Goal: Task Accomplishment & Management: Manage account settings

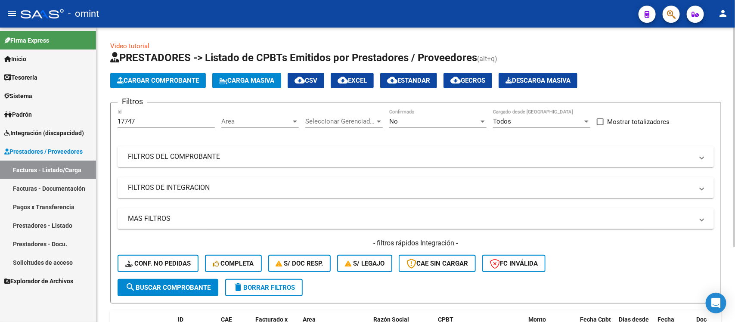
scroll to position [101, 0]
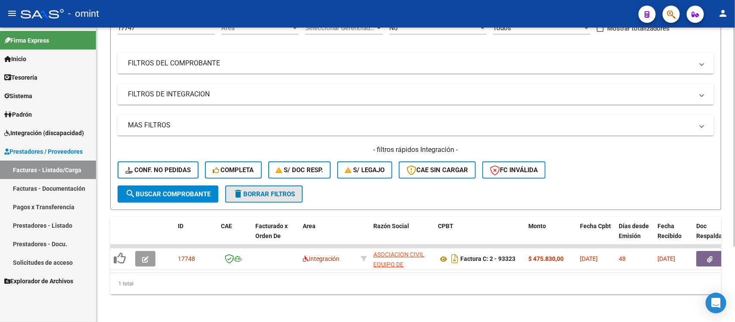
click at [252, 190] on span "delete Borrar Filtros" at bounding box center [264, 194] width 62 height 8
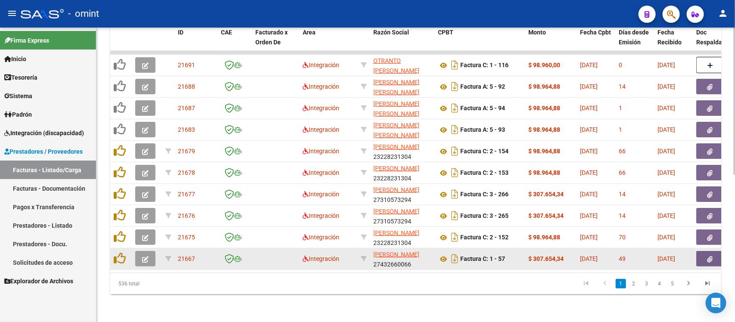
scroll to position [134, 0]
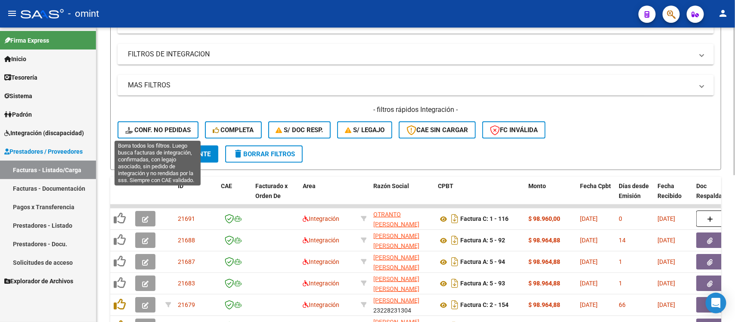
click at [171, 121] on button "Conf. no pedidas" at bounding box center [158, 129] width 81 height 17
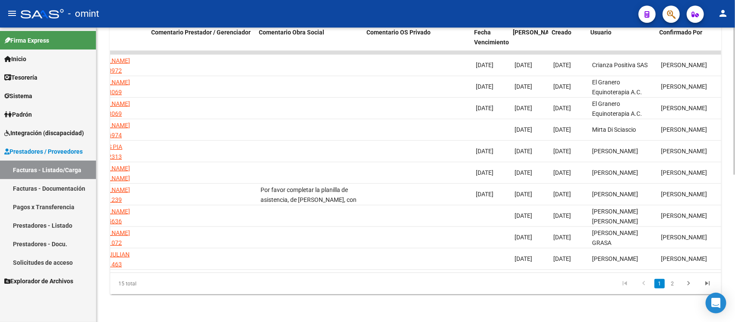
scroll to position [0, 767]
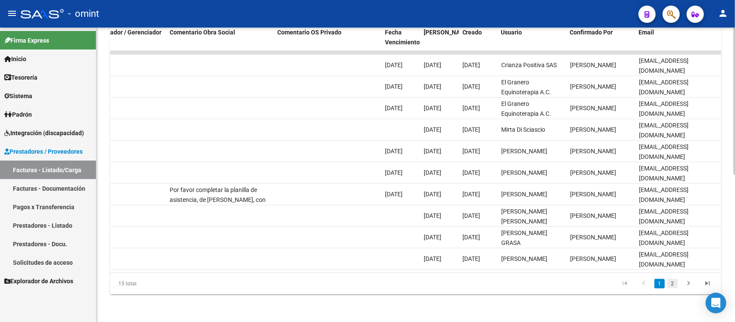
click at [675, 282] on link "2" at bounding box center [673, 283] width 10 height 9
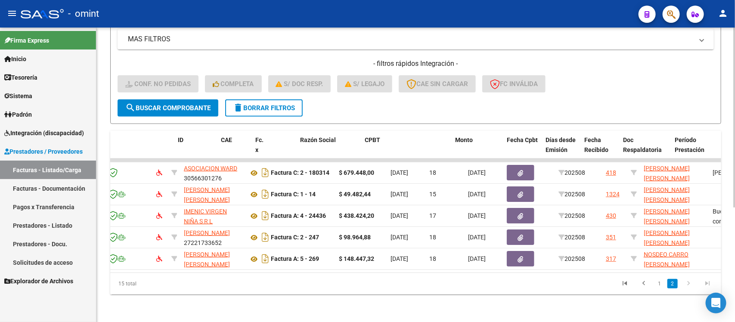
scroll to position [0, 0]
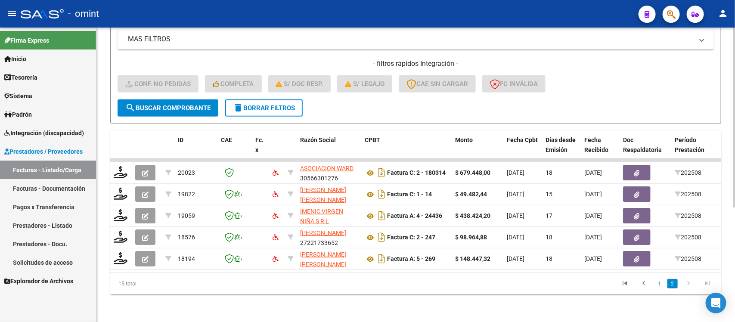
click at [299, 100] on button "delete Borrar Filtros" at bounding box center [264, 108] width 78 height 17
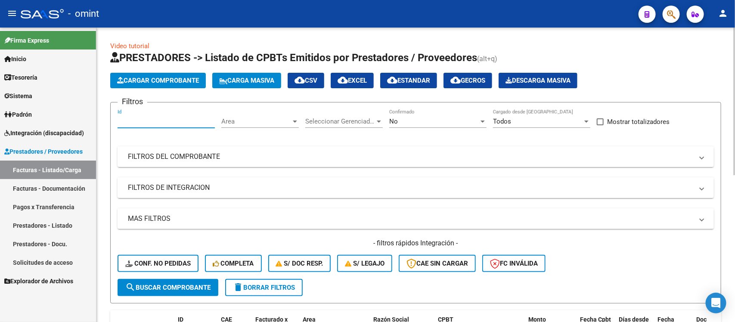
click at [153, 118] on input "Id" at bounding box center [166, 122] width 97 height 8
paste input "18398"
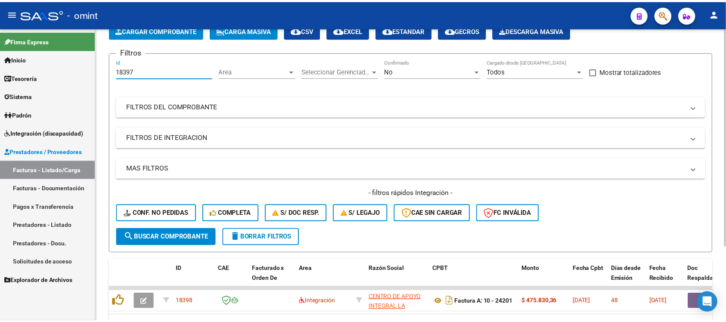
scroll to position [101, 0]
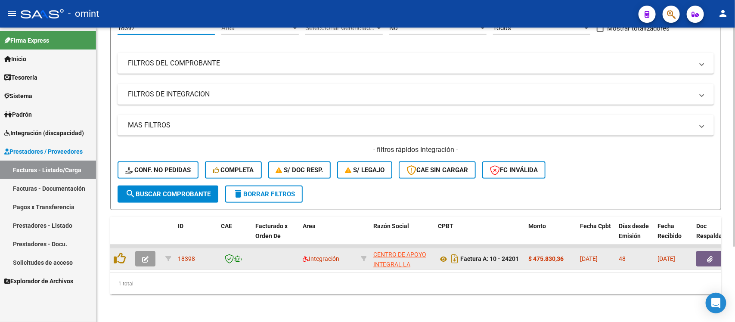
type input "18397"
click at [155, 251] on button "button" at bounding box center [145, 259] width 20 height 16
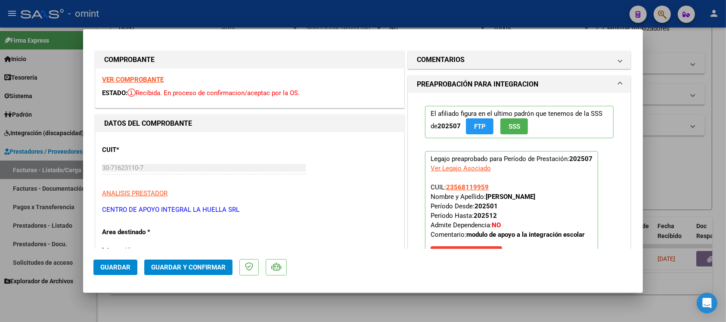
click at [140, 82] on strong "VER COMPROBANTE" at bounding box center [133, 80] width 62 height 8
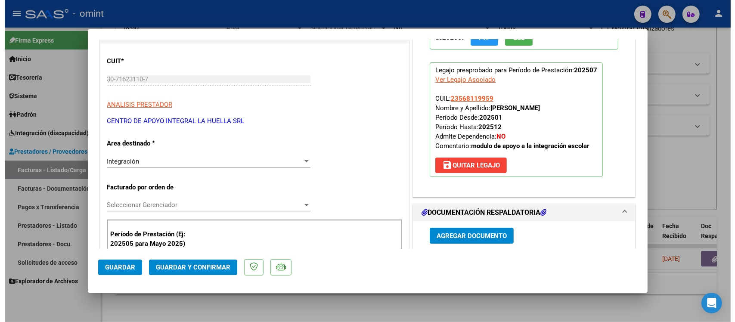
scroll to position [0, 0]
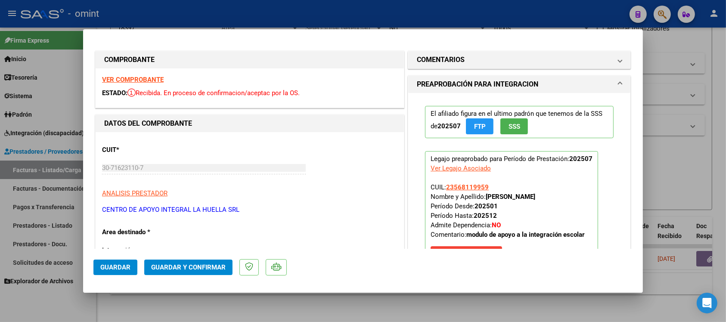
click at [183, 264] on span "Guardar y Confirmar" at bounding box center [188, 268] width 75 height 8
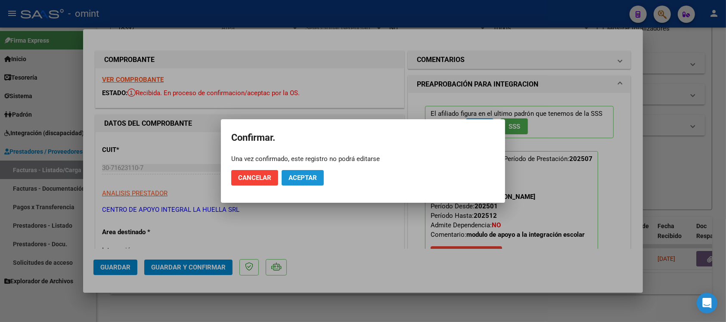
click at [302, 180] on span "Aceptar" at bounding box center [303, 178] width 28 height 8
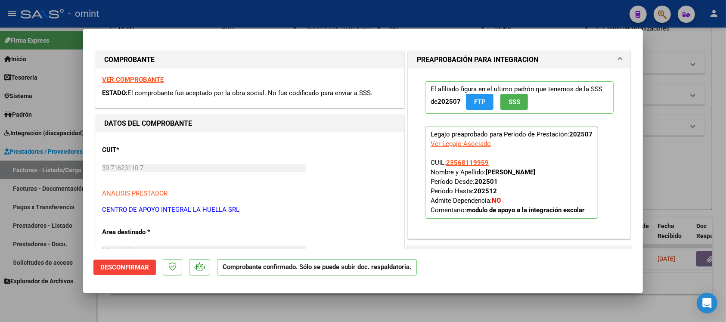
click at [186, 14] on div at bounding box center [363, 161] width 726 height 322
type input "$ 0,00"
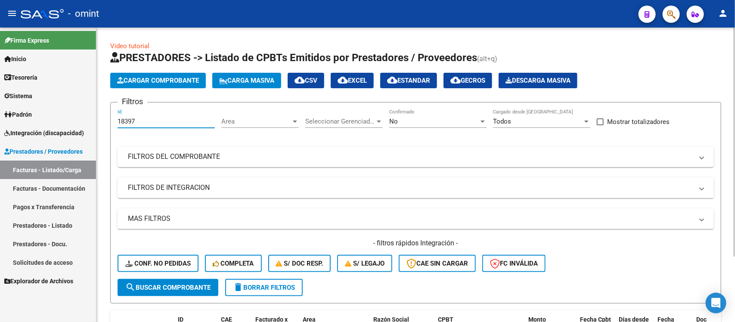
drag, startPoint x: 143, startPoint y: 124, endPoint x: 109, endPoint y: 123, distance: 34.0
click at [109, 123] on div "Video tutorial PRESTADORES -> Listado de CPBTs Emitidos por Prestadores / Prove…" at bounding box center [416, 219] width 639 height 382
paste input "488"
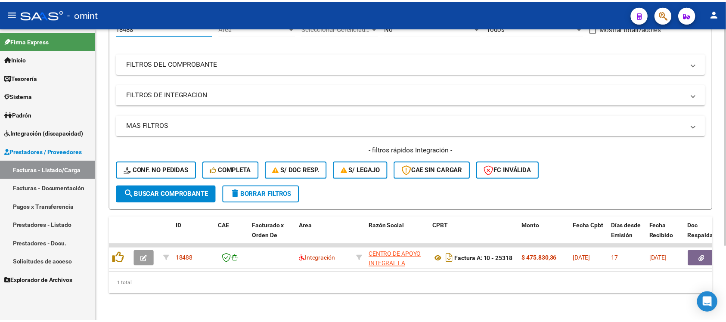
scroll to position [101, 0]
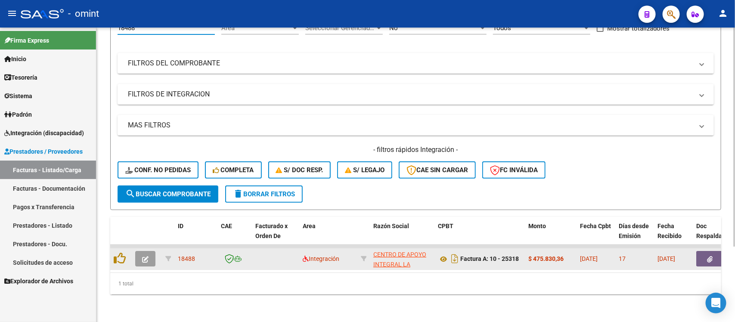
type input "18488"
click at [143, 256] on icon "button" at bounding box center [145, 259] width 6 height 6
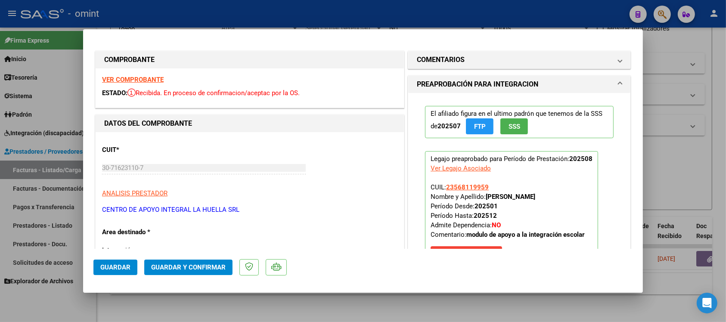
click at [162, 79] on strong "VER COMPROBANTE" at bounding box center [133, 80] width 62 height 8
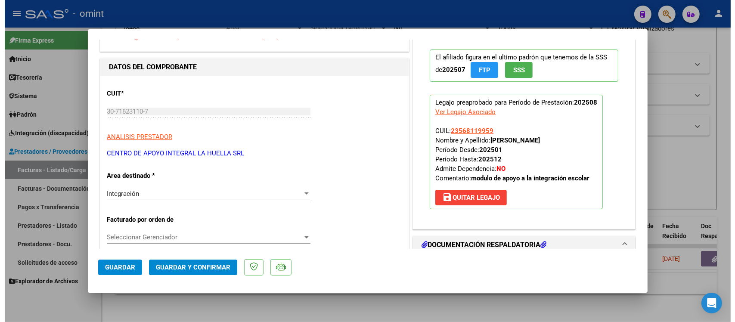
scroll to position [54, 0]
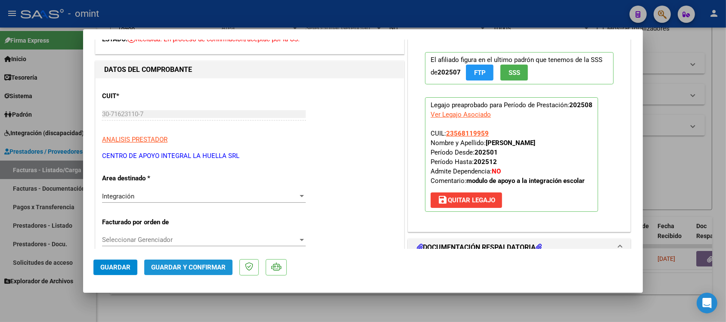
click at [208, 264] on span "Guardar y Confirmar" at bounding box center [188, 268] width 75 height 8
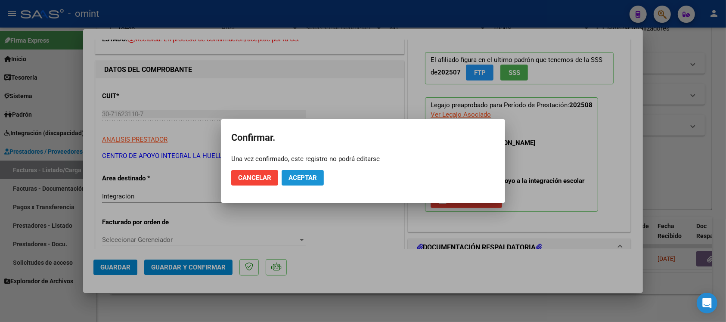
click at [304, 175] on span "Aceptar" at bounding box center [303, 178] width 28 height 8
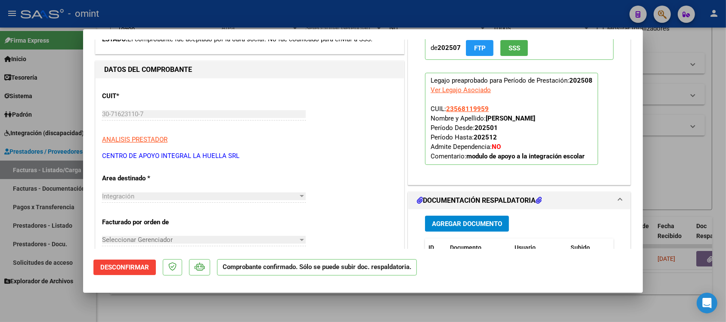
click at [240, 12] on div at bounding box center [363, 161] width 726 height 322
type input "$ 0,00"
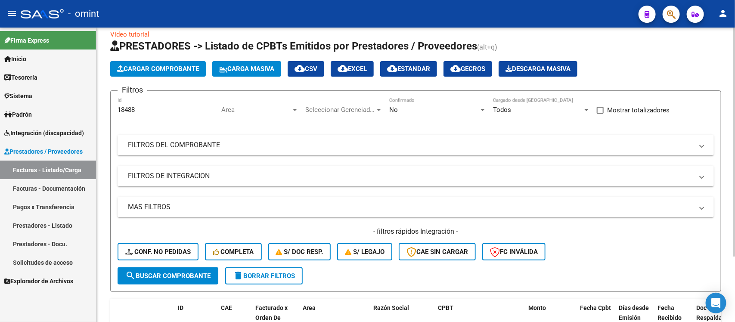
scroll to position [0, 0]
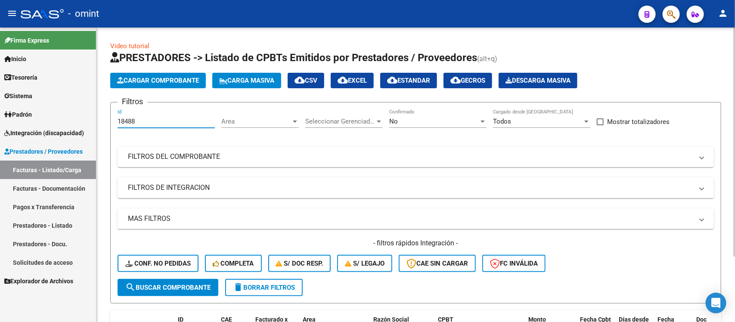
drag, startPoint x: 143, startPoint y: 120, endPoint x: 112, endPoint y: 125, distance: 31.1
click at [112, 124] on form "Filtros 18488 Id Area Area Seleccionar Gerenciador Seleccionar Gerenciador No C…" at bounding box center [415, 203] width 611 height 202
paste input "69"
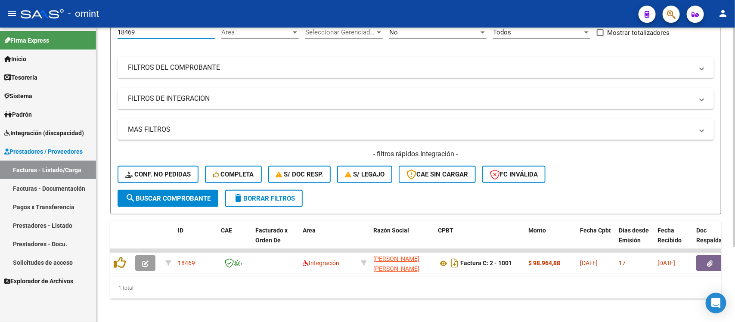
scroll to position [101, 0]
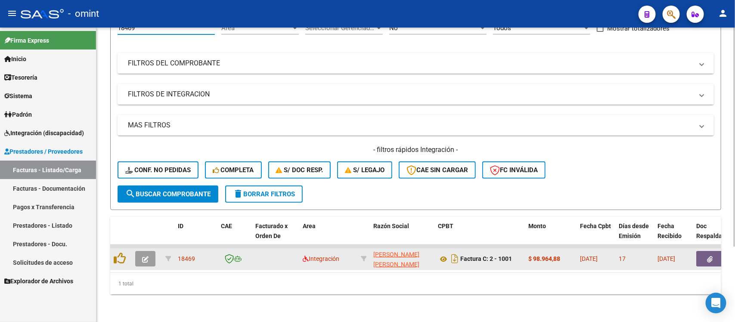
type input "18469"
click at [146, 255] on span "button" at bounding box center [145, 259] width 6 height 8
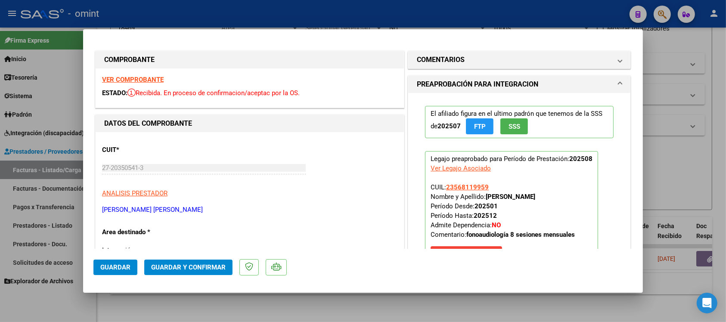
click at [138, 81] on strong "VER COMPROBANTE" at bounding box center [133, 80] width 62 height 8
click at [214, 268] on span "Guardar y Confirmar" at bounding box center [188, 268] width 75 height 8
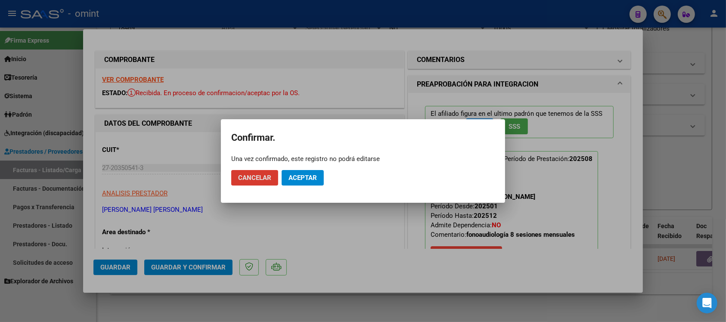
click at [307, 175] on span "Aceptar" at bounding box center [303, 178] width 28 height 8
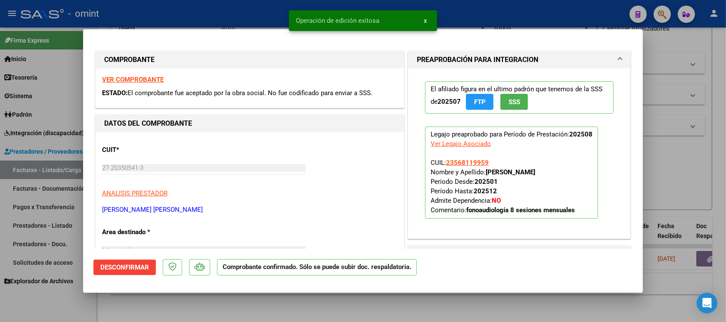
click at [249, 13] on div at bounding box center [363, 161] width 726 height 322
type input "$ 0,00"
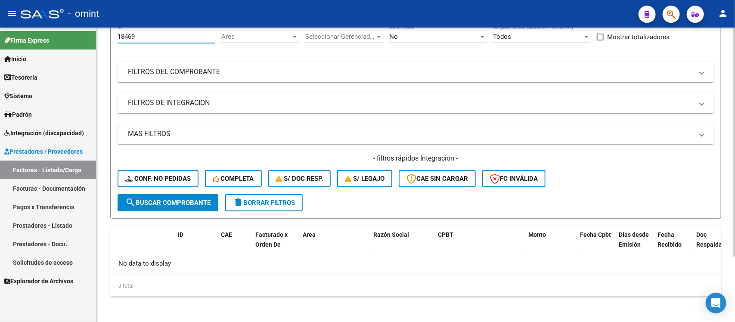
scroll to position [82, 0]
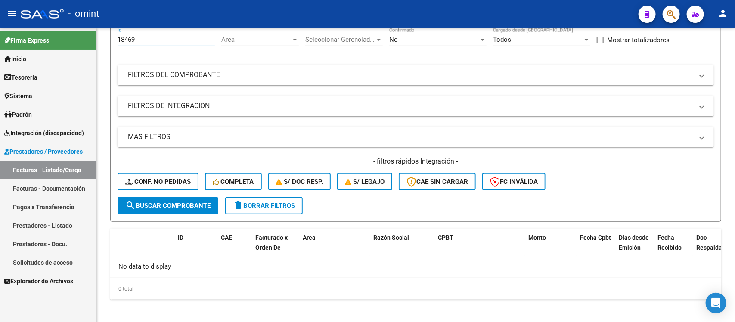
drag, startPoint x: 147, startPoint y: 35, endPoint x: 96, endPoint y: 38, distance: 51.3
click at [96, 38] on mat-sidenav-container "Firma Express Inicio Calendario SSS Instructivos Contacto OS Tesorería Extracto…" at bounding box center [367, 175] width 735 height 295
paste input "20345"
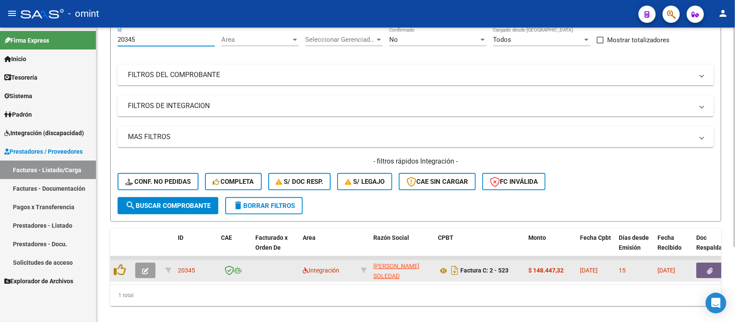
type input "20345"
click at [141, 264] on button "button" at bounding box center [145, 271] width 20 height 16
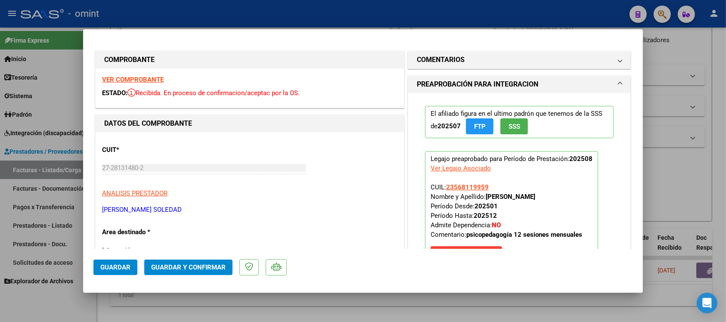
click at [139, 80] on strong "VER COMPROBANTE" at bounding box center [133, 80] width 62 height 8
click at [172, 264] on span "Guardar y Confirmar" at bounding box center [188, 268] width 75 height 8
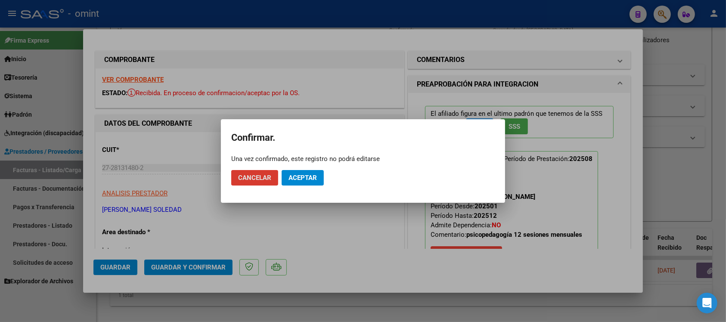
click at [297, 181] on span "Aceptar" at bounding box center [303, 178] width 28 height 8
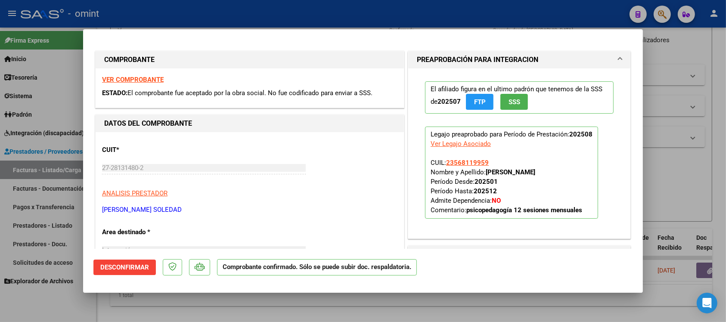
click at [184, 9] on div at bounding box center [363, 161] width 726 height 322
type input "$ 0,00"
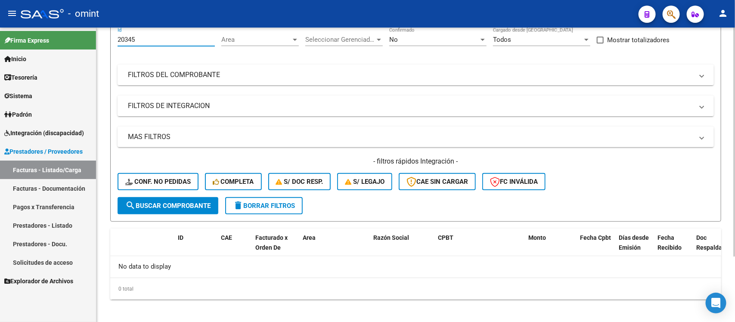
drag, startPoint x: 139, startPoint y: 39, endPoint x: 101, endPoint y: 40, distance: 37.5
click at [101, 40] on div "Video tutorial PRESTADORES -> Listado de CPBTs Emitidos por Prestadores / Prove…" at bounding box center [416, 137] width 639 height 382
paste input "19332"
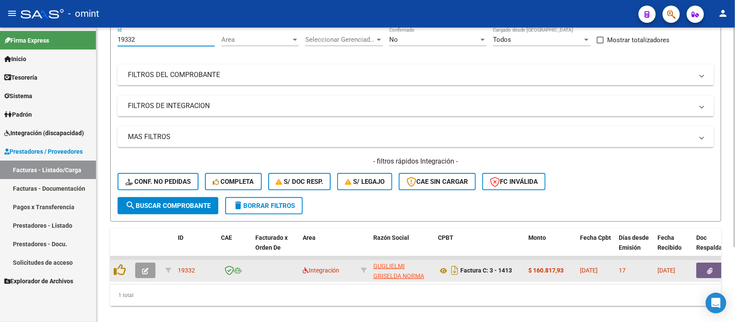
type input "19332"
click at [150, 270] on button "button" at bounding box center [145, 271] width 20 height 16
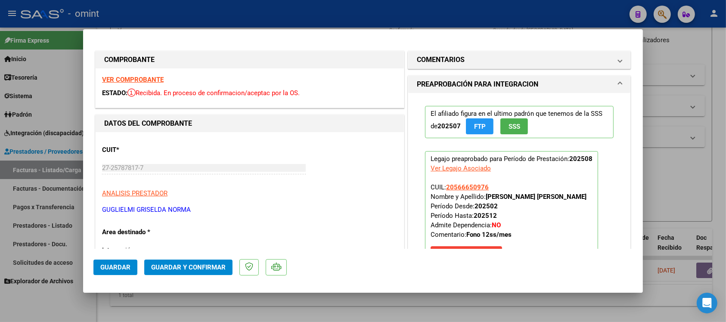
click at [133, 78] on strong "VER COMPROBANTE" at bounding box center [133, 80] width 62 height 8
click at [202, 264] on span "Guardar y Confirmar" at bounding box center [188, 268] width 75 height 8
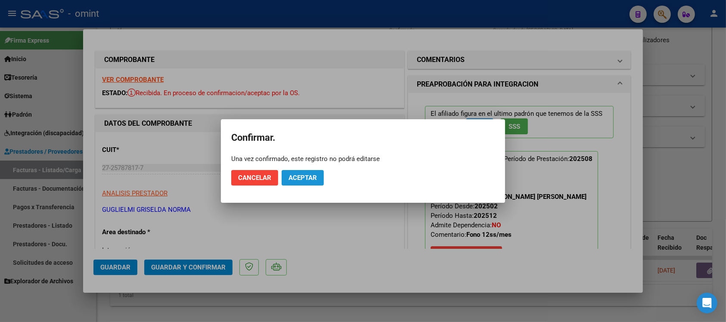
click at [313, 172] on button "Aceptar" at bounding box center [303, 178] width 42 height 16
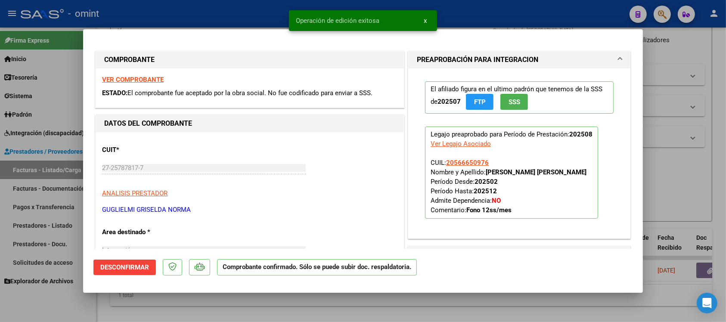
click at [259, 3] on div at bounding box center [363, 161] width 726 height 322
type input "$ 0,00"
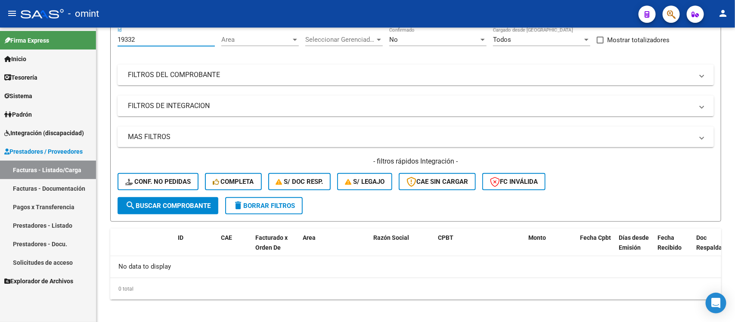
drag, startPoint x: 162, startPoint y: 38, endPoint x: 84, endPoint y: 41, distance: 78.0
click at [84, 41] on mat-sidenav-container "Firma Express Inicio Calendario SSS Instructivos Contacto OS Tesorería Extracto…" at bounding box center [367, 175] width 735 height 295
paste input "629"
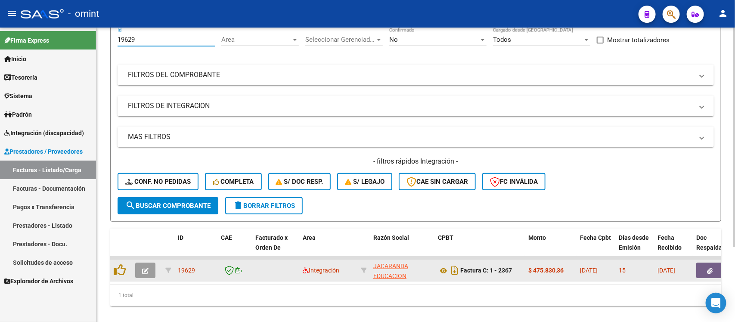
type input "19629"
click at [136, 264] on button "button" at bounding box center [145, 271] width 20 height 16
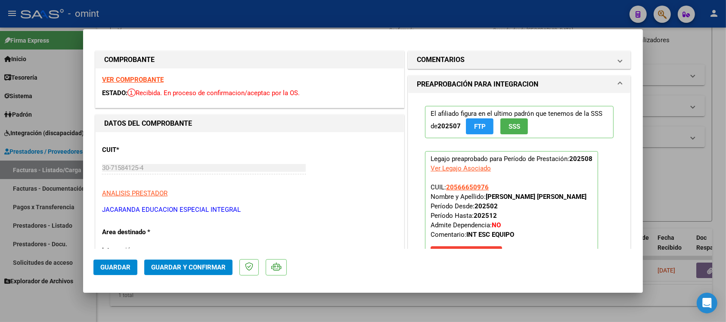
click at [160, 78] on strong "VER COMPROBANTE" at bounding box center [133, 80] width 62 height 8
click at [195, 269] on span "Guardar y Confirmar" at bounding box center [188, 268] width 75 height 8
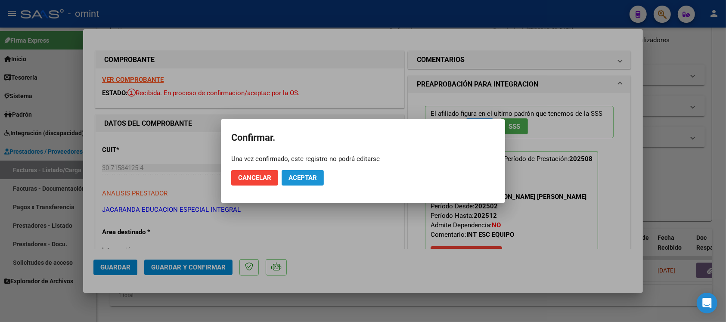
click at [301, 184] on button "Aceptar" at bounding box center [303, 178] width 42 height 16
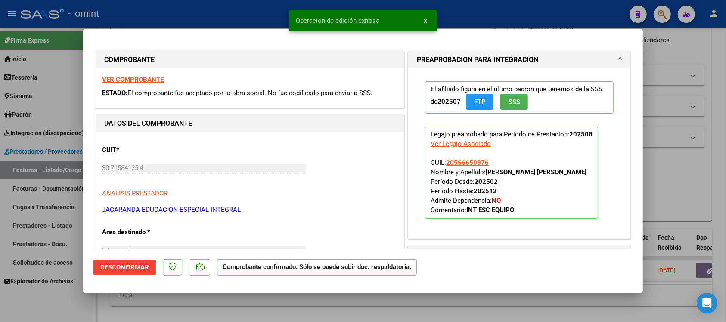
click at [260, 9] on div at bounding box center [363, 161] width 726 height 322
type input "$ 0,00"
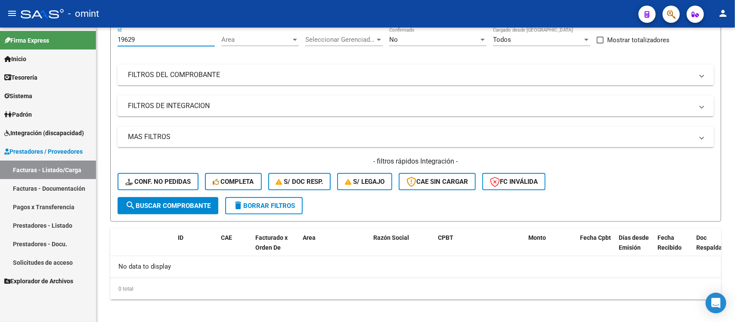
scroll to position [81, 0]
drag, startPoint x: 138, startPoint y: 37, endPoint x: 95, endPoint y: 42, distance: 43.8
click at [95, 42] on mat-sidenav-container "Firma Express Inicio Calendario SSS Instructivos Contacto OS Tesorería Extracto…" at bounding box center [367, 175] width 735 height 295
paste input "8244"
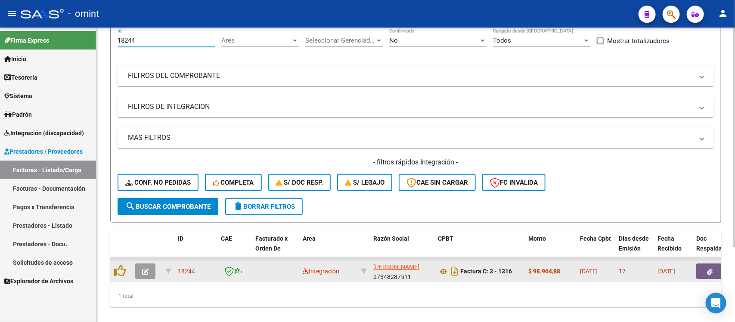
type input "18244"
click at [145, 269] on icon "button" at bounding box center [145, 272] width 6 height 6
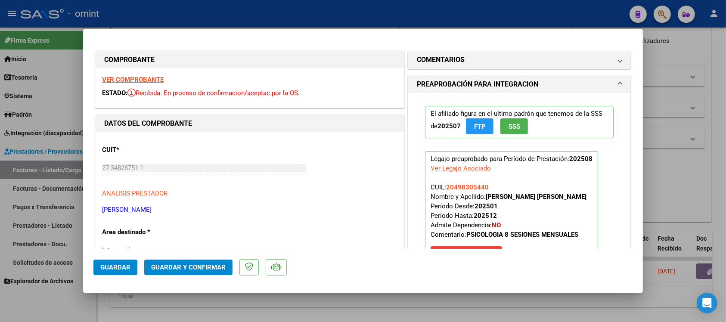
click at [137, 78] on strong "VER COMPROBANTE" at bounding box center [133, 80] width 62 height 8
click at [207, 269] on span "Guardar y Confirmar" at bounding box center [188, 268] width 75 height 8
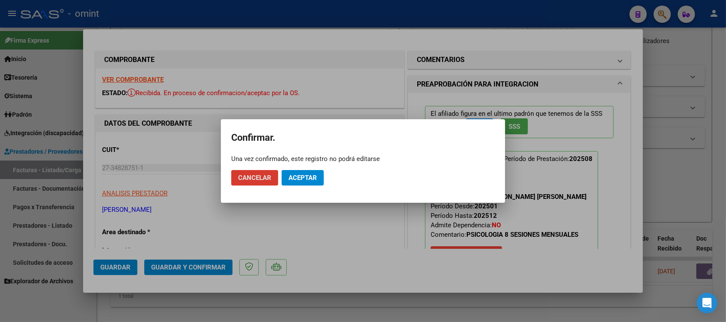
click at [300, 178] on span "Aceptar" at bounding box center [303, 178] width 28 height 8
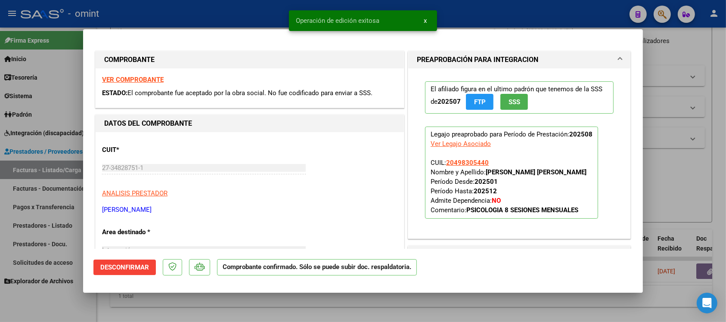
click at [207, 11] on div at bounding box center [363, 161] width 726 height 322
type input "$ 0,00"
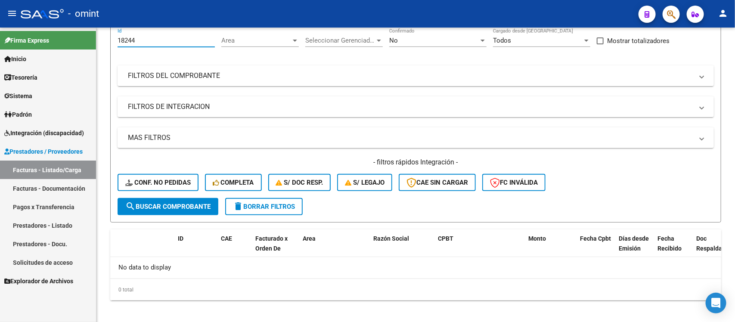
scroll to position [0, 0]
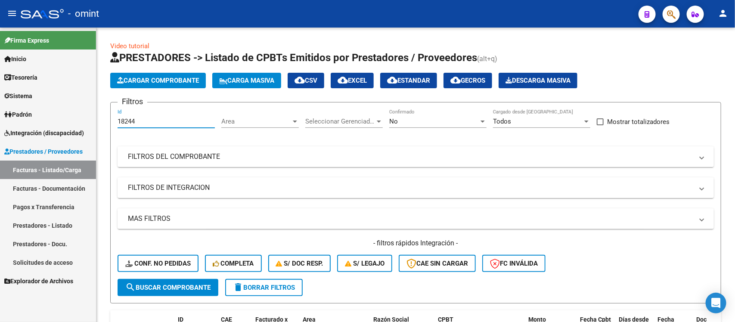
drag, startPoint x: 156, startPoint y: 37, endPoint x: 100, endPoint y: 118, distance: 97.9
click at [100, 118] on div "Video tutorial PRESTADORES -> Listado de CPBTs Emitidos por Prestadores / Prove…" at bounding box center [416, 219] width 639 height 382
paste input "20510"
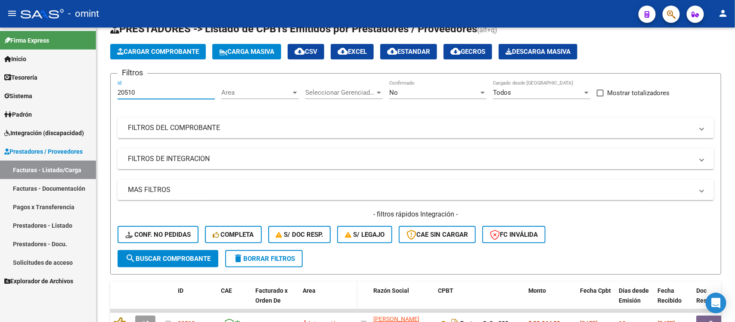
scroll to position [101, 0]
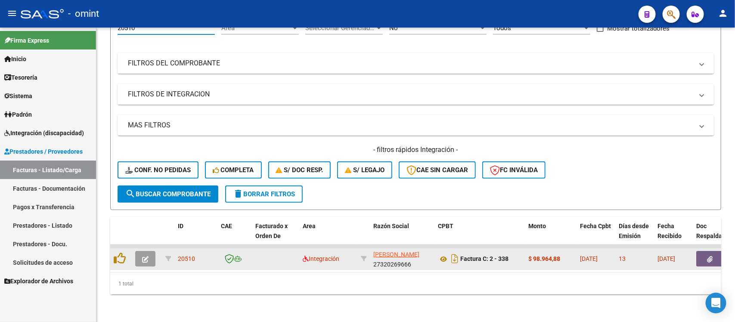
type input "20510"
click at [137, 251] on button "button" at bounding box center [145, 259] width 20 height 16
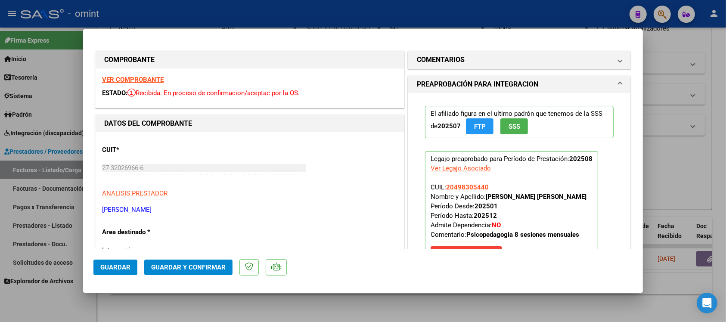
click at [145, 80] on strong "VER COMPROBANTE" at bounding box center [133, 80] width 62 height 8
click at [174, 268] on span "Guardar y Confirmar" at bounding box center [188, 268] width 75 height 8
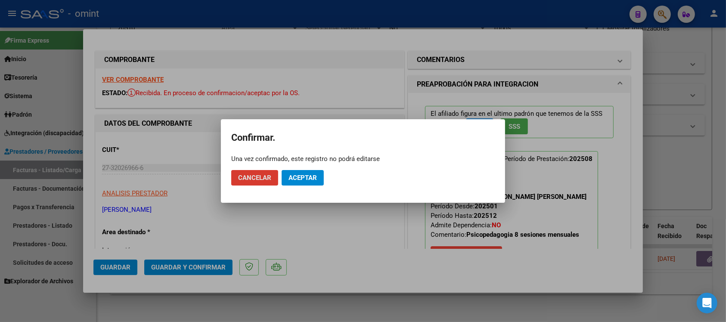
click at [305, 177] on span "Aceptar" at bounding box center [303, 178] width 28 height 8
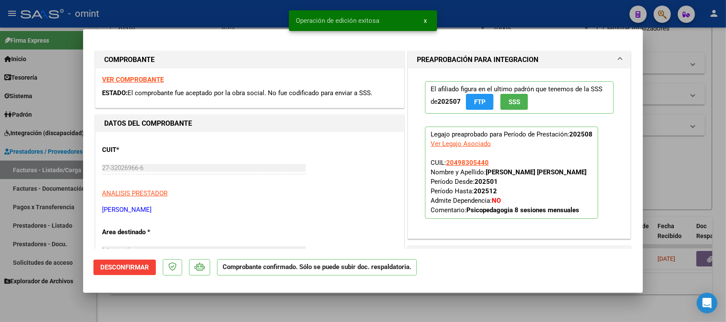
click at [255, 9] on div at bounding box center [363, 161] width 726 height 322
type input "$ 0,00"
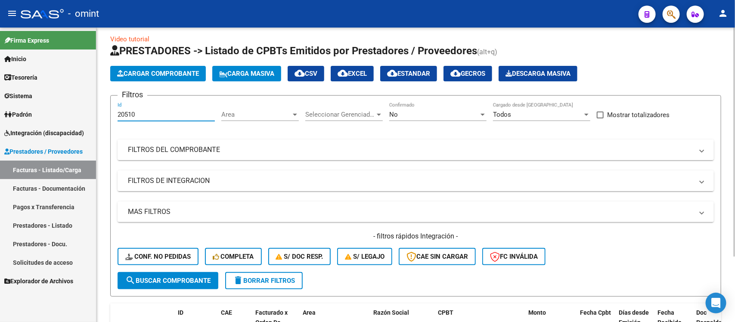
scroll to position [0, 0]
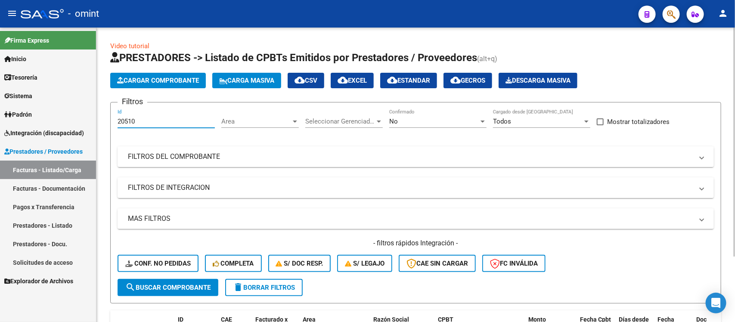
drag, startPoint x: 143, startPoint y: 39, endPoint x: 111, endPoint y: 65, distance: 41.3
click at [112, 65] on app-list-header "PRESTADORES -> Listado de CPBTs Emitidos por Prestadores / Proveedores (alt+q) …" at bounding box center [415, 177] width 611 height 253
paste input "942"
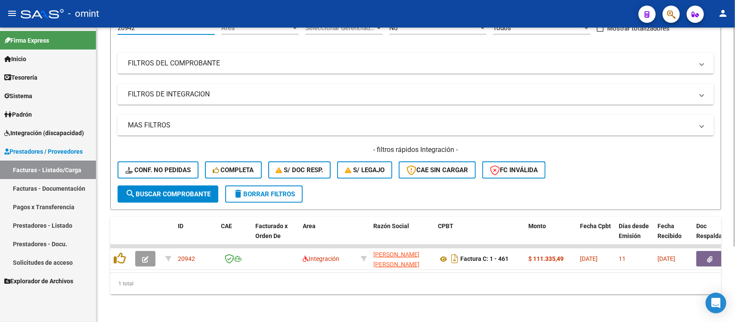
scroll to position [101, 0]
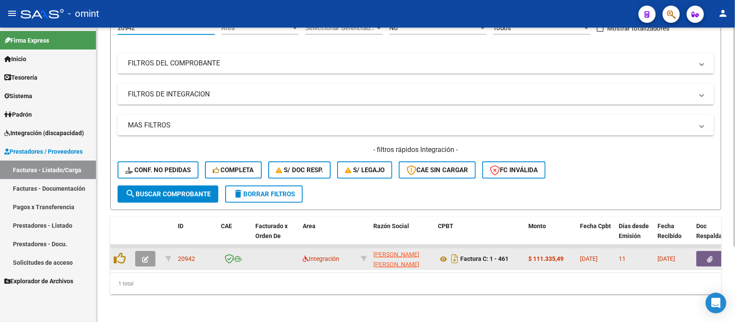
type input "20942"
click at [143, 256] on icon "button" at bounding box center [145, 259] width 6 height 6
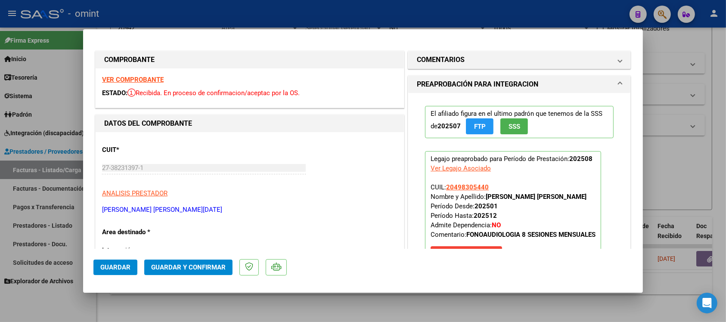
click at [147, 74] on div "VER COMPROBANTE ESTADO: Recibida. En proceso de confirmacion/aceptac por la OS." at bounding box center [250, 88] width 308 height 39
click at [151, 78] on strong "VER COMPROBANTE" at bounding box center [133, 80] width 62 height 8
click at [180, 269] on span "Guardar y Confirmar" at bounding box center [188, 268] width 75 height 8
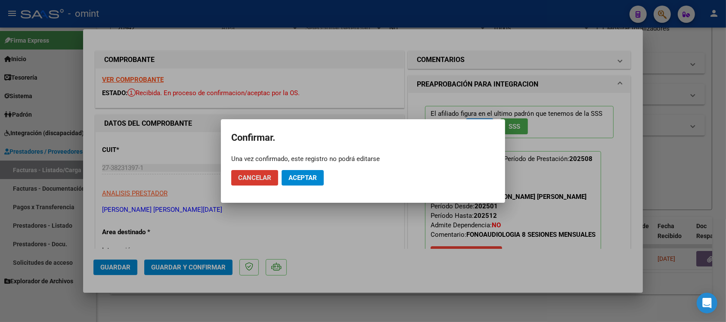
click at [302, 179] on span "Aceptar" at bounding box center [303, 178] width 28 height 8
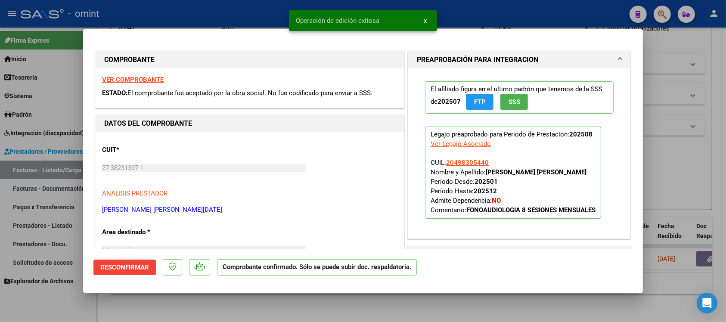
click at [197, 7] on div at bounding box center [363, 161] width 726 height 322
type input "$ 0,00"
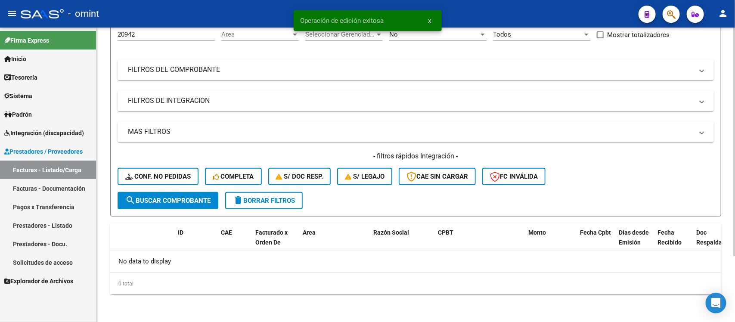
scroll to position [85, 0]
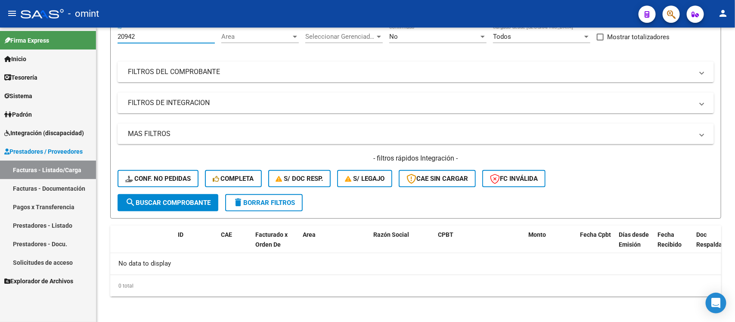
drag, startPoint x: 141, startPoint y: 37, endPoint x: 91, endPoint y: 39, distance: 50.5
click at [91, 39] on mat-sidenav-container "Firma Express Inicio Calendario SSS Instructivos Contacto OS Tesorería Extracto…" at bounding box center [367, 175] width 735 height 295
paste input "1148"
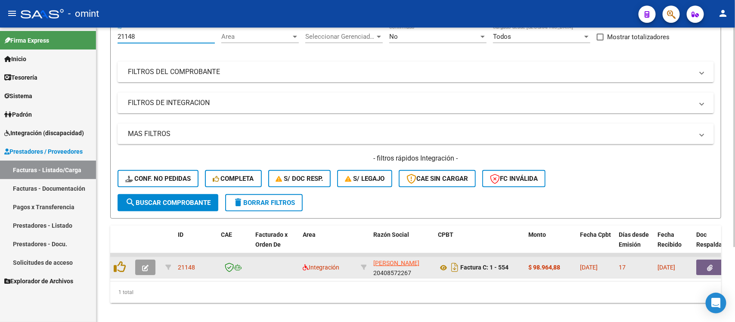
type input "21148"
click at [139, 273] on button "button" at bounding box center [145, 268] width 20 height 16
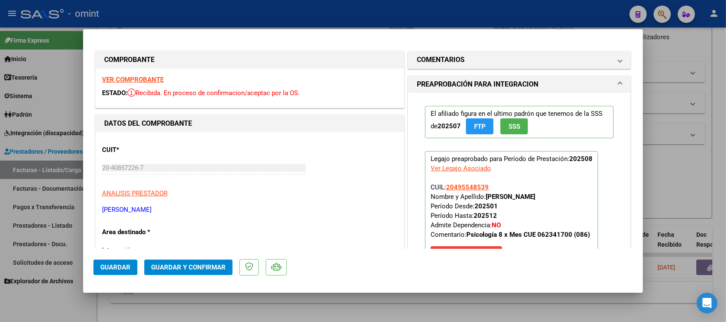
click at [147, 81] on strong "VER COMPROBANTE" at bounding box center [133, 80] width 62 height 8
click at [153, 265] on span "Guardar y Confirmar" at bounding box center [188, 268] width 75 height 8
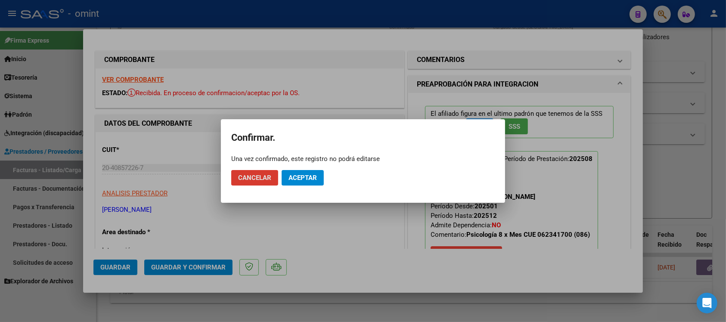
click at [290, 175] on span "Aceptar" at bounding box center [303, 178] width 28 height 8
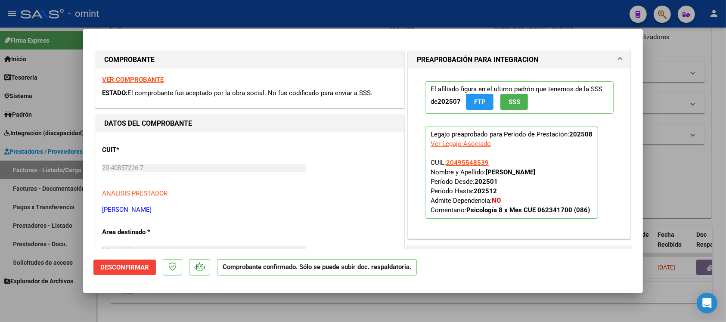
click at [184, 13] on div at bounding box center [363, 161] width 726 height 322
type input "$ 0,00"
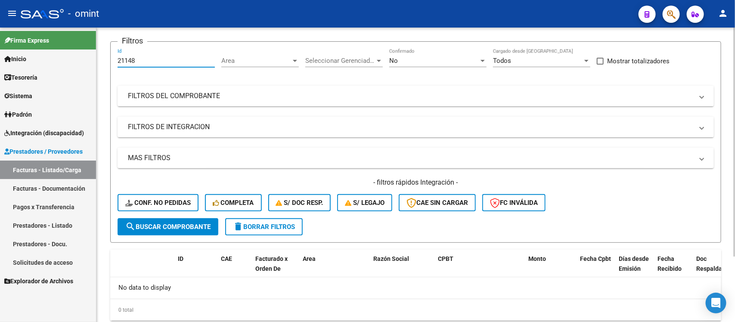
scroll to position [44, 0]
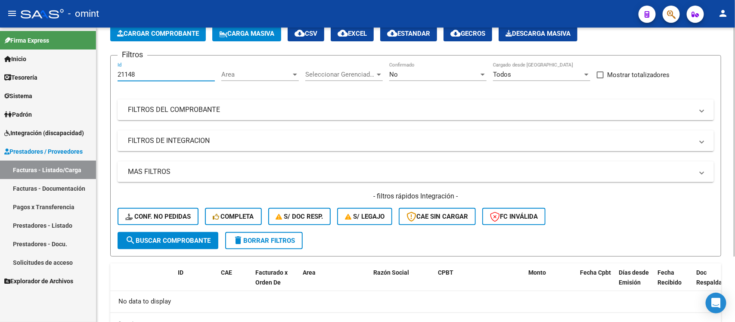
drag, startPoint x: 143, startPoint y: 35, endPoint x: 102, endPoint y: 37, distance: 41.4
click at [102, 37] on div "Video tutorial PRESTADORES -> Listado de CPBTs Emitidos por Prestadores / Prove…" at bounding box center [416, 172] width 639 height 382
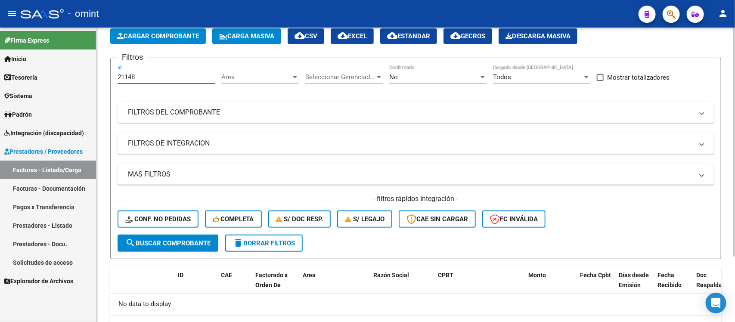
paste input "18569"
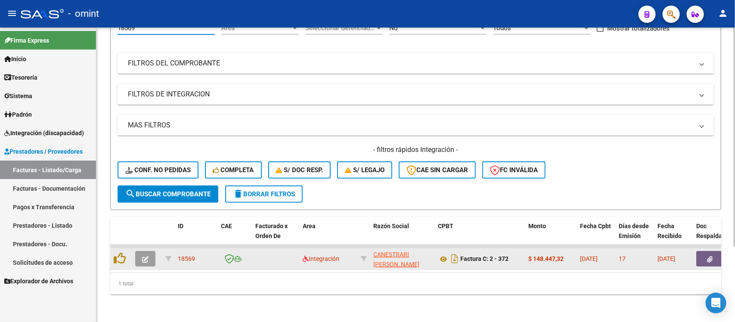
scroll to position [101, 0]
type input "18569"
click at [143, 256] on icon "button" at bounding box center [145, 259] width 6 height 6
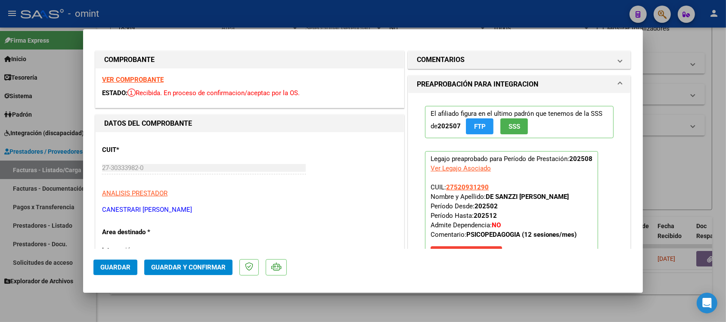
click at [149, 75] on div "VER COMPROBANTE ESTADO: Recibida. En proceso de confirmacion/aceptac por la OS." at bounding box center [250, 88] width 308 height 39
click at [148, 77] on strong "VER COMPROBANTE" at bounding box center [133, 80] width 62 height 8
click at [173, 265] on span "Guardar y Confirmar" at bounding box center [188, 268] width 75 height 8
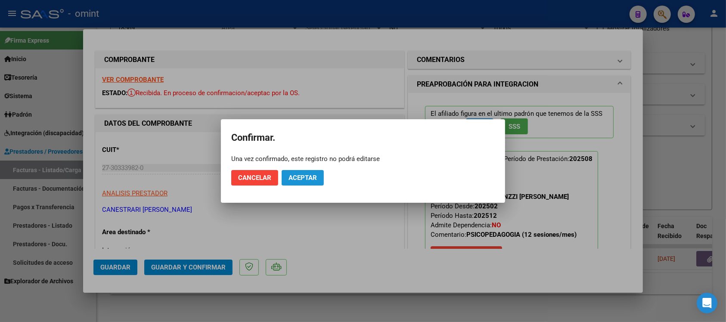
click at [313, 177] on span "Aceptar" at bounding box center [303, 178] width 28 height 8
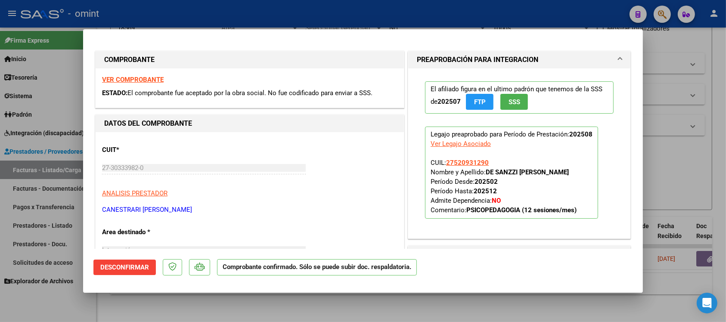
click at [159, 15] on div at bounding box center [363, 161] width 726 height 322
type input "$ 0,00"
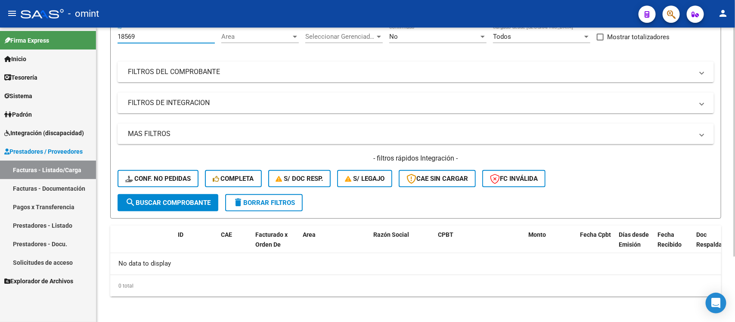
scroll to position [21, 0]
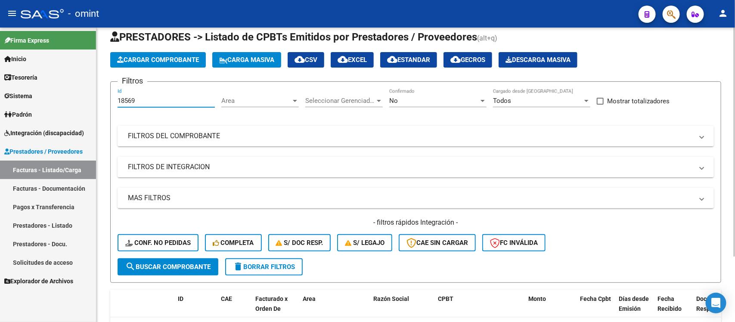
drag, startPoint x: 150, startPoint y: 34, endPoint x: 104, endPoint y: 31, distance: 45.3
click at [104, 31] on div "Video tutorial PRESTADORES -> Listado de CPBTs Emitidos por Prestadores / Prove…" at bounding box center [416, 198] width 639 height 382
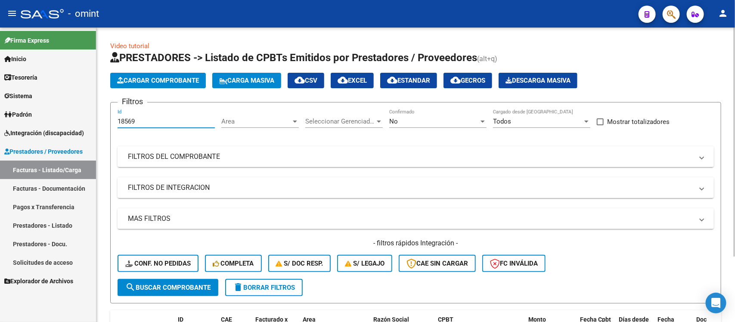
paste input "905"
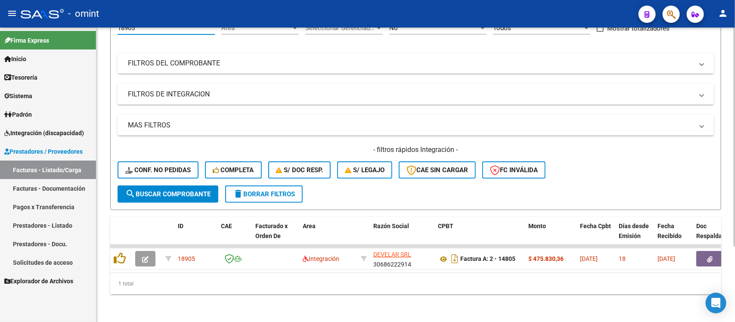
scroll to position [101, 0]
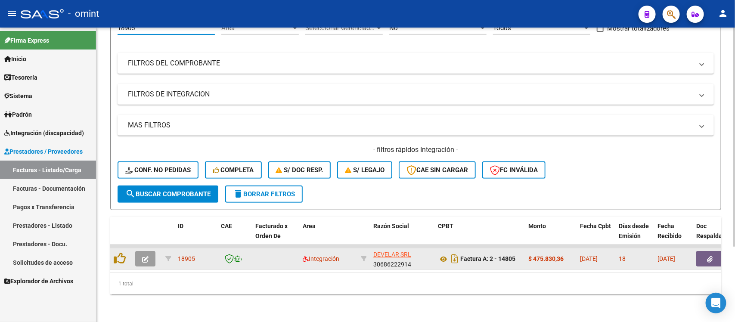
type input "18905"
click at [151, 251] on button "button" at bounding box center [145, 259] width 20 height 16
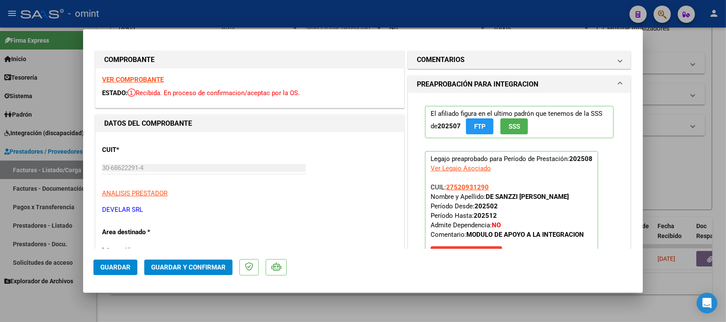
click at [151, 76] on strong "VER COMPROBANTE" at bounding box center [133, 80] width 62 height 8
click at [205, 268] on span "Guardar y Confirmar" at bounding box center [188, 268] width 75 height 8
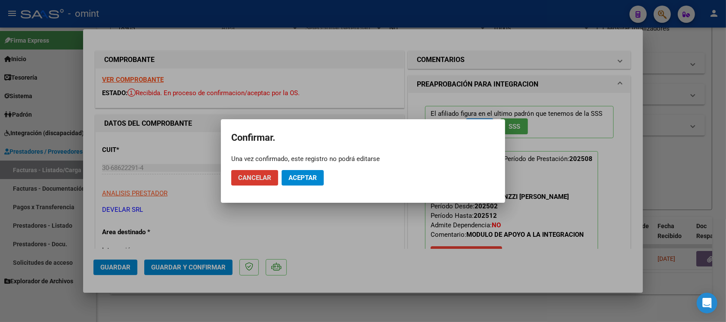
click at [298, 181] on span "Aceptar" at bounding box center [303, 178] width 28 height 8
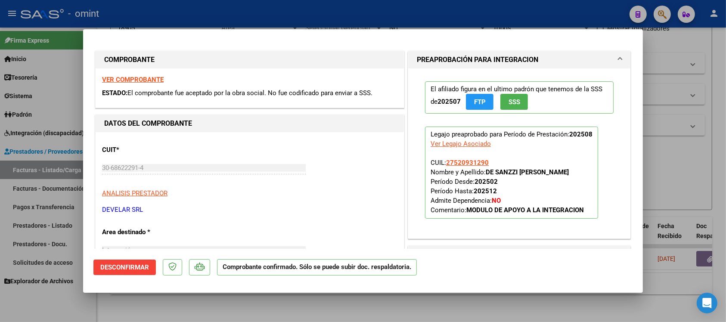
click at [174, 11] on div at bounding box center [363, 161] width 726 height 322
type input "$ 0,00"
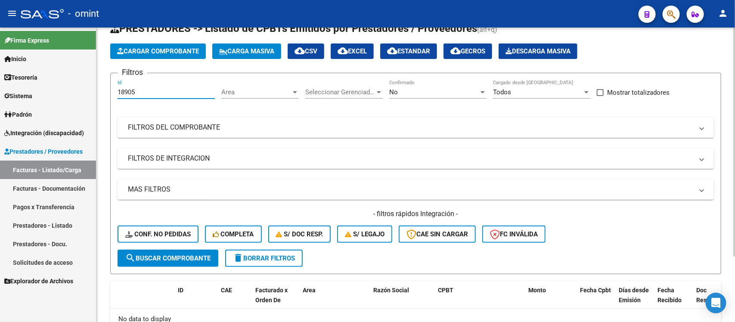
scroll to position [0, 0]
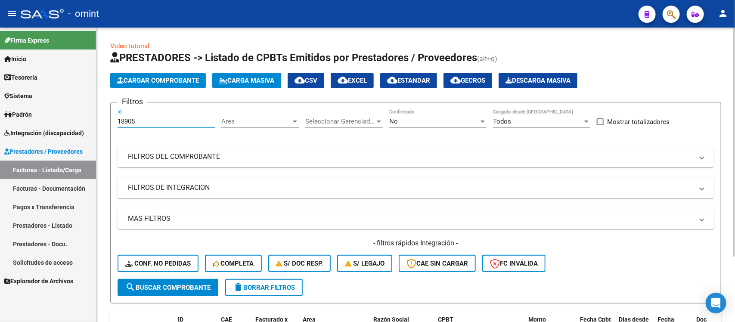
drag, startPoint x: 146, startPoint y: 36, endPoint x: 100, endPoint y: 59, distance: 51.1
click at [100, 59] on div "Video tutorial PRESTADORES -> Listado de CPBTs Emitidos por Prestadores / Prove…" at bounding box center [416, 219] width 639 height 382
paste input "9646"
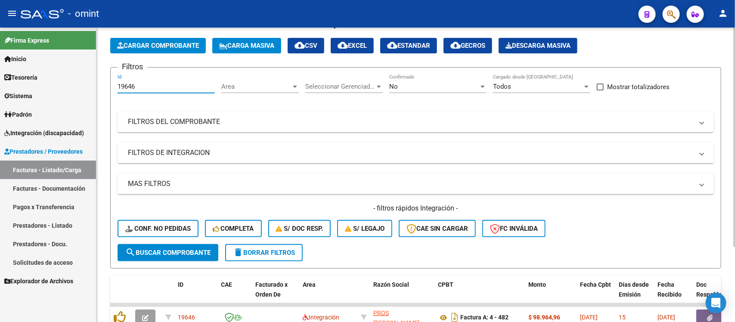
scroll to position [101, 0]
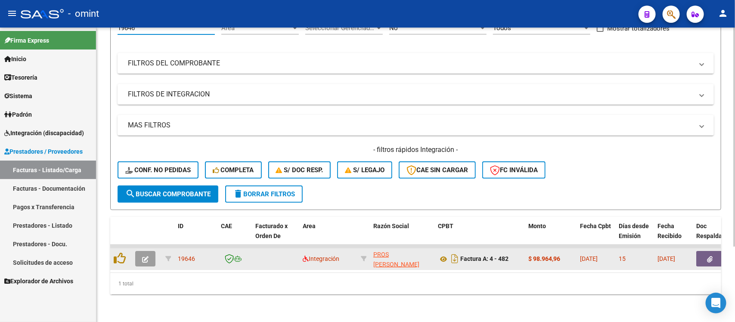
type input "19646"
click at [142, 256] on icon "button" at bounding box center [145, 259] width 6 height 6
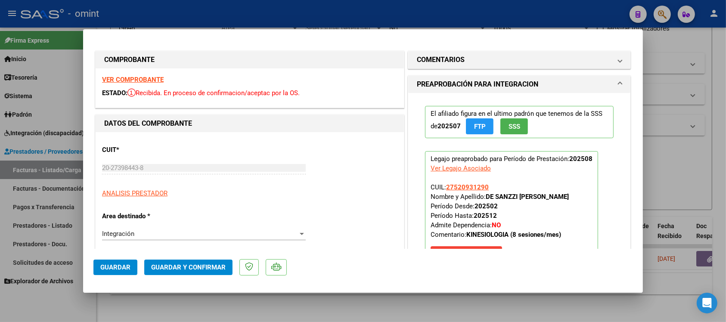
click at [158, 78] on strong "VER COMPROBANTE" at bounding box center [133, 80] width 62 height 8
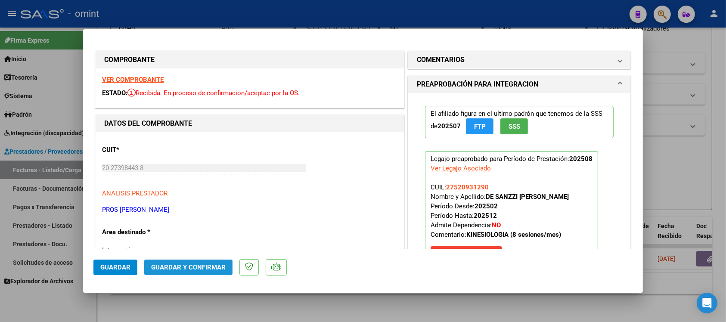
click at [179, 262] on button "Guardar y Confirmar" at bounding box center [188, 268] width 88 height 16
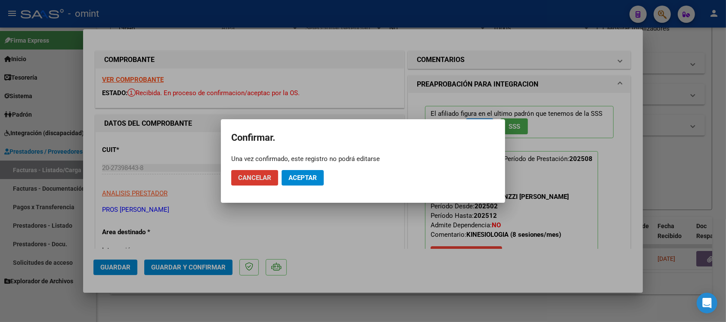
click at [313, 175] on span "Aceptar" at bounding box center [303, 178] width 28 height 8
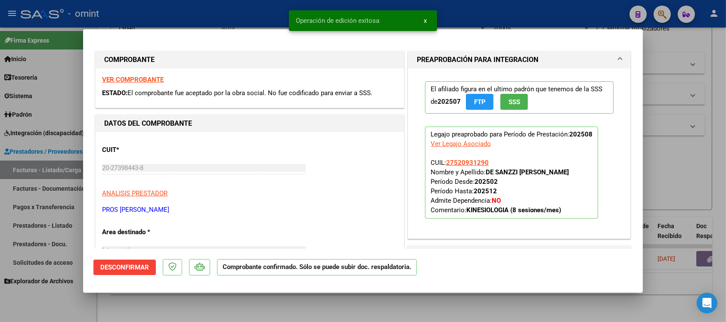
click at [255, 20] on div at bounding box center [363, 161] width 726 height 322
type input "$ 0,00"
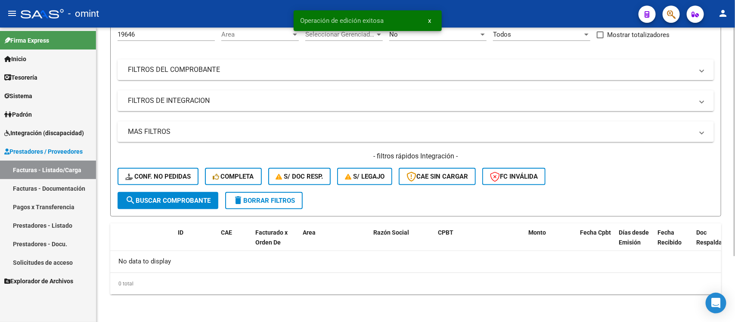
scroll to position [85, 0]
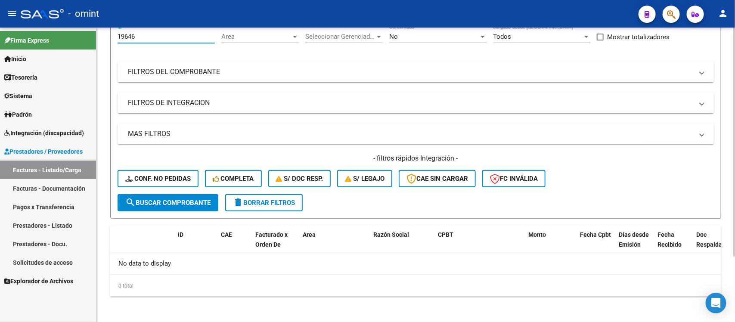
drag, startPoint x: 112, startPoint y: 42, endPoint x: 104, endPoint y: 40, distance: 8.4
click at [104, 40] on div "Video tutorial PRESTADORES -> Listado de CPBTs Emitidos por Prestadores / Prove…" at bounding box center [416, 134] width 639 height 382
paste input "8910"
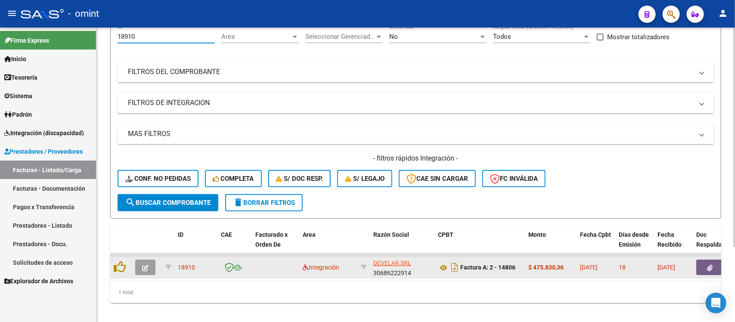
type input "18910"
click at [143, 270] on button "button" at bounding box center [145, 268] width 20 height 16
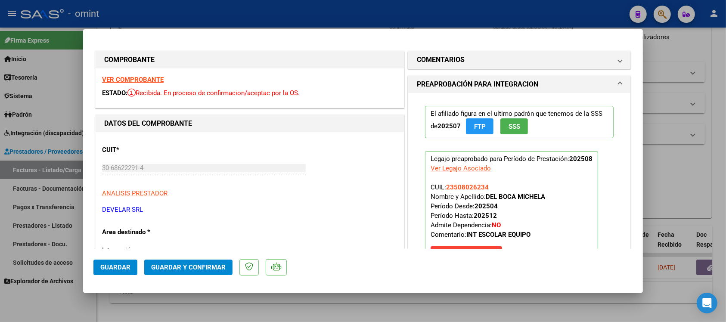
click at [150, 76] on strong "VER COMPROBANTE" at bounding box center [133, 80] width 62 height 8
click at [164, 269] on span "Guardar y Confirmar" at bounding box center [188, 268] width 75 height 8
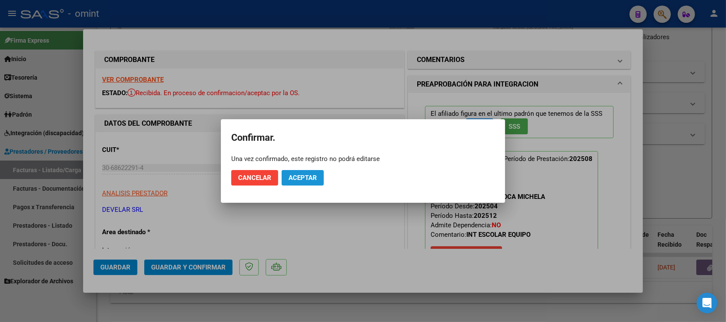
click at [302, 181] on span "Aceptar" at bounding box center [303, 178] width 28 height 8
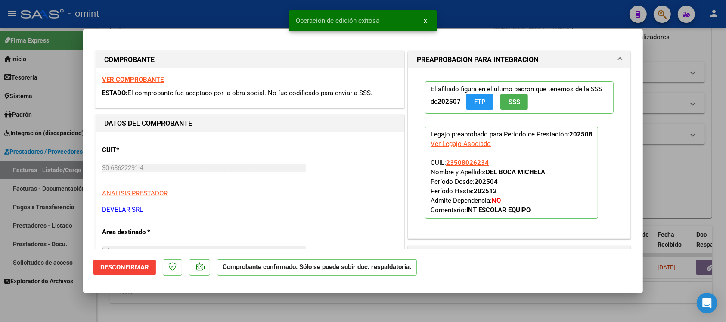
click at [251, 19] on div at bounding box center [363, 161] width 726 height 322
type input "$ 0,00"
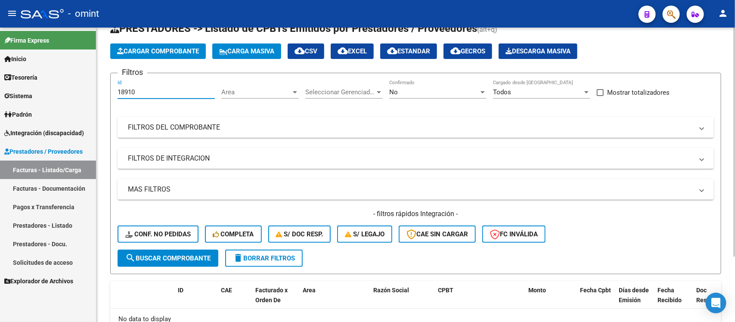
scroll to position [0, 0]
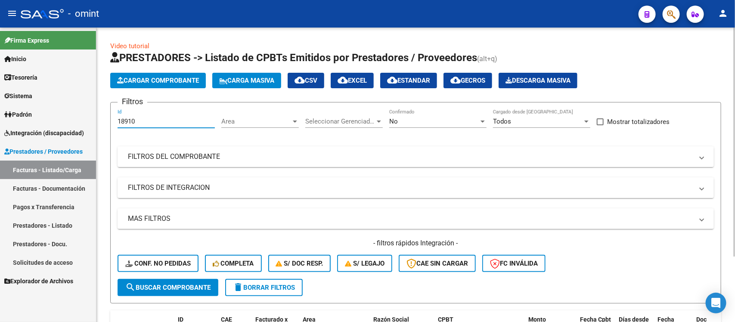
drag, startPoint x: 145, startPoint y: 34, endPoint x: 102, endPoint y: 33, distance: 43.1
click at [103, 33] on div "Video tutorial PRESTADORES -> Listado de CPBTs Emitidos por Prestadores / Prove…" at bounding box center [416, 219] width 639 height 382
paste input "20198"
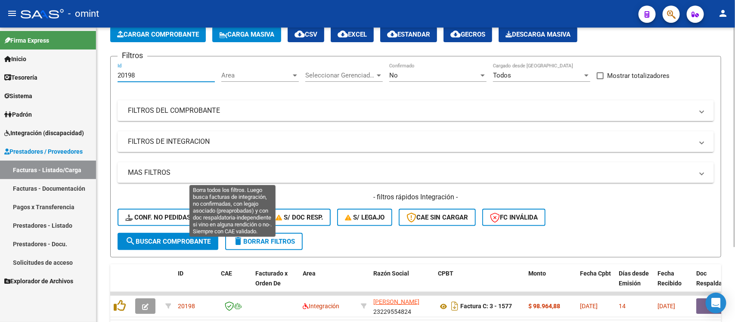
scroll to position [101, 0]
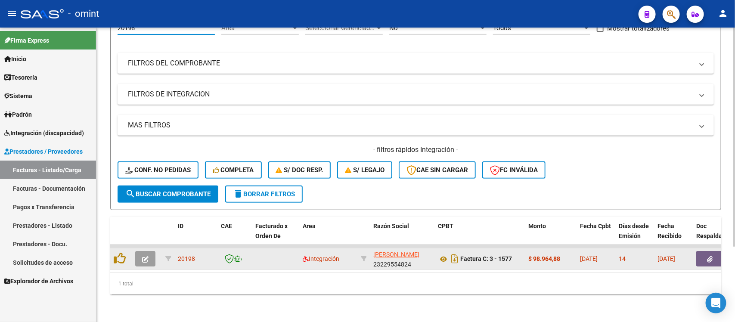
type input "20198"
click at [147, 256] on icon "button" at bounding box center [145, 259] width 6 height 6
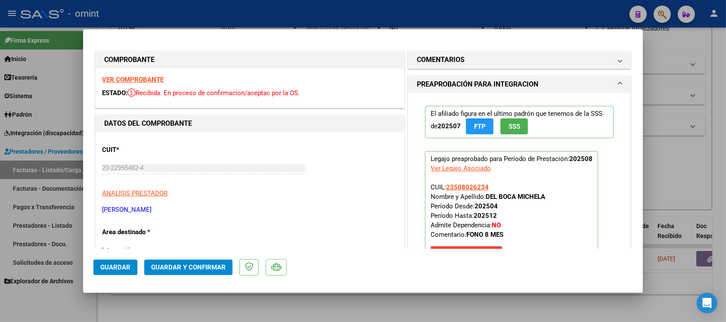
click at [126, 76] on strong "VER COMPROBANTE" at bounding box center [133, 80] width 62 height 8
click at [207, 265] on span "Guardar y Confirmar" at bounding box center [188, 268] width 75 height 8
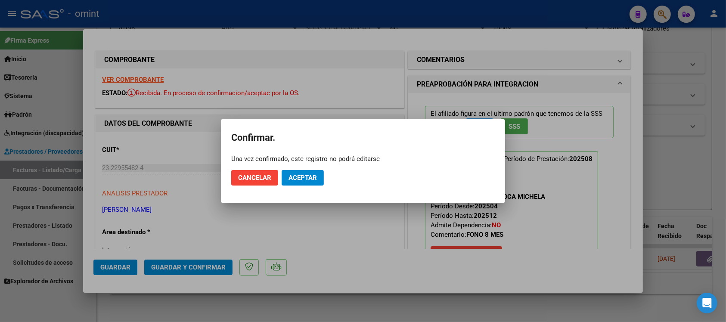
click at [302, 187] on mat-dialog-actions "Cancelar Aceptar" at bounding box center [363, 177] width 264 height 29
click at [302, 179] on span "Aceptar" at bounding box center [303, 178] width 28 height 8
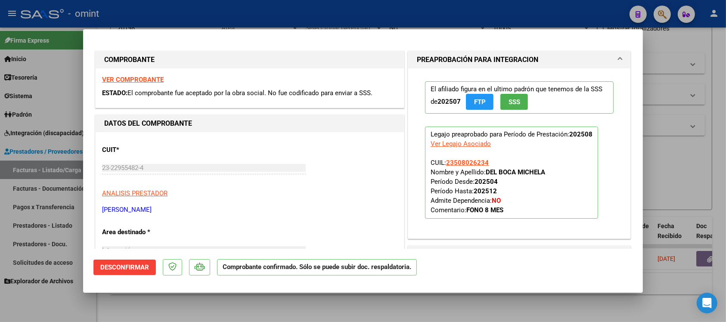
click at [188, 22] on div at bounding box center [363, 161] width 726 height 322
type input "$ 0,00"
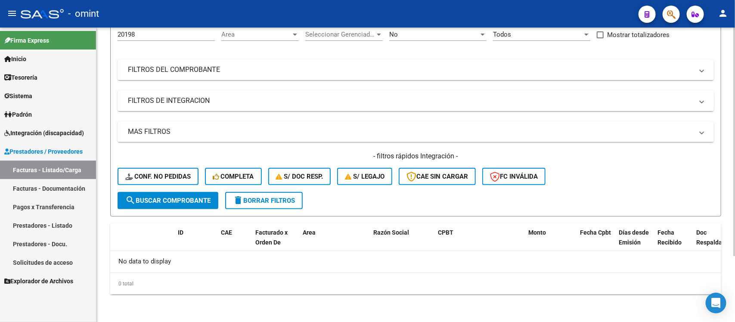
scroll to position [85, 0]
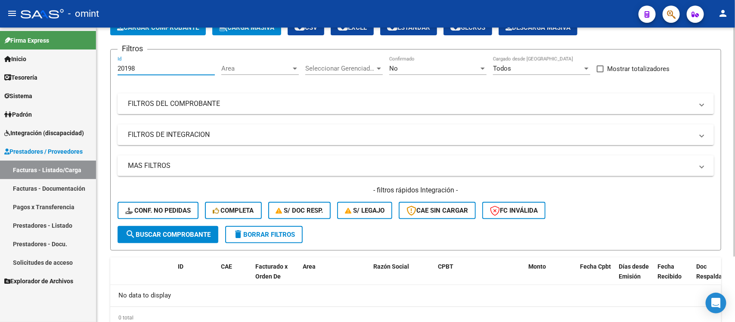
drag, startPoint x: 156, startPoint y: 34, endPoint x: 100, endPoint y: 35, distance: 55.6
click at [100, 35] on div "Video tutorial PRESTADORES -> Listado de CPBTs Emitidos por Prestadores / Prove…" at bounding box center [416, 166] width 639 height 382
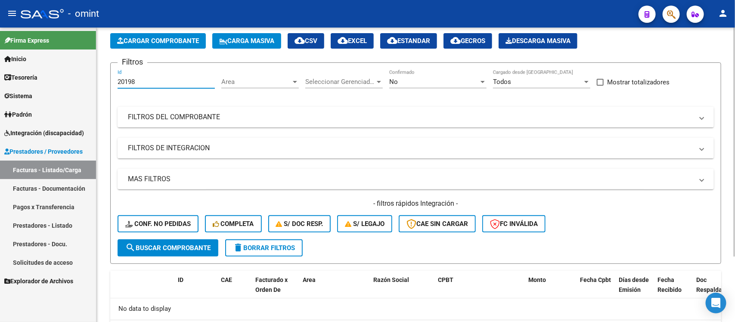
paste input "33"
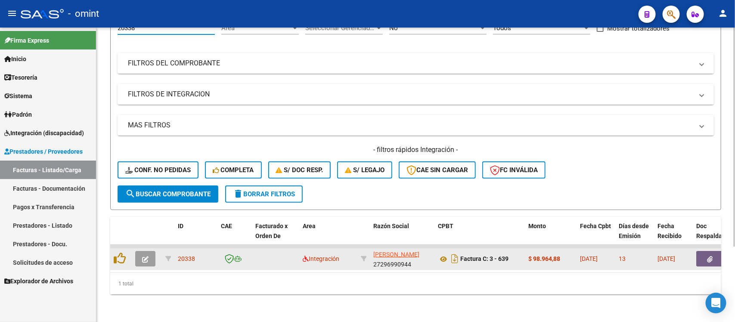
scroll to position [101, 0]
type input "20338"
click at [139, 251] on button "button" at bounding box center [145, 259] width 20 height 16
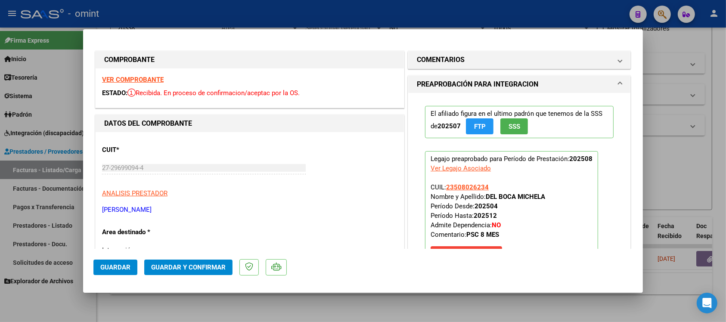
click at [144, 79] on strong "VER COMPROBANTE" at bounding box center [133, 80] width 62 height 8
click at [223, 272] on button "Guardar y Confirmar" at bounding box center [188, 268] width 88 height 16
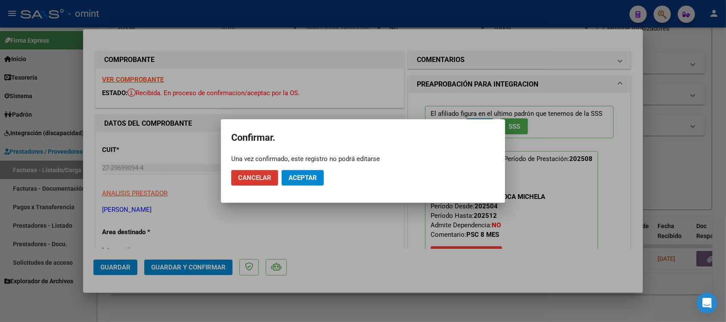
click at [313, 187] on mat-dialog-actions "Cancelar Aceptar" at bounding box center [363, 177] width 264 height 29
drag, startPoint x: 308, startPoint y: 175, endPoint x: 307, endPoint y: 165, distance: 10.0
click at [308, 173] on button "Aceptar" at bounding box center [303, 178] width 42 height 16
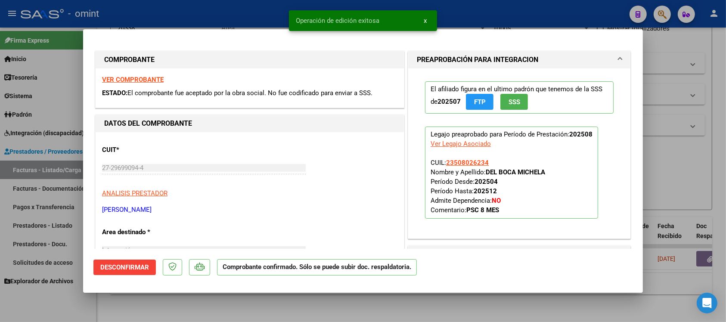
click at [293, 9] on div "Operación de edición exitosa x" at bounding box center [363, 20] width 169 height 41
click at [271, 9] on div at bounding box center [363, 161] width 726 height 322
type input "$ 0,00"
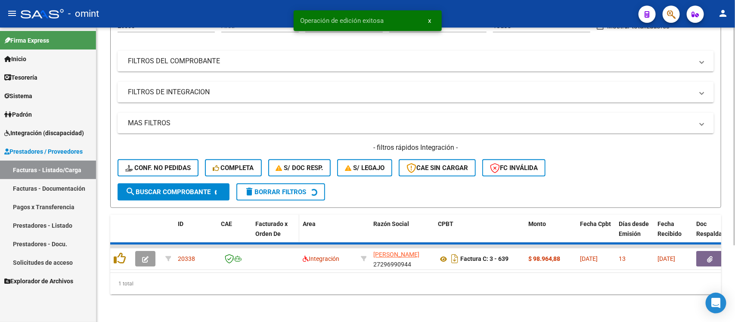
scroll to position [85, 0]
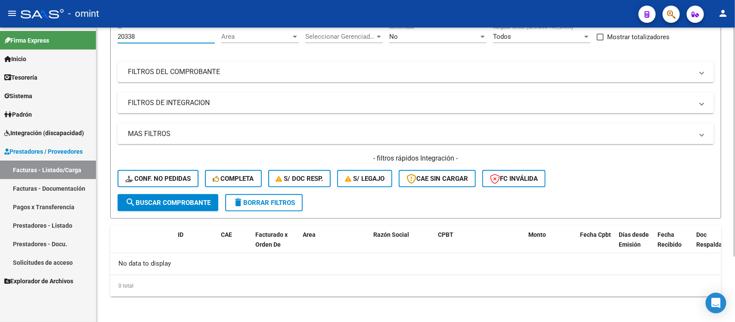
drag, startPoint x: 139, startPoint y: 39, endPoint x: 111, endPoint y: 48, distance: 29.4
click at [111, 48] on form "Filtros 20338 Id Area Area Seleccionar Gerenciador Seleccionar Gerenciador No C…" at bounding box center [415, 118] width 611 height 202
paste input "19184"
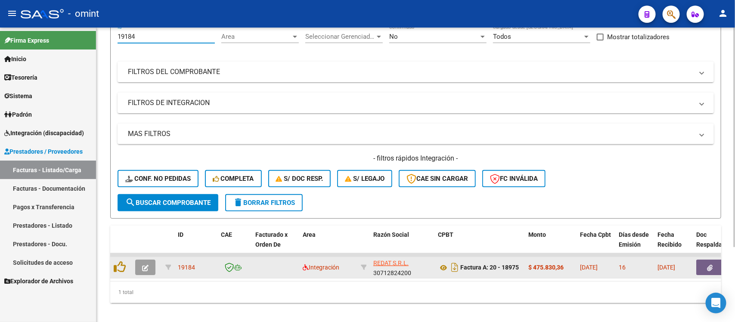
type input "19184"
click at [143, 270] on button "button" at bounding box center [145, 268] width 20 height 16
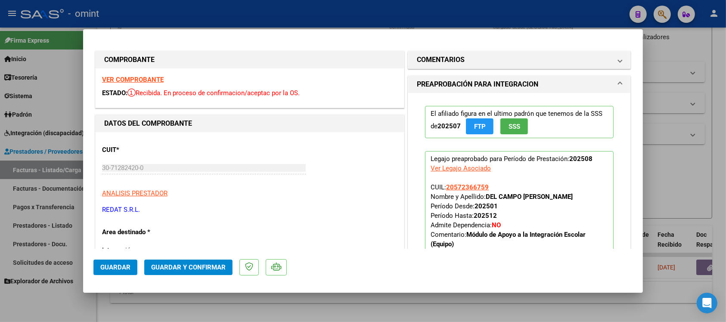
click at [155, 81] on strong "VER COMPROBANTE" at bounding box center [133, 80] width 62 height 8
click at [215, 265] on span "Guardar y Confirmar" at bounding box center [188, 268] width 75 height 8
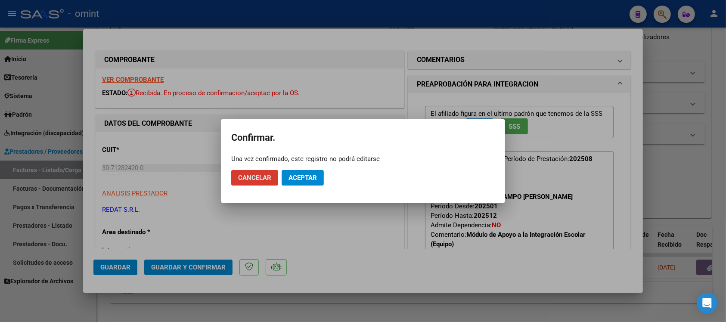
click at [300, 177] on span "Aceptar" at bounding box center [303, 178] width 28 height 8
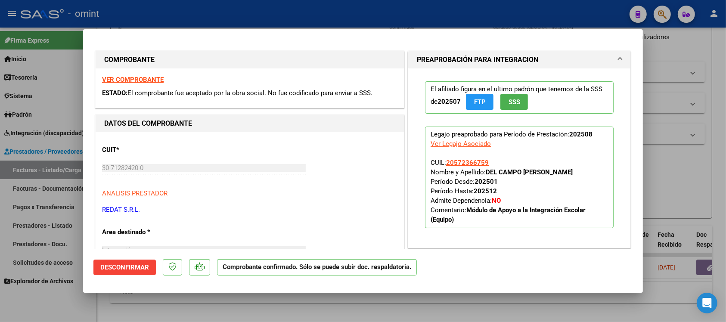
click at [150, 5] on div at bounding box center [363, 161] width 726 height 322
type input "$ 0,00"
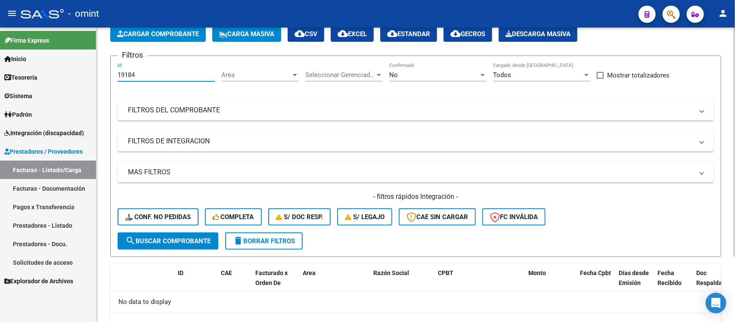
scroll to position [29, 0]
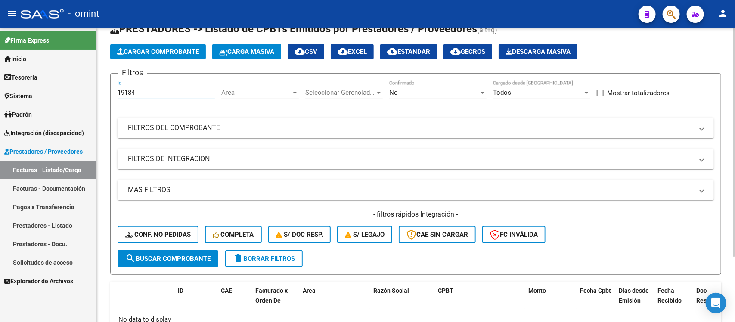
drag, startPoint x: 137, startPoint y: 35, endPoint x: 109, endPoint y: 47, distance: 30.5
click at [109, 46] on div "Video tutorial PRESTADORES -> Listado de CPBTs Emitidos por Prestadores / Prove…" at bounding box center [416, 190] width 639 height 382
paste input "21058"
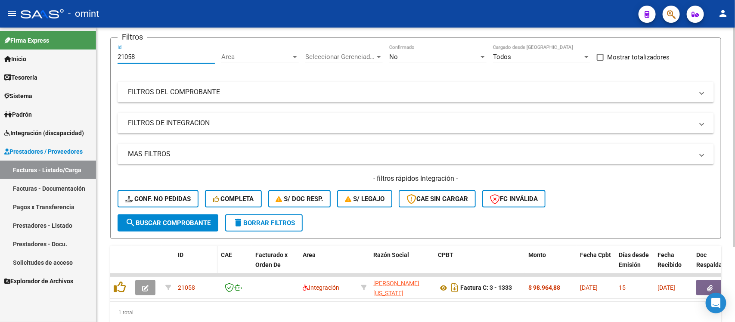
scroll to position [101, 0]
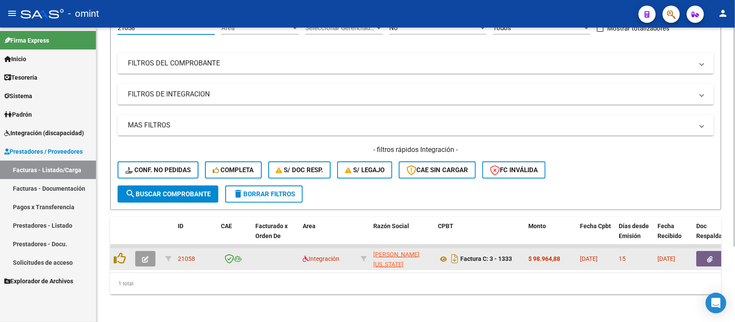
type input "21058"
click at [141, 251] on button "button" at bounding box center [145, 259] width 20 height 16
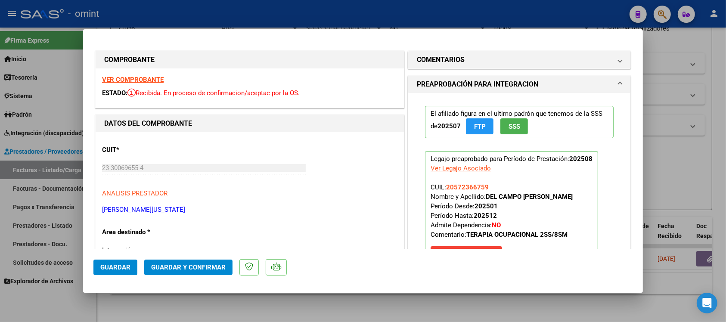
click at [119, 77] on strong "VER COMPROBANTE" at bounding box center [133, 80] width 62 height 8
click at [180, 272] on button "Guardar y Confirmar" at bounding box center [188, 268] width 88 height 16
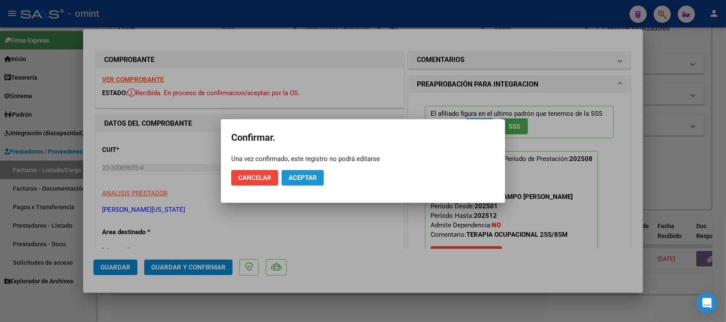
drag, startPoint x: 315, startPoint y: 179, endPoint x: 313, endPoint y: 111, distance: 67.7
click at [316, 179] on span "Aceptar" at bounding box center [303, 178] width 28 height 8
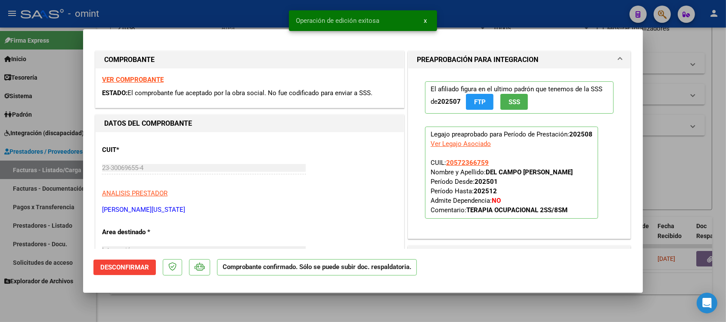
click at [302, 16] on span "Operación de edición exitosa" at bounding box center [338, 20] width 84 height 9
click at [276, 13] on div at bounding box center [363, 161] width 726 height 322
type input "$ 0,00"
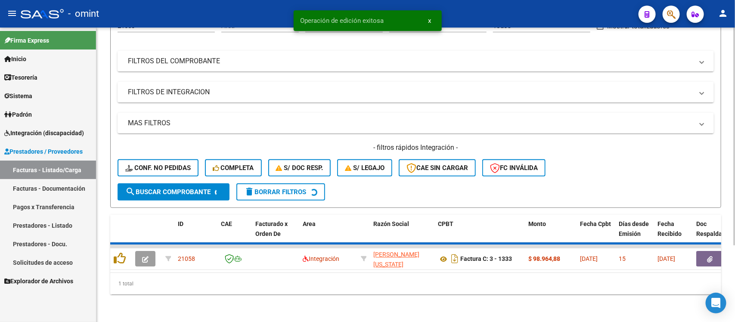
scroll to position [85, 0]
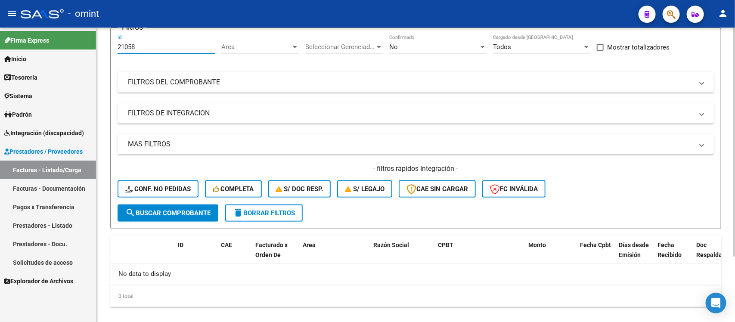
drag, startPoint x: 146, startPoint y: 35, endPoint x: 120, endPoint y: 37, distance: 26.8
click at [120, 37] on div "21058 Id" at bounding box center [166, 44] width 97 height 19
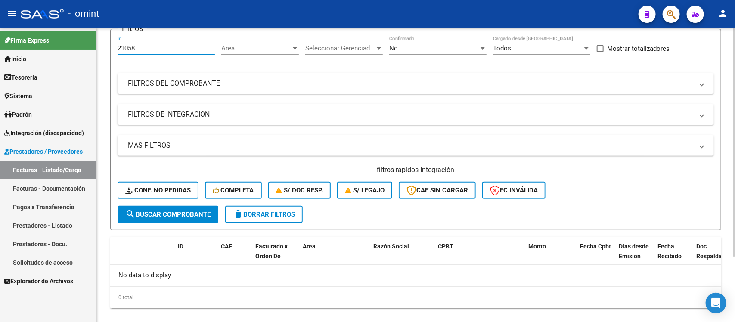
paste input "21056"
type input "2"
paste input "21056"
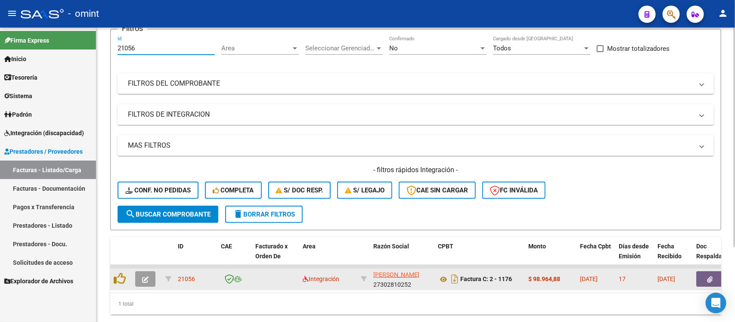
type input "21056"
click at [141, 281] on button "button" at bounding box center [145, 279] width 20 height 16
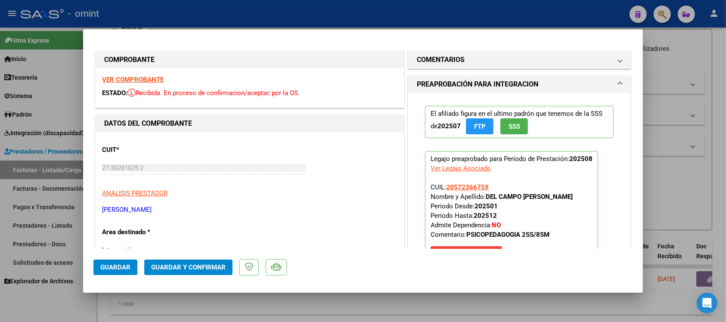
click at [144, 78] on strong "VER COMPROBANTE" at bounding box center [133, 80] width 62 height 8
click at [207, 271] on span "Guardar y Confirmar" at bounding box center [188, 268] width 75 height 8
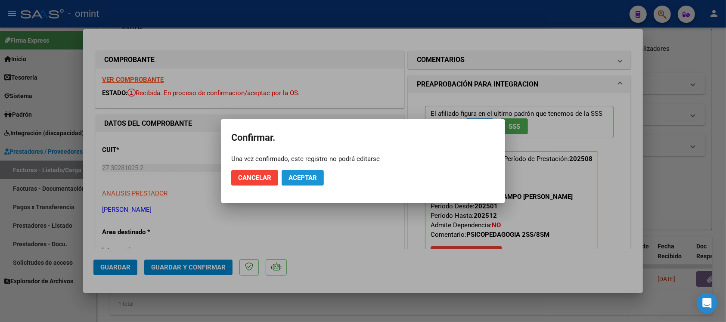
click at [306, 180] on span "Aceptar" at bounding box center [303, 178] width 28 height 8
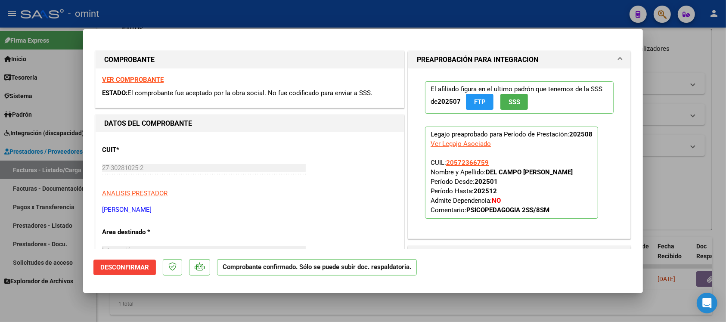
click at [227, 16] on div at bounding box center [363, 161] width 726 height 322
type input "$ 0,00"
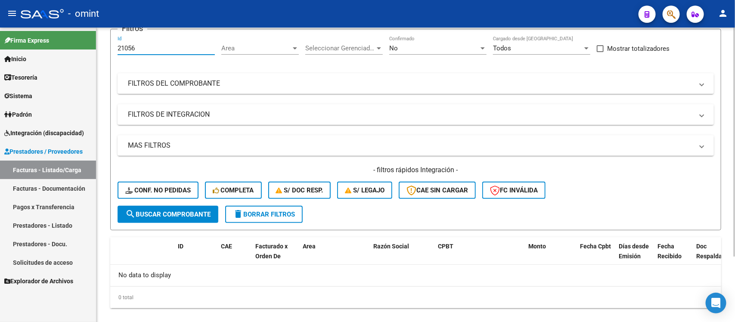
drag, startPoint x: 141, startPoint y: 45, endPoint x: 117, endPoint y: 46, distance: 24.1
click at [117, 46] on form "Filtros 21056 Id Area Area Seleccionar Gerenciador Seleccionar Gerenciador No C…" at bounding box center [415, 130] width 611 height 202
paste input "5"
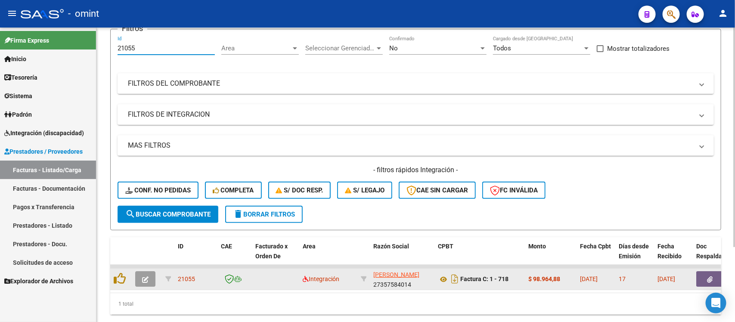
type input "21055"
click at [139, 271] on button "button" at bounding box center [145, 279] width 20 height 16
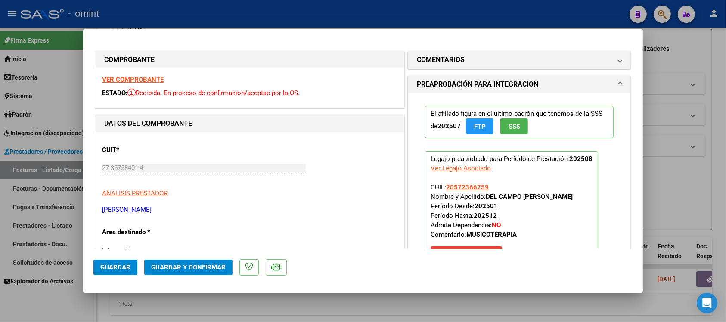
click at [143, 78] on strong "VER COMPROBANTE" at bounding box center [133, 80] width 62 height 8
click at [209, 268] on span "Guardar y Confirmar" at bounding box center [188, 268] width 75 height 8
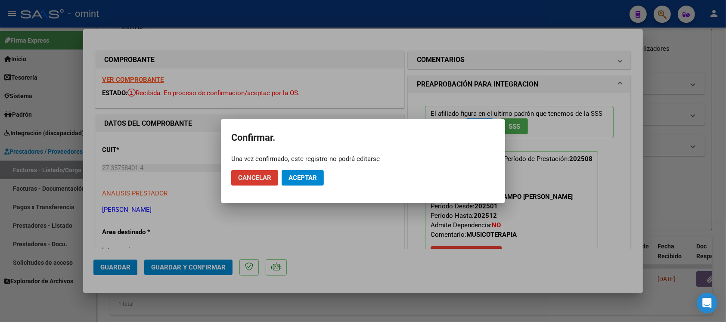
click at [299, 179] on span "Aceptar" at bounding box center [303, 178] width 28 height 8
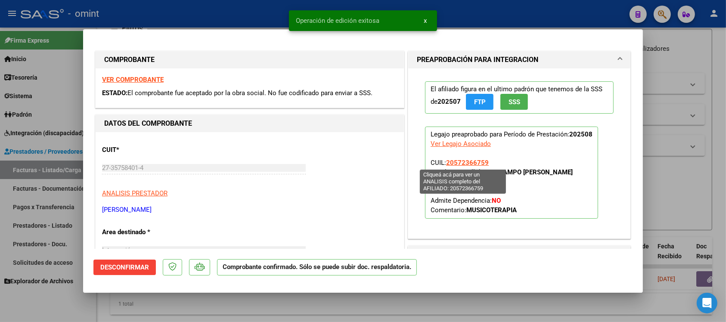
drag, startPoint x: 488, startPoint y: 160, endPoint x: 438, endPoint y: 163, distance: 50.1
click at [441, 160] on p "Legajo preaprobado para Período de Prestación: 202508 Ver Legajo Asociado CUIL:…" at bounding box center [511, 173] width 173 height 92
copy span "20572366759"
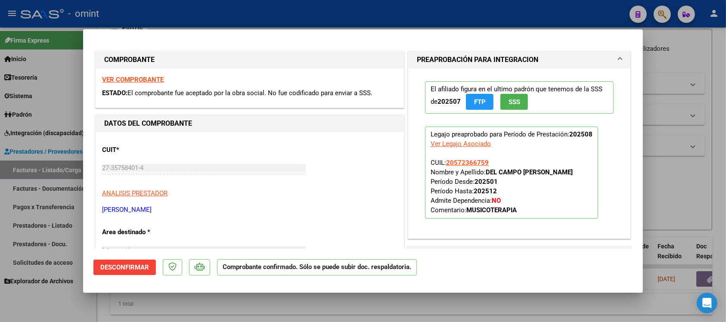
copy span "20572366759"
click at [248, 9] on div at bounding box center [363, 161] width 726 height 322
type input "$ 0,00"
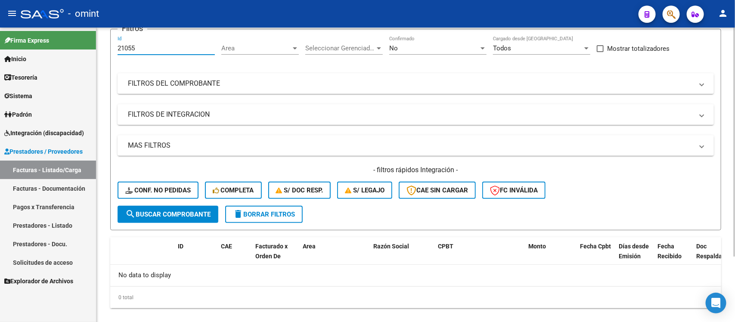
drag, startPoint x: 152, startPoint y: 48, endPoint x: 106, endPoint y: 53, distance: 45.9
click at [110, 52] on form "Filtros 21055 Id Area Area Seleccionar Gerenciador Seleccionar Gerenciador No C…" at bounding box center [415, 130] width 611 height 202
paste input "0982"
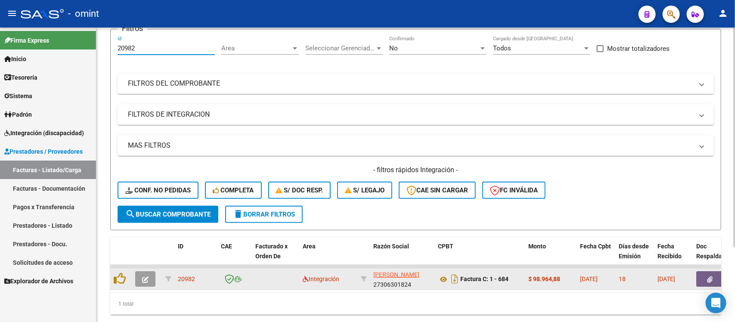
type input "20982"
click at [142, 277] on icon "button" at bounding box center [145, 280] width 6 height 6
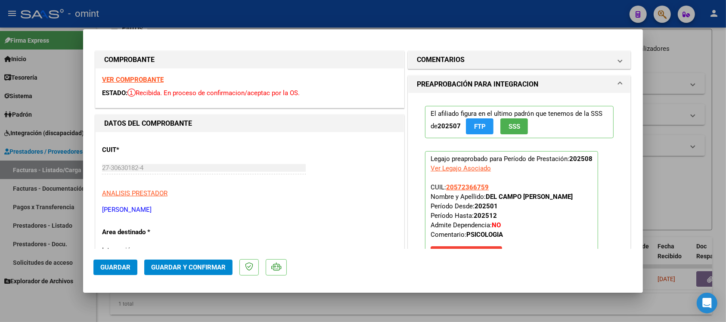
click at [139, 76] on strong "VER COMPROBANTE" at bounding box center [133, 80] width 62 height 8
click at [184, 267] on span "Guardar y Confirmar" at bounding box center [188, 268] width 75 height 8
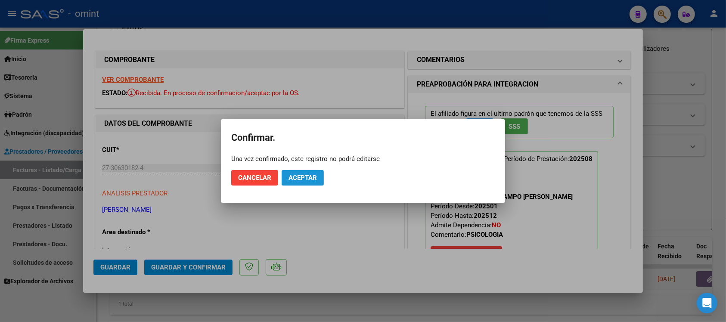
click at [300, 171] on button "Aceptar" at bounding box center [303, 178] width 42 height 16
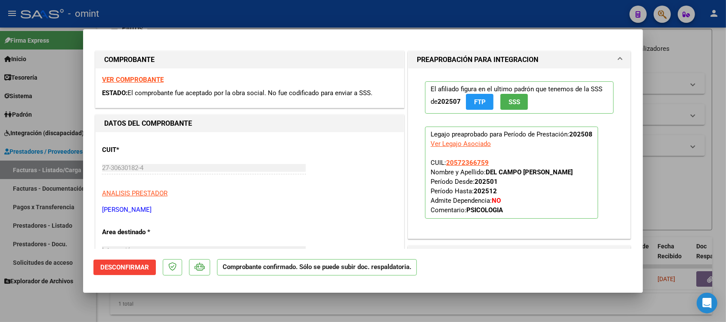
click at [210, 13] on div at bounding box center [363, 161] width 726 height 322
type input "$ 0,00"
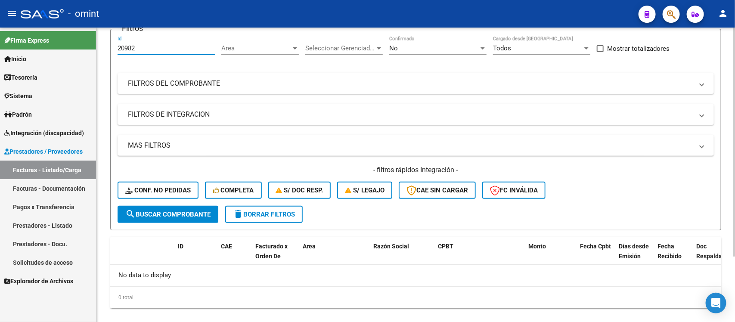
drag, startPoint x: 141, startPoint y: 48, endPoint x: 115, endPoint y: 50, distance: 26.3
click at [115, 48] on form "Filtros 20982 Id Area Area Seleccionar Gerenciador Seleccionar Gerenciador No C…" at bounding box center [415, 130] width 611 height 202
paste input "18420"
drag, startPoint x: 115, startPoint y: 53, endPoint x: 37, endPoint y: 50, distance: 78.9
click at [44, 50] on mat-sidenav-container "Firma Express Inicio Calendario SSS Instructivos Contacto OS Tesorería Extracto…" at bounding box center [367, 175] width 735 height 295
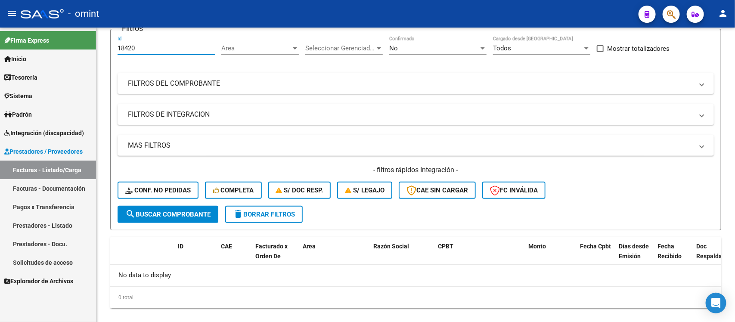
paste input "9349"
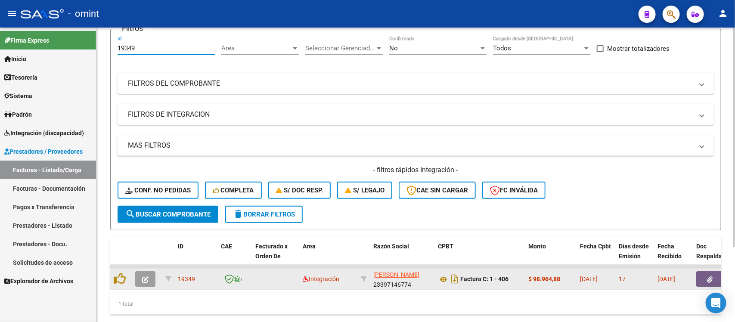
type input "19349"
click at [146, 281] on button "button" at bounding box center [145, 279] width 20 height 16
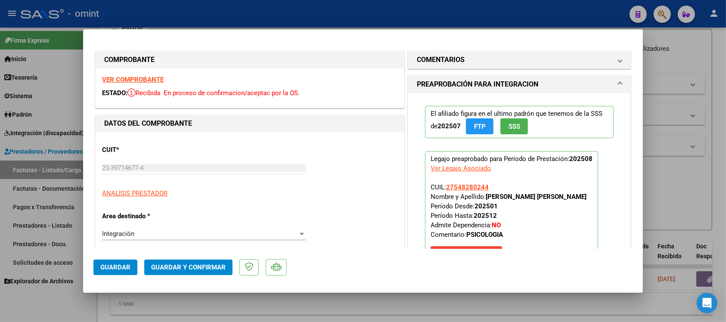
click at [139, 76] on strong "VER COMPROBANTE" at bounding box center [133, 80] width 62 height 8
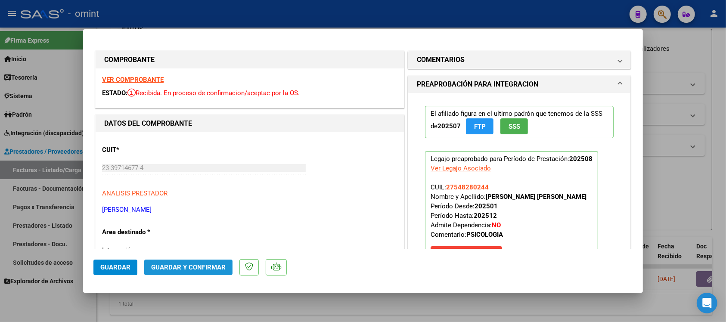
click at [206, 266] on span "Guardar y Confirmar" at bounding box center [188, 268] width 75 height 8
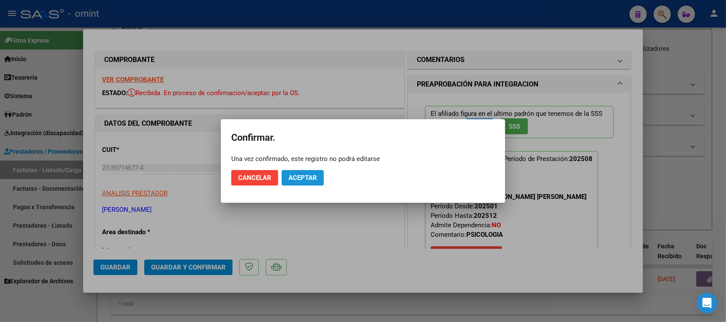
click at [302, 178] on span "Aceptar" at bounding box center [303, 178] width 28 height 8
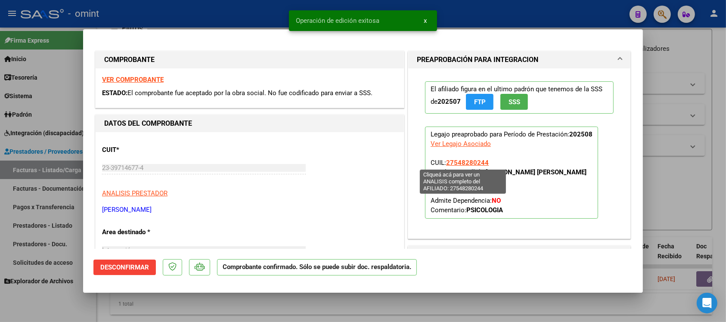
drag, startPoint x: 485, startPoint y: 162, endPoint x: 444, endPoint y: 162, distance: 40.9
click at [444, 162] on p "Legajo preaprobado para Período de Prestación: 202508 Ver Legajo Asociado CUIL:…" at bounding box center [511, 173] width 173 height 92
copy span "27548280244"
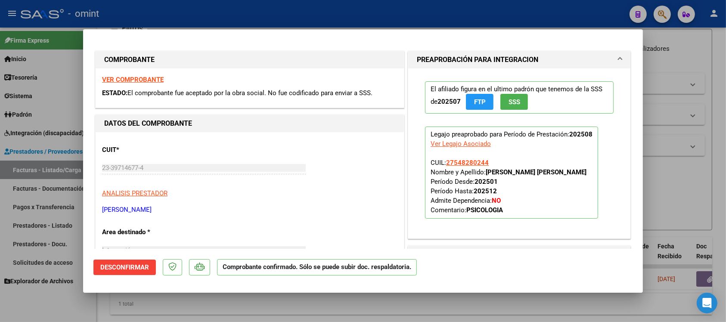
click at [243, 12] on div at bounding box center [363, 161] width 726 height 322
type input "$ 0,00"
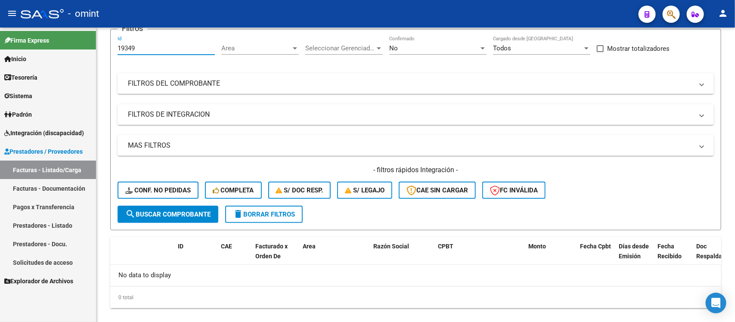
drag, startPoint x: 146, startPoint y: 45, endPoint x: 91, endPoint y: 47, distance: 55.6
click at [100, 50] on div "Video tutorial PRESTADORES -> Listado de CPBTs Emitidos por Prestadores / Prove…" at bounding box center [416, 145] width 639 height 382
paste input "20220"
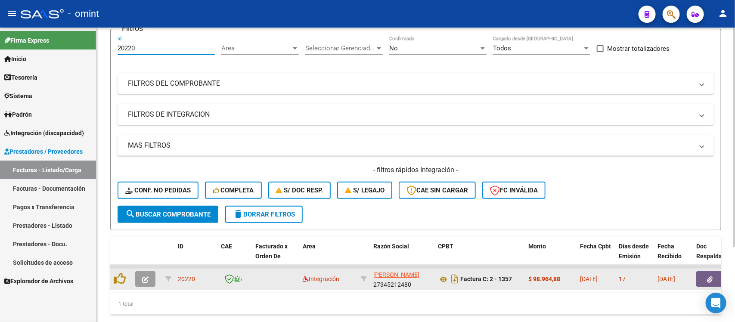
type input "20220"
click at [136, 278] on button "button" at bounding box center [145, 279] width 20 height 16
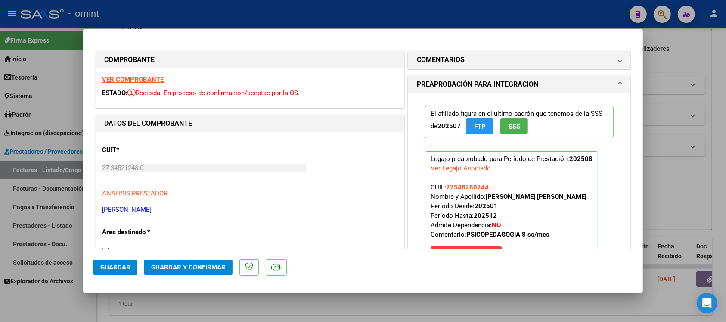
click at [142, 76] on strong "VER COMPROBANTE" at bounding box center [133, 80] width 62 height 8
click at [212, 264] on span "Guardar y Confirmar" at bounding box center [188, 268] width 75 height 8
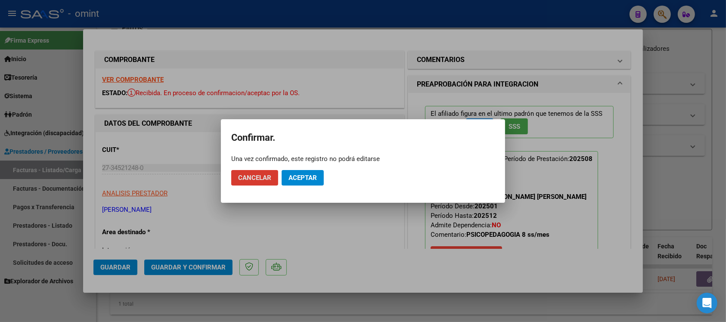
click at [304, 182] on button "Aceptar" at bounding box center [303, 178] width 42 height 16
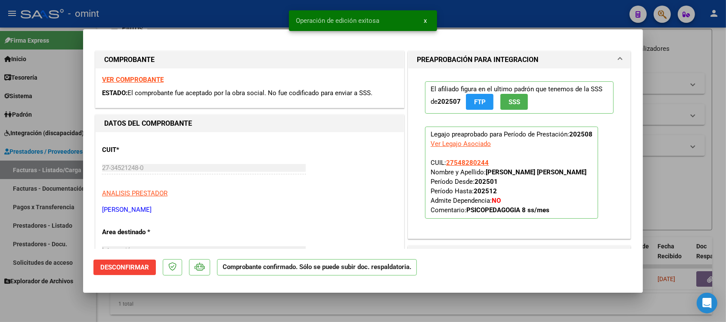
click at [273, 16] on div at bounding box center [363, 161] width 726 height 322
type input "$ 0,00"
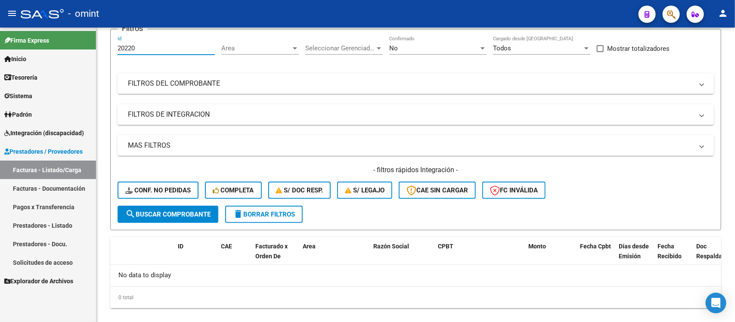
drag, startPoint x: 138, startPoint y: 50, endPoint x: 84, endPoint y: 47, distance: 53.5
click at [84, 47] on mat-sidenav-container "Firma Express Inicio Calendario SSS Instructivos Contacto OS Tesorería Extracto…" at bounding box center [367, 175] width 735 height 295
paste input "926"
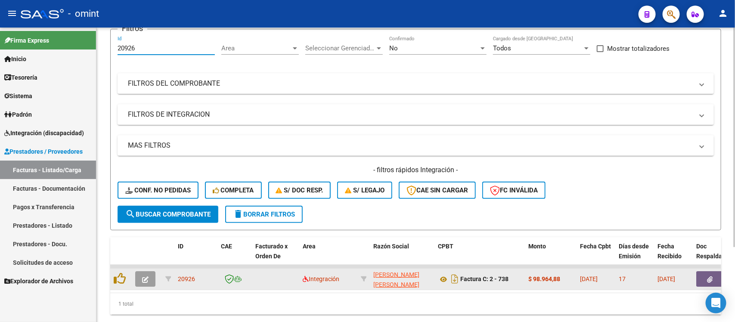
type input "20926"
click at [147, 277] on icon "button" at bounding box center [145, 280] width 6 height 6
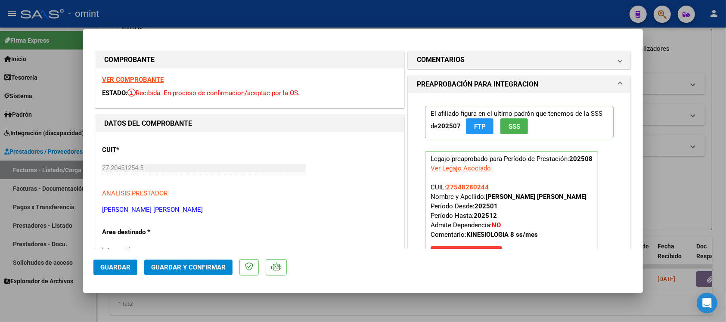
click at [150, 80] on strong "VER COMPROBANTE" at bounding box center [133, 80] width 62 height 8
click at [214, 268] on span "Guardar y Confirmar" at bounding box center [188, 268] width 75 height 8
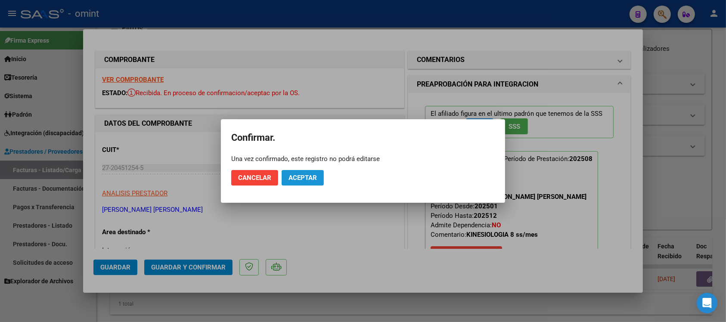
click at [305, 171] on button "Aceptar" at bounding box center [303, 178] width 42 height 16
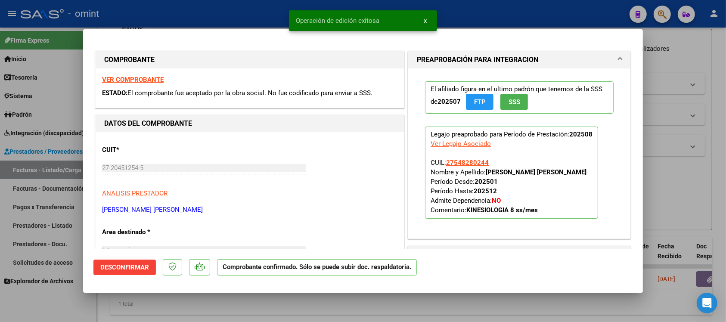
click at [266, 1] on div at bounding box center [363, 161] width 726 height 322
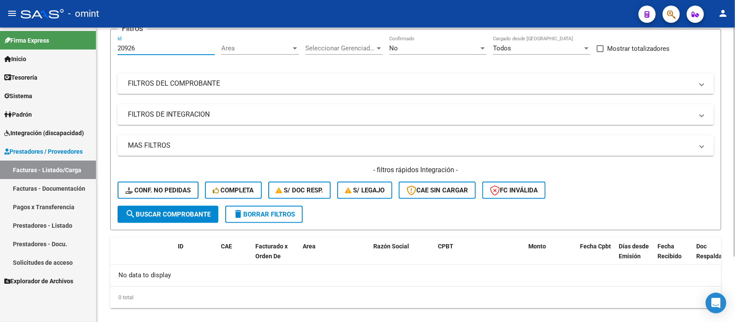
drag, startPoint x: 157, startPoint y: 50, endPoint x: 104, endPoint y: 50, distance: 53.0
click at [105, 49] on div "Video tutorial PRESTADORES -> Listado de CPBTs Emitidos por Prestadores / Prove…" at bounding box center [416, 145] width 639 height 382
paste input "104"
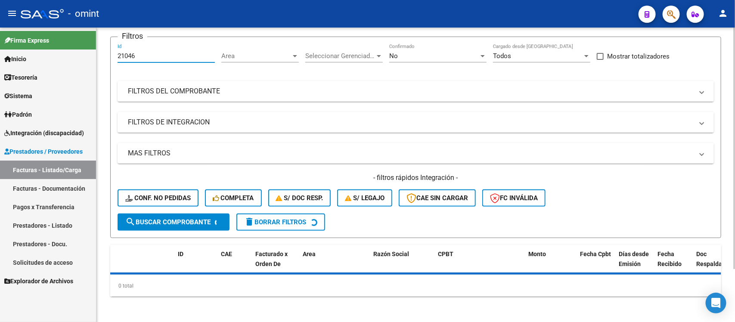
scroll to position [85, 0]
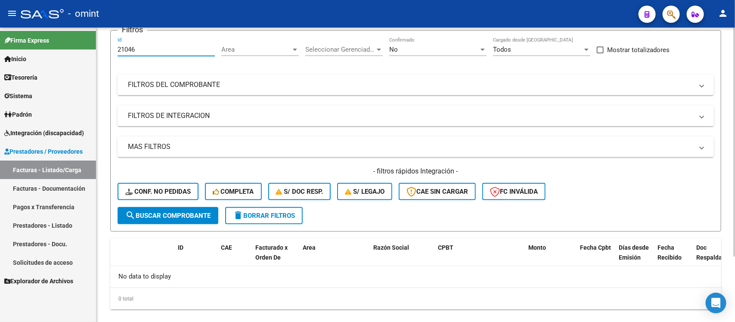
drag, startPoint x: 151, startPoint y: 35, endPoint x: 112, endPoint y: 37, distance: 39.2
click at [112, 37] on form "Filtros 21046 Id Area Area Seleccionar Gerenciador Seleccionar Gerenciador No C…" at bounding box center [415, 131] width 611 height 202
paste input "18357"
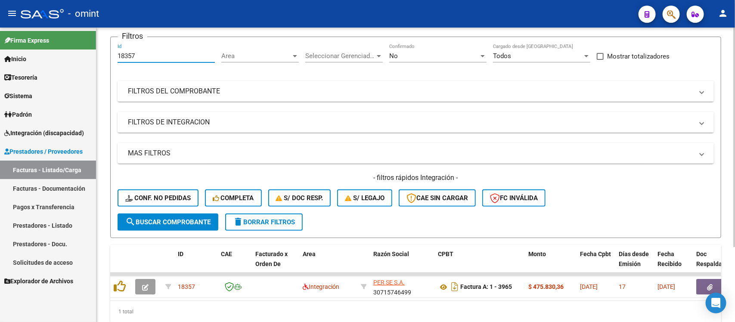
scroll to position [72, 0]
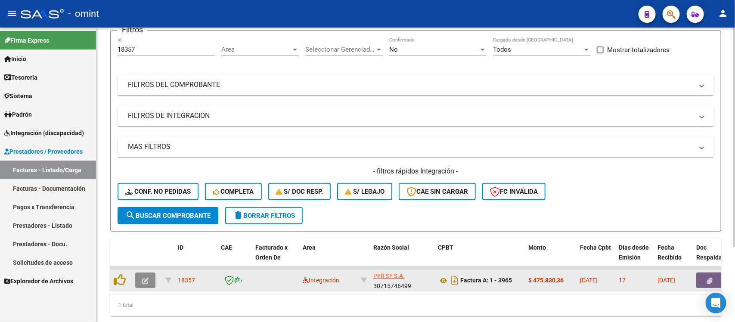
click at [142, 281] on span "button" at bounding box center [145, 281] width 6 height 8
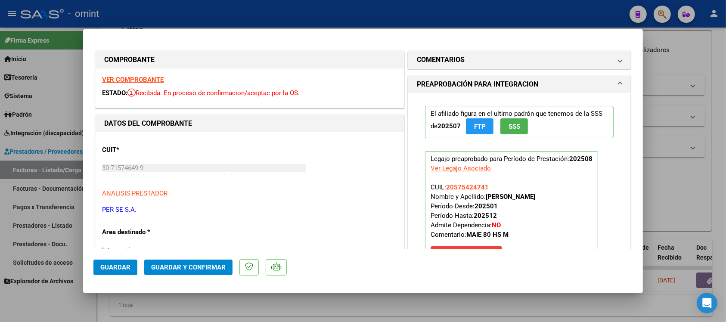
click at [145, 77] on strong "VER COMPROBANTE" at bounding box center [133, 80] width 62 height 8
click at [197, 262] on button "Guardar y Confirmar" at bounding box center [188, 268] width 88 height 16
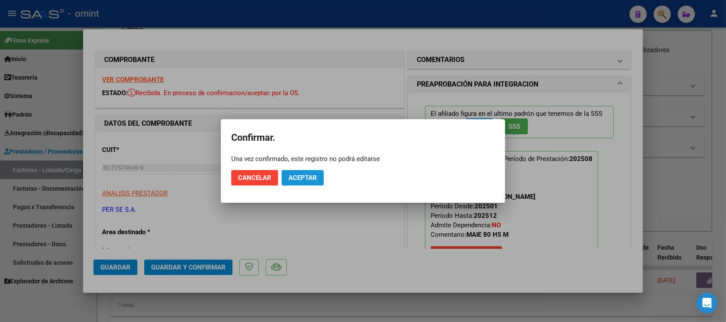
click at [301, 176] on span "Aceptar" at bounding box center [303, 178] width 28 height 8
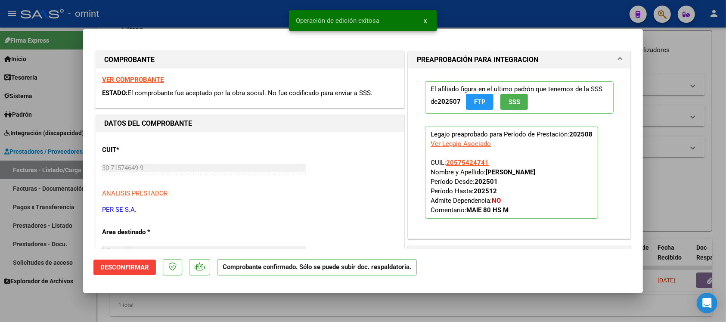
click at [236, 9] on div at bounding box center [363, 161] width 726 height 322
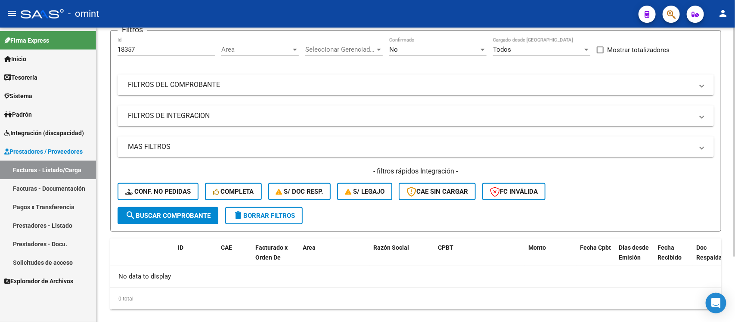
click at [120, 53] on div "18357 Id" at bounding box center [166, 46] width 97 height 19
paste input "18237"
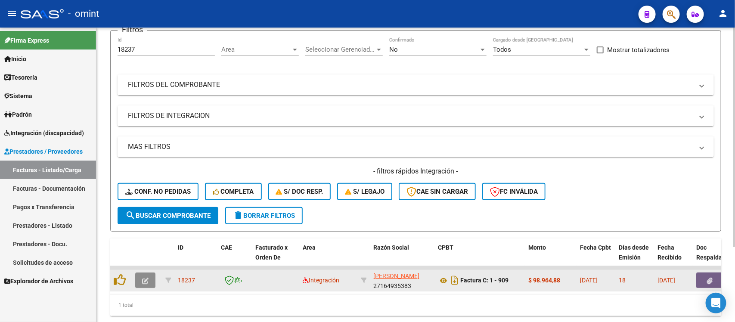
click at [146, 280] on icon "button" at bounding box center [145, 281] width 6 height 6
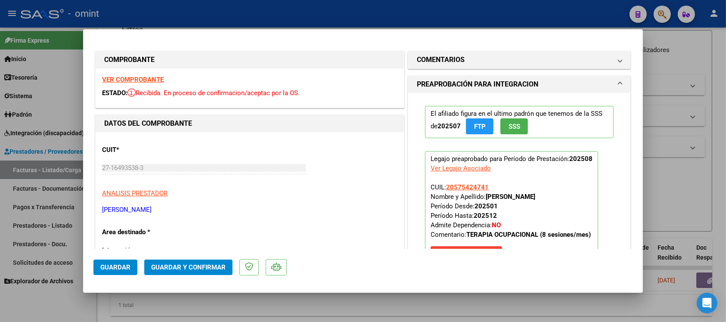
click at [142, 78] on strong "VER COMPROBANTE" at bounding box center [133, 80] width 62 height 8
click at [223, 268] on span "Guardar y Confirmar" at bounding box center [188, 268] width 75 height 8
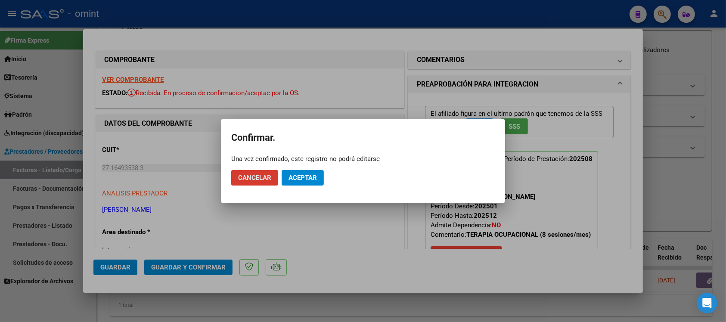
click at [306, 175] on span "Aceptar" at bounding box center [303, 178] width 28 height 8
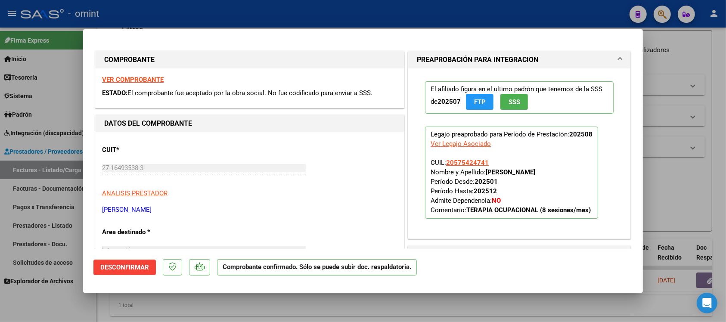
click at [177, 9] on div at bounding box center [363, 161] width 726 height 322
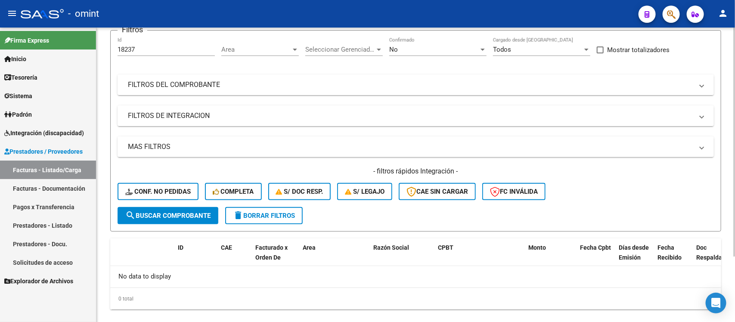
click at [139, 48] on input "18237" at bounding box center [166, 50] width 97 height 8
paste input "20078"
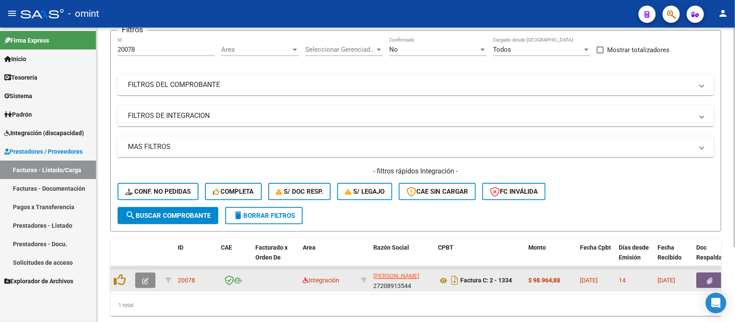
click at [147, 284] on button "button" at bounding box center [145, 281] width 20 height 16
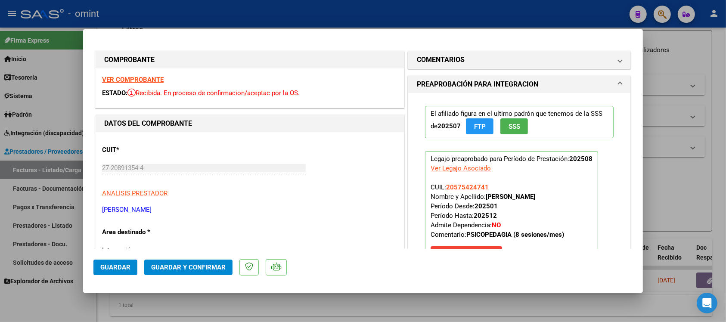
click at [132, 81] on strong "VER COMPROBANTE" at bounding box center [133, 80] width 62 height 8
click at [168, 264] on span "Guardar y Confirmar" at bounding box center [188, 268] width 75 height 8
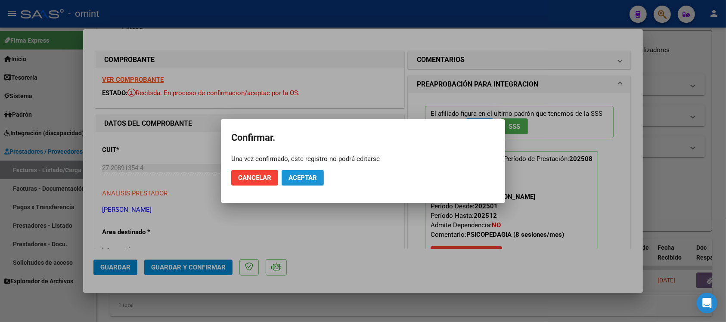
click at [307, 178] on span "Aceptar" at bounding box center [303, 178] width 28 height 8
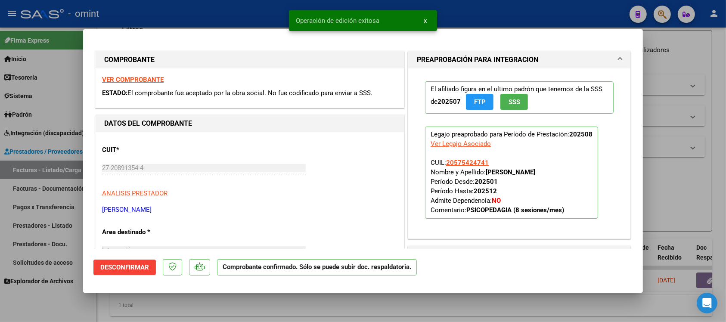
click at [244, 11] on div at bounding box center [363, 161] width 726 height 322
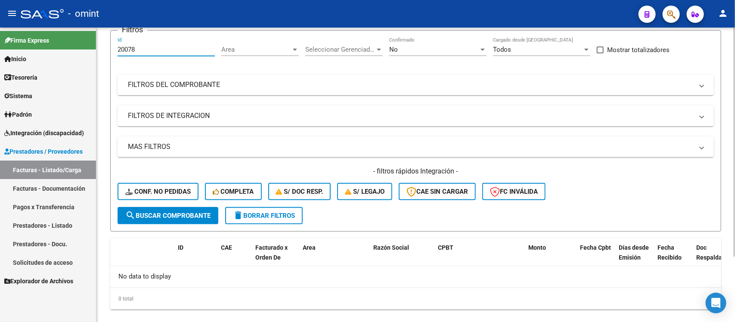
drag, startPoint x: 149, startPoint y: 48, endPoint x: 112, endPoint y: 51, distance: 36.3
click at [112, 51] on form "Filtros 20078 Id Area Area Seleccionar Gerenciador Seleccionar Gerenciador No C…" at bounding box center [415, 131] width 611 height 202
paste input "104"
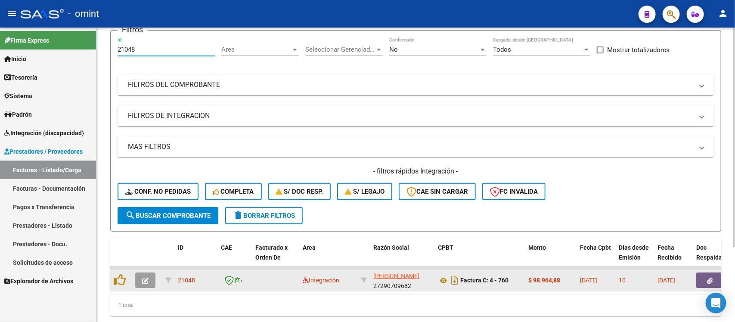
click at [156, 278] on div at bounding box center [146, 281] width 23 height 16
click at [150, 277] on button "button" at bounding box center [145, 281] width 20 height 16
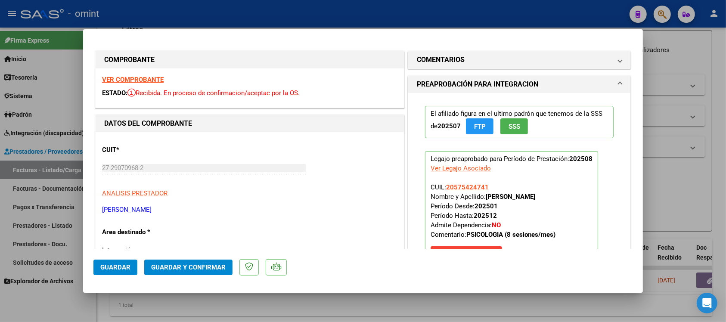
click at [119, 79] on strong "VER COMPROBANTE" at bounding box center [133, 80] width 62 height 8
drag, startPoint x: 190, startPoint y: 274, endPoint x: 191, endPoint y: 270, distance: 4.5
click at [191, 270] on button "Guardar y Confirmar" at bounding box center [188, 268] width 88 height 16
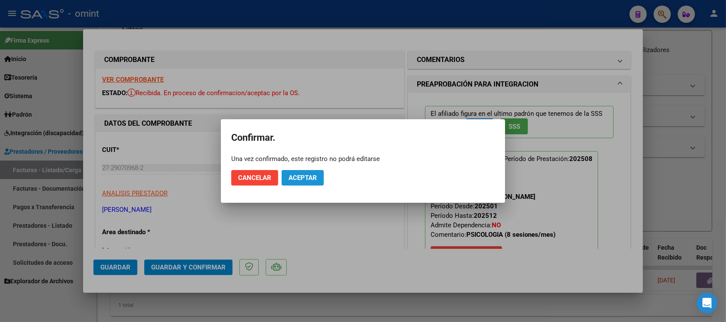
click at [305, 184] on button "Aceptar" at bounding box center [303, 178] width 42 height 16
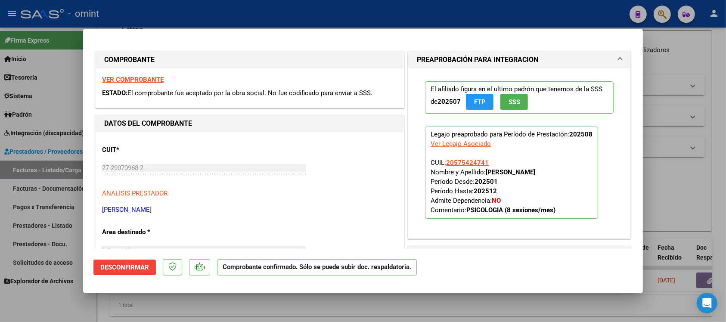
click at [150, 18] on div at bounding box center [363, 161] width 726 height 322
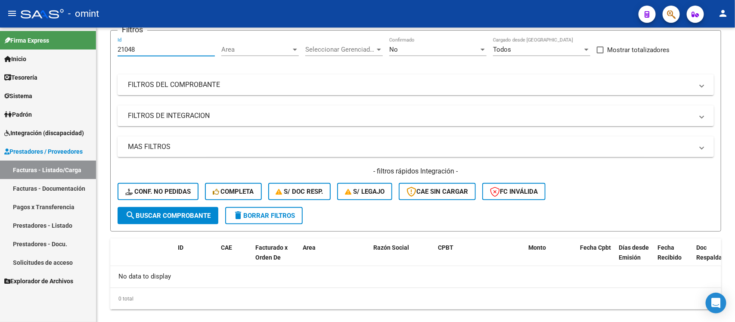
drag, startPoint x: 145, startPoint y: 48, endPoint x: 80, endPoint y: 47, distance: 65.5
click at [80, 47] on mat-sidenav-container "Firma Express Inicio Calendario SSS Instructivos Contacto OS Tesorería Extracto…" at bounding box center [367, 175] width 735 height 295
paste input "253"
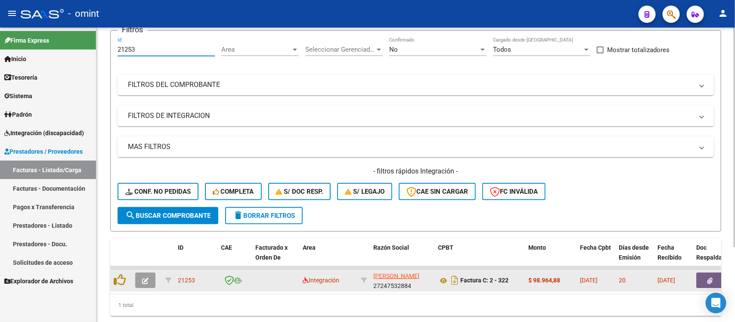
click at [138, 276] on button "button" at bounding box center [145, 281] width 20 height 16
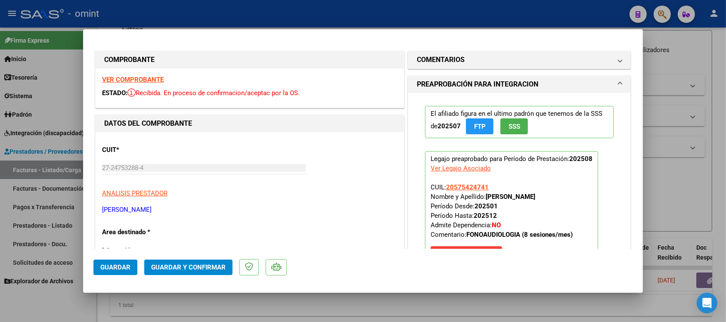
click at [126, 81] on strong "VER COMPROBANTE" at bounding box center [133, 80] width 62 height 8
click at [210, 264] on span "Guardar y Confirmar" at bounding box center [188, 268] width 75 height 8
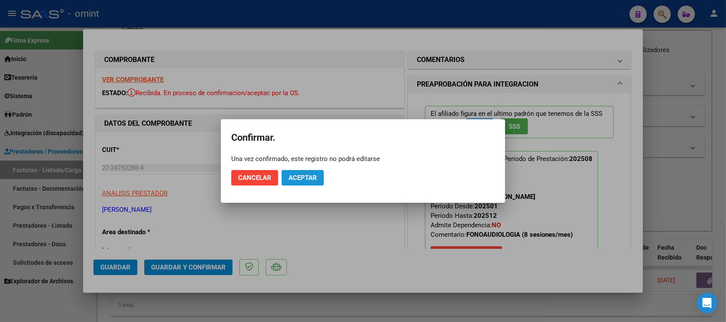
click at [292, 174] on span "Aceptar" at bounding box center [303, 178] width 28 height 8
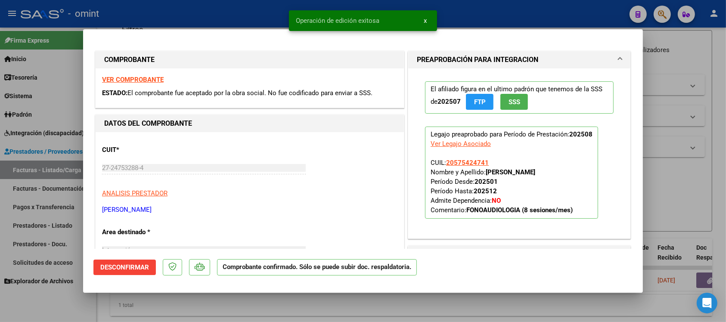
click at [265, 13] on div at bounding box center [363, 161] width 726 height 322
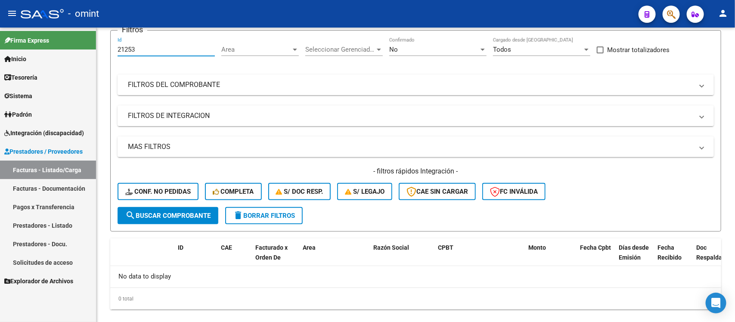
drag, startPoint x: 143, startPoint y: 50, endPoint x: 86, endPoint y: 47, distance: 56.5
click at [87, 47] on mat-sidenav-container "Firma Express Inicio Calendario SSS Instructivos Contacto OS Tesorería Extracto…" at bounding box center [367, 175] width 735 height 295
paste input "19990"
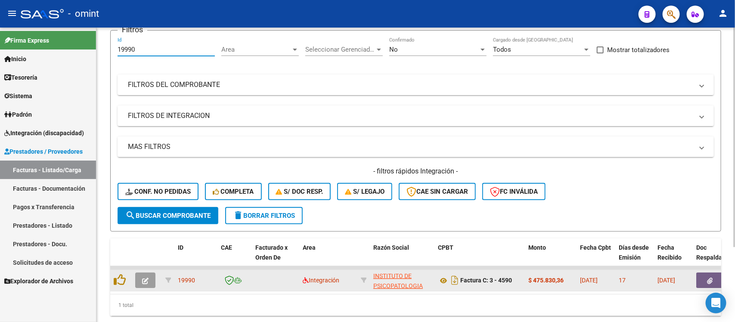
click at [143, 278] on icon "button" at bounding box center [145, 281] width 6 height 6
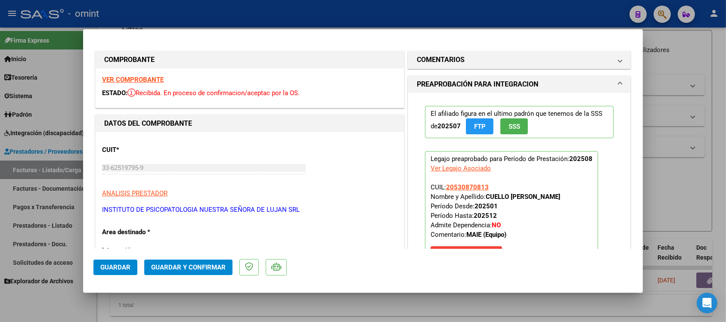
click at [139, 80] on strong "VER COMPROBANTE" at bounding box center [133, 80] width 62 height 8
click at [211, 265] on span "Guardar y Confirmar" at bounding box center [188, 268] width 75 height 8
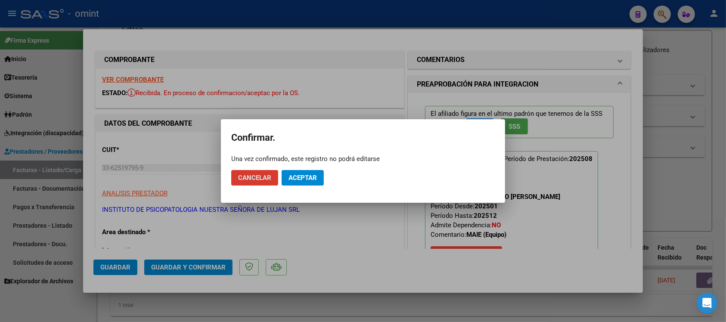
click at [306, 175] on span "Aceptar" at bounding box center [303, 178] width 28 height 8
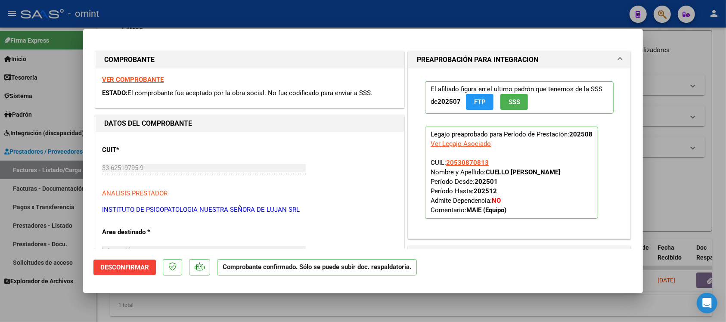
click at [156, 11] on div at bounding box center [363, 161] width 726 height 322
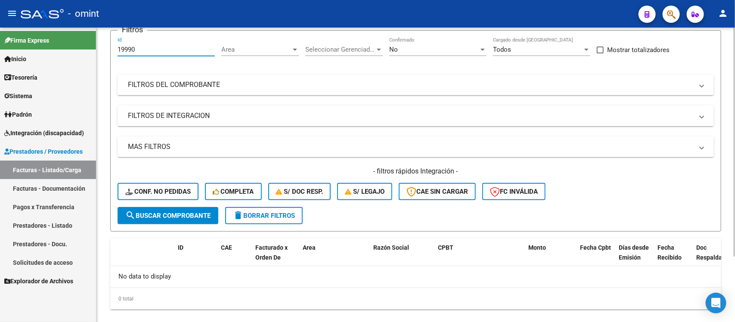
drag, startPoint x: 141, startPoint y: 47, endPoint x: 100, endPoint y: 55, distance: 42.0
click at [100, 55] on div "Video tutorial PRESTADORES -> Listado de CPBTs Emitidos por Prestadores / Prove…" at bounding box center [416, 147] width 639 height 382
paste input "723"
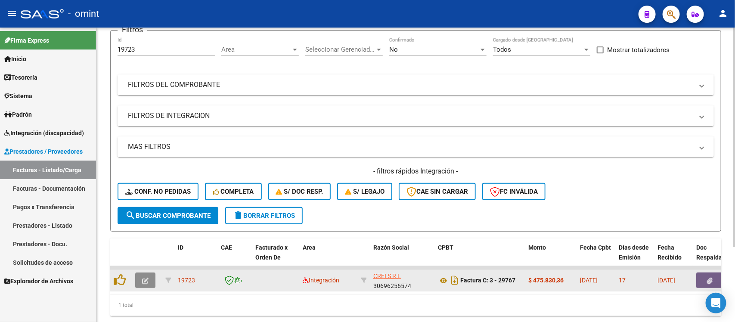
click at [144, 283] on button "button" at bounding box center [145, 281] width 20 height 16
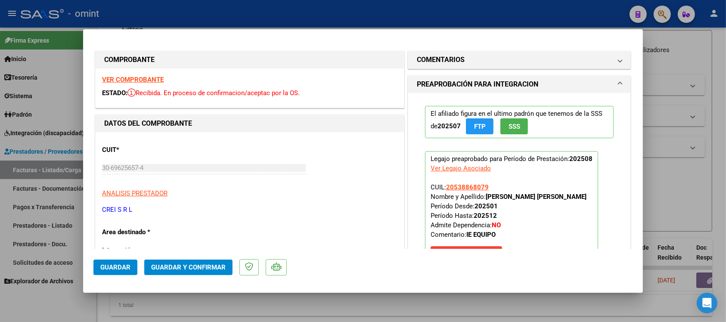
click at [145, 81] on strong "VER COMPROBANTE" at bounding box center [133, 80] width 62 height 8
click at [197, 262] on button "Guardar y Confirmar" at bounding box center [188, 268] width 88 height 16
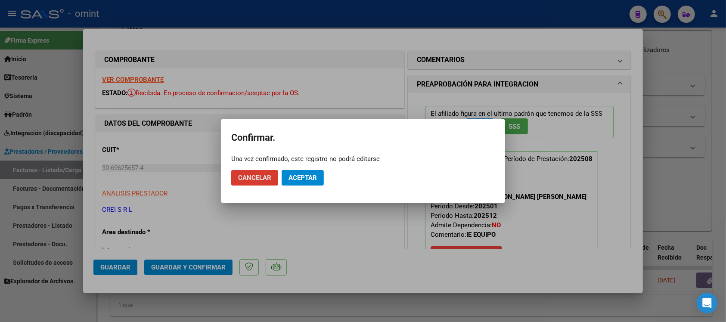
drag, startPoint x: 299, startPoint y: 177, endPoint x: 337, endPoint y: 207, distance: 48.8
click at [299, 177] on span "Aceptar" at bounding box center [303, 178] width 28 height 8
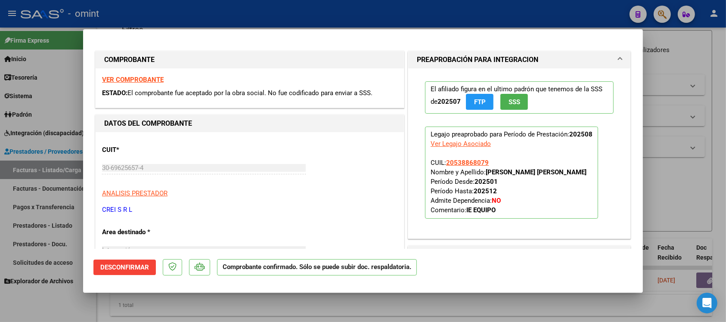
click at [274, 2] on div at bounding box center [363, 161] width 726 height 322
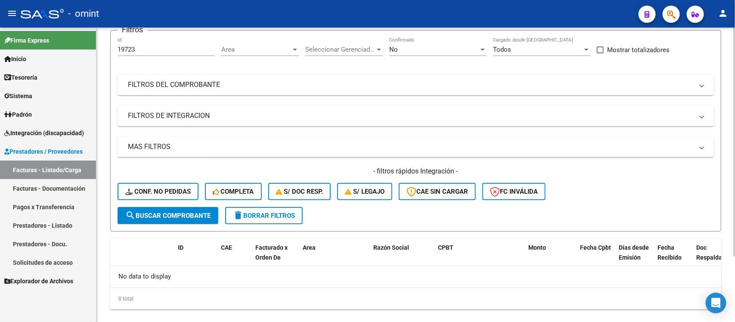
click at [274, 218] on button "delete Borrar Filtros" at bounding box center [264, 215] width 78 height 17
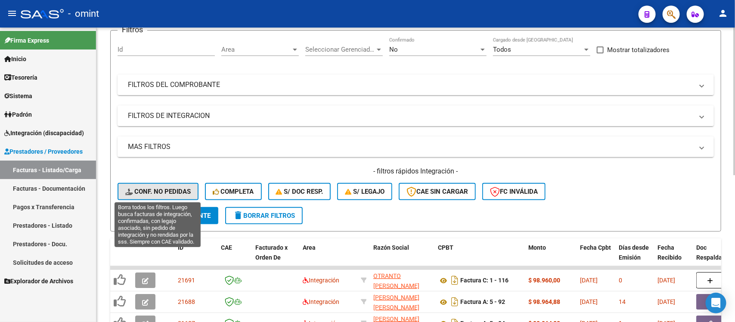
click at [175, 188] on span "Conf. no pedidas" at bounding box center [157, 192] width 65 height 8
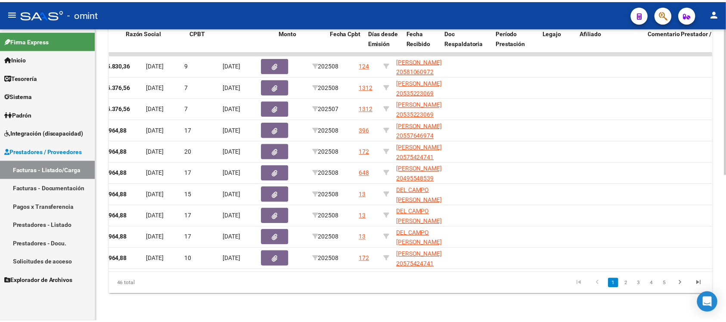
scroll to position [0, 0]
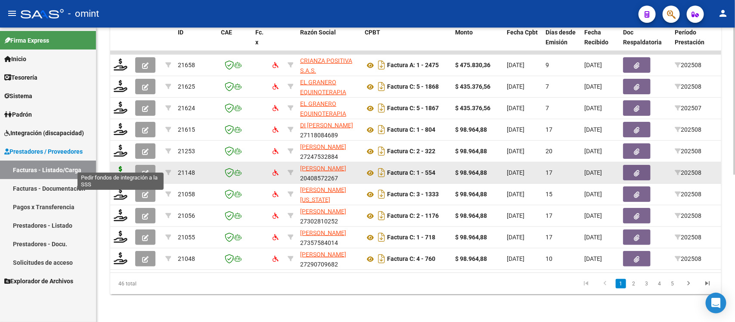
click at [121, 166] on icon at bounding box center [121, 172] width 14 height 12
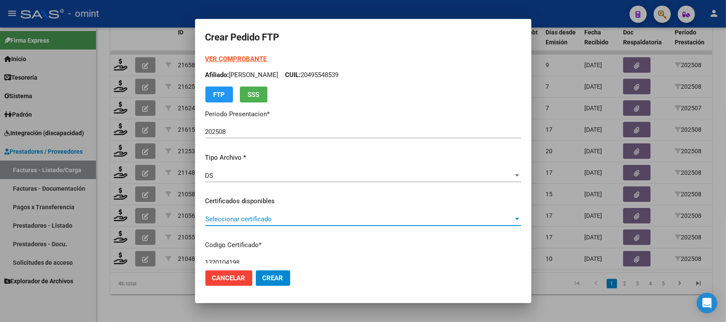
click at [250, 222] on span "Seleccionar certificado" at bounding box center [360, 219] width 308 height 8
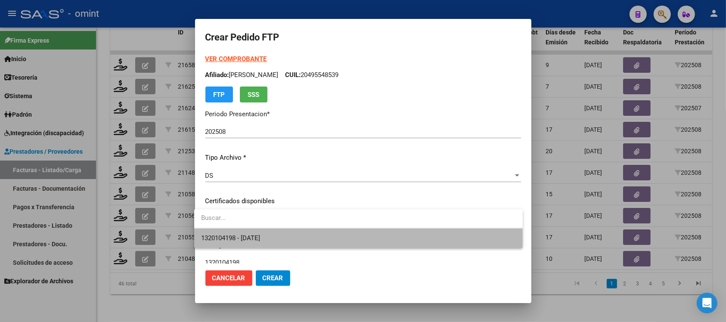
click at [278, 240] on span "1320104198 - 2028-06-30" at bounding box center [358, 238] width 315 height 19
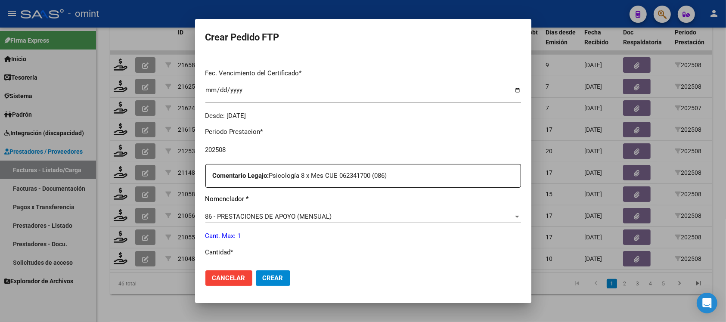
scroll to position [323, 0]
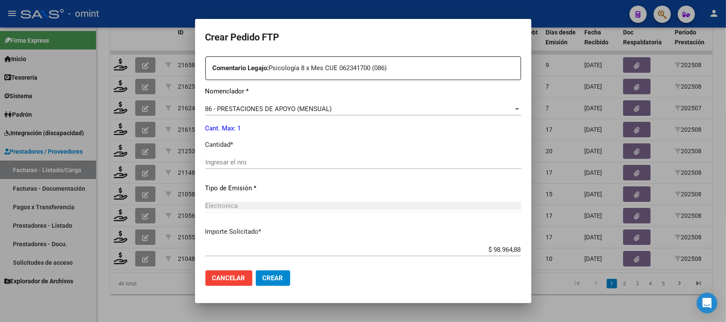
click at [229, 170] on div "Ingresar el nro" at bounding box center [364, 166] width 316 height 21
click at [225, 163] on input "Ingresar el nro" at bounding box center [364, 163] width 316 height 8
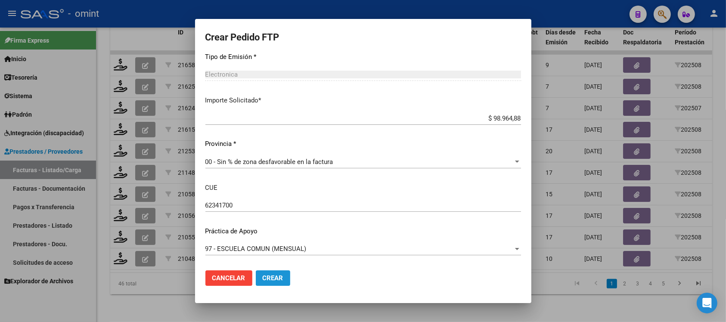
click at [264, 271] on button "Crear" at bounding box center [273, 279] width 34 height 16
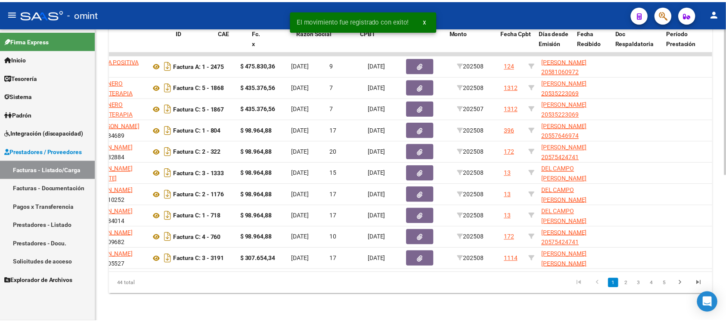
scroll to position [0, 0]
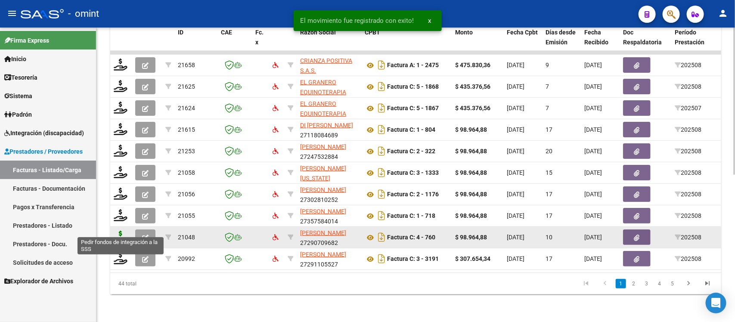
click at [116, 231] on icon at bounding box center [121, 237] width 14 height 12
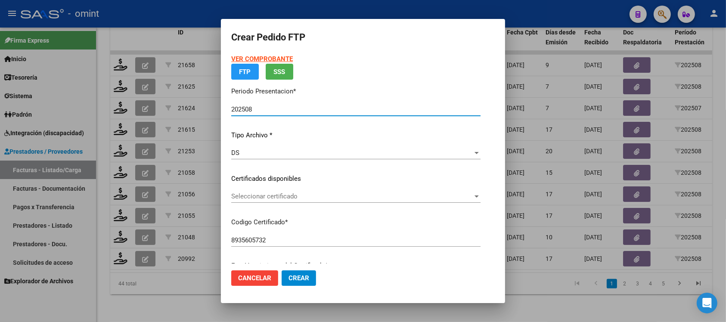
click at [265, 192] on div "VER COMPROBANTE ARCA Padrón FTP SSS Periodo Presentacion * 202508 Ingresar el P…" at bounding box center [355, 183] width 249 height 259
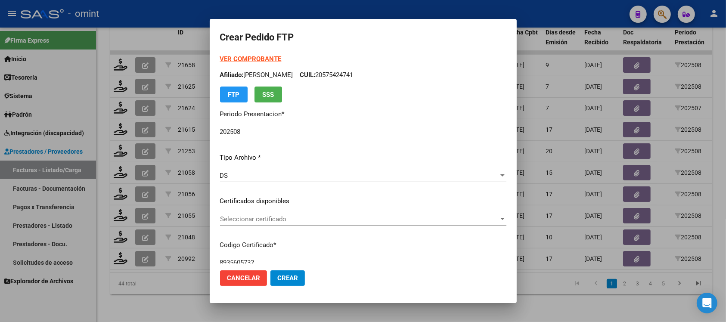
click at [269, 217] on span "Seleccionar certificado" at bounding box center [359, 219] width 279 height 8
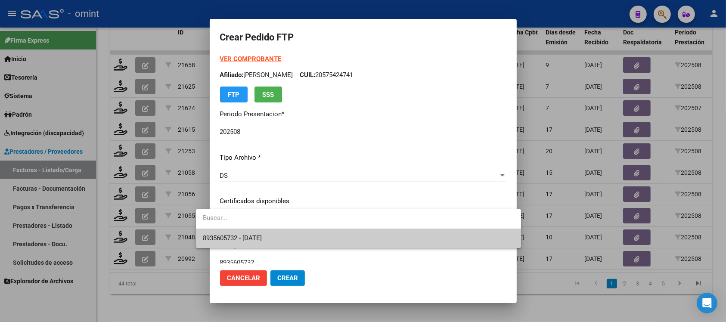
click at [279, 239] on span "8935605732 - 2028-12-31" at bounding box center [358, 238] width 311 height 19
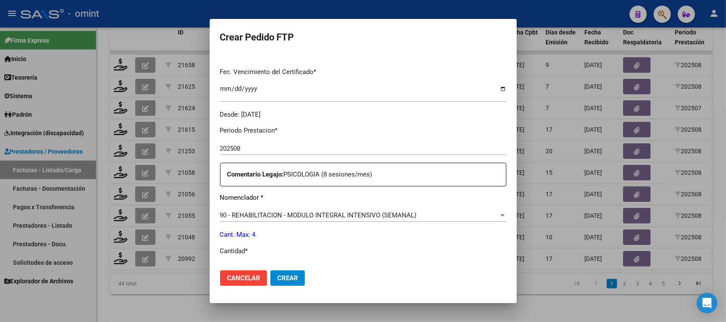
scroll to position [269, 0]
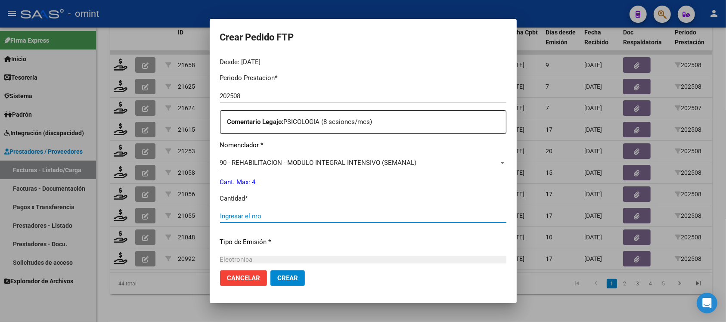
click at [248, 218] on input "Ingresar el nro" at bounding box center [363, 216] width 287 height 8
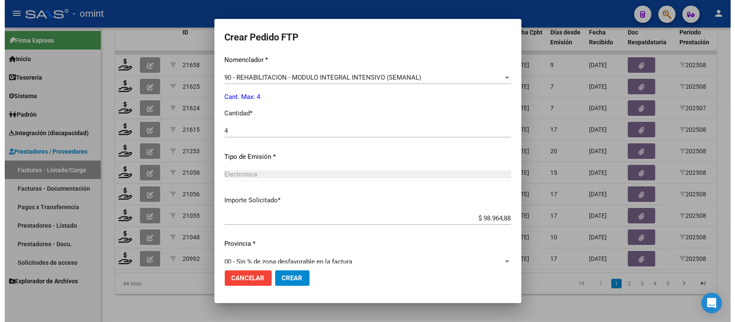
scroll to position [367, 0]
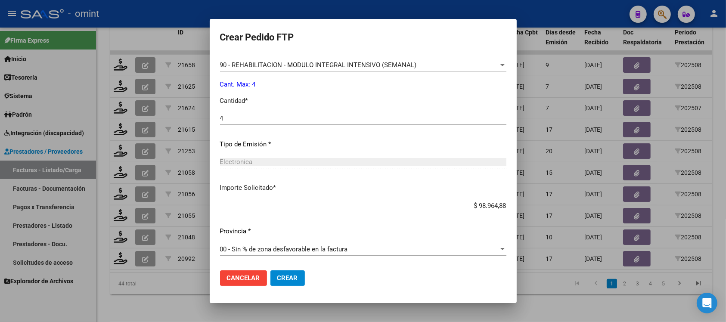
click at [277, 279] on span "Crear" at bounding box center [287, 278] width 21 height 8
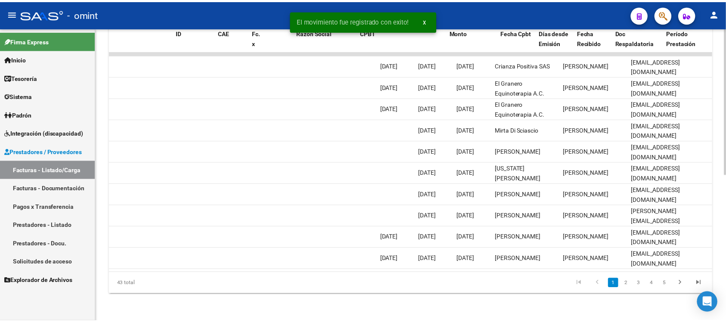
scroll to position [0, 0]
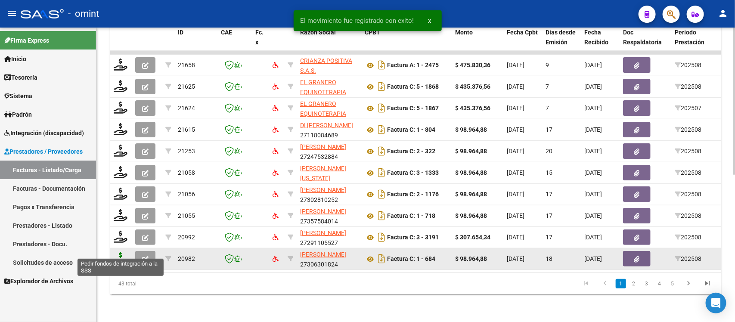
click at [120, 252] on icon at bounding box center [121, 258] width 14 height 12
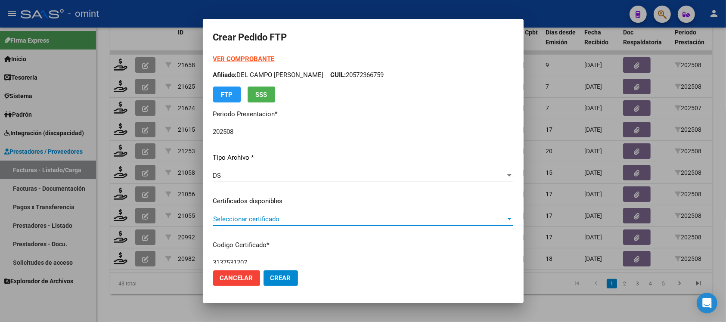
click at [254, 218] on span "Seleccionar certificado" at bounding box center [359, 219] width 293 height 8
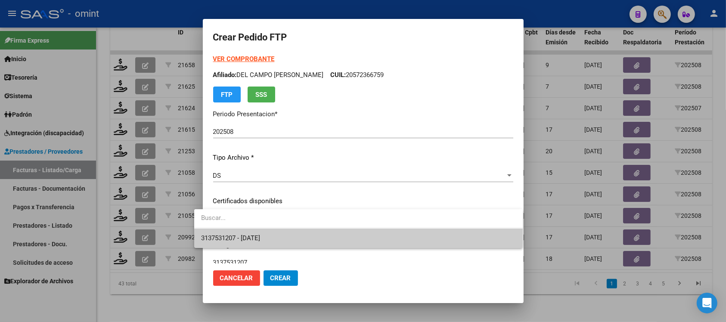
click at [279, 236] on span "3137531207 - 2026-09-30" at bounding box center [358, 238] width 315 height 19
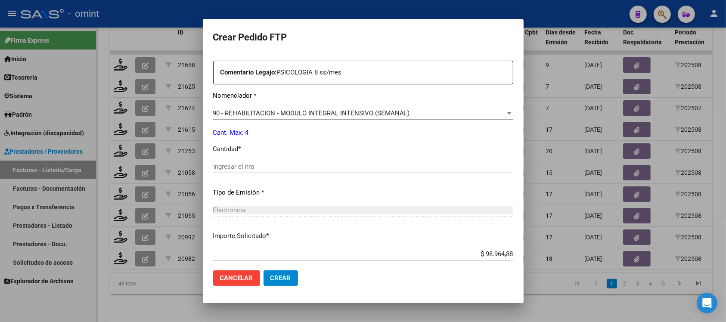
scroll to position [323, 0]
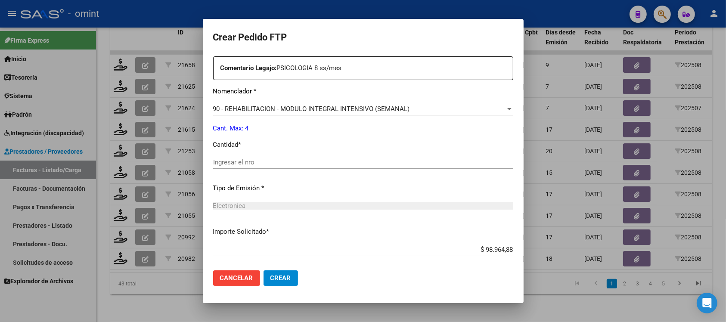
click at [228, 169] on div "Ingresar el nro" at bounding box center [363, 166] width 300 height 21
click at [228, 166] on div "Ingresar el nro" at bounding box center [363, 162] width 300 height 13
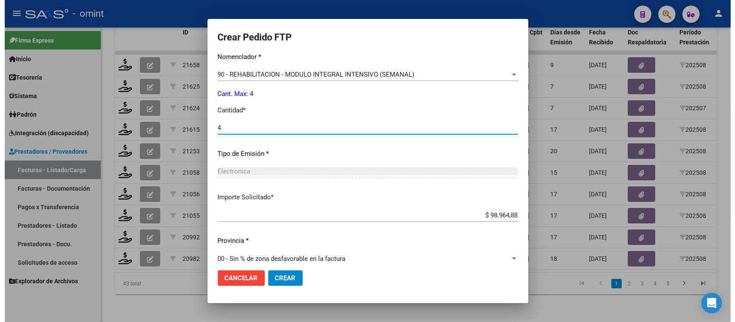
scroll to position [367, 0]
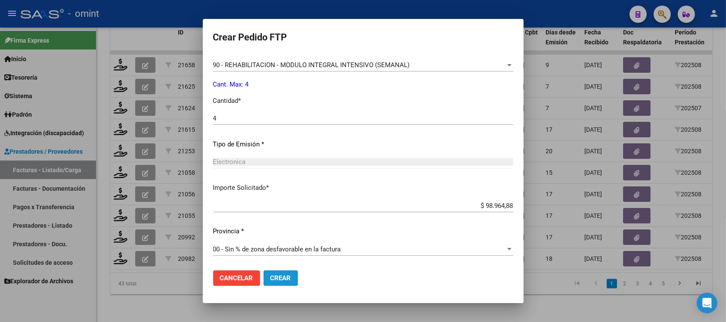
click at [281, 283] on button "Crear" at bounding box center [281, 279] width 34 height 16
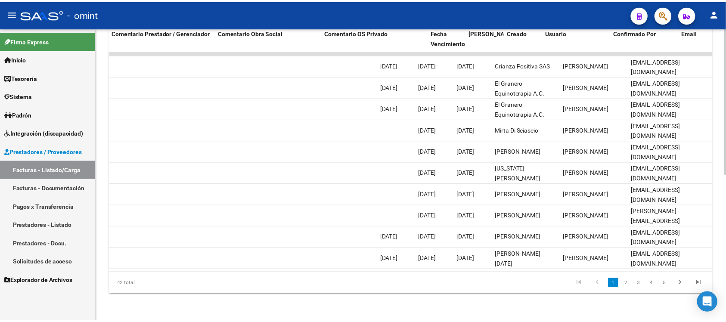
scroll to position [0, 0]
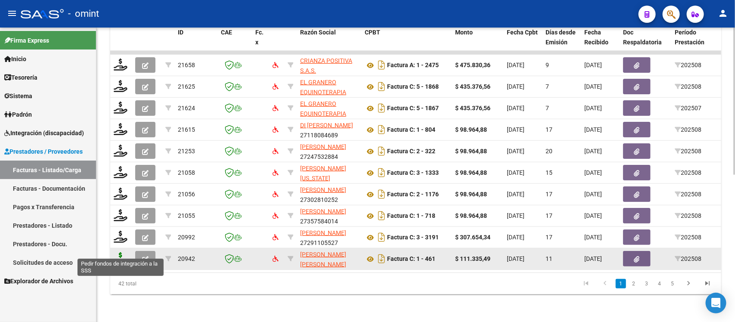
click at [119, 252] on icon at bounding box center [121, 258] width 14 height 12
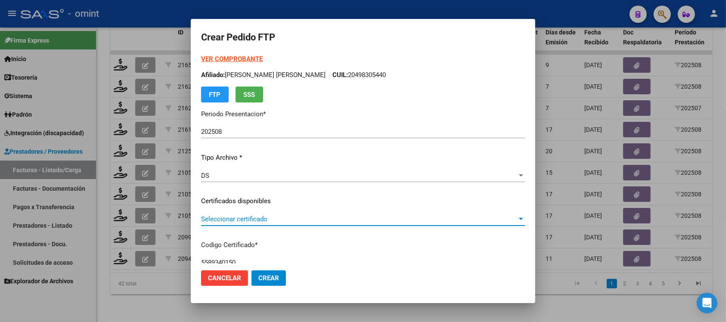
click at [266, 221] on span "Seleccionar certificado" at bounding box center [359, 219] width 316 height 8
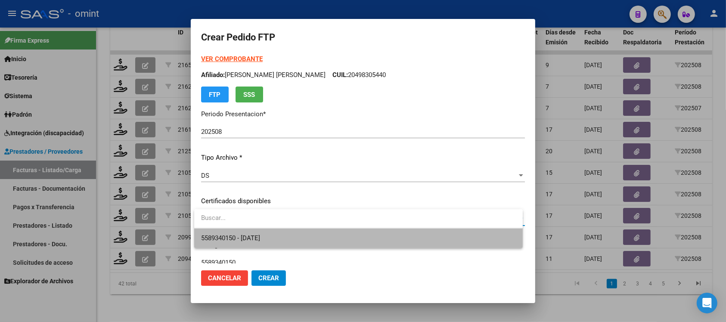
click at [283, 241] on span "5589340150 - 2032-09-12" at bounding box center [358, 238] width 315 height 19
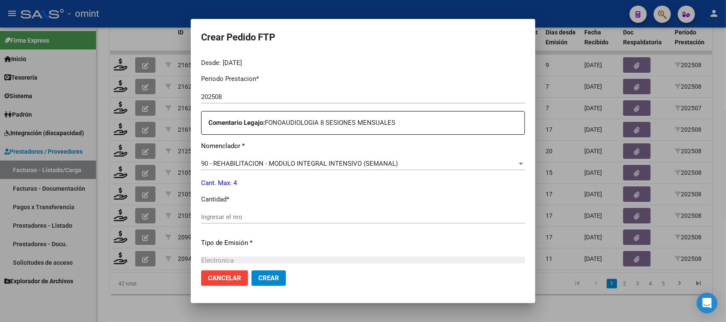
scroll to position [269, 0]
click at [259, 215] on input "Ingresar el nro" at bounding box center [363, 216] width 324 height 8
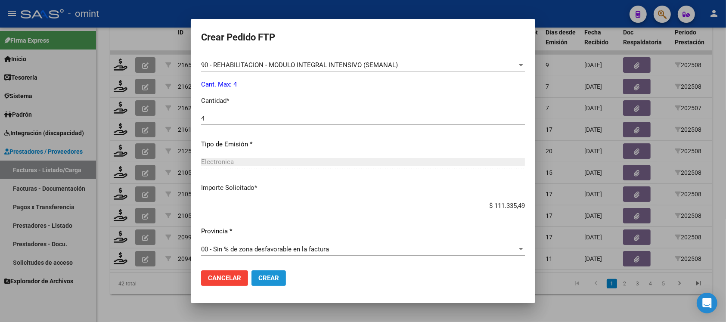
click at [276, 280] on span "Crear" at bounding box center [269, 278] width 21 height 8
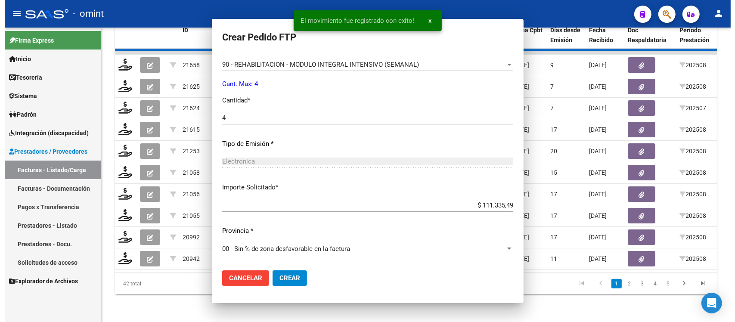
scroll to position [0, 0]
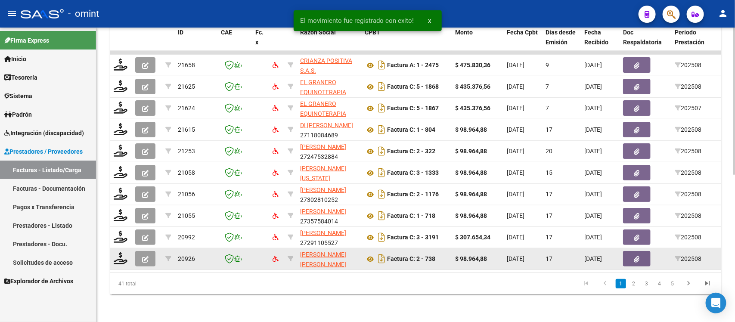
drag, startPoint x: 283, startPoint y: 261, endPoint x: 288, endPoint y: 261, distance: 4.3
click at [288, 264] on datatable-selection "21658 CRIANZA POSITIVA S.A.S. 30716266903 Factura A: 1 - 2475 $ 475.830,36 09/0…" at bounding box center [415, 268] width 611 height 8
click at [124, 252] on icon at bounding box center [121, 258] width 14 height 12
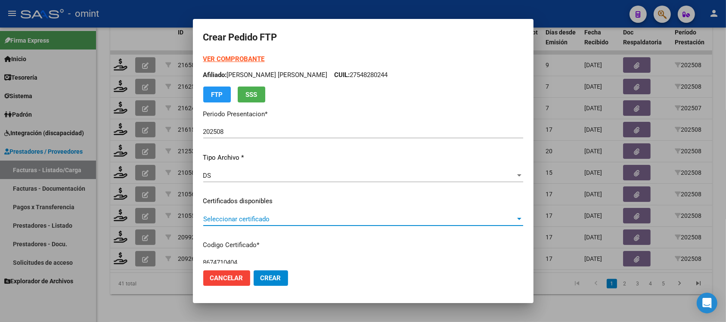
click at [243, 219] on span "Seleccionar certificado" at bounding box center [359, 219] width 312 height 8
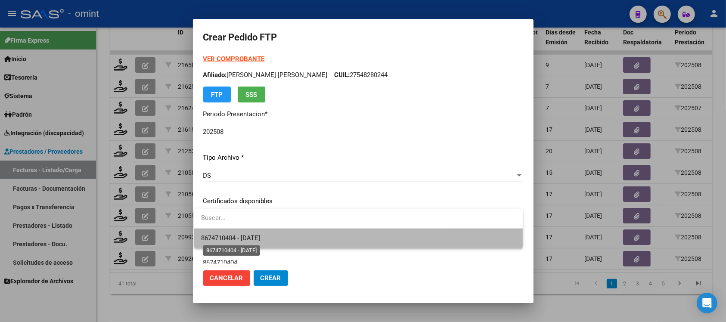
click at [260, 241] on span "8674710404 - 2027-05-04" at bounding box center [230, 238] width 59 height 8
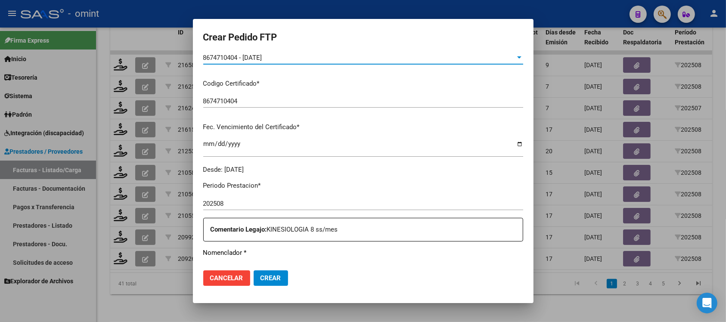
scroll to position [269, 0]
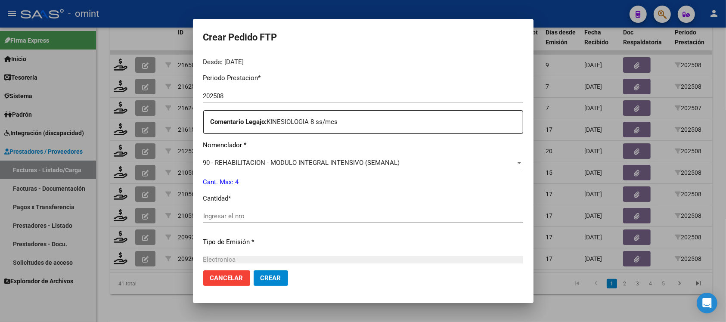
click at [262, 214] on input "Ingresar el nro" at bounding box center [363, 216] width 320 height 8
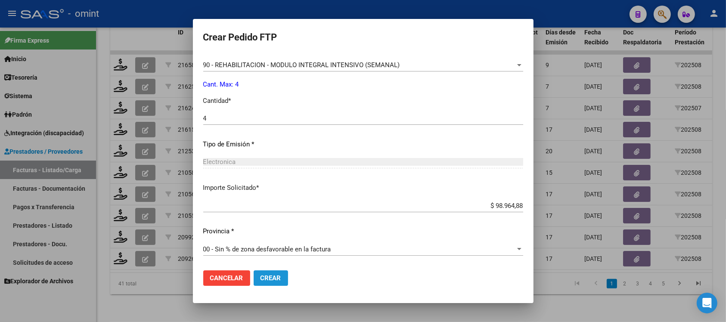
click at [274, 279] on span "Crear" at bounding box center [271, 278] width 21 height 8
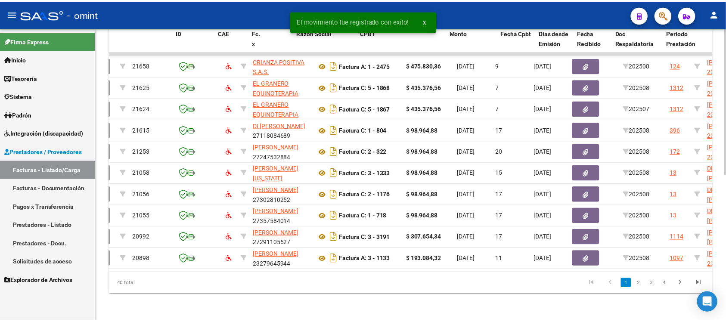
scroll to position [0, 0]
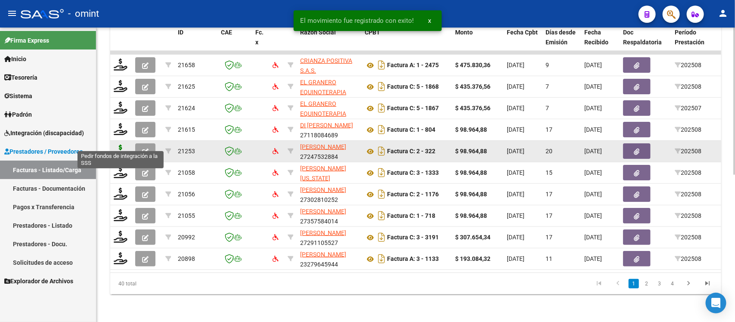
click at [123, 145] on icon at bounding box center [121, 151] width 14 height 12
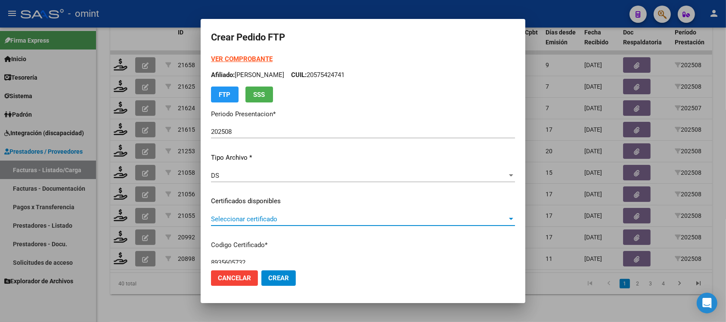
click at [252, 219] on span "Seleccionar certificado" at bounding box center [359, 219] width 296 height 8
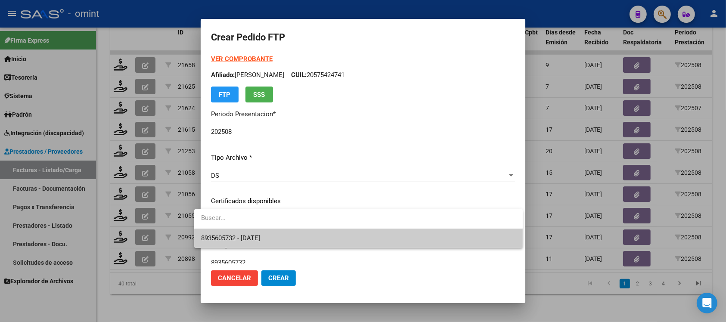
click at [268, 243] on span "8935605732 - 2028-12-31" at bounding box center [358, 238] width 315 height 19
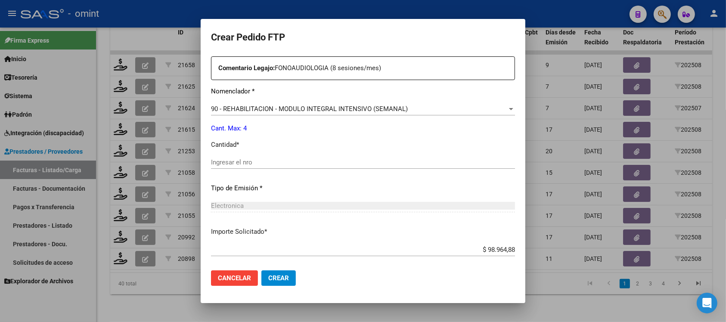
click at [234, 162] on input "Ingresar el nro" at bounding box center [363, 163] width 304 height 8
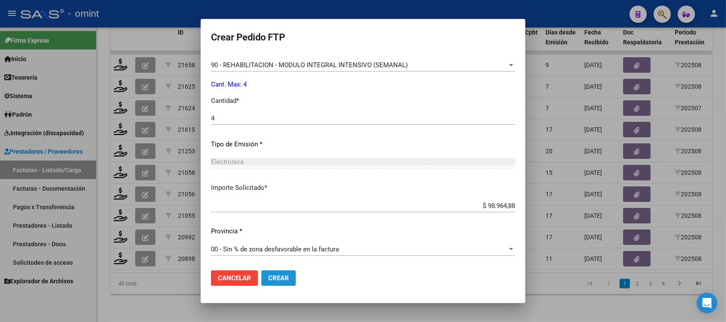
click at [274, 282] on button "Crear" at bounding box center [279, 279] width 34 height 16
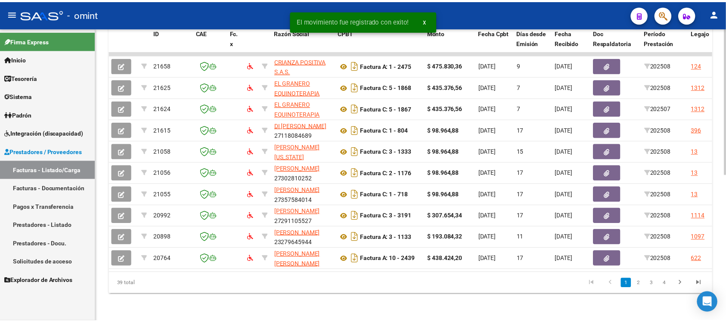
scroll to position [0, 0]
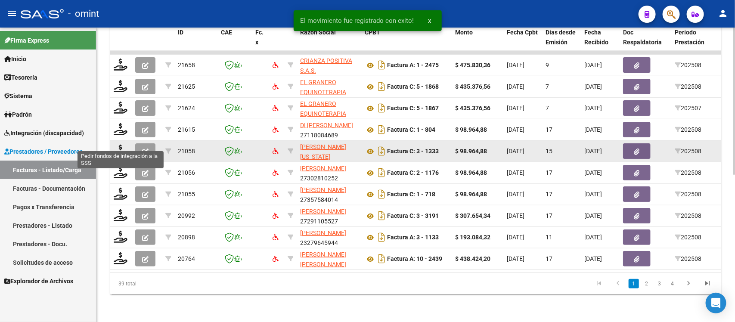
click at [119, 141] on datatable-body-cell at bounding box center [121, 151] width 22 height 21
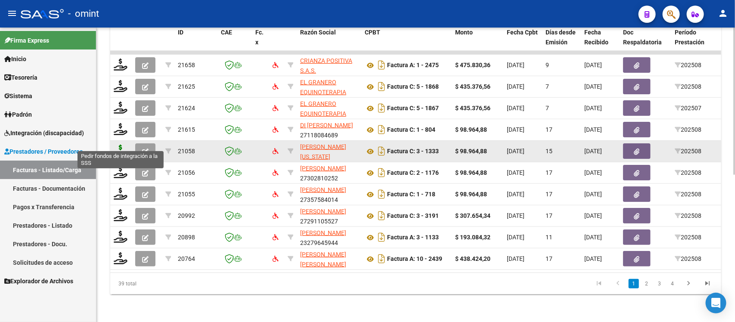
click at [114, 146] on icon at bounding box center [121, 151] width 14 height 12
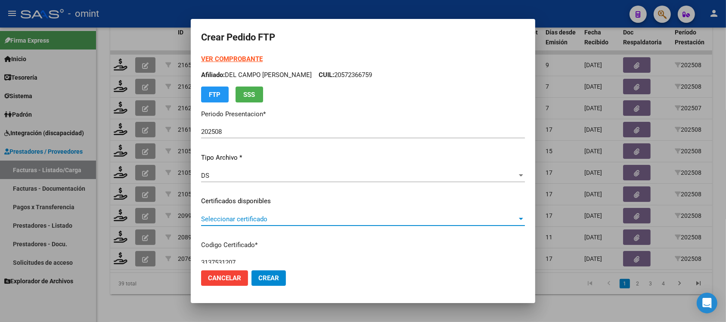
click at [238, 218] on span "Seleccionar certificado" at bounding box center [359, 219] width 316 height 8
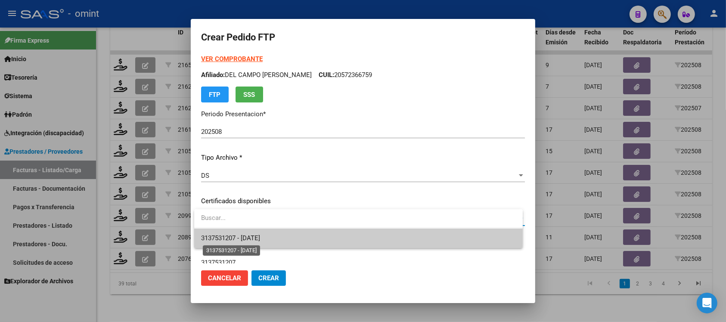
click at [249, 235] on span "3137531207 - 2026-09-30" at bounding box center [230, 238] width 59 height 8
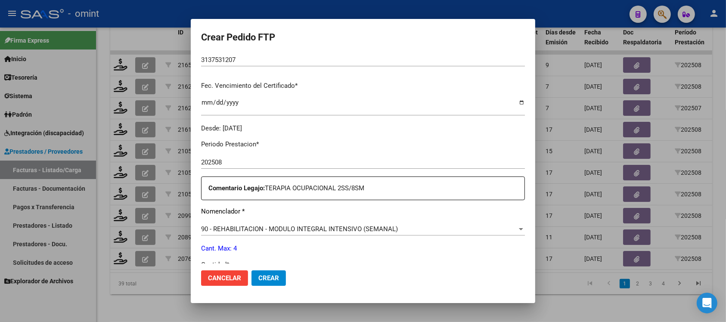
scroll to position [269, 0]
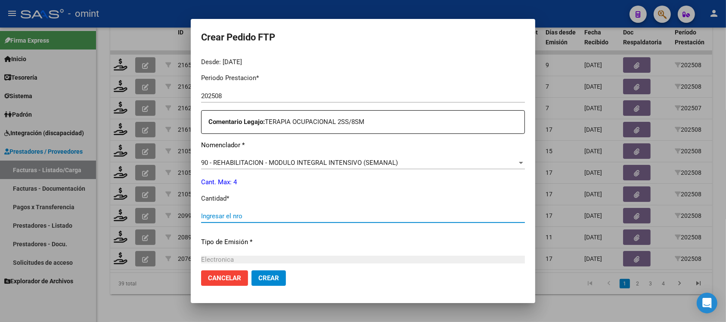
click at [270, 215] on input "Ingresar el nro" at bounding box center [363, 216] width 324 height 8
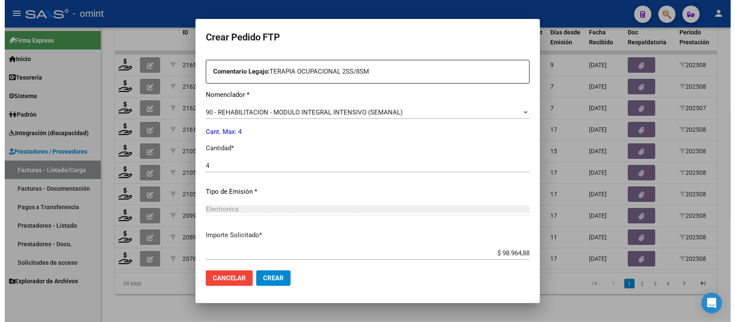
scroll to position [367, 0]
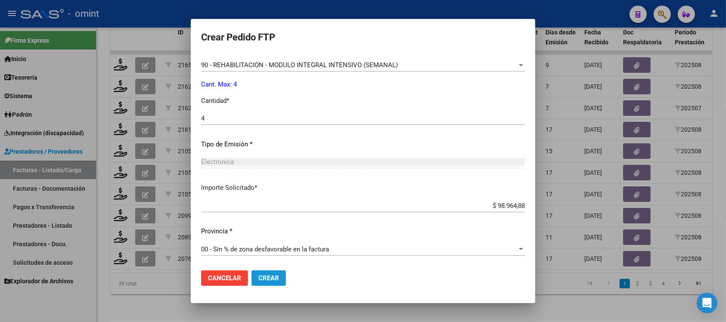
click at [274, 273] on button "Crear" at bounding box center [269, 279] width 34 height 16
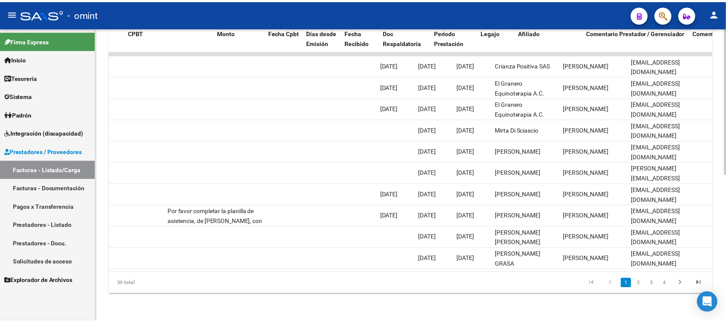
scroll to position [0, 0]
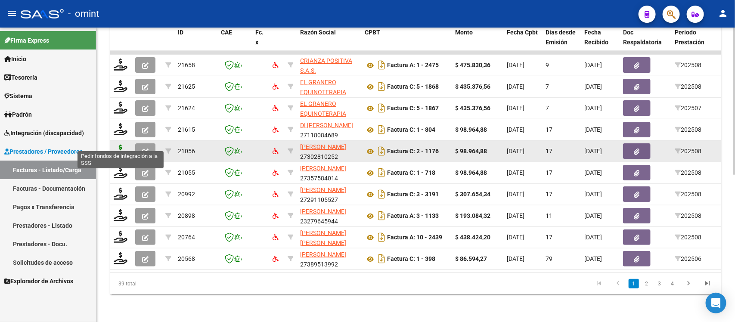
click at [120, 145] on icon at bounding box center [121, 151] width 14 height 12
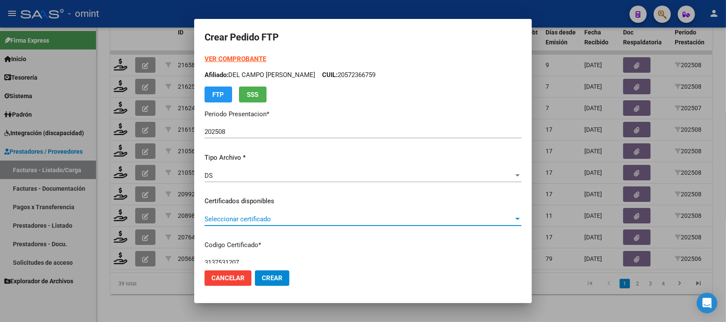
click at [270, 219] on span "Seleccionar certificado" at bounding box center [359, 219] width 309 height 8
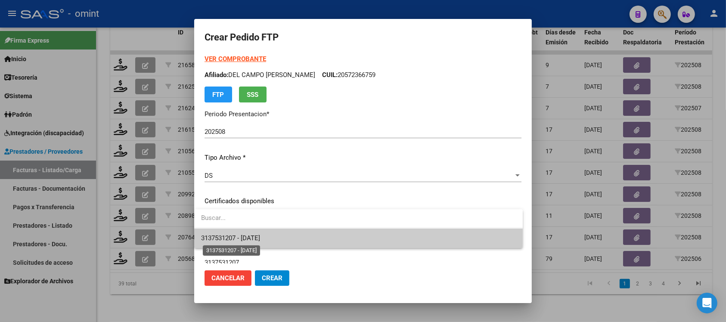
click at [260, 236] on span "3137531207 - 2026-09-30" at bounding box center [230, 238] width 59 height 8
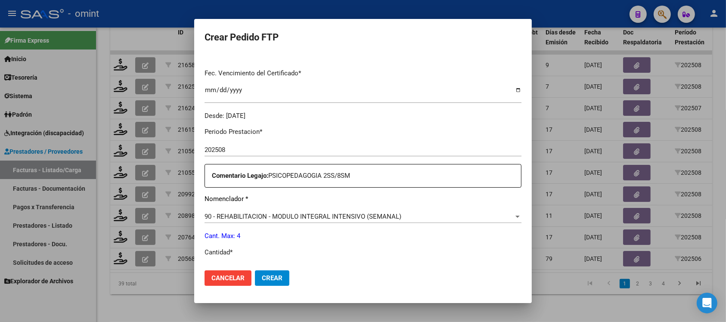
scroll to position [269, 0]
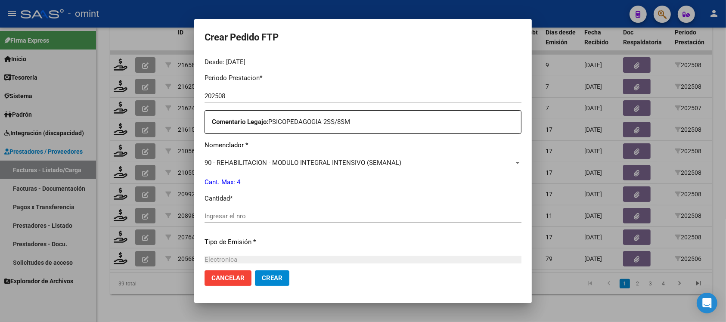
click at [243, 221] on div "Ingresar el nro" at bounding box center [363, 216] width 317 height 13
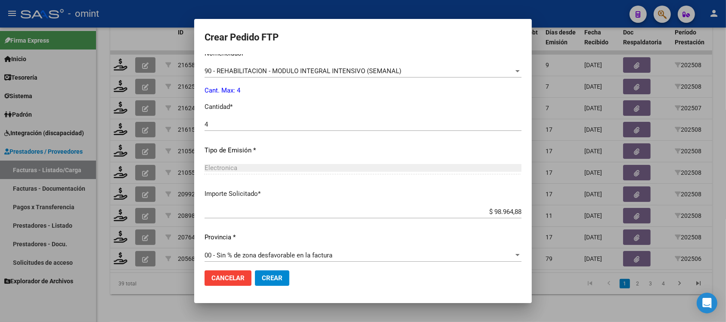
scroll to position [367, 0]
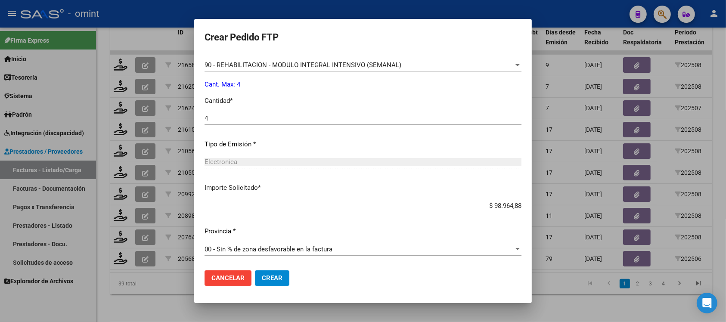
click at [262, 279] on span "Crear" at bounding box center [272, 278] width 21 height 8
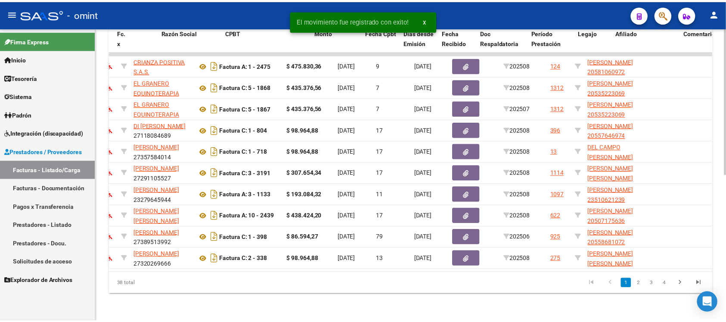
scroll to position [0, 0]
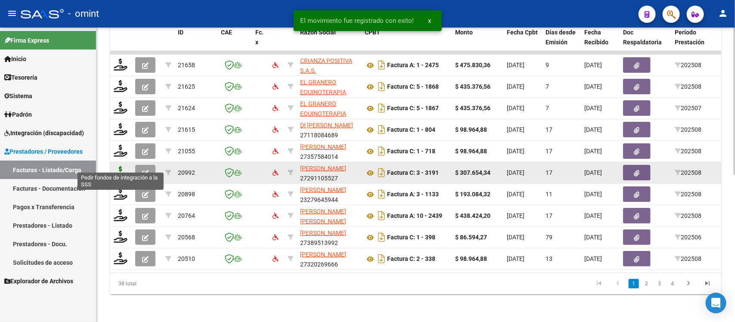
click at [124, 167] on icon at bounding box center [121, 172] width 14 height 12
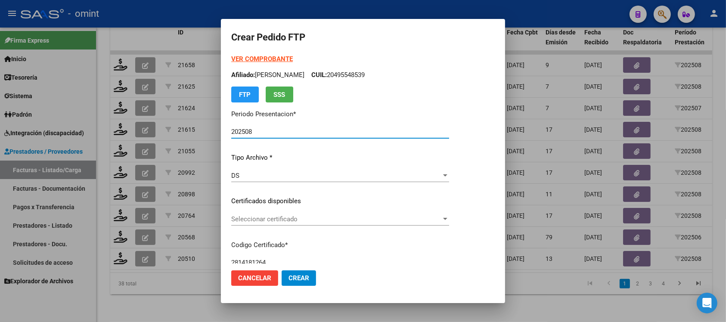
click at [280, 218] on span "Seleccionar certificado" at bounding box center [336, 219] width 210 height 8
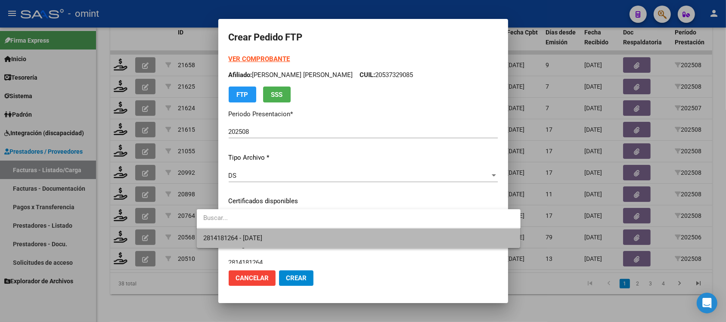
click at [291, 240] on span "2814181264 - 2029-01-31" at bounding box center [359, 238] width 310 height 19
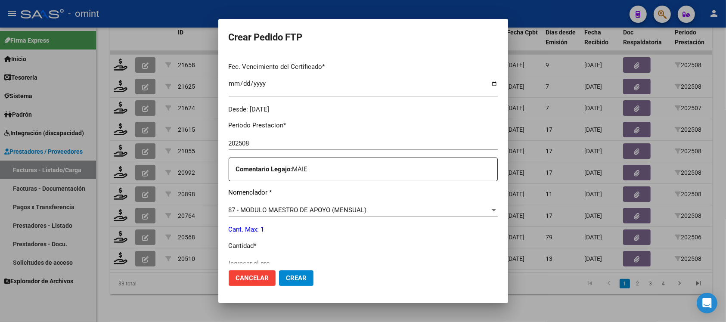
scroll to position [269, 0]
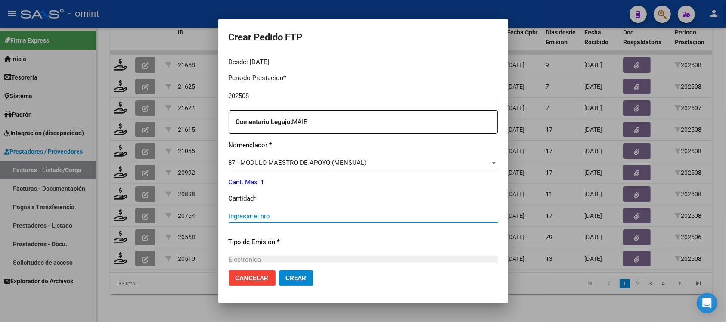
click at [246, 214] on input "Ingresar el nro" at bounding box center [363, 216] width 269 height 8
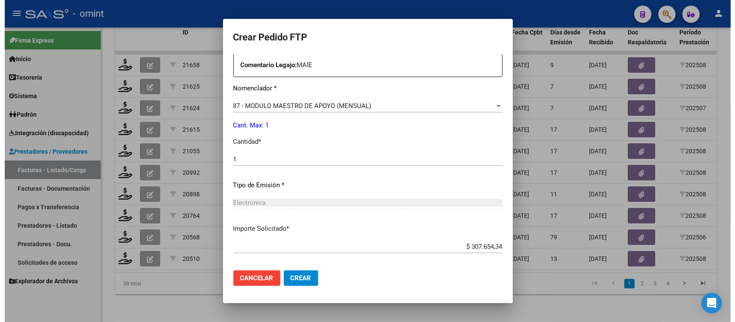
scroll to position [367, 0]
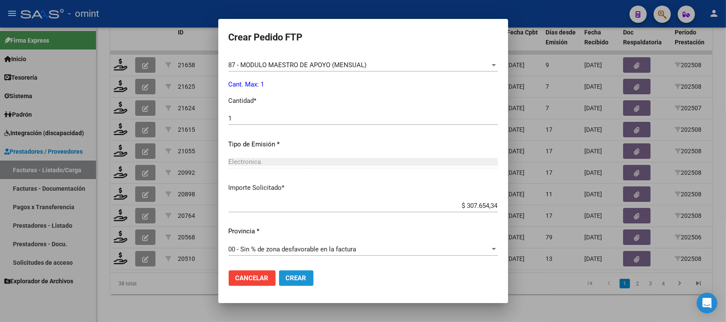
click at [279, 273] on button "Crear" at bounding box center [296, 279] width 34 height 16
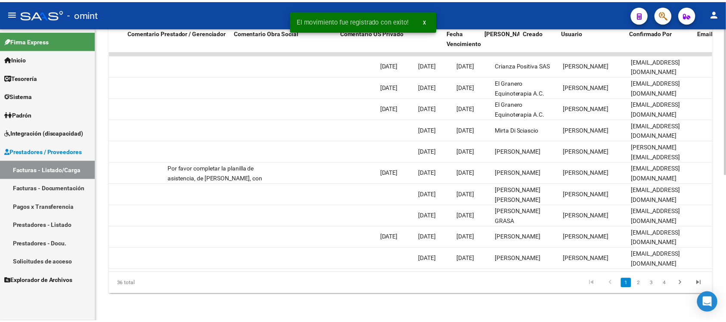
scroll to position [0, 0]
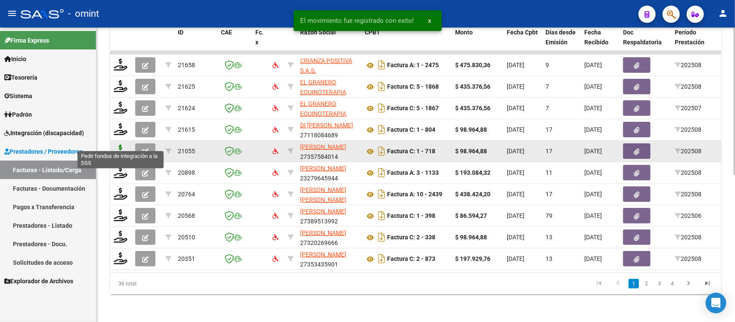
click at [122, 145] on icon at bounding box center [121, 151] width 14 height 12
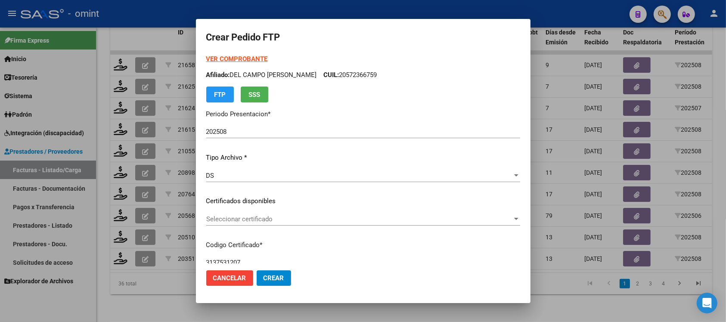
click at [255, 224] on div "Seleccionar certificado Seleccionar certificado" at bounding box center [363, 219] width 314 height 13
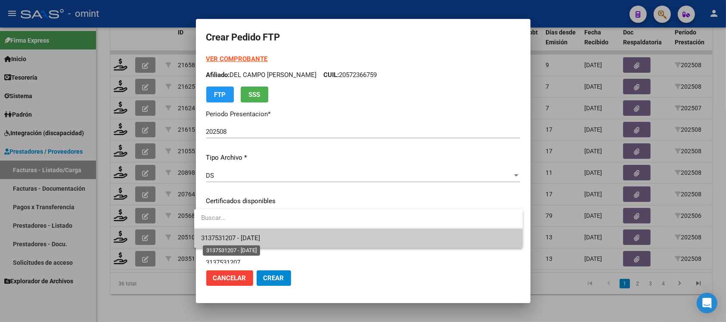
click at [260, 237] on span "3137531207 - 2026-09-30" at bounding box center [230, 238] width 59 height 8
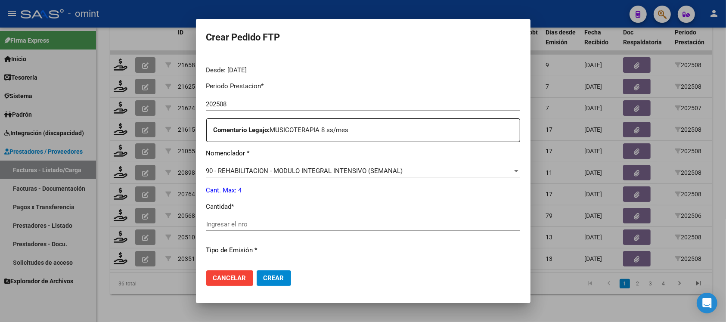
scroll to position [269, 0]
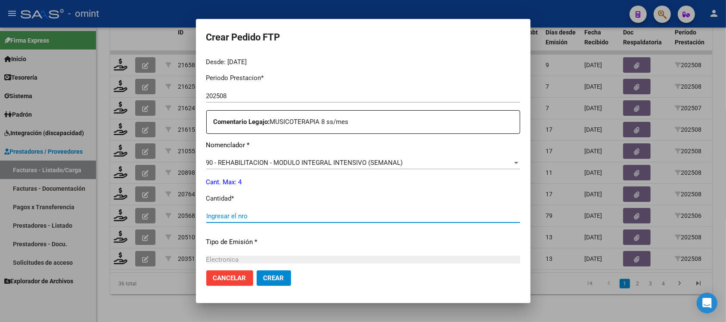
click at [252, 218] on input "Ingresar el nro" at bounding box center [363, 216] width 314 height 8
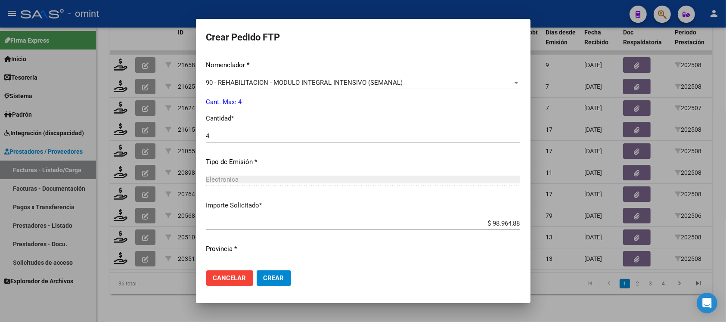
scroll to position [367, 0]
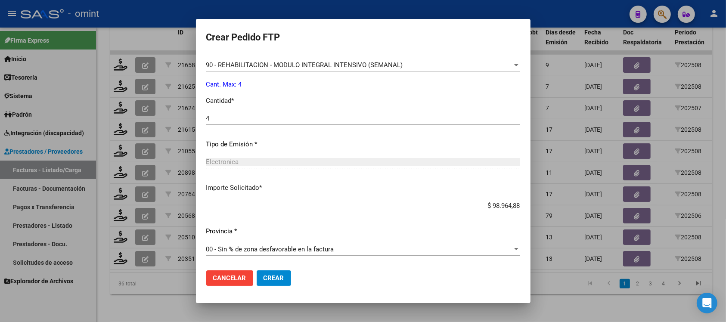
click at [270, 285] on button "Crear" at bounding box center [274, 279] width 34 height 16
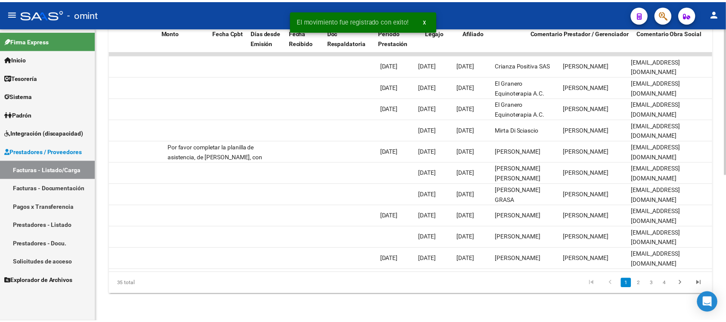
scroll to position [0, 0]
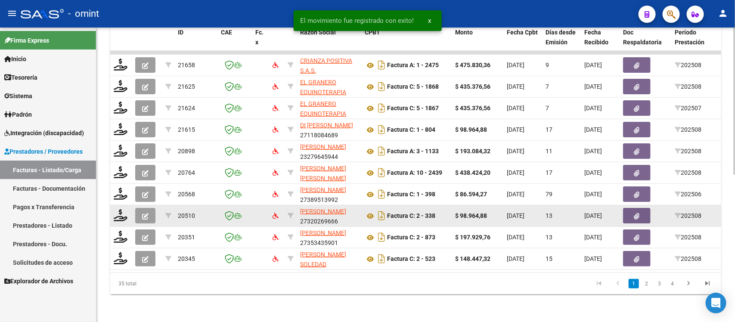
click at [112, 206] on datatable-body-cell at bounding box center [121, 216] width 22 height 21
click at [121, 209] on icon at bounding box center [121, 215] width 14 height 12
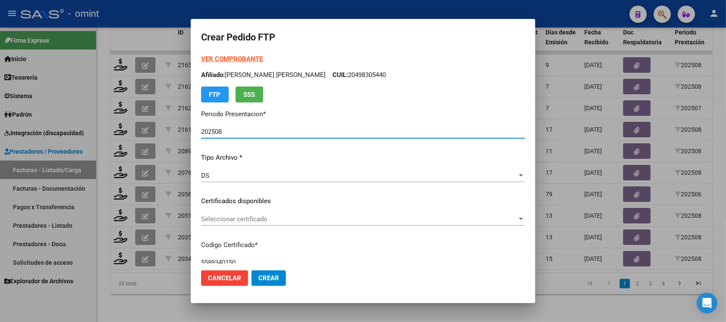
click at [246, 219] on span "Seleccionar certificado" at bounding box center [359, 219] width 316 height 8
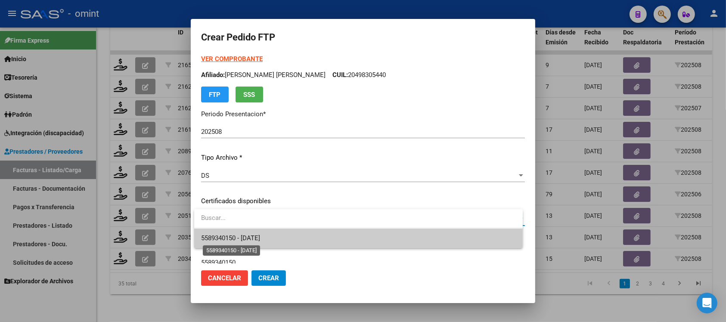
drag, startPoint x: 255, startPoint y: 235, endPoint x: 255, endPoint y: 231, distance: 4.3
click at [255, 234] on span "5589340150 - 2032-09-12" at bounding box center [230, 238] width 59 height 8
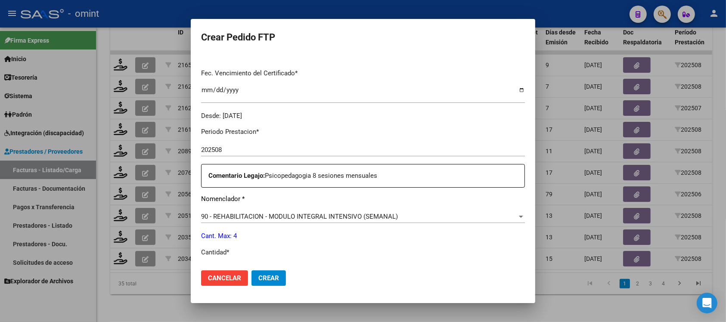
scroll to position [269, 0]
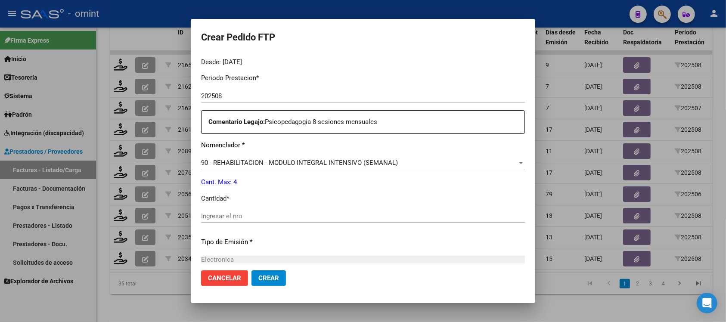
click at [243, 218] on input "Ingresar el nro" at bounding box center [363, 216] width 324 height 8
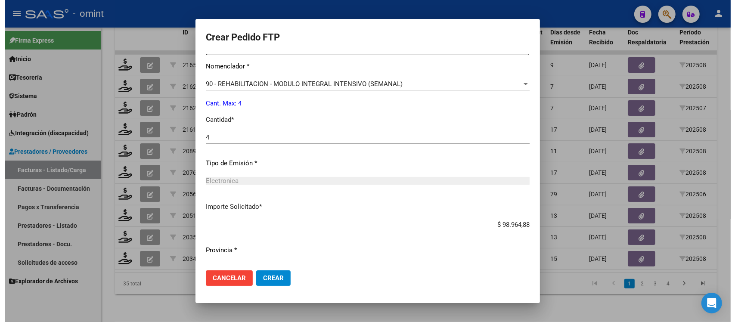
scroll to position [367, 0]
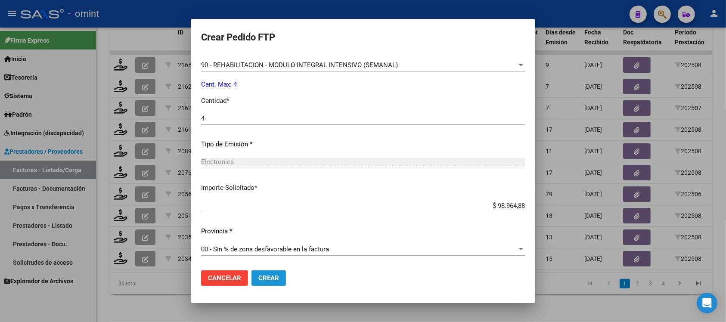
click at [283, 275] on button "Crear" at bounding box center [269, 279] width 34 height 16
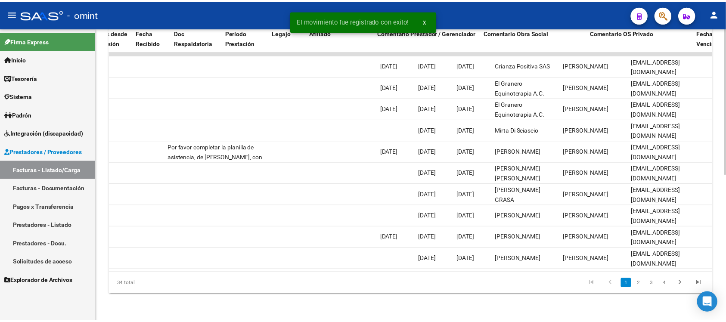
scroll to position [0, 0]
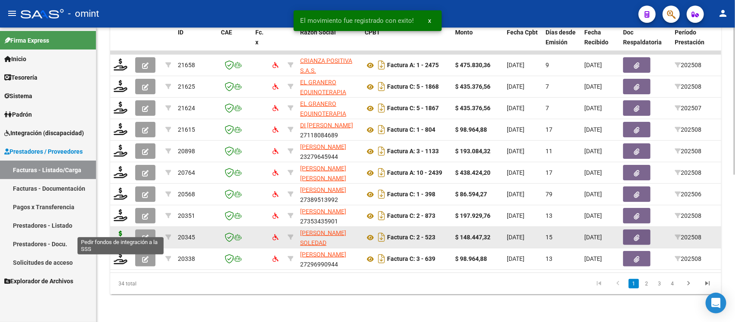
click at [123, 231] on icon at bounding box center [121, 237] width 14 height 12
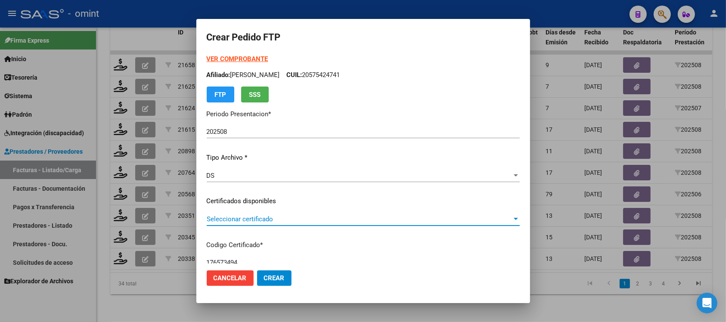
click at [264, 222] on span "Seleccionar certificado" at bounding box center [359, 219] width 305 height 8
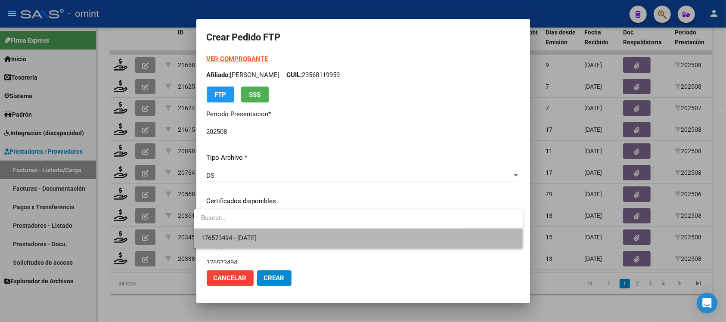
click at [275, 237] on span "176573494 - 2027-08-13" at bounding box center [358, 238] width 315 height 19
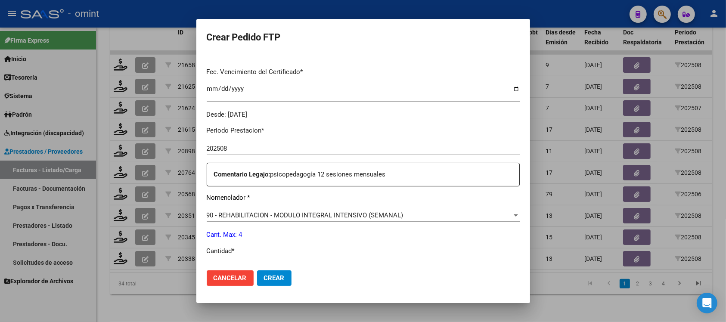
scroll to position [269, 0]
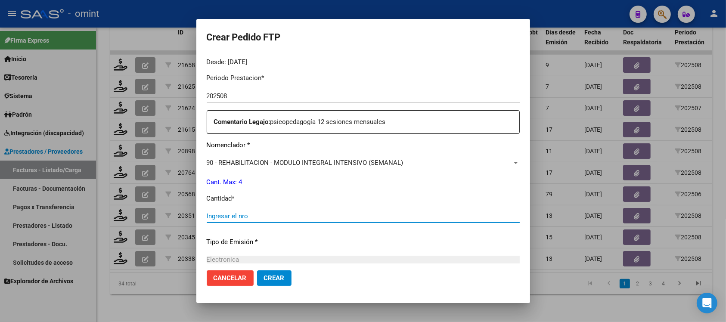
click at [241, 218] on input "Ingresar el nro" at bounding box center [363, 216] width 313 height 8
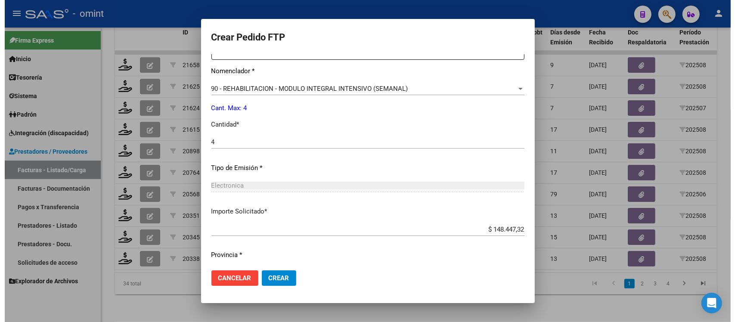
scroll to position [367, 0]
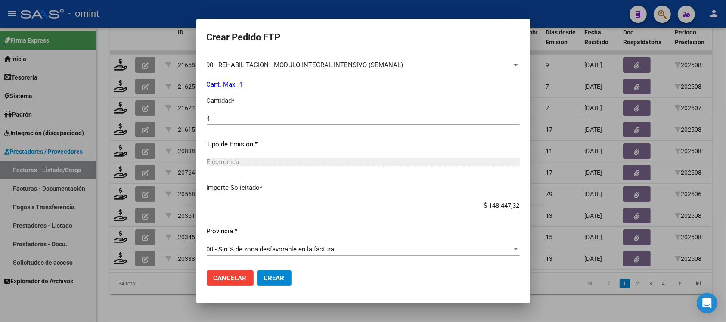
click at [266, 274] on span "Crear" at bounding box center [274, 278] width 21 height 8
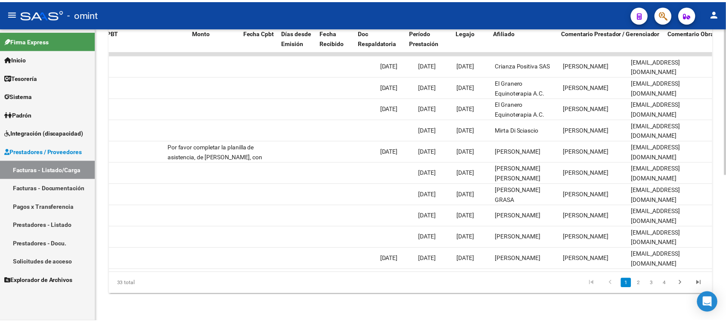
scroll to position [0, 0]
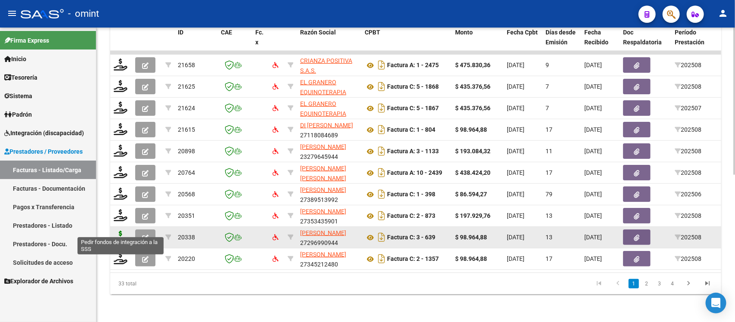
click at [120, 231] on icon at bounding box center [121, 237] width 14 height 12
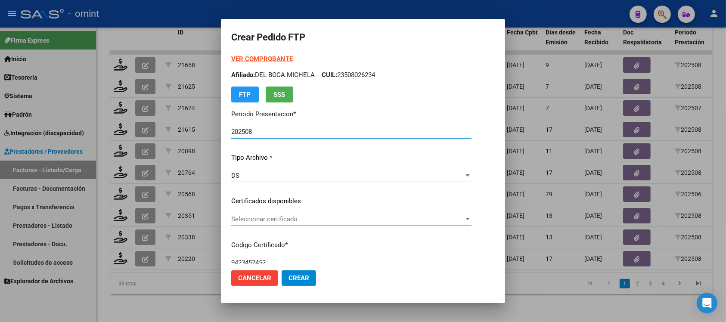
click at [272, 216] on span "Seleccionar certificado" at bounding box center [347, 219] width 233 height 8
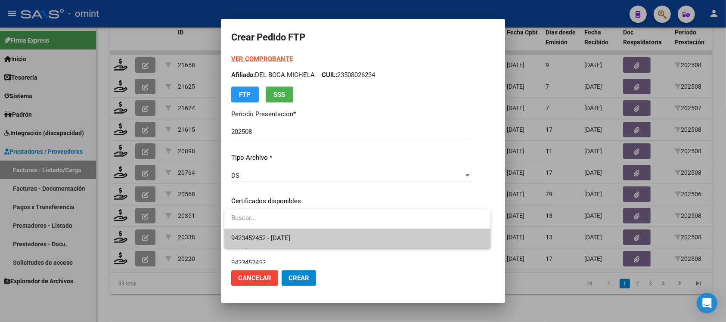
click at [328, 240] on span "9423452452 - 2028-01-28" at bounding box center [357, 238] width 252 height 19
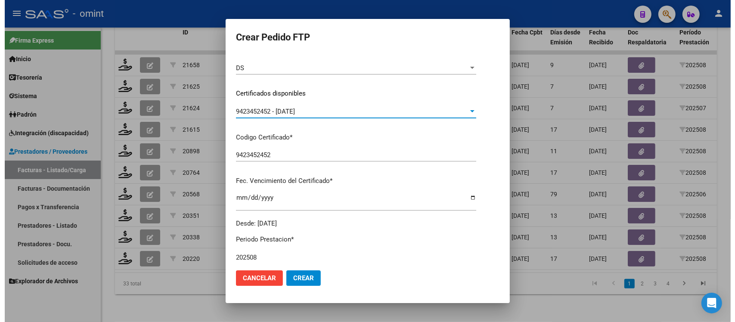
scroll to position [323, 0]
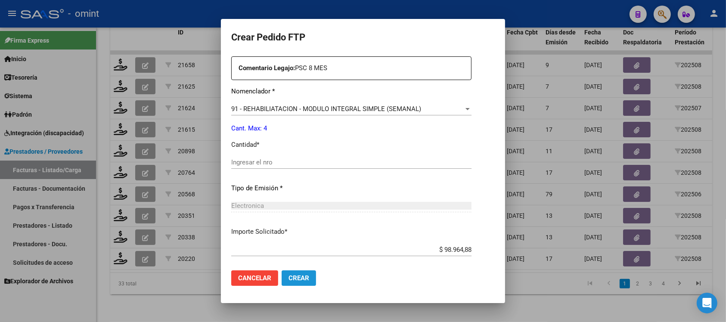
click at [304, 280] on span "Crear" at bounding box center [299, 278] width 21 height 8
click at [259, 166] on input "Ingresar el nro" at bounding box center [351, 163] width 240 height 8
click at [311, 278] on button "Crear" at bounding box center [299, 279] width 34 height 16
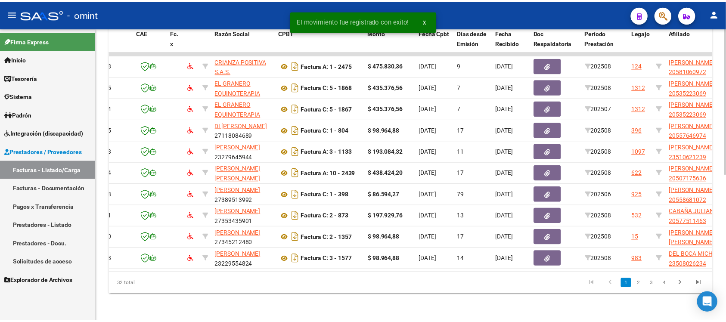
scroll to position [0, 0]
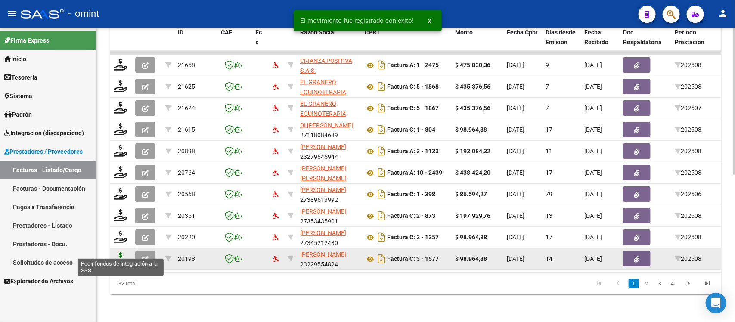
click at [115, 252] on icon at bounding box center [121, 258] width 14 height 12
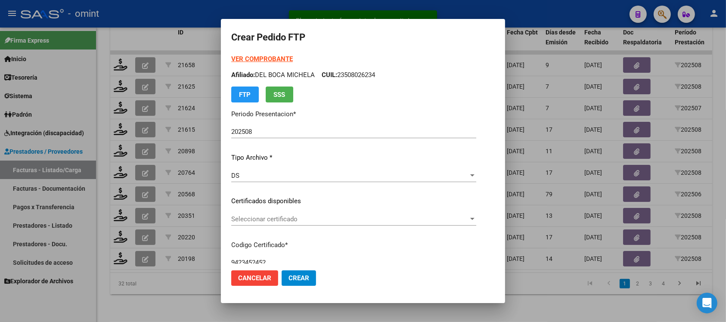
click at [289, 224] on div "Seleccionar certificado Seleccionar certificado" at bounding box center [353, 219] width 245 height 13
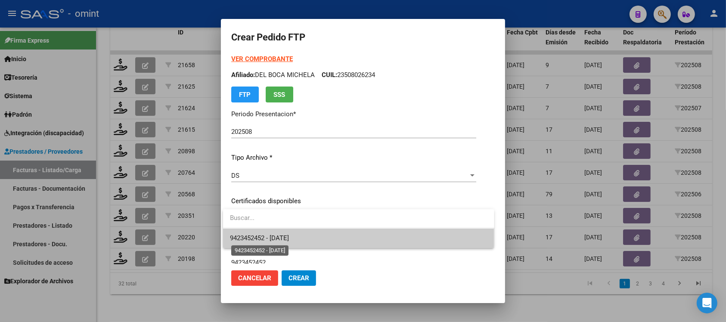
drag, startPoint x: 293, startPoint y: 240, endPoint x: 358, endPoint y: 227, distance: 66.0
click at [289, 239] on span "9423452452 - 2028-01-28" at bounding box center [259, 238] width 59 height 8
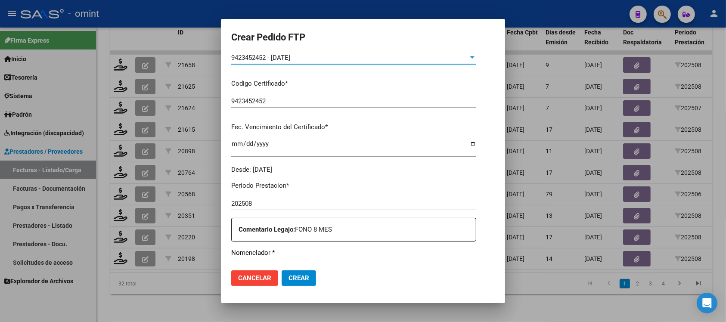
scroll to position [269, 0]
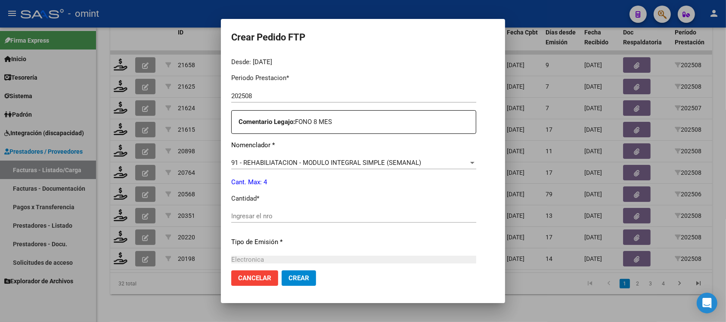
click at [285, 218] on input "Ingresar el nro" at bounding box center [353, 216] width 245 height 8
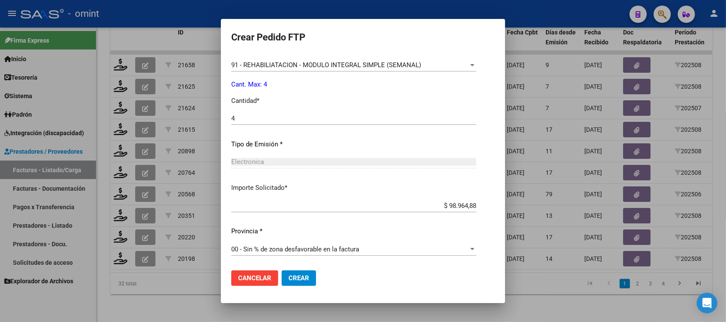
click at [296, 283] on button "Crear" at bounding box center [299, 279] width 34 height 16
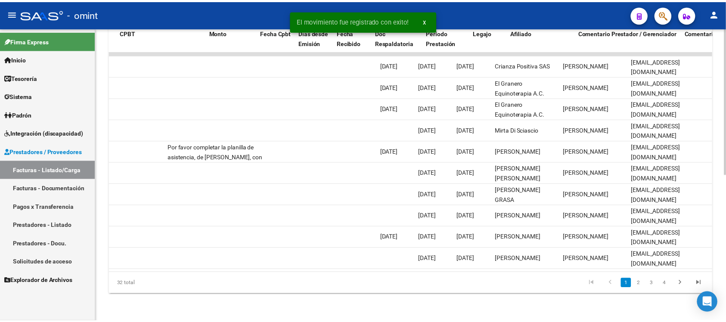
scroll to position [0, 0]
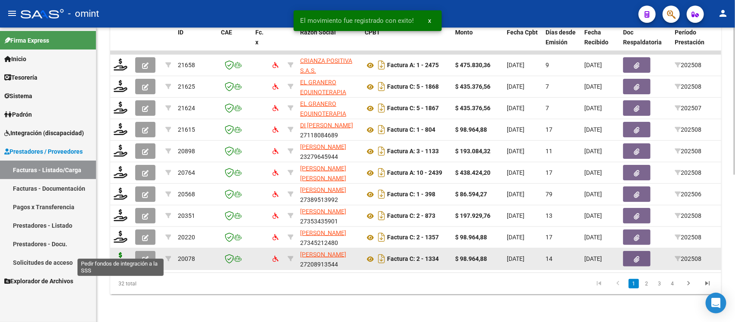
click at [122, 252] on icon at bounding box center [121, 258] width 14 height 12
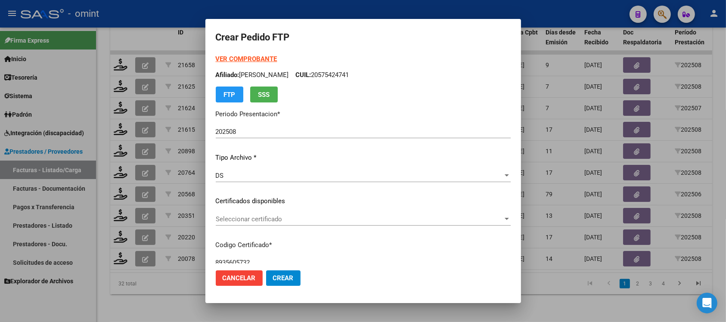
click at [266, 223] on div "Seleccionar certificado Seleccionar certificado" at bounding box center [363, 219] width 295 height 13
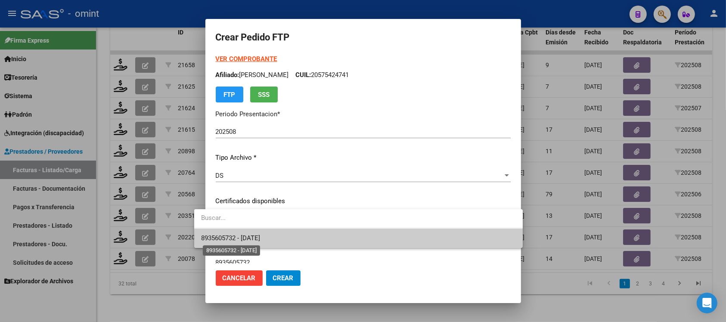
click at [260, 240] on span "8935605732 - 2028-12-31" at bounding box center [230, 238] width 59 height 8
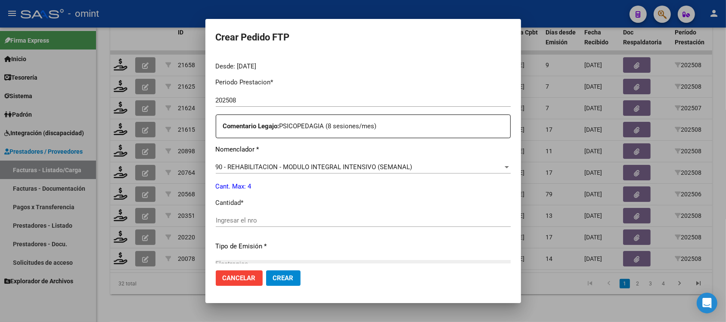
scroll to position [269, 0]
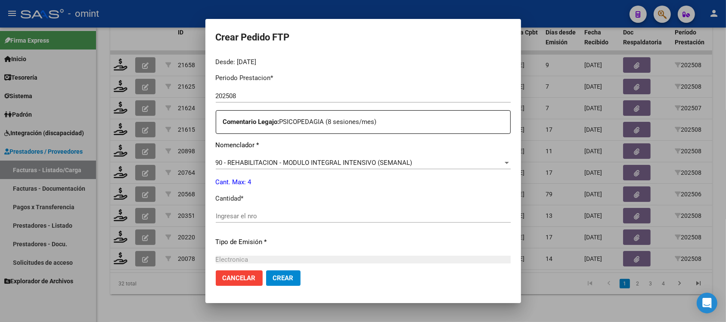
click at [246, 212] on input "Ingresar el nro" at bounding box center [363, 216] width 295 height 8
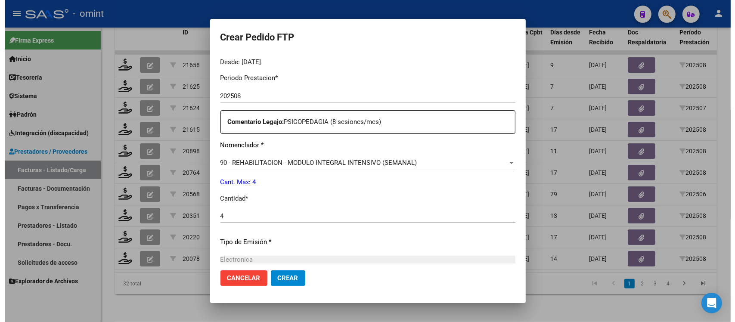
scroll to position [367, 0]
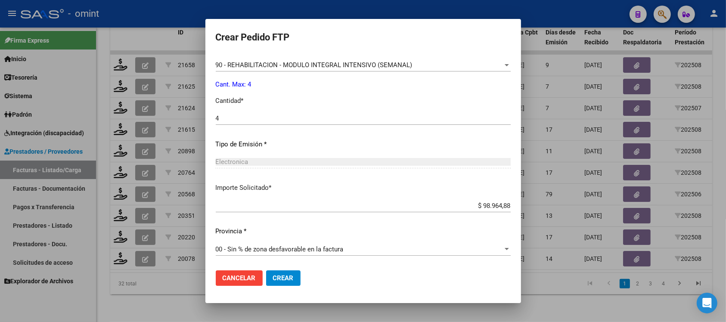
click at [274, 266] on mat-dialog-actions "Cancelar Crear" at bounding box center [363, 278] width 295 height 29
click at [280, 287] on mat-dialog-actions "Cancelar Crear" at bounding box center [363, 278] width 295 height 29
click at [273, 276] on span "Crear" at bounding box center [283, 278] width 21 height 8
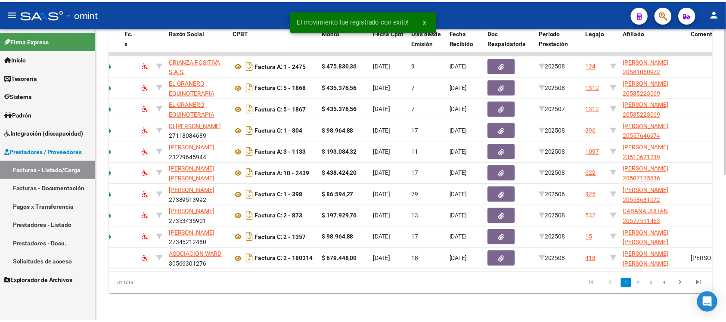
scroll to position [0, 0]
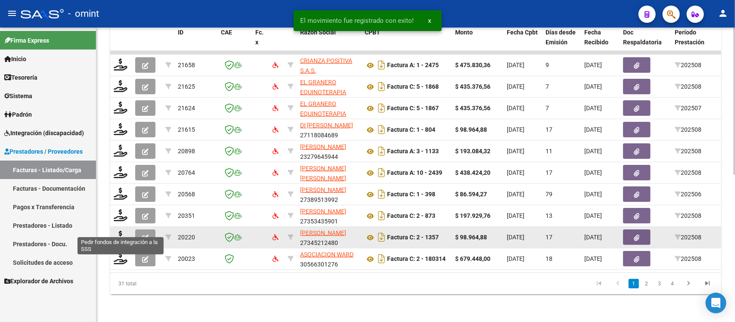
click at [112, 229] on datatable-body-cell at bounding box center [121, 237] width 22 height 21
click at [115, 231] on icon at bounding box center [121, 237] width 14 height 12
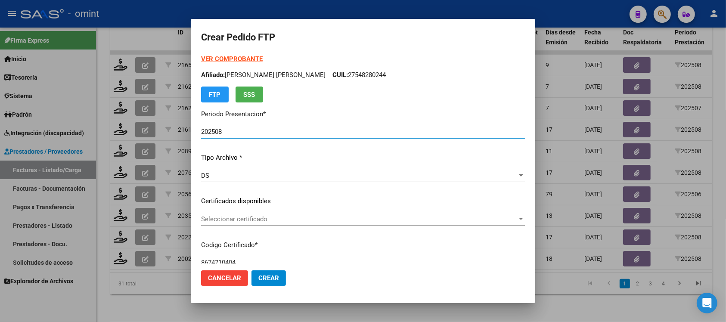
click at [257, 216] on span "Seleccionar certificado" at bounding box center [359, 219] width 316 height 8
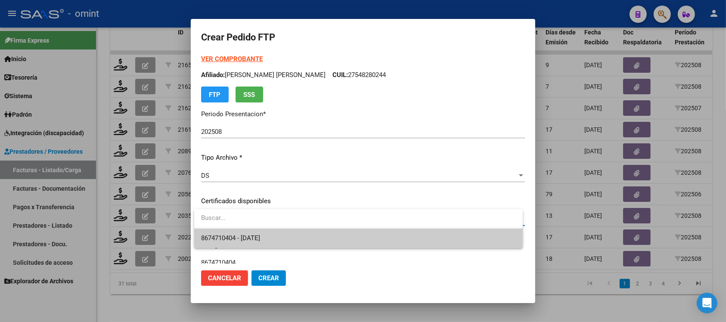
click at [265, 234] on span "8674710404 - 2027-05-04" at bounding box center [358, 238] width 315 height 19
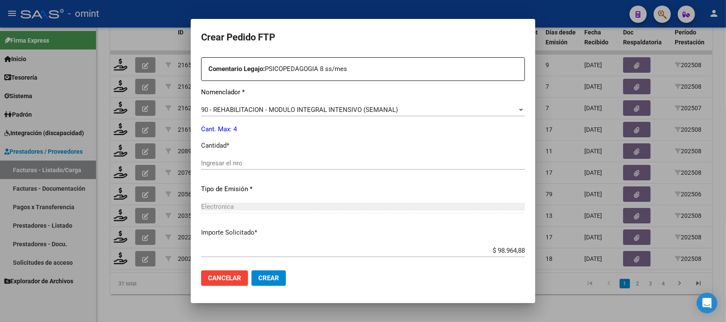
scroll to position [323, 0]
click at [237, 161] on input "Ingresar el nro" at bounding box center [363, 163] width 324 height 8
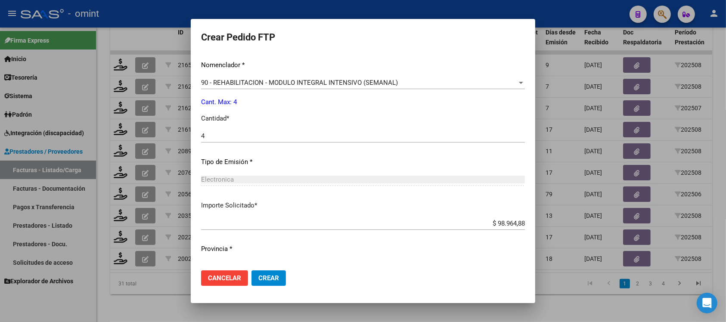
scroll to position [367, 0]
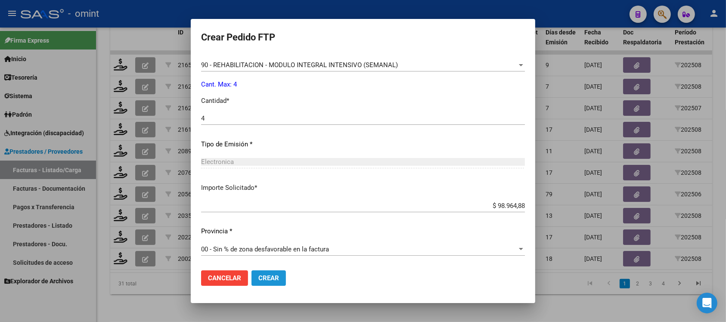
click at [266, 277] on span "Crear" at bounding box center [269, 278] width 21 height 8
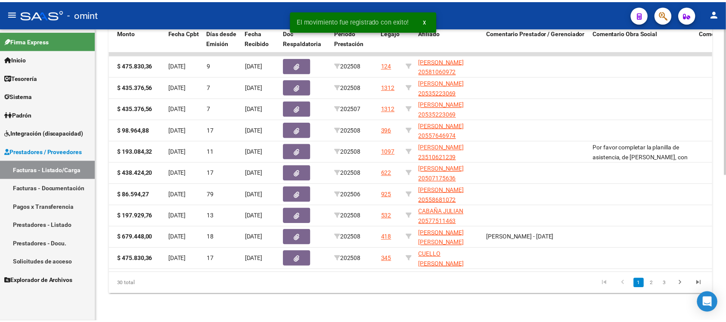
scroll to position [0, 0]
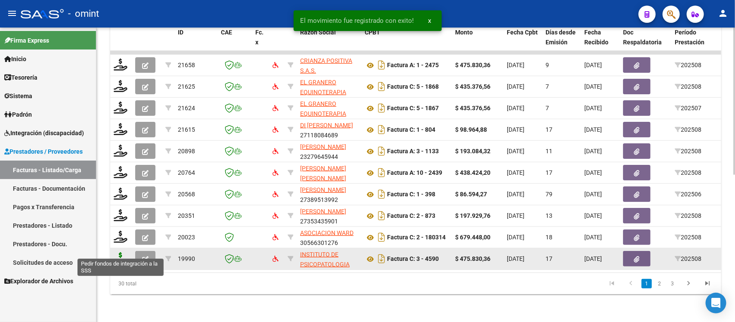
click at [121, 252] on icon at bounding box center [121, 258] width 14 height 12
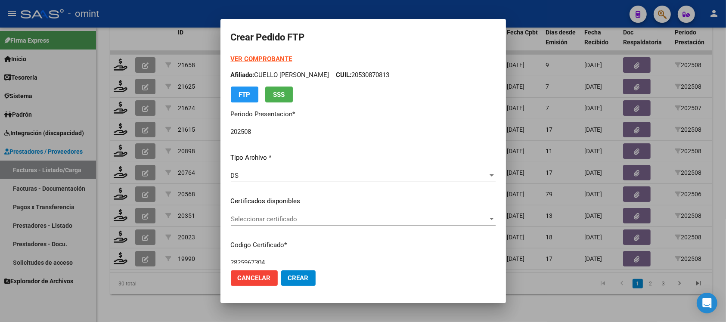
click at [255, 214] on div "Seleccionar certificado Seleccionar certificado" at bounding box center [363, 219] width 265 height 13
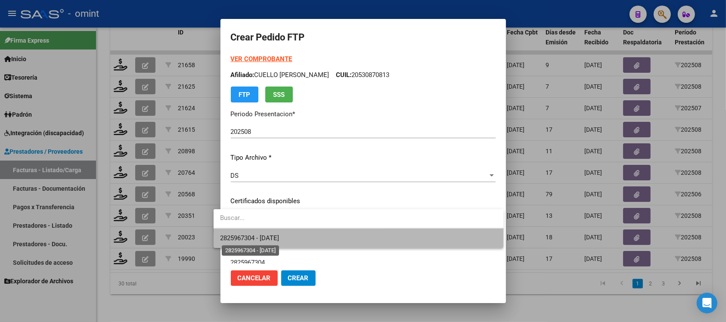
click at [280, 235] on span "2825967304 - 2027-10-27" at bounding box center [250, 238] width 59 height 8
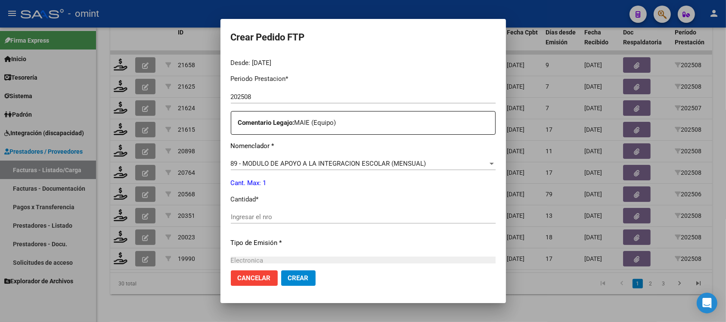
scroll to position [269, 0]
click at [250, 219] on input "Ingresar el nro" at bounding box center [363, 216] width 265 height 8
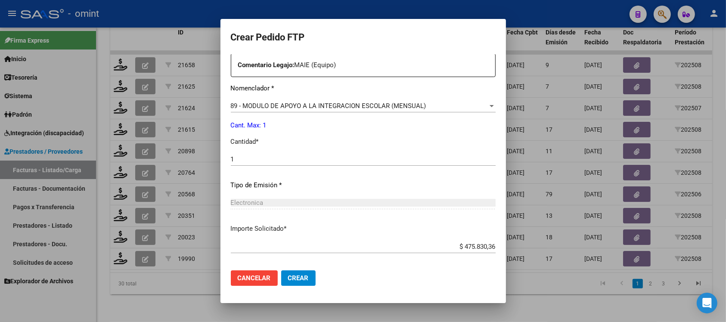
scroll to position [367, 0]
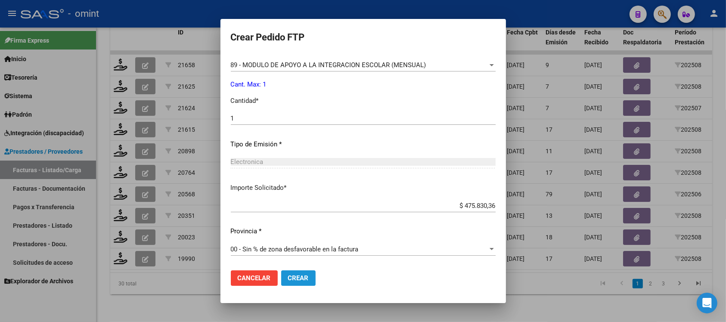
click at [288, 276] on span "Crear" at bounding box center [298, 278] width 21 height 8
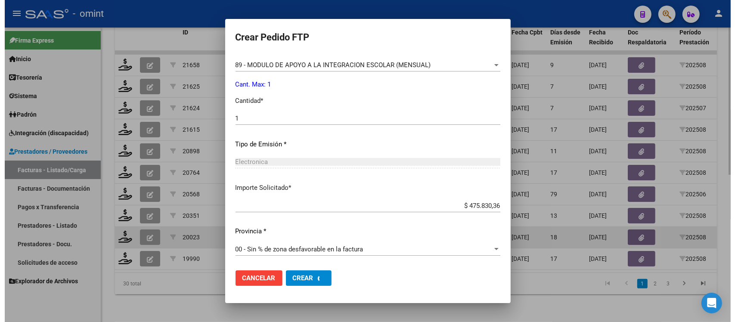
scroll to position [0, 0]
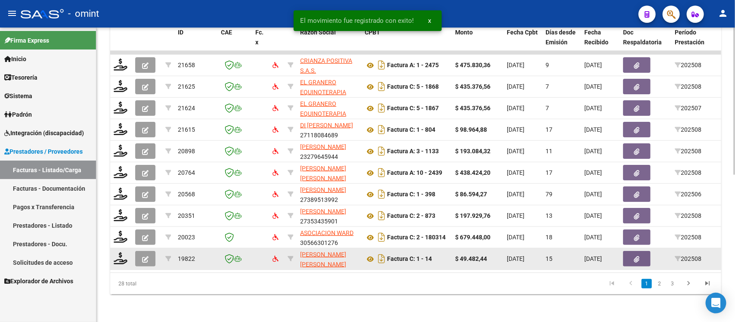
drag, startPoint x: 366, startPoint y: 262, endPoint x: 450, endPoint y: 251, distance: 84.7
click at [490, 264] on datatable-selection "21658 CRIANZA POSITIVA S.A.S. 30716266903 Factura A: 1 - 2475 $ 475.830,36 09/0…" at bounding box center [415, 268] width 611 height 8
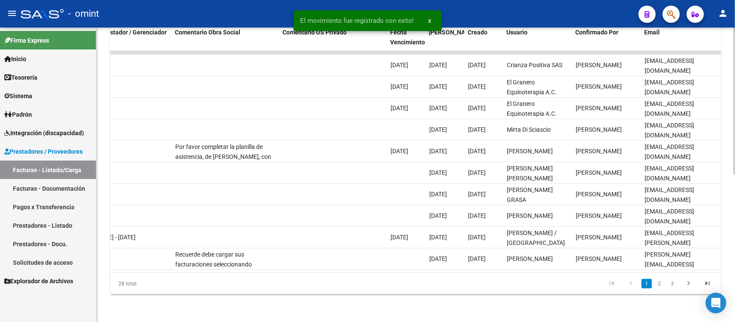
scroll to position [0, 767]
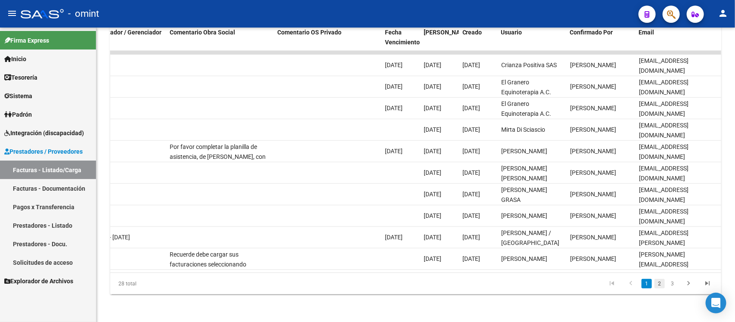
click at [660, 285] on link "2" at bounding box center [660, 283] width 10 height 9
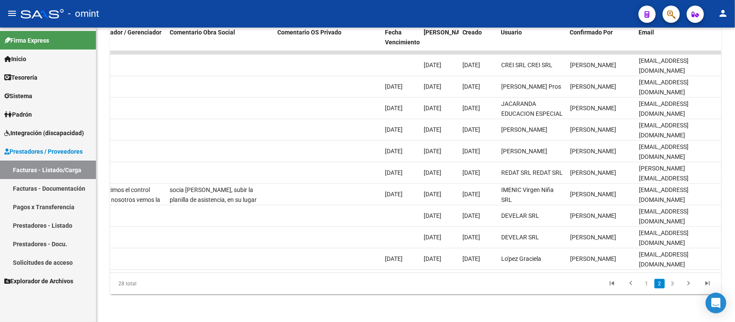
drag, startPoint x: 540, startPoint y: 286, endPoint x: 540, endPoint y: 280, distance: 5.6
click at [539, 286] on datatable-pager "1 2 3" at bounding box center [476, 284] width 482 height 15
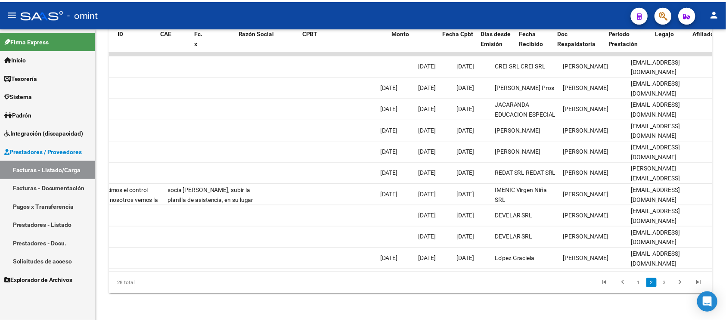
scroll to position [0, 0]
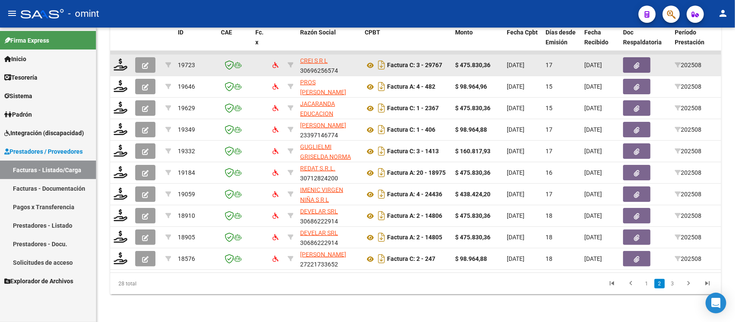
click at [118, 61] on div at bounding box center [121, 65] width 15 height 13
click at [122, 59] on icon at bounding box center [121, 65] width 14 height 12
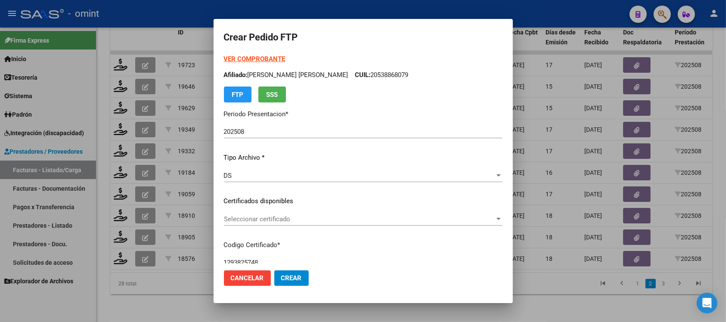
click at [281, 213] on div "Seleccionar certificado Seleccionar certificado" at bounding box center [363, 219] width 279 height 13
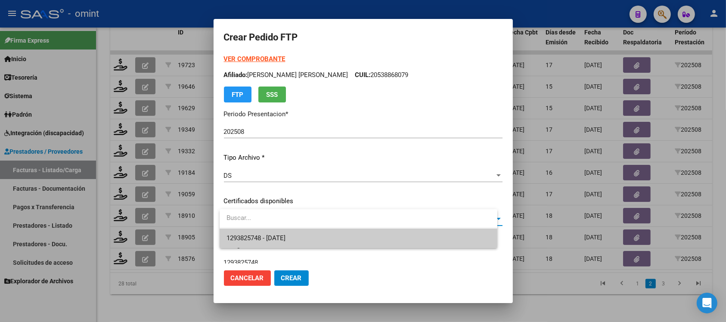
click at [290, 232] on span "1293825748 - 2034-03-31" at bounding box center [359, 238] width 264 height 19
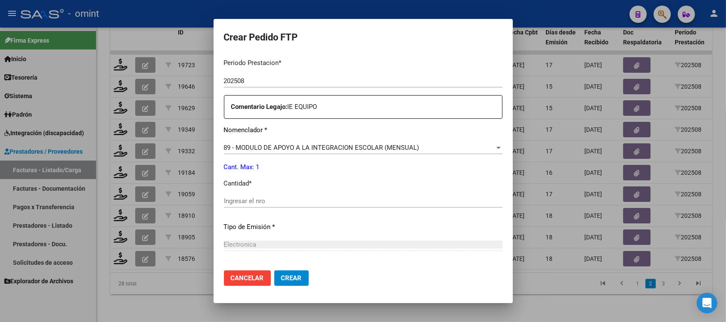
scroll to position [323, 0]
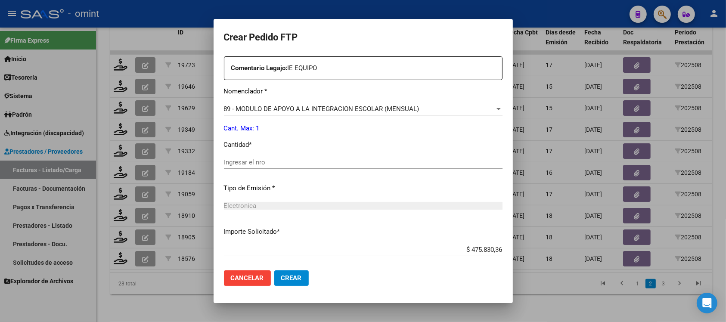
click at [252, 154] on div "Periodo Prestacion * 202508 Ingresar el Periodo Prestacion Comentario Legajo: I…" at bounding box center [363, 160] width 279 height 295
click at [251, 157] on div "Ingresar el nro" at bounding box center [363, 162] width 279 height 13
click at [308, 275] on button "Crear" at bounding box center [291, 279] width 34 height 16
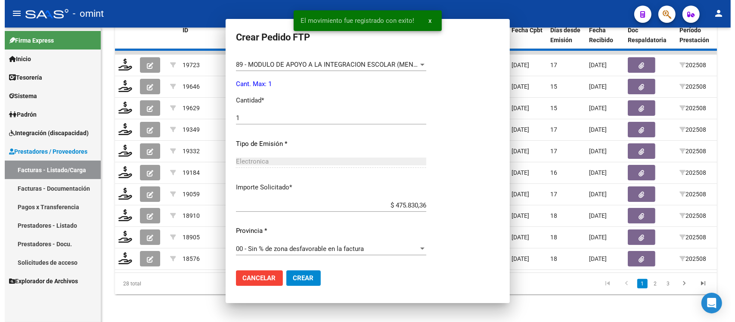
scroll to position [0, 0]
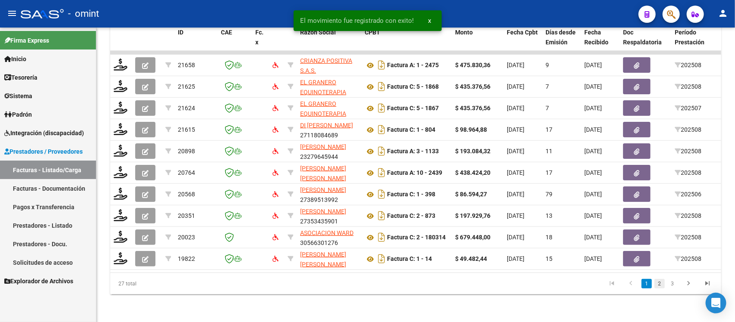
click at [660, 286] on link "2" at bounding box center [660, 283] width 10 height 9
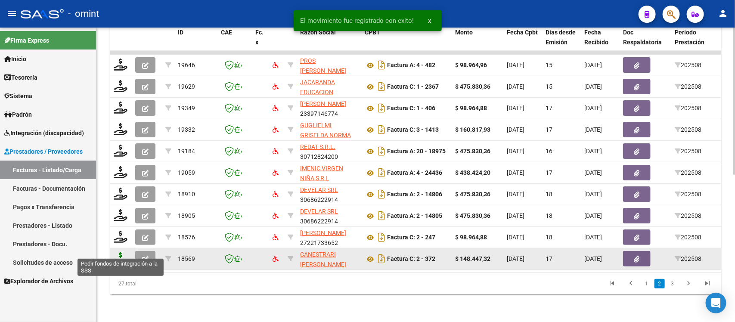
click at [123, 252] on icon at bounding box center [121, 258] width 14 height 12
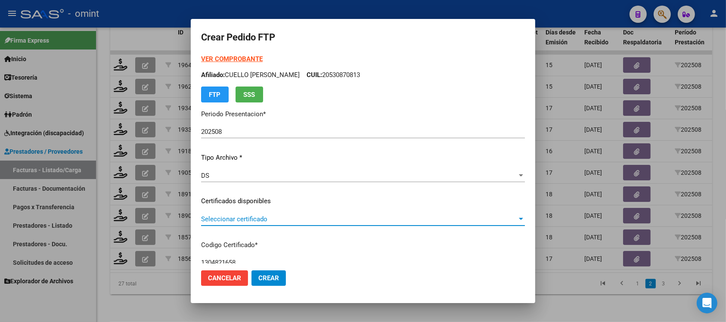
click at [209, 221] on span "Seleccionar certificado" at bounding box center [359, 219] width 316 height 8
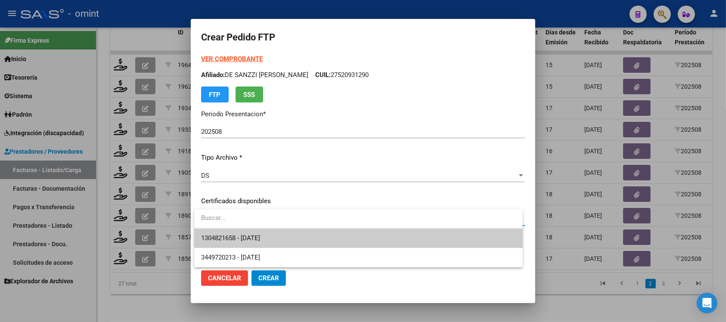
click at [308, 241] on span "1304821658 - 2030-09-30" at bounding box center [358, 238] width 315 height 19
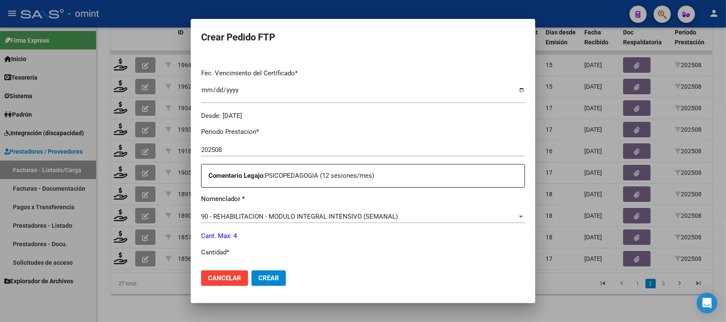
scroll to position [367, 0]
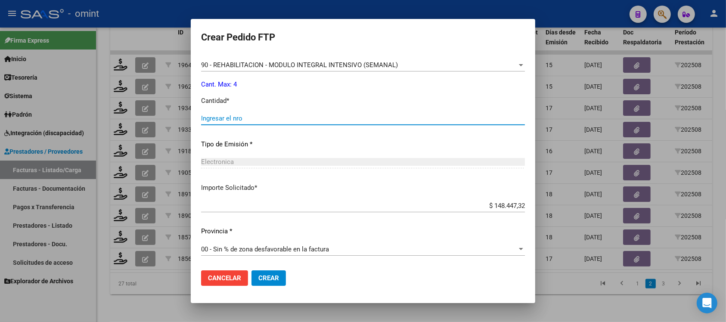
click at [225, 115] on input "Ingresar el nro" at bounding box center [363, 119] width 324 height 8
click at [278, 285] on button "Crear" at bounding box center [269, 279] width 34 height 16
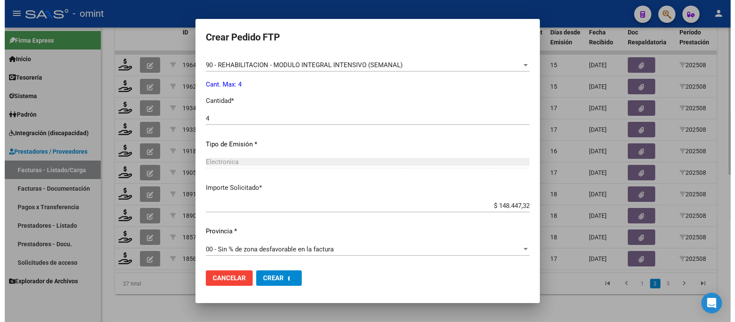
scroll to position [0, 0]
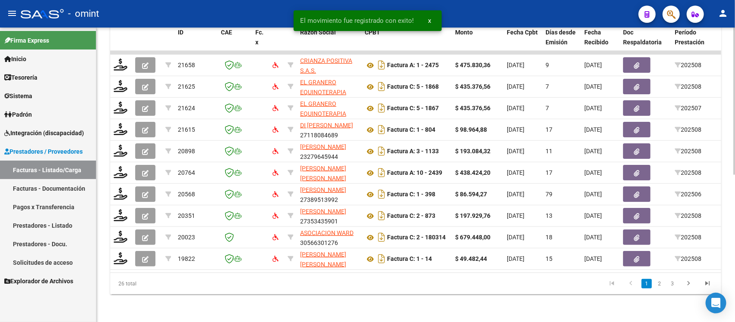
click at [661, 287] on link "2" at bounding box center [660, 283] width 10 height 9
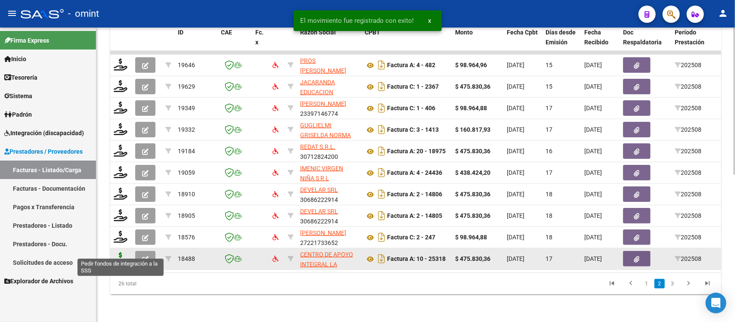
click at [120, 252] on icon at bounding box center [121, 258] width 14 height 12
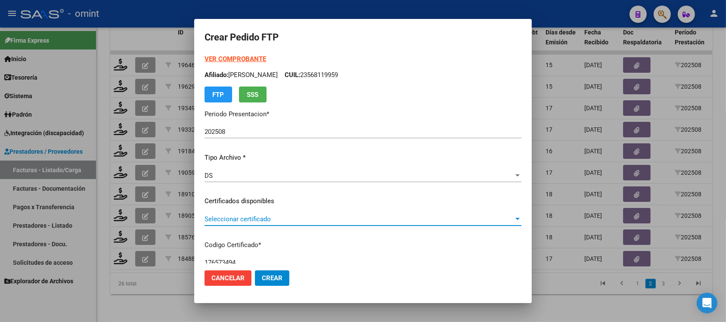
click at [242, 221] on span "Seleccionar certificado" at bounding box center [359, 219] width 309 height 8
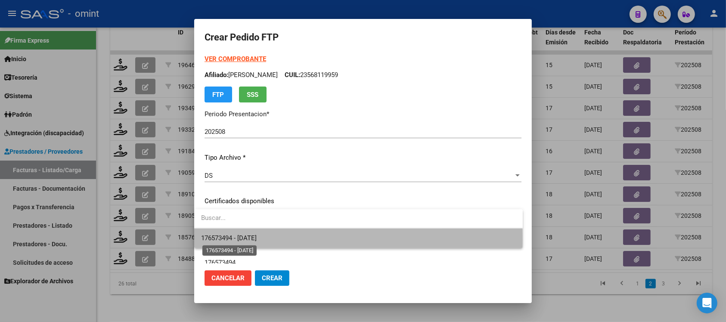
click at [257, 240] on span "176573494 - 2027-08-13" at bounding box center [229, 238] width 56 height 8
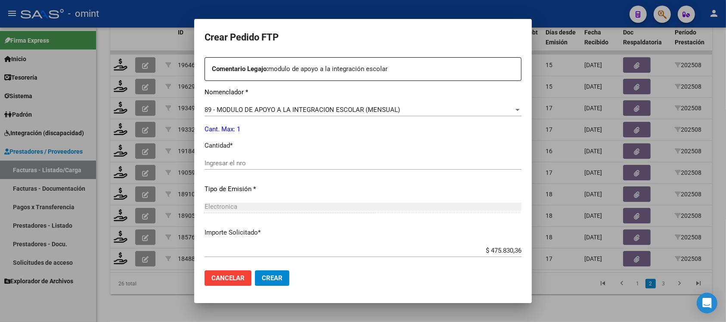
scroll to position [323, 0]
click at [240, 167] on div "Ingresar el nro" at bounding box center [363, 166] width 317 height 21
click at [255, 162] on input "Ingresar el nro" at bounding box center [363, 163] width 317 height 8
click at [254, 162] on input "Ingresar el nro" at bounding box center [363, 163] width 317 height 8
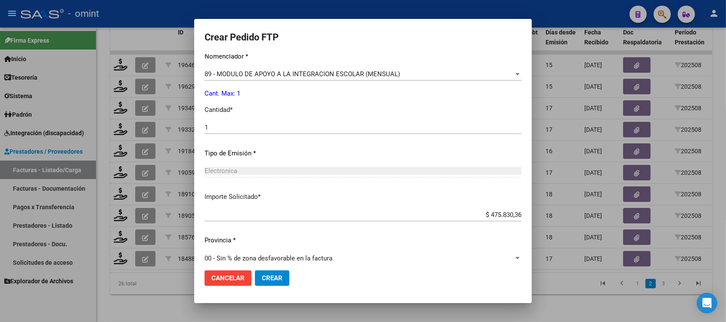
scroll to position [367, 0]
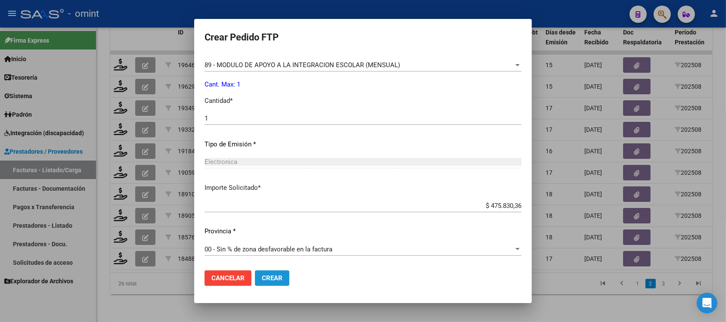
click at [268, 272] on button "Crear" at bounding box center [272, 279] width 34 height 16
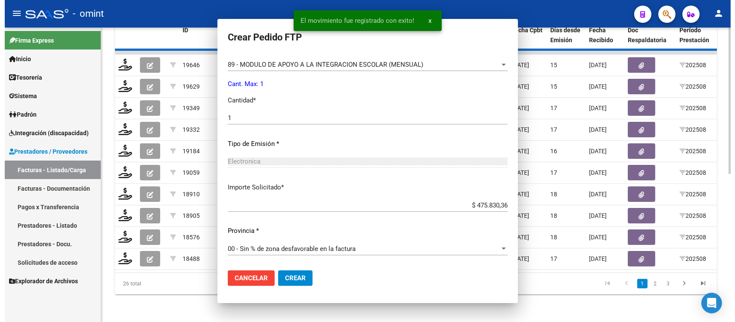
scroll to position [0, 0]
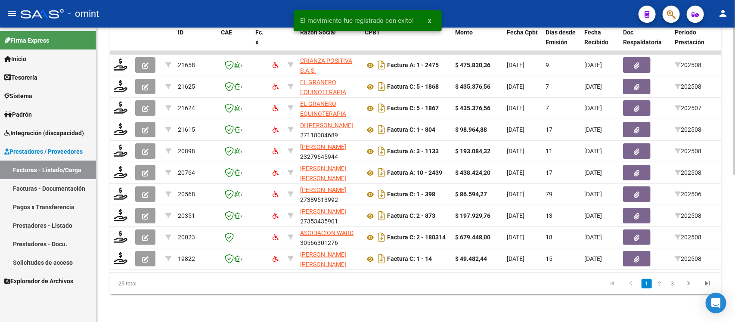
click at [659, 288] on link "2" at bounding box center [660, 283] width 10 height 9
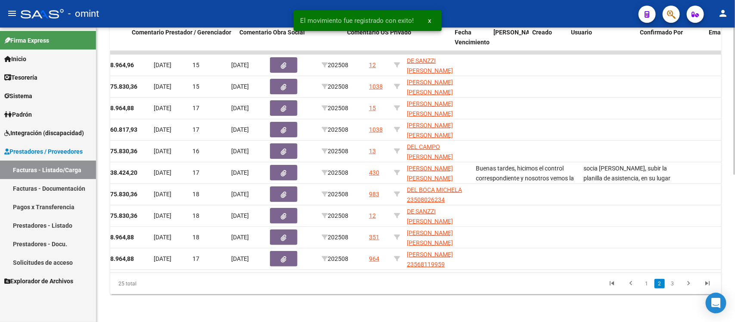
scroll to position [0, 767]
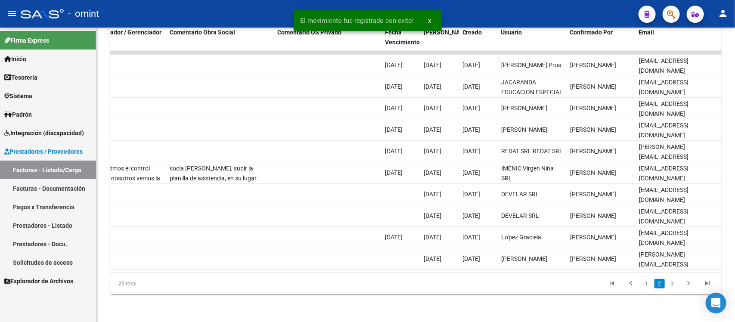
click at [667, 282] on li "3" at bounding box center [673, 284] width 13 height 15
click at [668, 282] on link "3" at bounding box center [673, 283] width 10 height 9
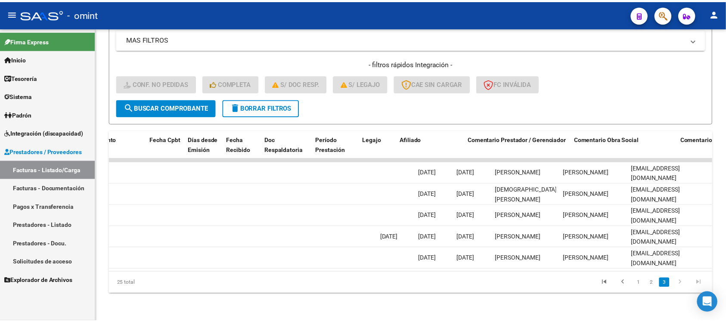
scroll to position [0, 0]
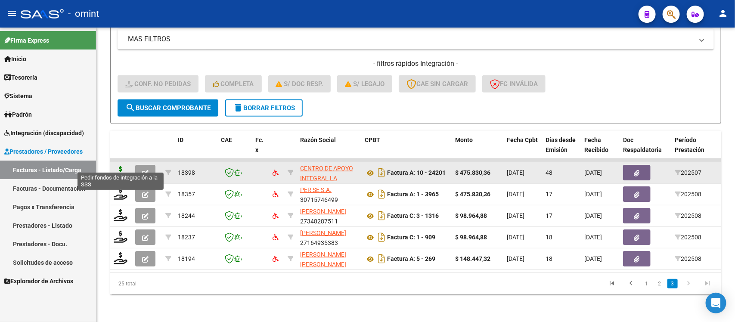
click at [121, 166] on icon at bounding box center [121, 172] width 14 height 12
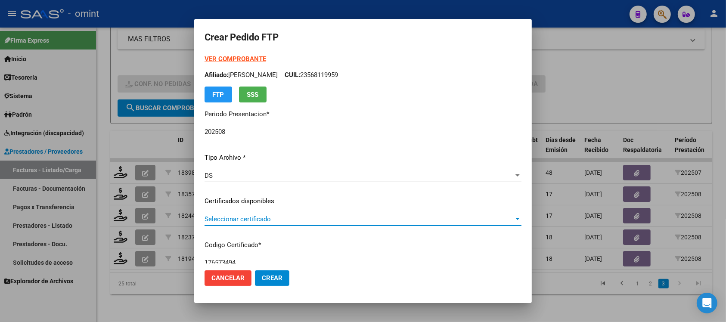
click at [244, 215] on span "Seleccionar certificado" at bounding box center [359, 219] width 309 height 8
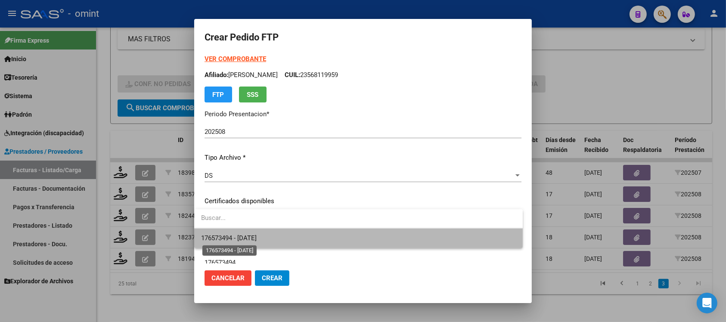
click at [257, 241] on span "176573494 - 2027-08-13" at bounding box center [229, 238] width 56 height 8
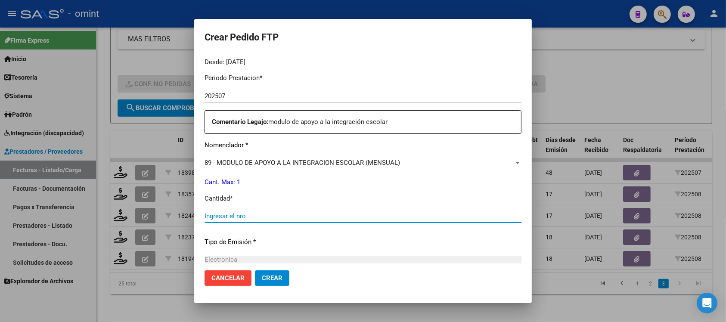
click at [250, 218] on input "Ingresar el nro" at bounding box center [363, 216] width 317 height 8
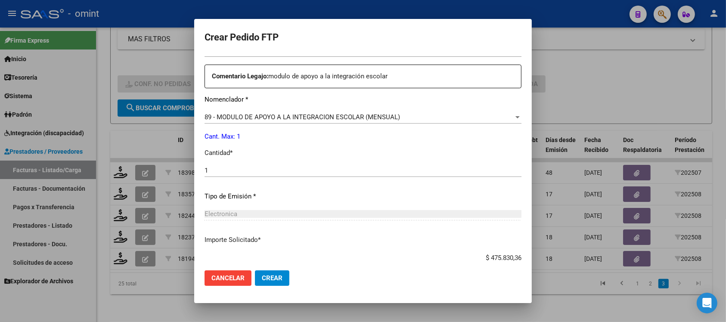
scroll to position [367, 0]
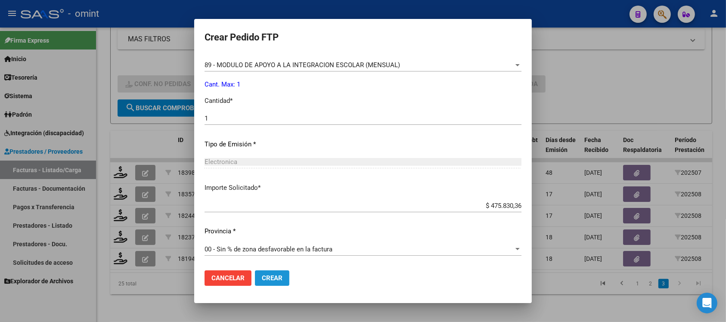
click at [257, 281] on button "Crear" at bounding box center [272, 279] width 34 height 16
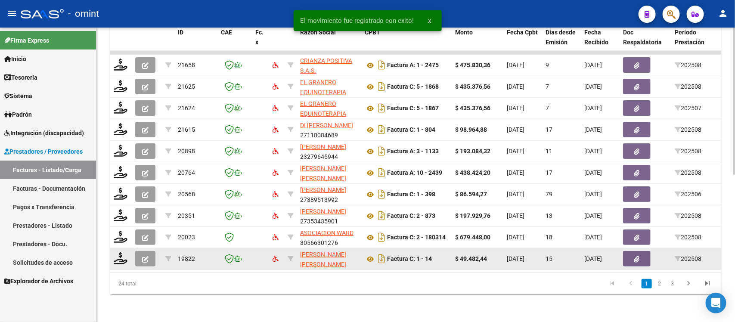
scroll to position [295, 0]
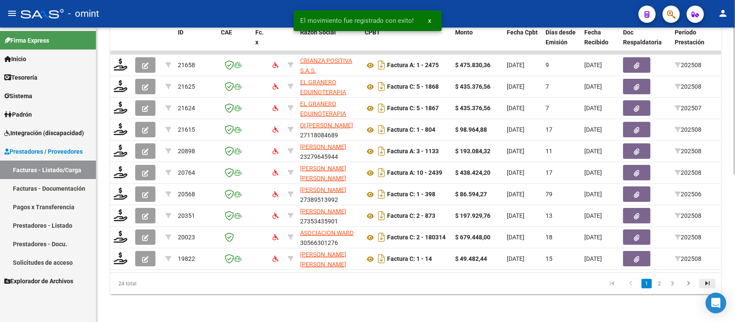
click at [704, 282] on icon "go to last page" at bounding box center [707, 285] width 11 height 10
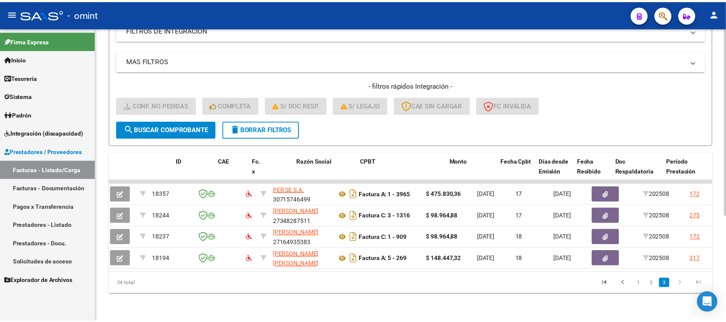
scroll to position [0, 0]
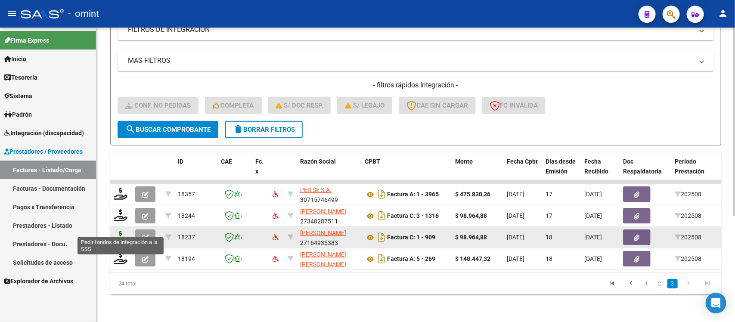
click at [114, 231] on icon at bounding box center [121, 237] width 14 height 12
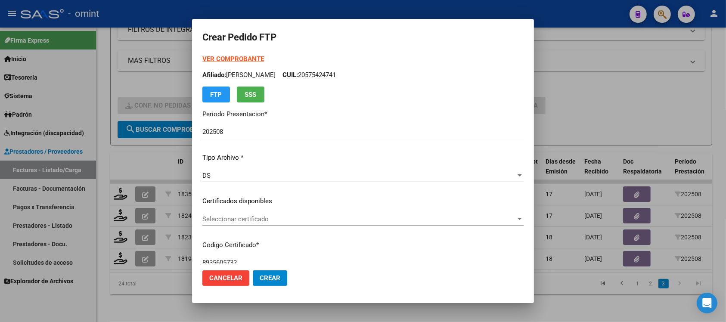
click at [238, 229] on div "Seleccionar certificado Seleccionar certificado" at bounding box center [362, 223] width 321 height 21
click at [248, 227] on div "Seleccionar certificado Seleccionar certificado" at bounding box center [362, 223] width 321 height 21
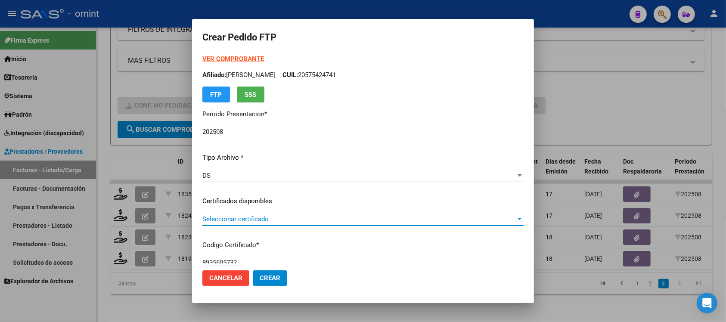
click at [277, 216] on span "Seleccionar certificado" at bounding box center [359, 219] width 314 height 8
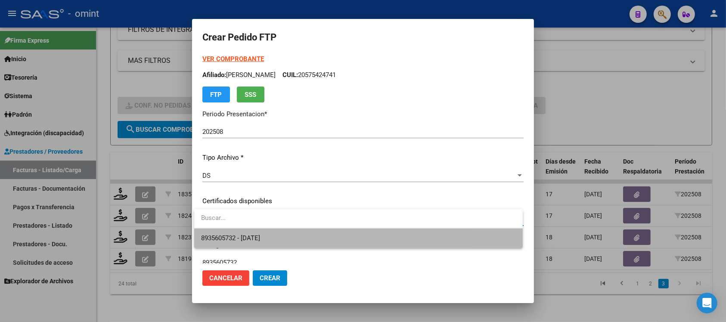
click at [278, 234] on span "8935605732 - 2028-12-31" at bounding box center [358, 238] width 315 height 19
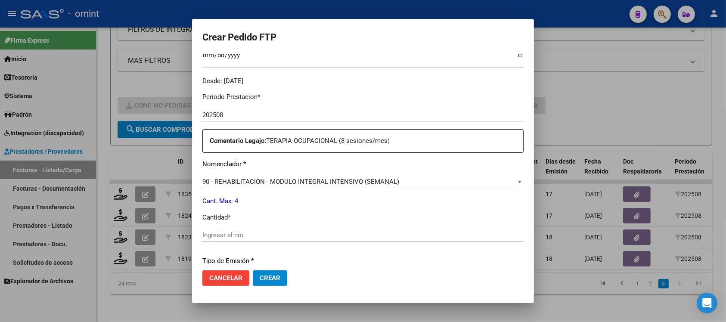
scroll to position [269, 0]
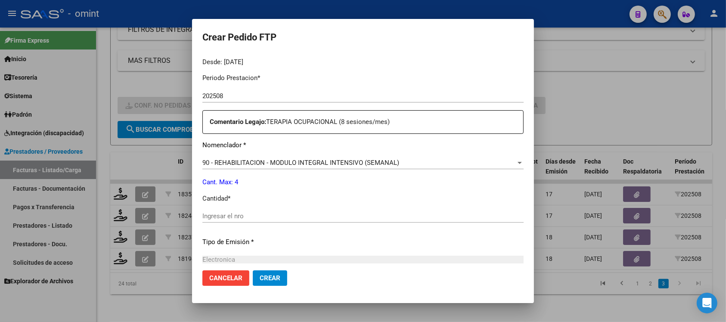
click at [237, 212] on div "Ingresar el nro" at bounding box center [362, 216] width 321 height 13
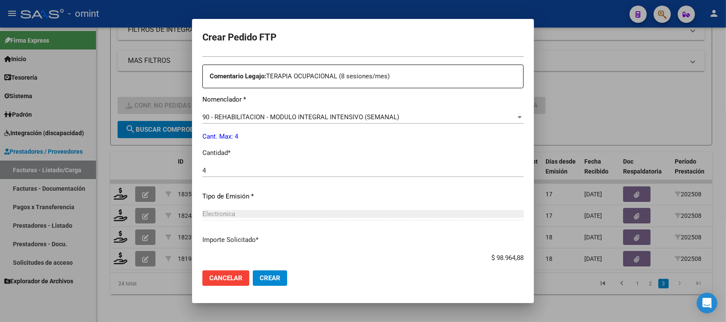
scroll to position [367, 0]
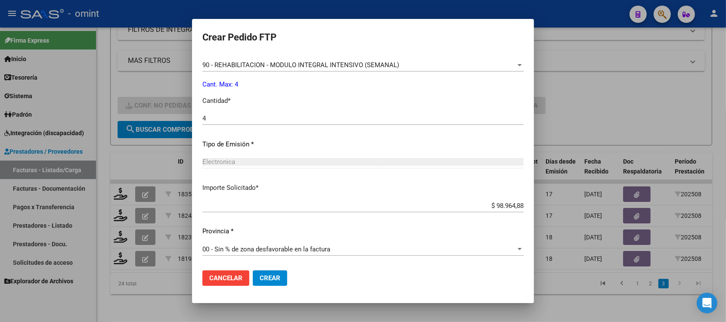
click at [260, 281] on span "Crear" at bounding box center [270, 278] width 21 height 8
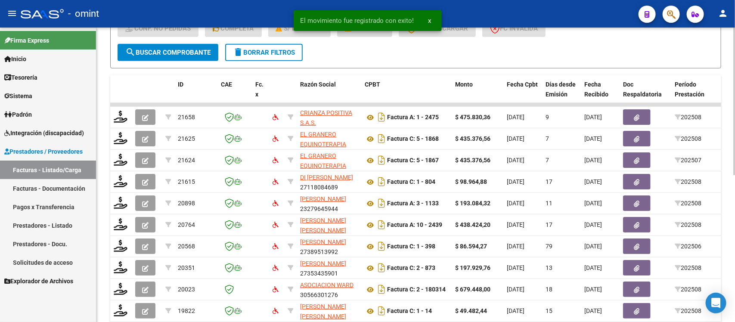
scroll to position [295, 0]
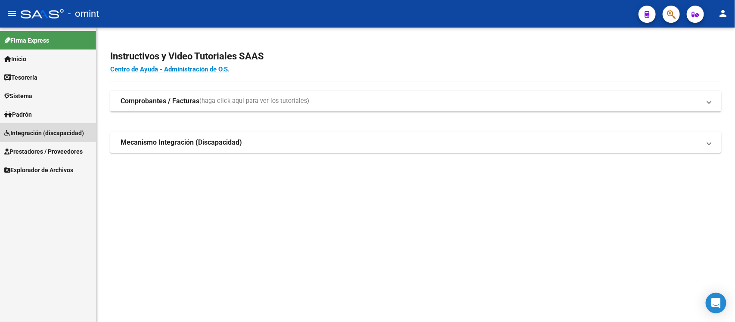
click at [50, 138] on link "Integración (discapacidad)" at bounding box center [48, 133] width 96 height 19
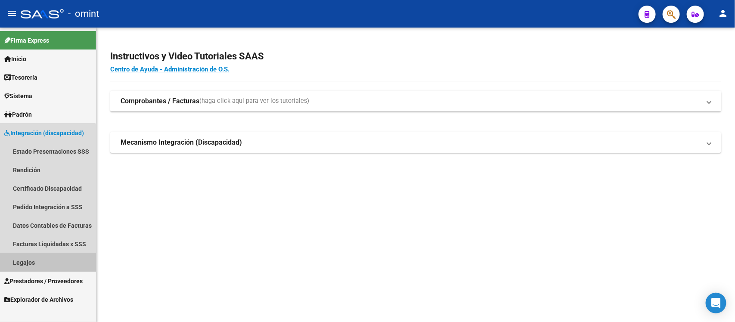
click at [45, 261] on link "Legajos" at bounding box center [48, 262] width 96 height 19
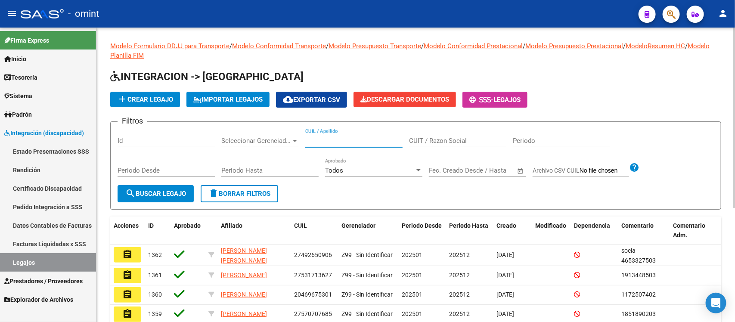
click at [357, 138] on input "CUIL / Apellido" at bounding box center [353, 141] width 97 height 8
paste input "20572366759"
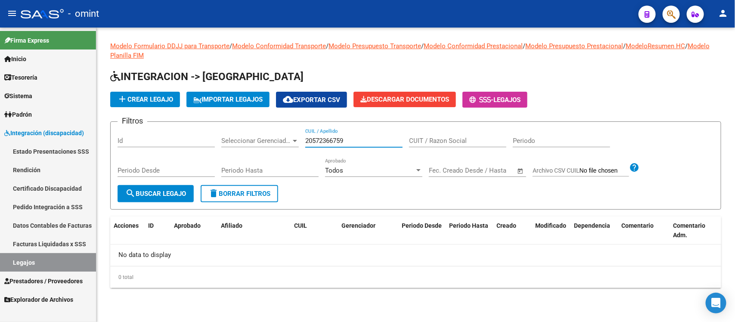
click at [333, 141] on input "20572366759" at bounding box center [353, 141] width 97 height 8
click at [333, 140] on input "20572366759" at bounding box center [353, 141] width 97 height 8
click at [332, 140] on input "20572366759" at bounding box center [353, 141] width 97 height 8
paste input "text"
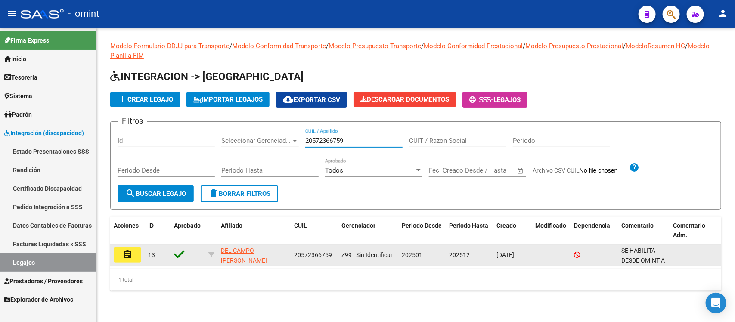
type input "20572366759"
click at [125, 254] on mat-icon "assignment" at bounding box center [127, 254] width 10 height 10
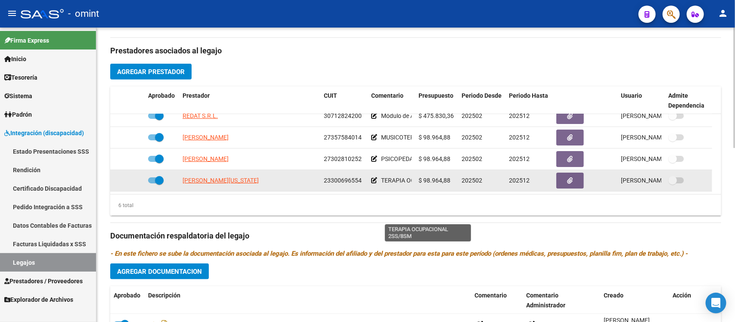
scroll to position [323, 0]
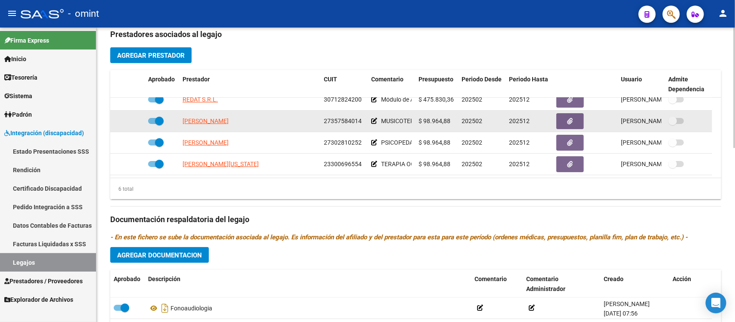
click at [372, 119] on icon at bounding box center [374, 121] width 6 height 6
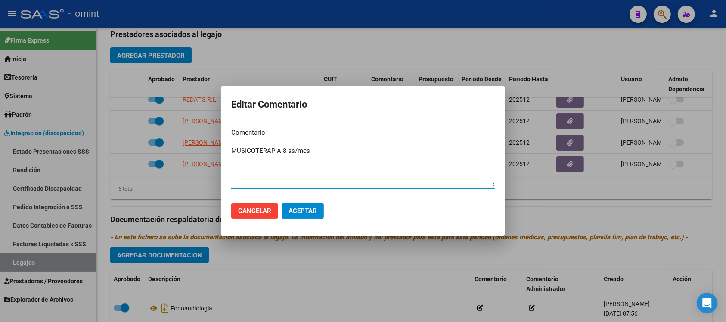
type textarea "MUSICOTERAPIA 8 ss/mes"
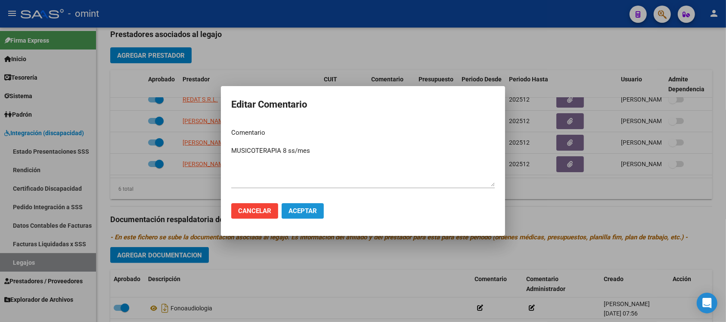
click at [299, 209] on span "Aceptar" at bounding box center [303, 211] width 28 height 8
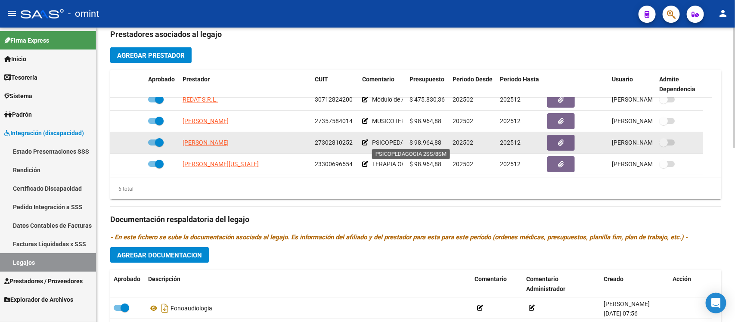
scroll to position [0, 0]
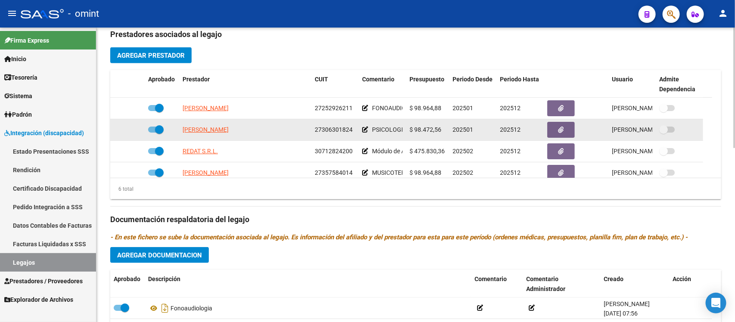
click at [362, 131] on icon at bounding box center [365, 130] width 6 height 6
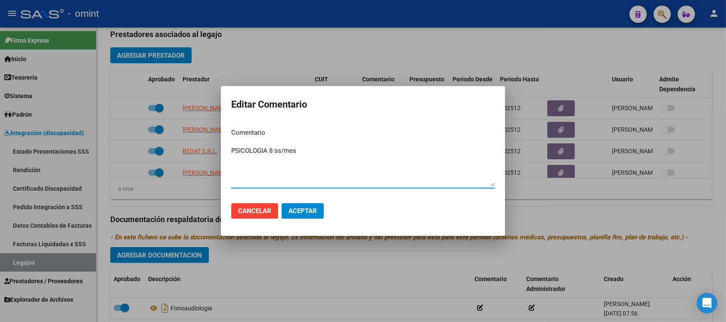
type textarea "PSICOLOGIA 8 ss/mes"
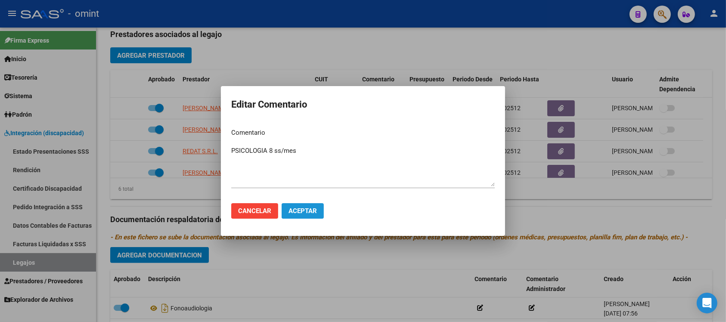
click at [308, 212] on span "Aceptar" at bounding box center [303, 211] width 28 height 8
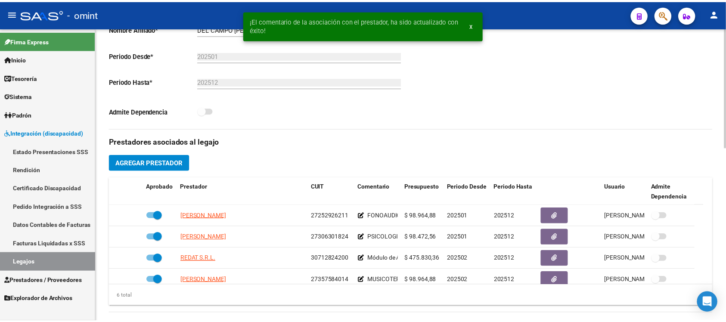
scroll to position [215, 0]
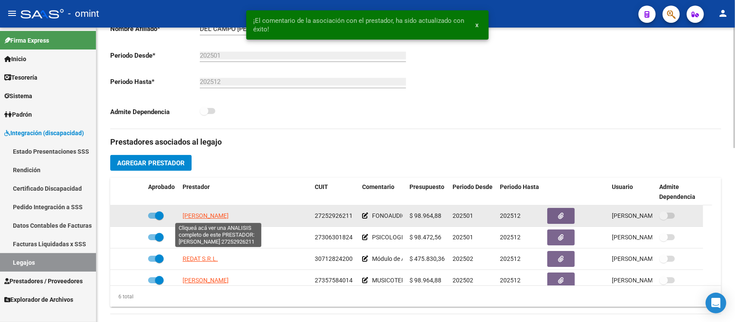
click at [225, 215] on span "[PERSON_NAME]" at bounding box center [206, 215] width 46 height 7
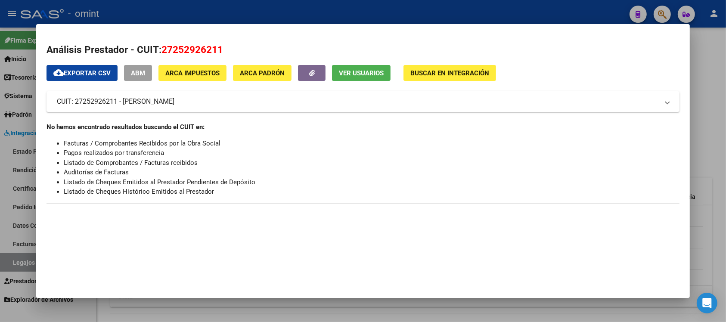
click at [304, 9] on div at bounding box center [363, 161] width 726 height 322
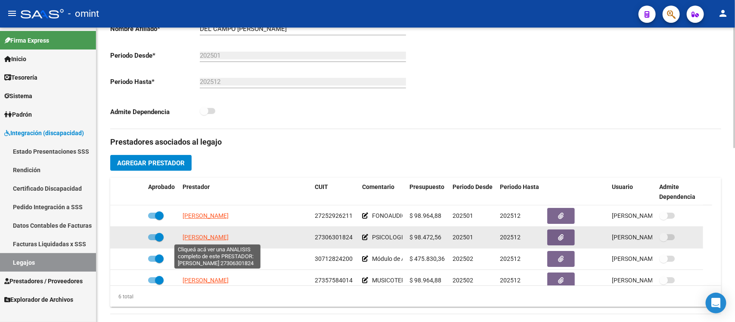
click at [229, 235] on span "[PERSON_NAME]" at bounding box center [206, 237] width 46 height 7
type textarea "27306301824"
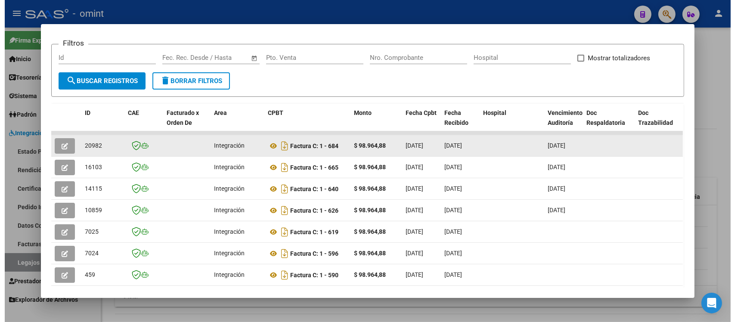
scroll to position [164, 0]
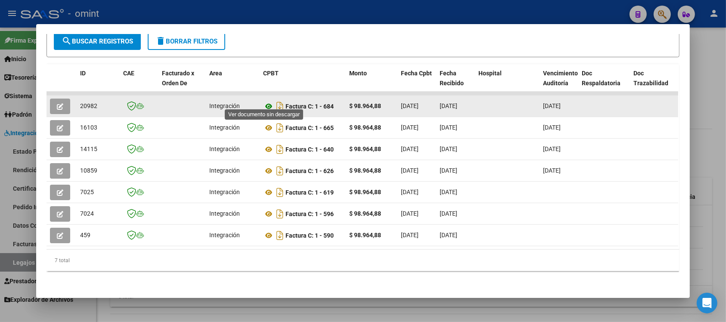
click at [264, 101] on icon at bounding box center [268, 106] width 11 height 10
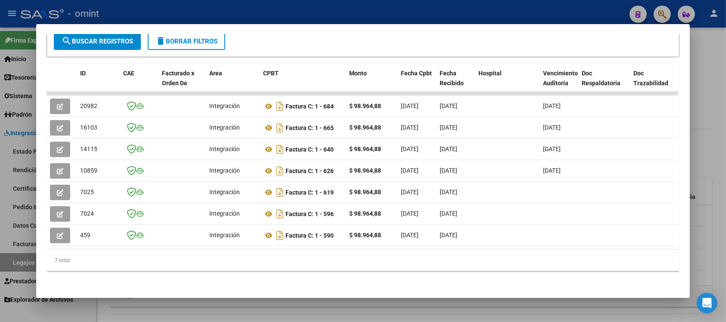
click at [425, 15] on div at bounding box center [363, 161] width 726 height 322
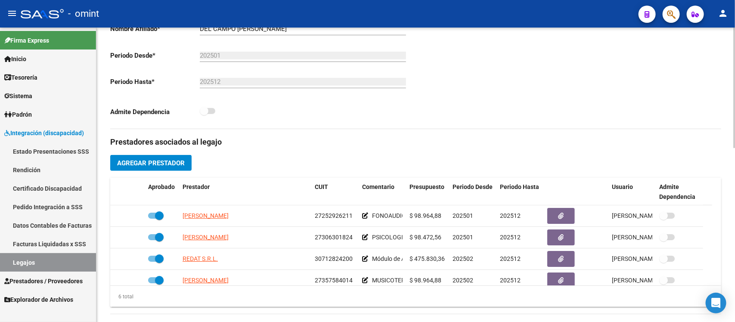
scroll to position [0, 0]
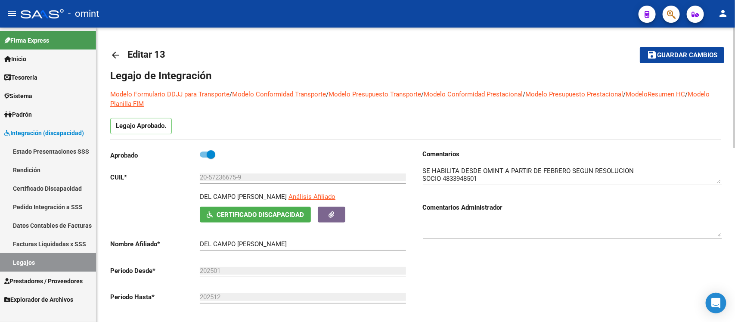
click at [112, 53] on mat-icon "arrow_back" at bounding box center [115, 55] width 10 height 10
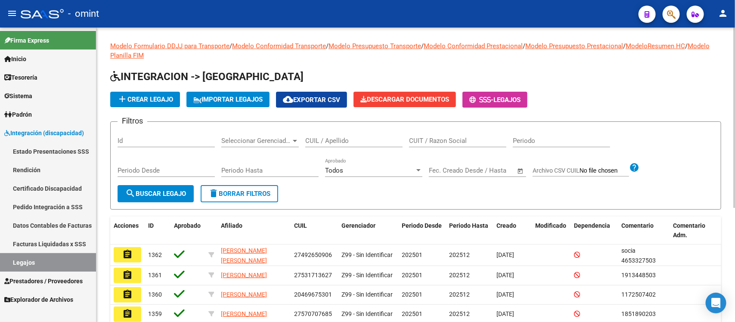
click at [368, 131] on div "CUIL / Apellido" at bounding box center [353, 138] width 97 height 19
paste input "27548280244"
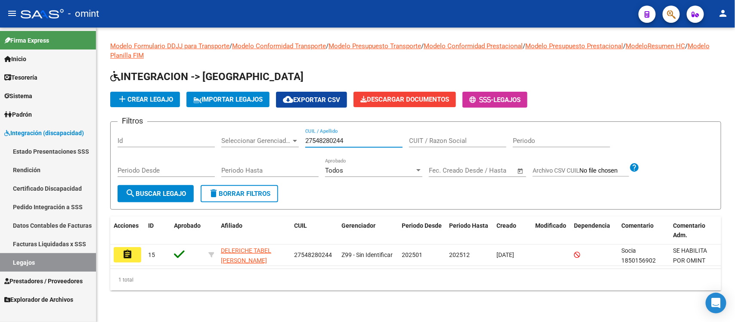
type input "27548280244"
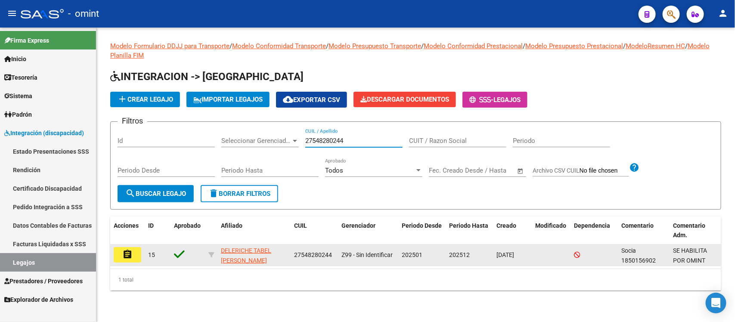
click at [129, 247] on button "assignment" at bounding box center [128, 255] width 28 height 16
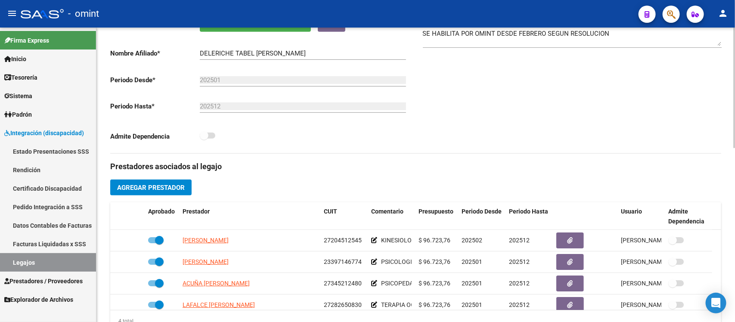
scroll to position [269, 0]
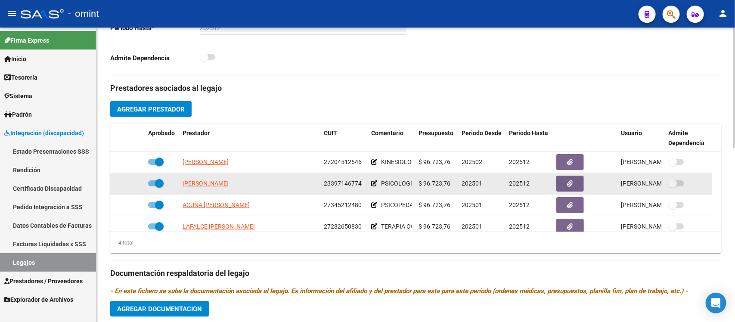
click at [371, 186] on icon at bounding box center [374, 184] width 6 height 6
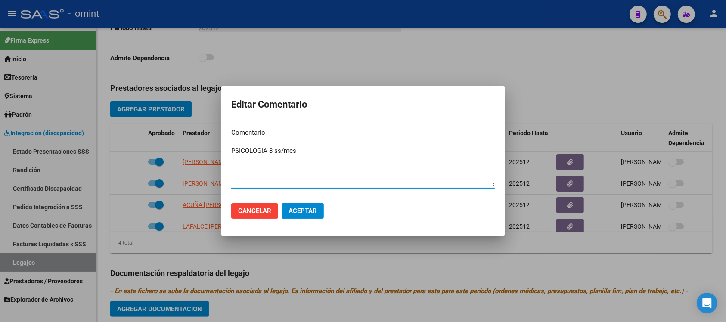
type textarea "PSICOLOGIA 8 ss/mes"
click at [295, 212] on span "Aceptar" at bounding box center [303, 211] width 28 height 8
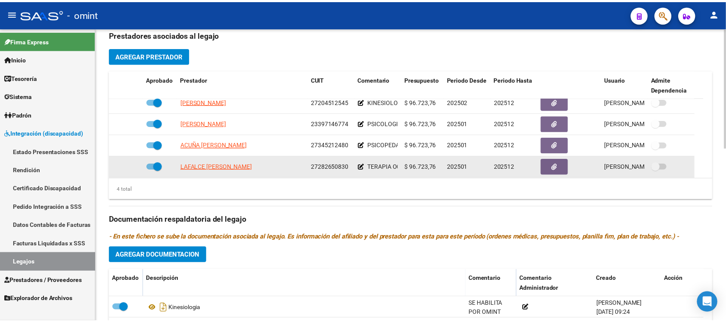
scroll to position [0, 0]
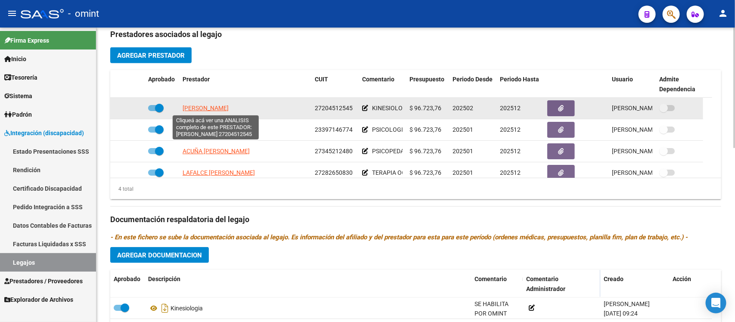
click at [229, 109] on span "[PERSON_NAME]" at bounding box center [206, 108] width 46 height 7
type textarea "27204512545"
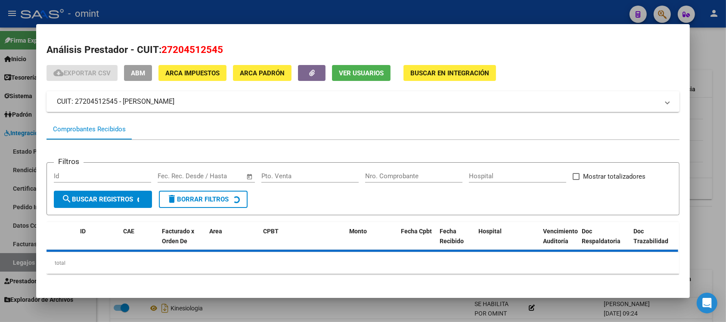
scroll to position [2, 0]
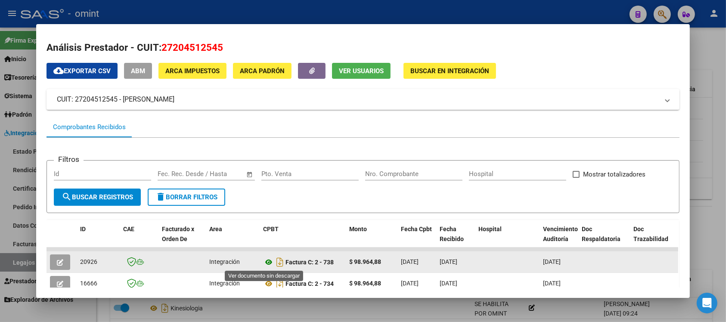
click at [263, 264] on icon at bounding box center [268, 262] width 11 height 10
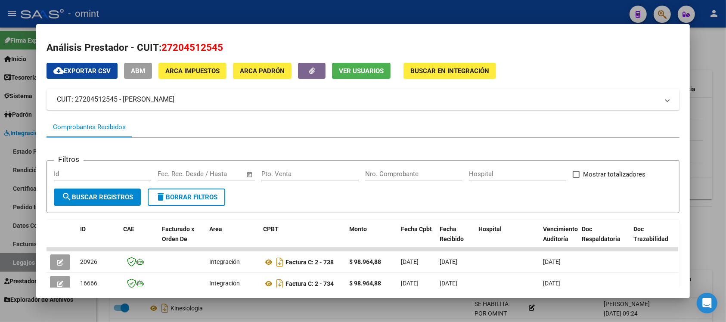
click at [324, 16] on div at bounding box center [363, 161] width 726 height 322
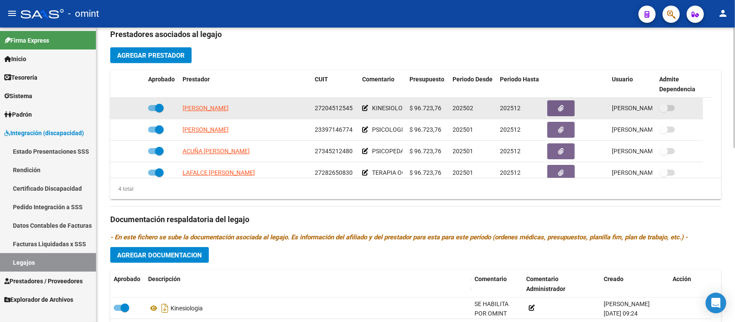
click at [365, 107] on icon at bounding box center [365, 108] width 6 height 6
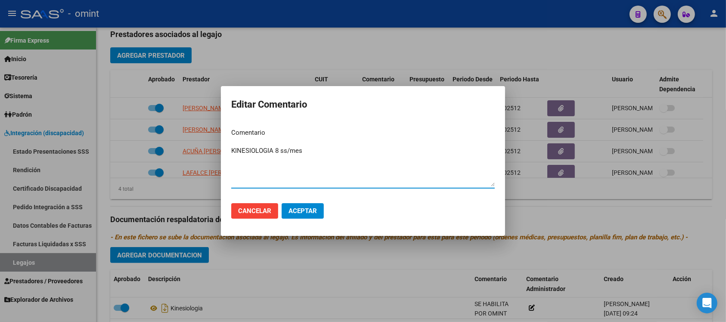
type textarea "KINESIOLOGIA 8 ss/mes"
click at [298, 207] on span "Aceptar" at bounding box center [303, 211] width 28 height 8
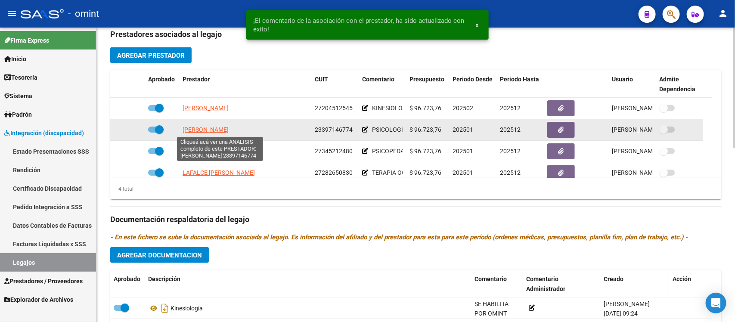
click at [215, 130] on span "[PERSON_NAME]" at bounding box center [206, 129] width 46 height 7
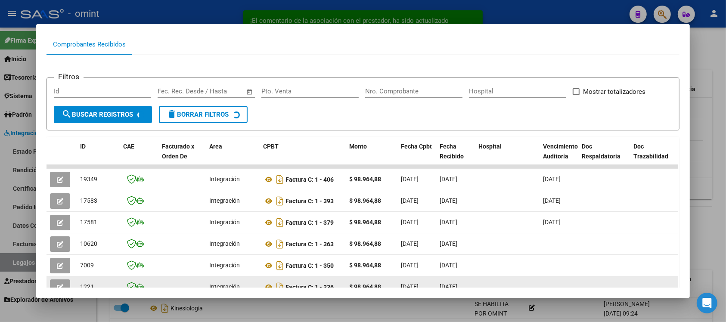
scroll to position [164, 0]
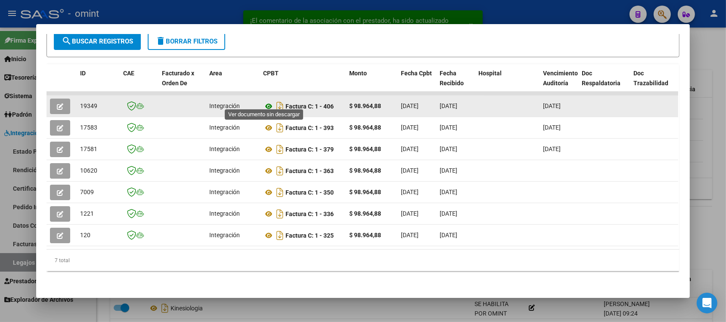
click at [269, 101] on icon at bounding box center [268, 106] width 11 height 10
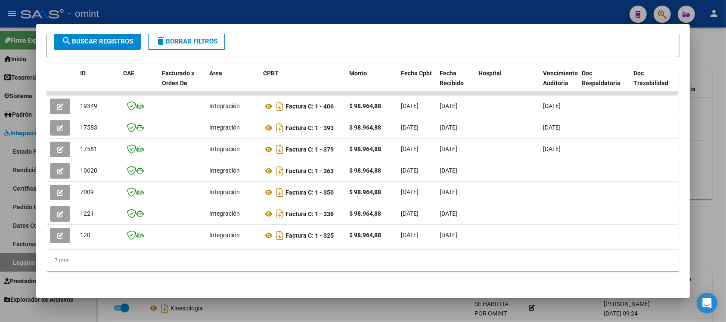
click at [412, 9] on div at bounding box center [363, 161] width 726 height 322
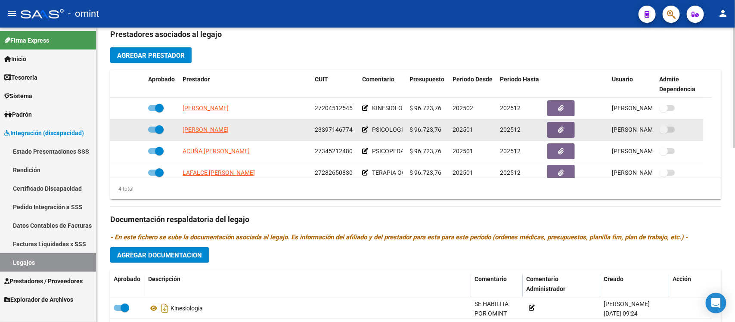
click at [363, 132] on icon at bounding box center [365, 130] width 6 height 6
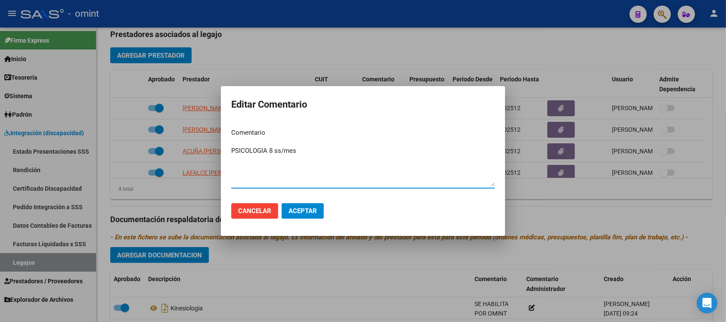
click at [296, 207] on span "Aceptar" at bounding box center [303, 211] width 28 height 8
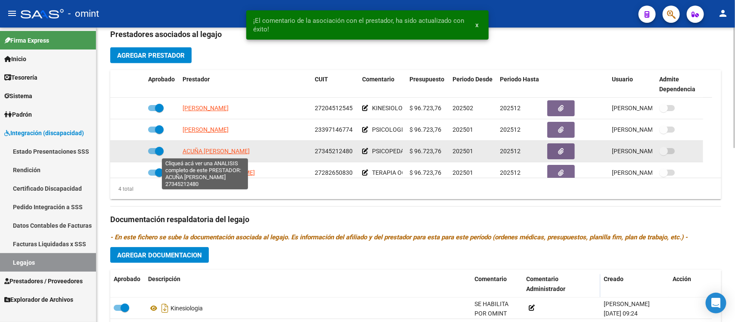
click at [220, 152] on span "ACUÑA [PERSON_NAME]" at bounding box center [216, 151] width 67 height 7
type textarea "27345212480"
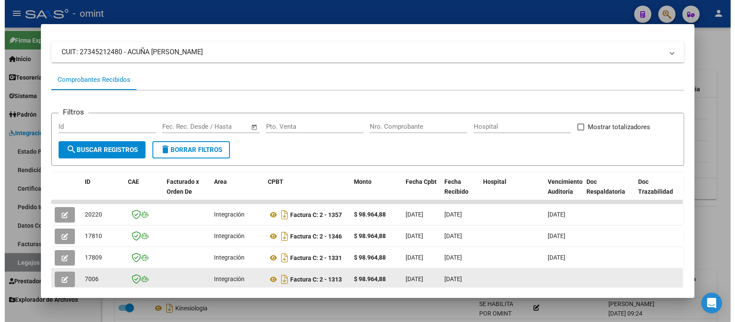
scroll to position [108, 0]
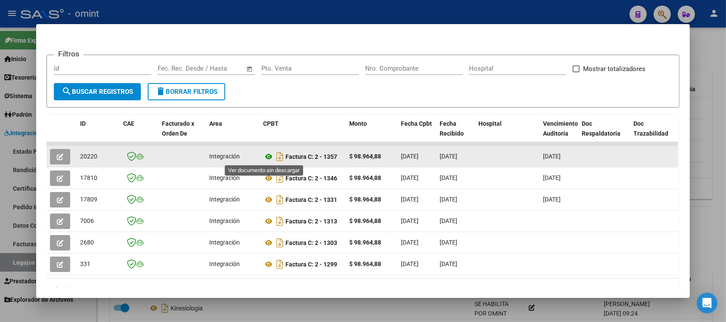
click at [267, 160] on icon at bounding box center [268, 157] width 11 height 10
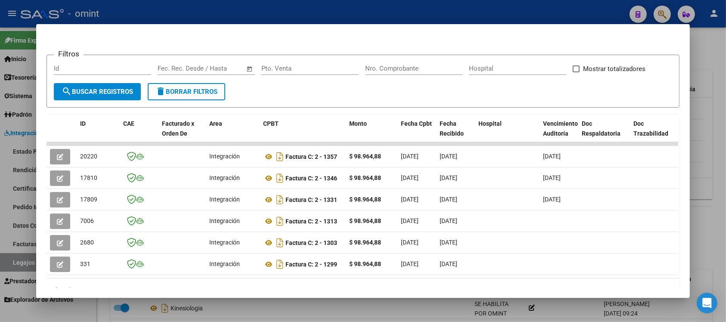
click at [264, 8] on div at bounding box center [363, 161] width 726 height 322
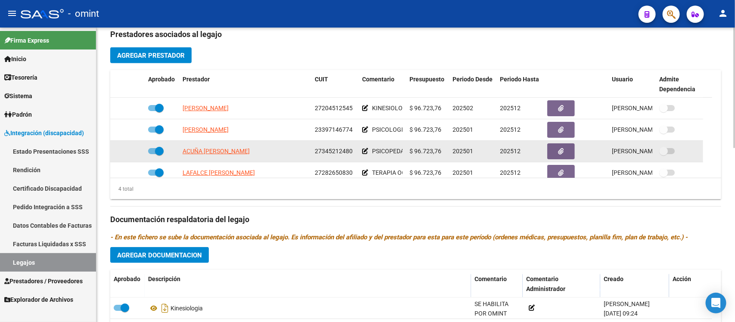
click at [365, 154] on icon at bounding box center [365, 151] width 6 height 6
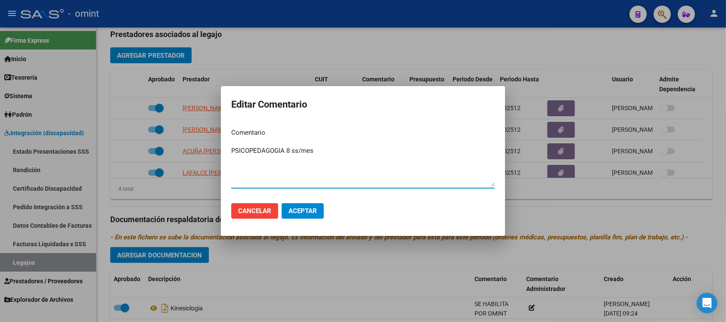
type textarea "PSICOPEDAGOGIA 8 ss/mes"
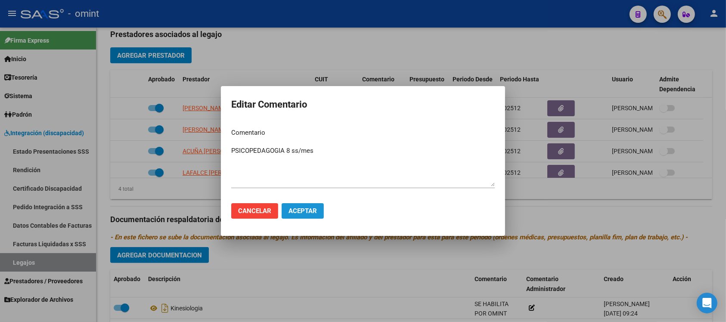
click at [308, 214] on span "Aceptar" at bounding box center [303, 211] width 28 height 8
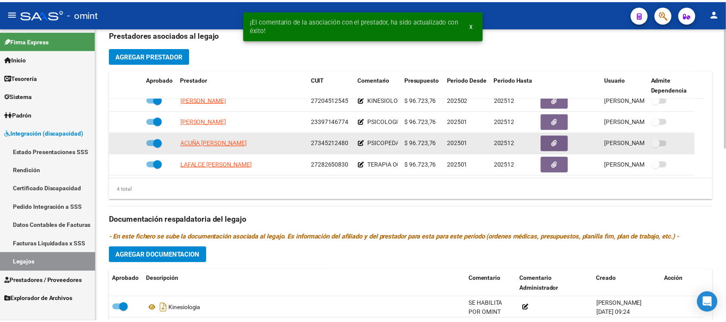
scroll to position [377, 0]
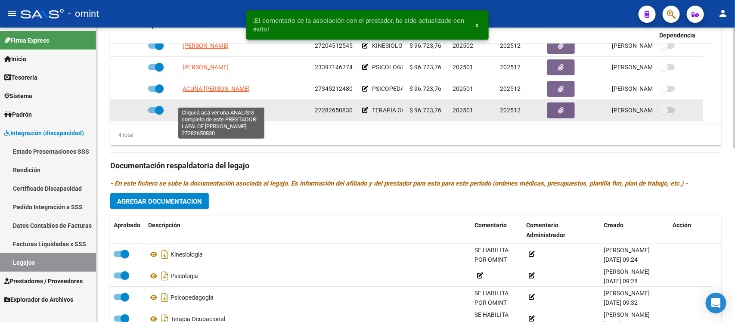
click at [233, 107] on span "LAFALCE [PERSON_NAME]" at bounding box center [219, 110] width 72 height 7
type textarea "27282650830"
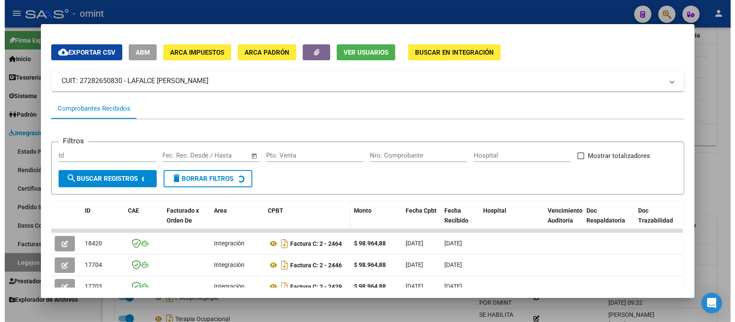
scroll to position [56, 0]
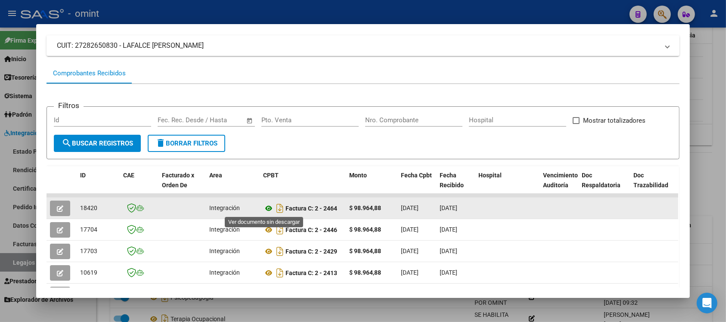
click at [264, 206] on icon at bounding box center [268, 208] width 11 height 10
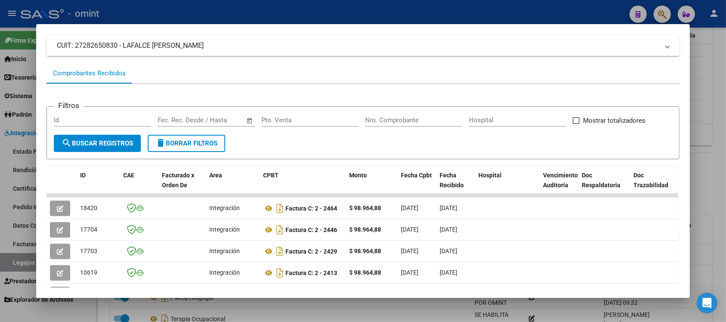
click at [353, 13] on div at bounding box center [363, 161] width 726 height 322
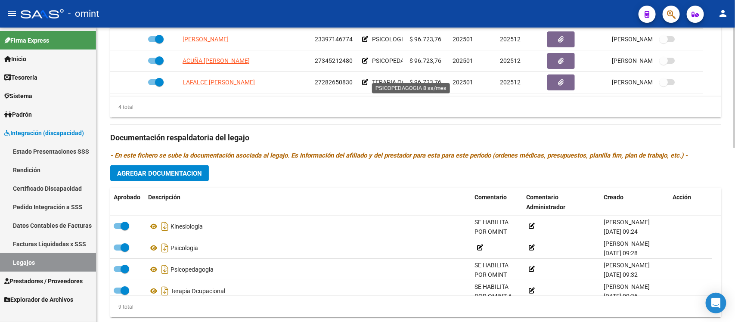
scroll to position [427, 0]
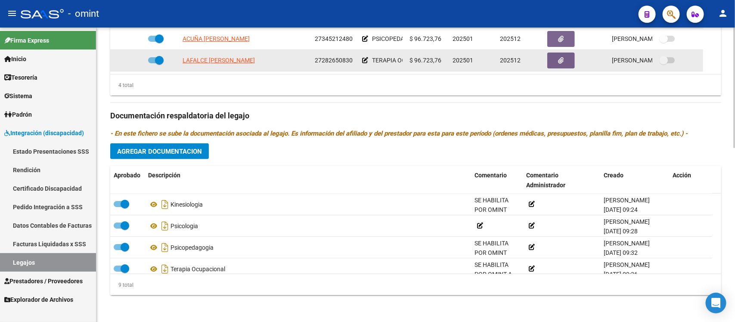
click at [367, 56] on div "TERAPIA OCUPACIONAL" at bounding box center [382, 61] width 40 height 10
click at [363, 57] on icon at bounding box center [365, 60] width 6 height 6
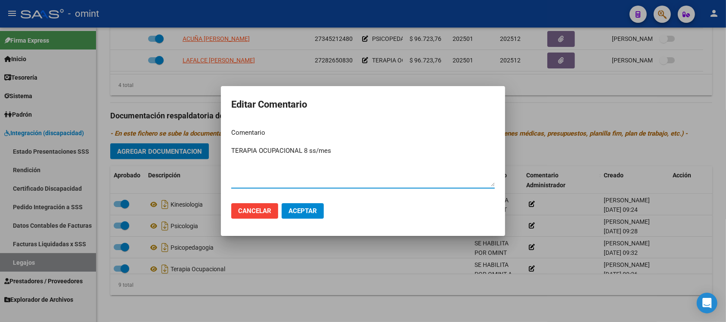
type textarea "TERAPIA OCUPACIONAL 8 ss/mes"
click at [300, 209] on span "Aceptar" at bounding box center [303, 211] width 28 height 8
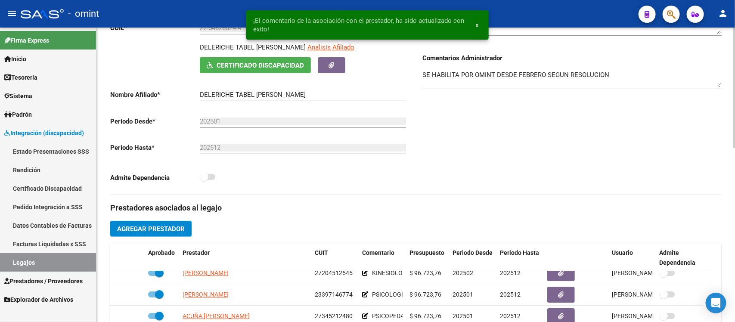
scroll to position [0, 0]
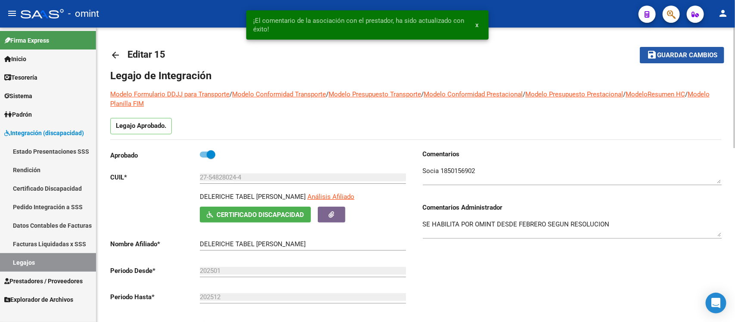
click at [648, 52] on mat-icon "save" at bounding box center [652, 55] width 10 height 10
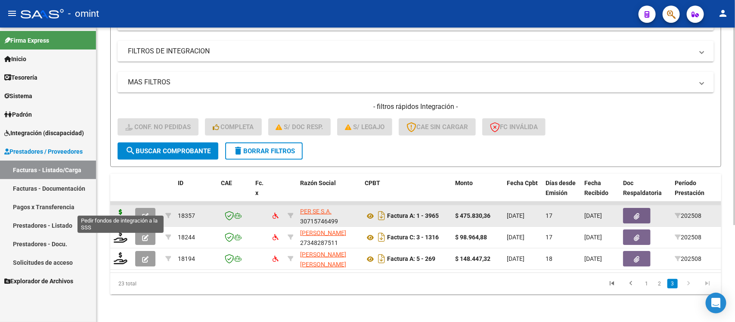
click at [115, 209] on icon at bounding box center [121, 215] width 14 height 12
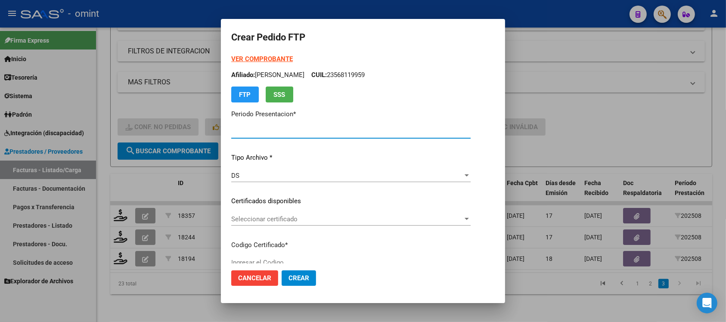
type input "202508"
type input "$ 475.830,36"
type input "8935605732"
type input "2028-12-31"
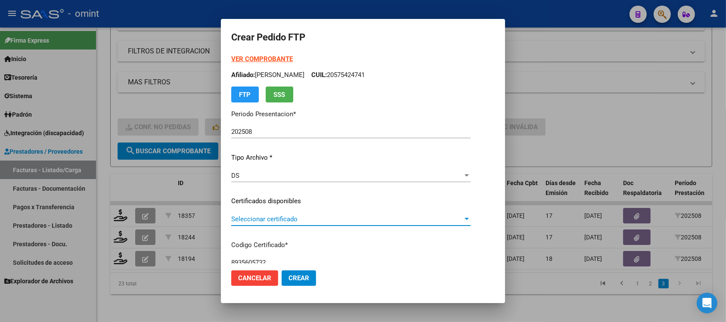
click at [259, 218] on span "Seleccionar certificado" at bounding box center [347, 219] width 232 height 8
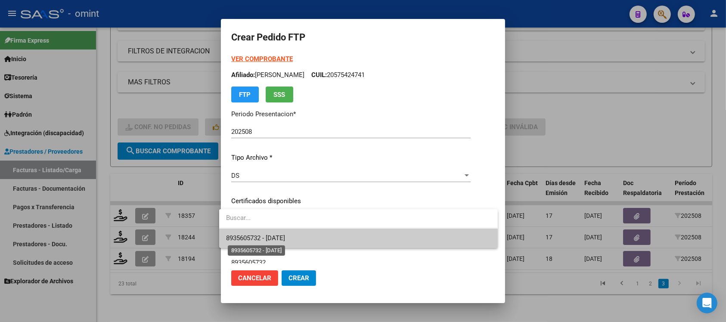
click at [274, 240] on span "8935605732 - 2028-12-31" at bounding box center [255, 238] width 59 height 8
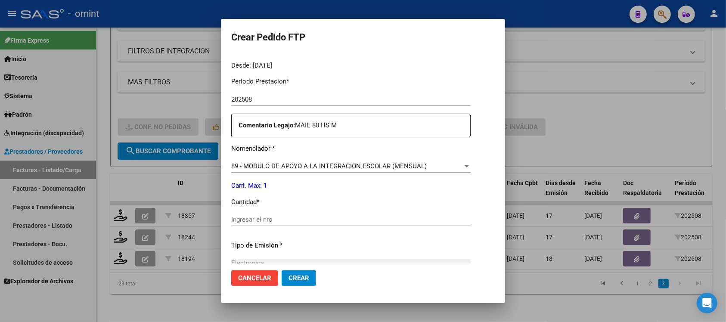
scroll to position [269, 0]
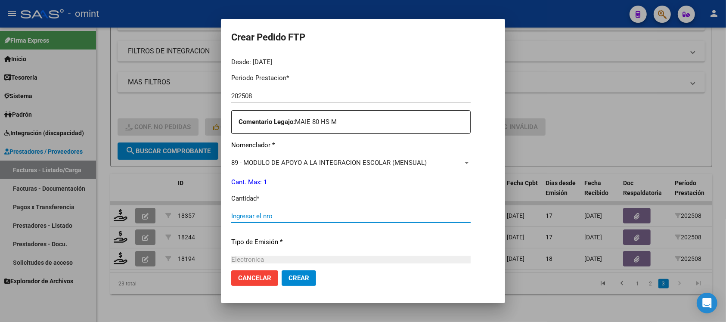
click at [275, 218] on input "Ingresar el nro" at bounding box center [351, 216] width 240 height 8
type input "1"
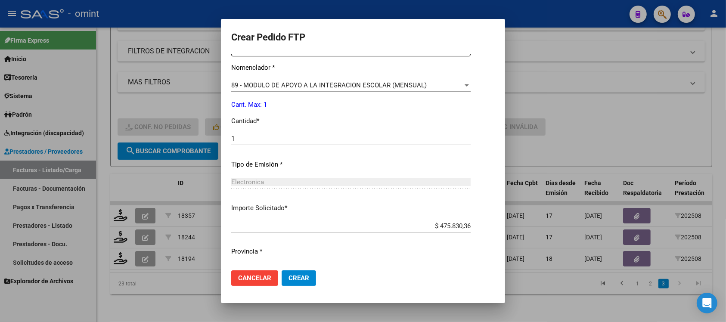
scroll to position [367, 0]
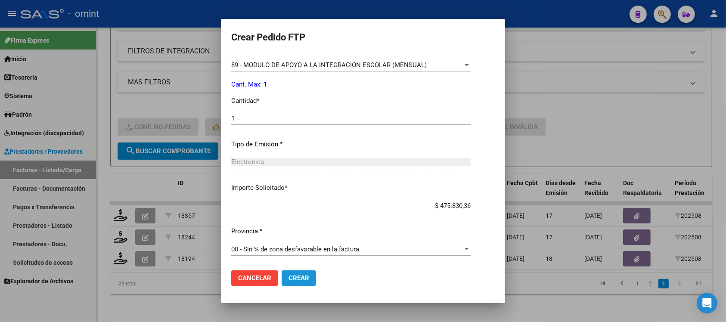
click at [299, 280] on span "Crear" at bounding box center [299, 278] width 21 height 8
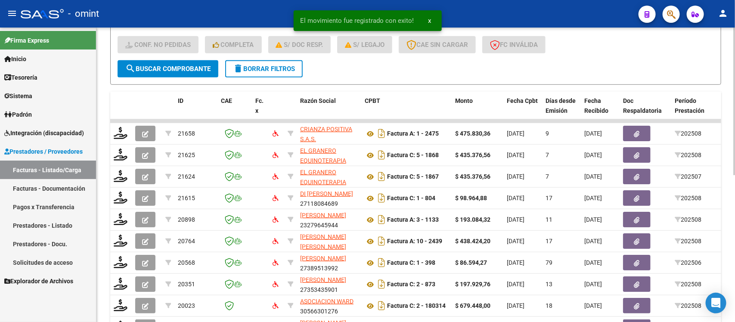
scroll to position [295, 0]
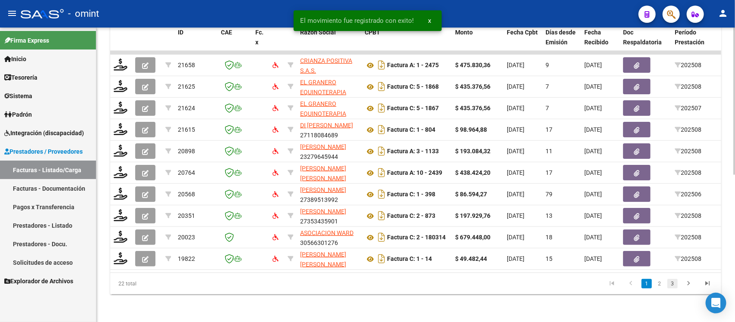
click at [675, 285] on link "3" at bounding box center [673, 283] width 10 height 9
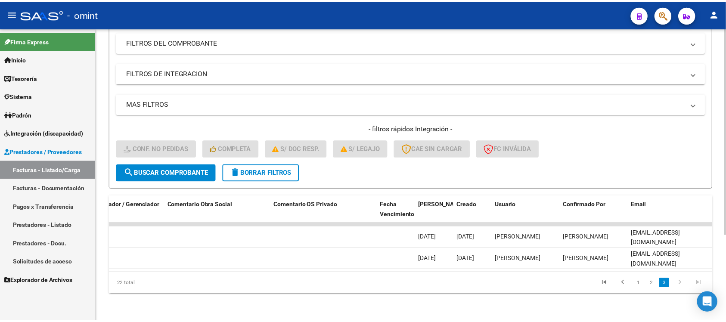
scroll to position [0, 0]
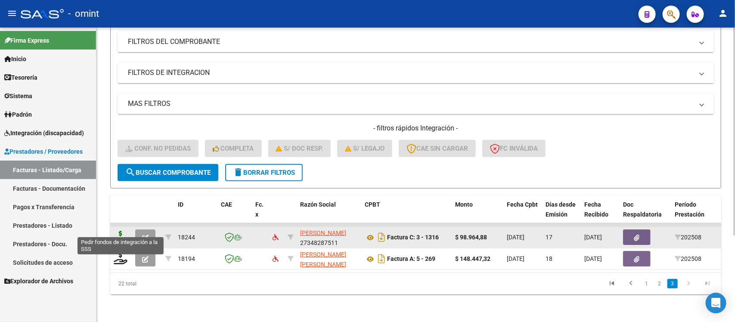
click at [123, 231] on icon at bounding box center [121, 237] width 14 height 12
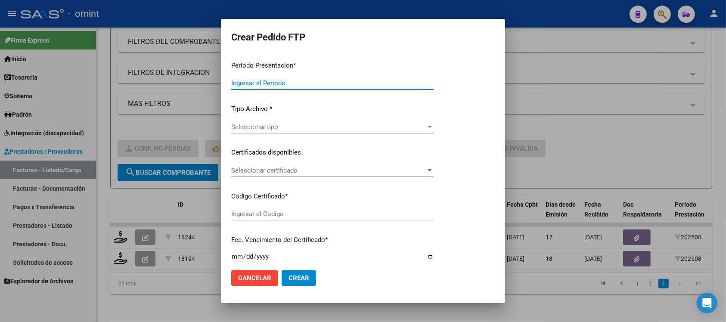
type input "202508"
type input "$ 98.964,88"
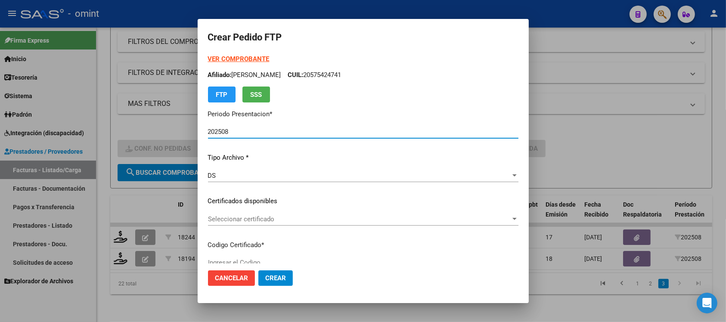
type input "5589340150"
type input "2032-09-12"
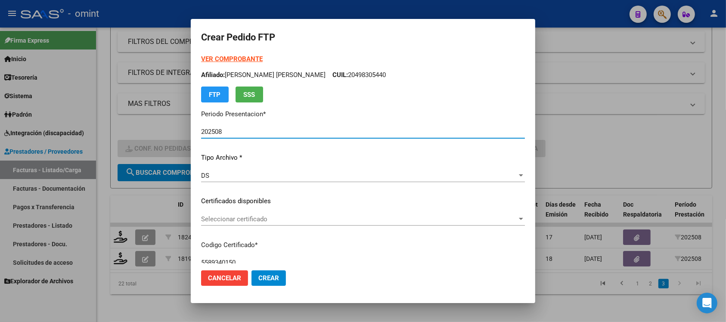
click at [281, 220] on span "Seleccionar certificado" at bounding box center [359, 219] width 316 height 8
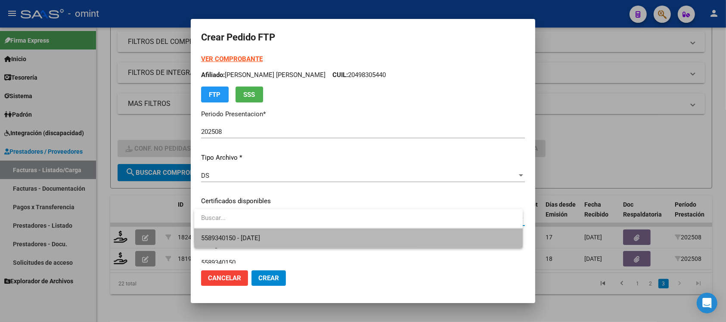
click at [306, 242] on span "5589340150 - 2032-09-12" at bounding box center [358, 238] width 315 height 19
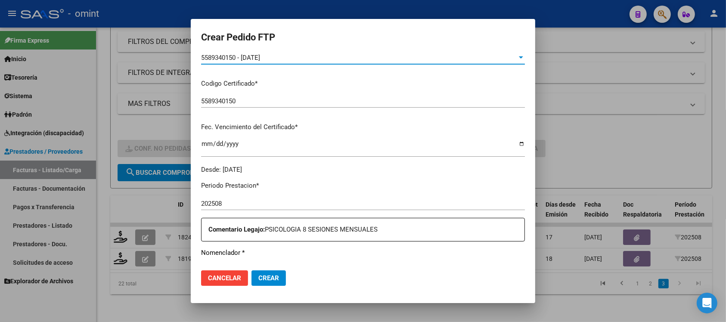
scroll to position [269, 0]
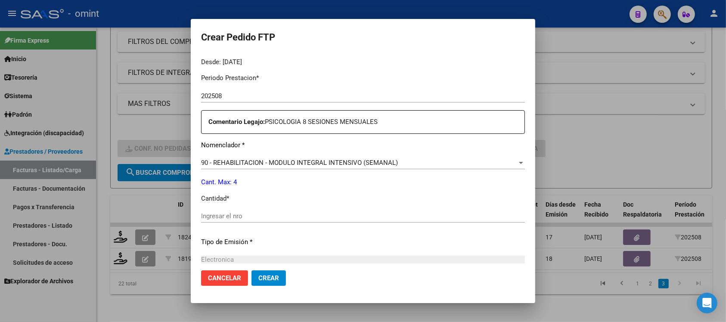
click at [266, 221] on div "Ingresar el nro" at bounding box center [363, 216] width 324 height 13
type input "4"
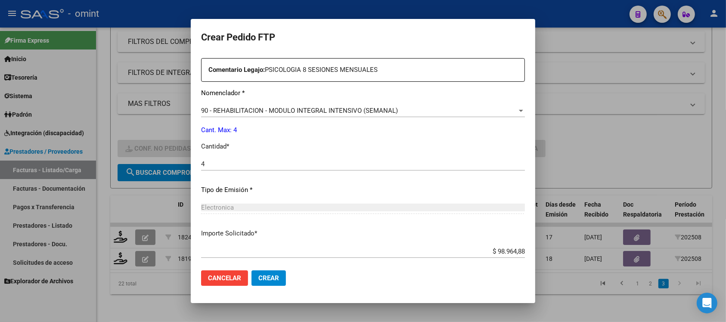
scroll to position [367, 0]
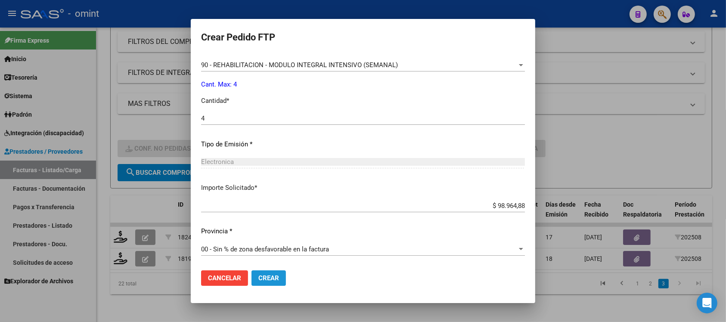
click at [255, 276] on button "Crear" at bounding box center [269, 279] width 34 height 16
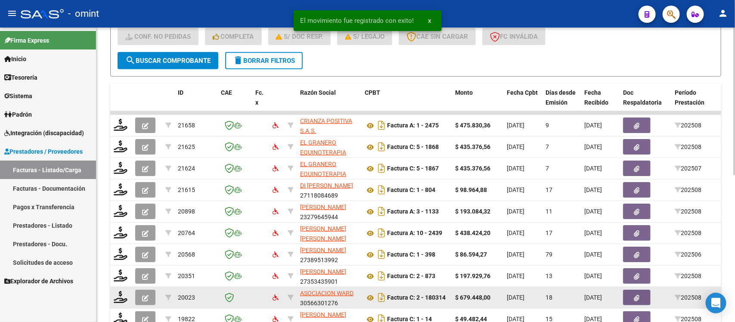
scroll to position [295, 0]
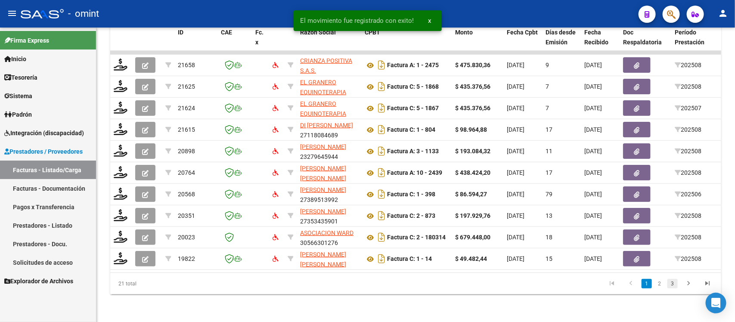
click at [673, 284] on link "3" at bounding box center [673, 283] width 10 height 9
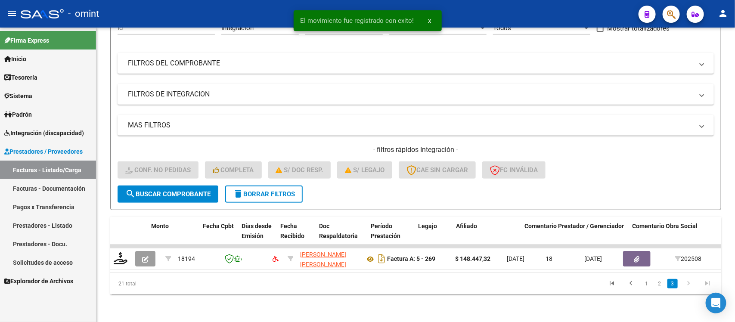
scroll to position [0, 767]
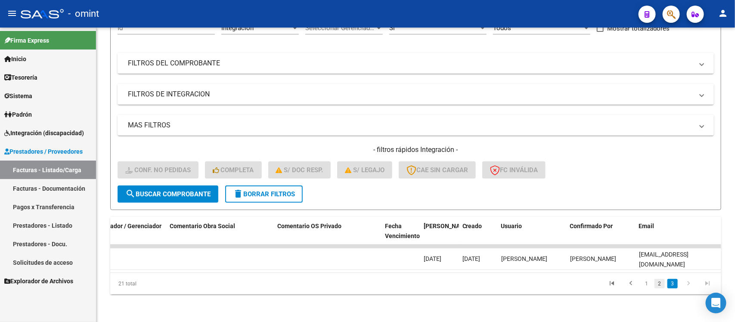
click at [662, 283] on link "2" at bounding box center [660, 283] width 10 height 9
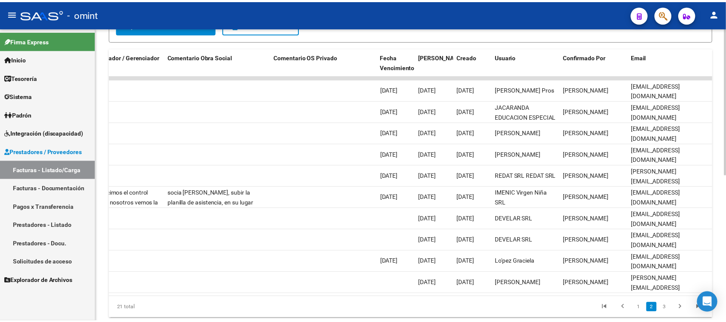
scroll to position [0, 0]
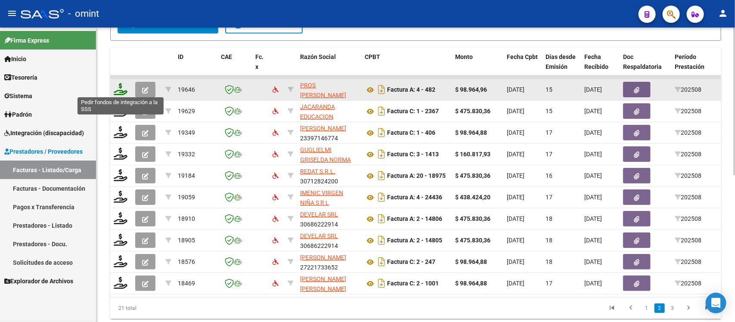
click at [122, 84] on icon at bounding box center [121, 89] width 14 height 12
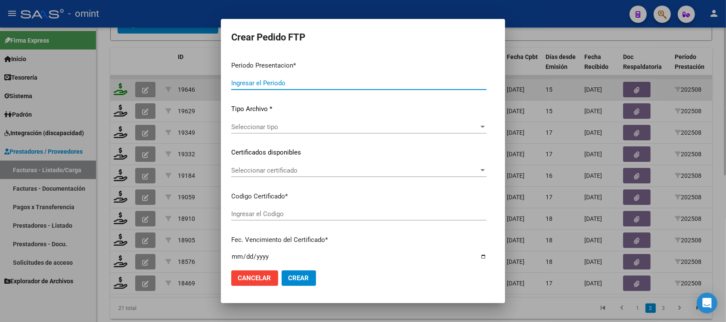
type input "202508"
type input "$ 98.964,96"
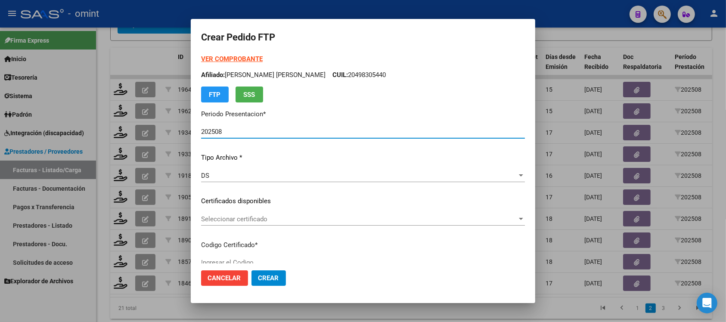
type input "1304821658"
type input "2030-09-30"
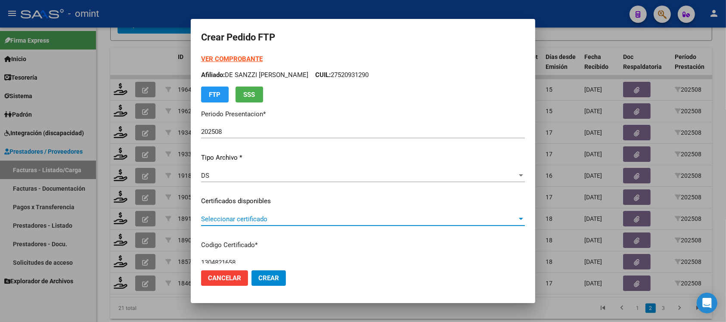
click at [251, 218] on span "Seleccionar certificado" at bounding box center [359, 219] width 316 height 8
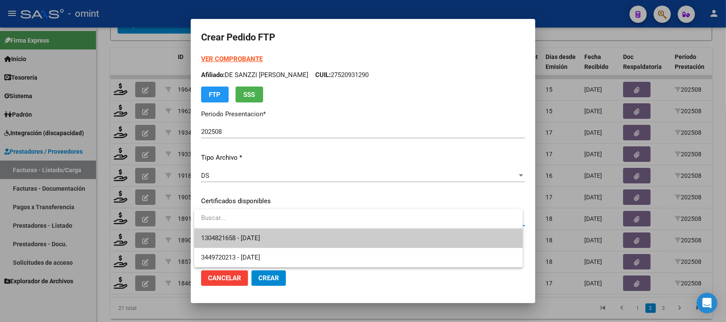
click at [284, 241] on span "1304821658 - 2030-09-30" at bounding box center [358, 238] width 315 height 19
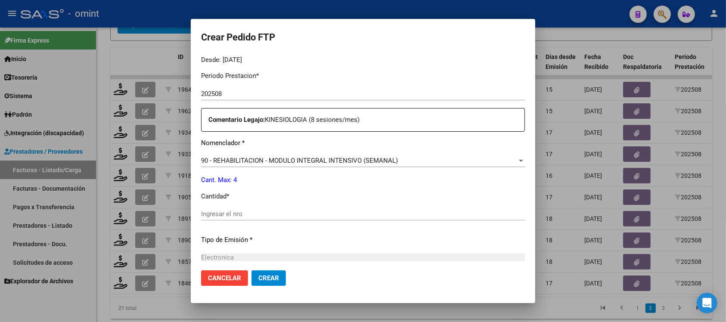
scroll to position [323, 0]
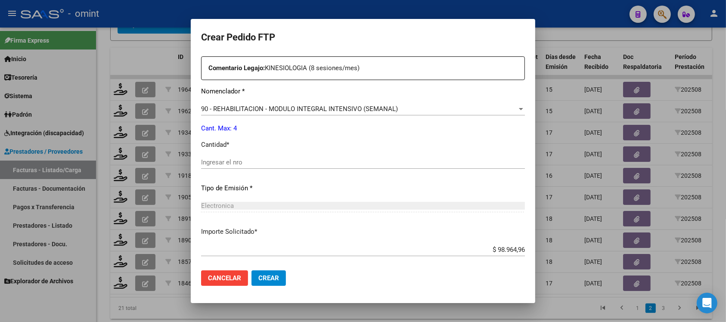
click at [238, 156] on div "Ingresar el nro" at bounding box center [363, 162] width 324 height 13
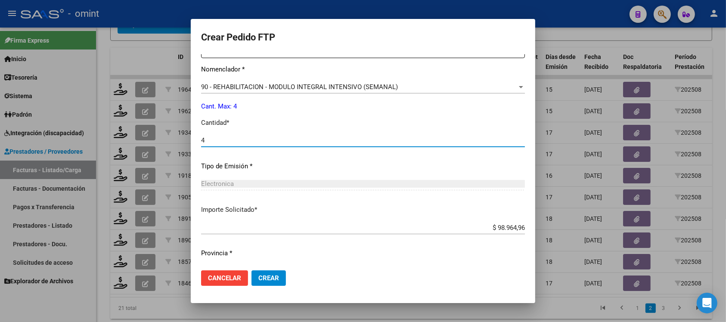
scroll to position [367, 0]
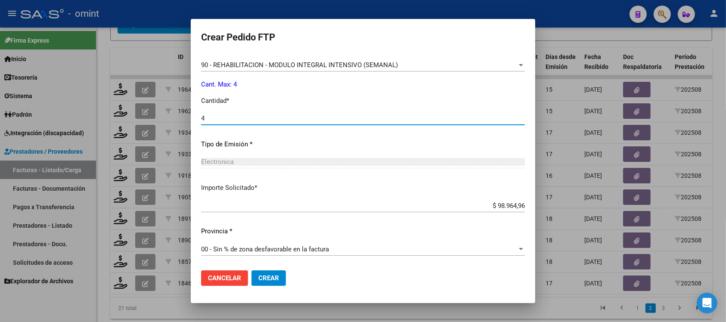
type input "4"
click at [270, 274] on button "Crear" at bounding box center [269, 279] width 34 height 16
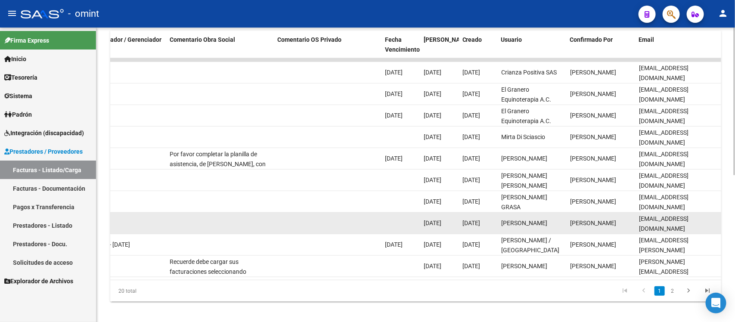
scroll to position [295, 0]
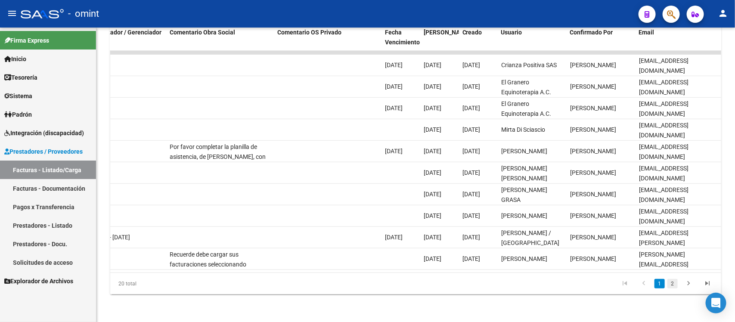
click at [677, 287] on link "2" at bounding box center [673, 283] width 10 height 9
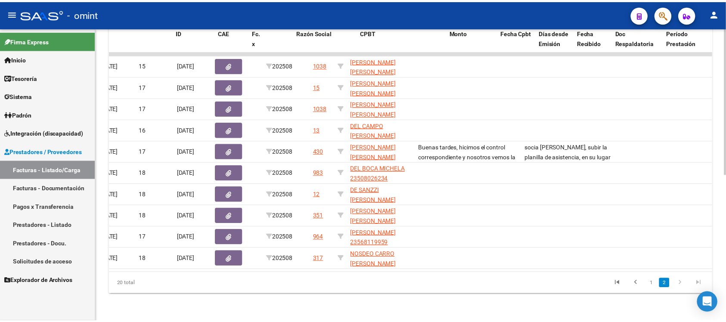
scroll to position [0, 0]
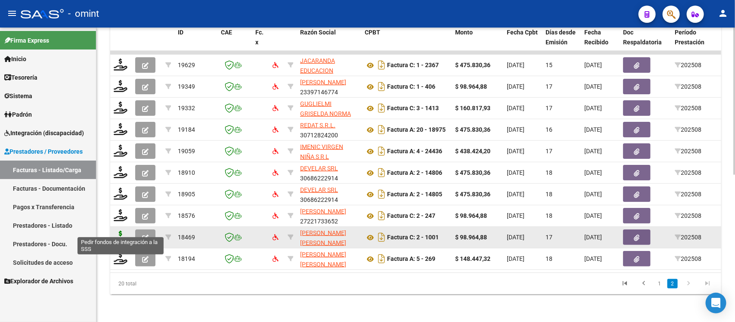
click at [121, 231] on icon at bounding box center [121, 237] width 14 height 12
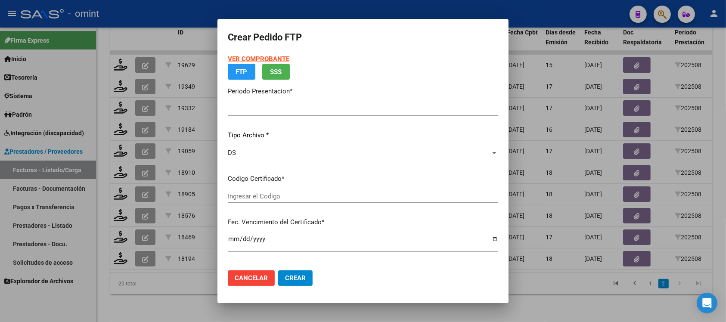
type input "202508"
type input "$ 98.964,88"
type input "176573494"
type input "2027-08-13"
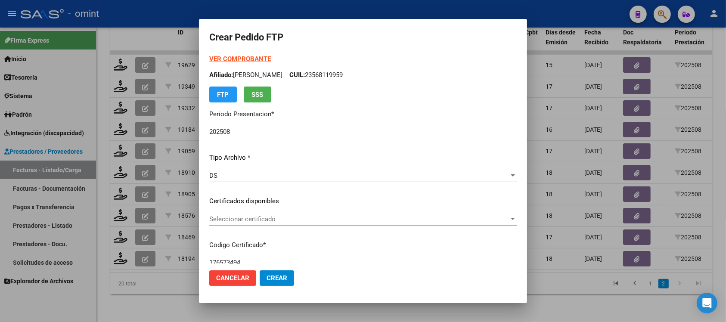
click at [268, 215] on span "Seleccionar certificado" at bounding box center [359, 219] width 300 height 8
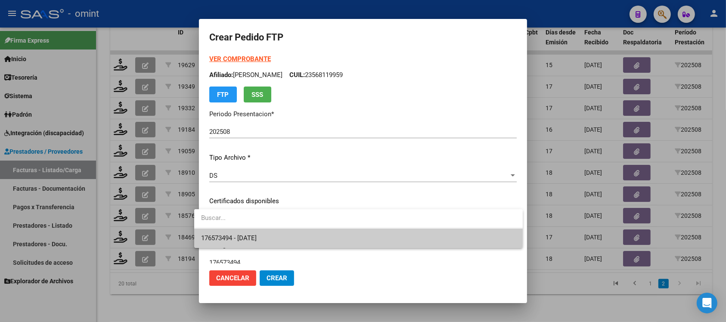
click at [288, 244] on span "176573494 - 2027-08-13" at bounding box center [358, 238] width 315 height 19
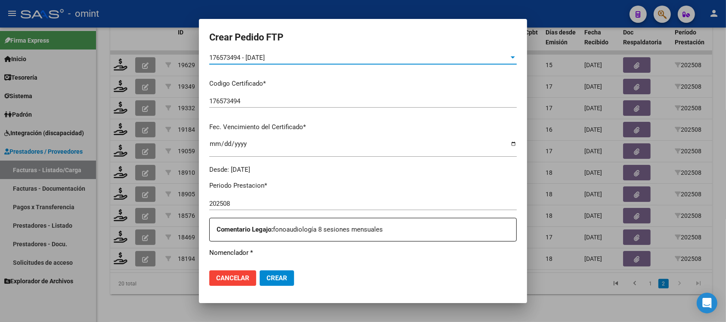
scroll to position [269, 0]
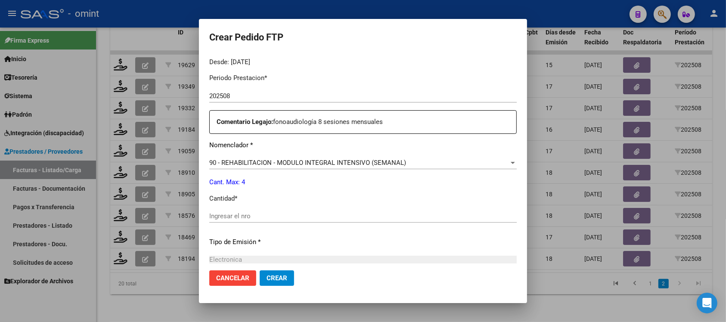
click at [259, 218] on input "Ingresar el nro" at bounding box center [363, 216] width 308 height 8
type input "4"
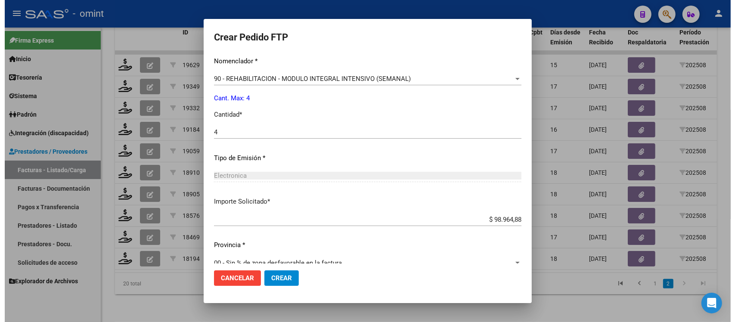
scroll to position [367, 0]
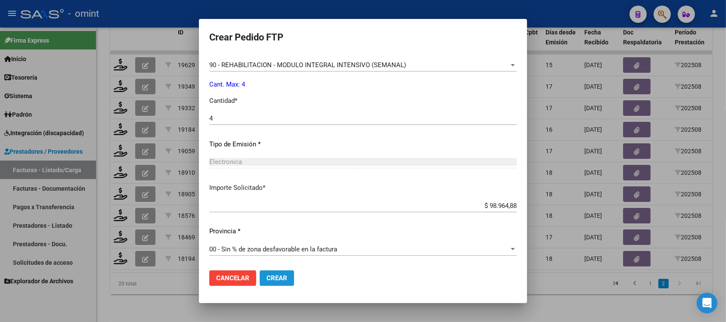
click at [274, 282] on button "Crear" at bounding box center [277, 279] width 34 height 16
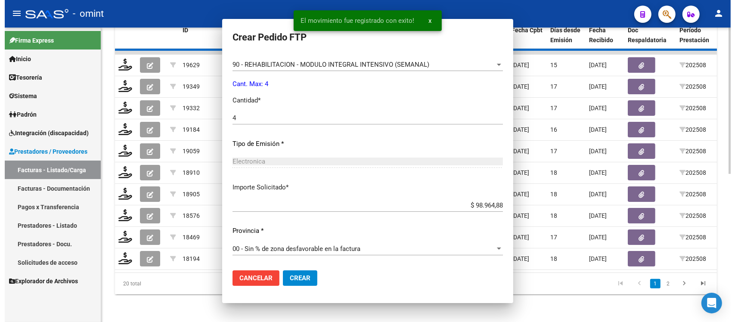
scroll to position [0, 0]
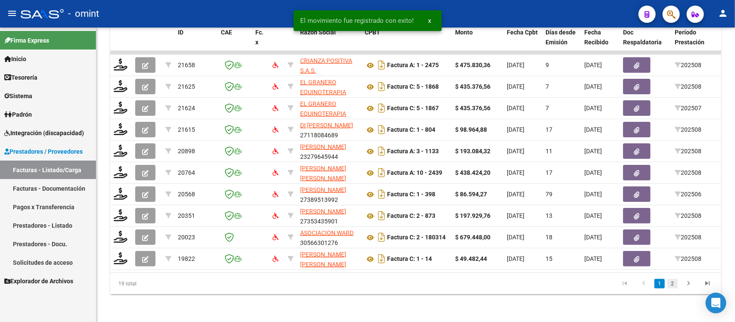
click at [673, 289] on link "2" at bounding box center [673, 283] width 10 height 9
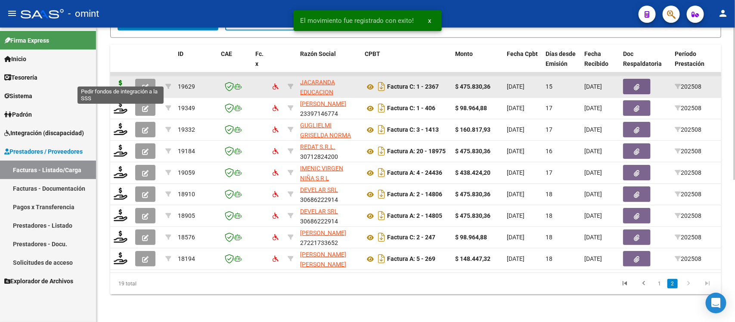
click at [124, 80] on icon at bounding box center [121, 86] width 14 height 12
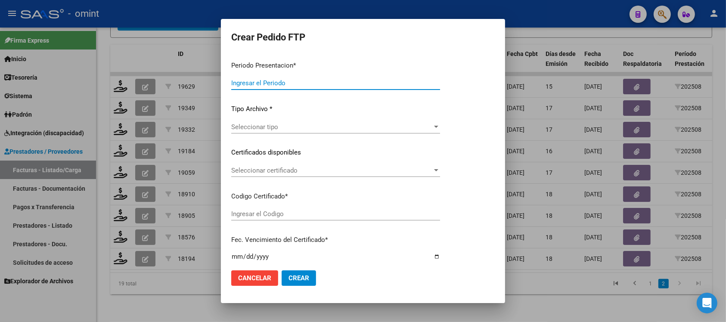
type input "202508"
type input "$ 475.830,36"
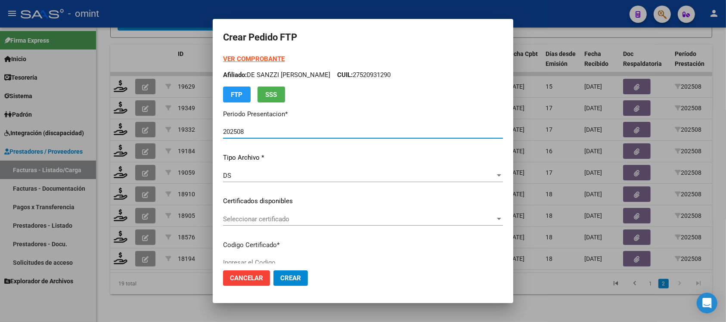
type input "191854910"
type input "2026-07-27"
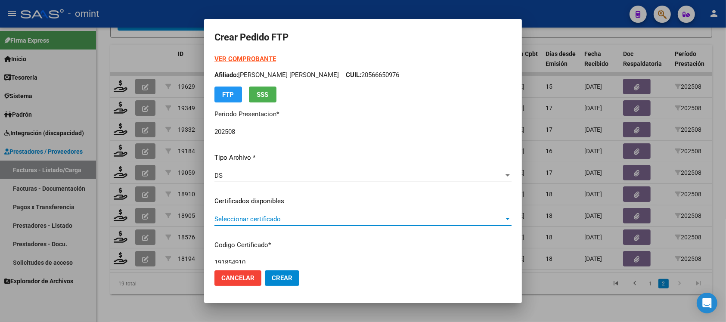
click at [288, 222] on span "Seleccionar certificado" at bounding box center [360, 219] width 290 height 8
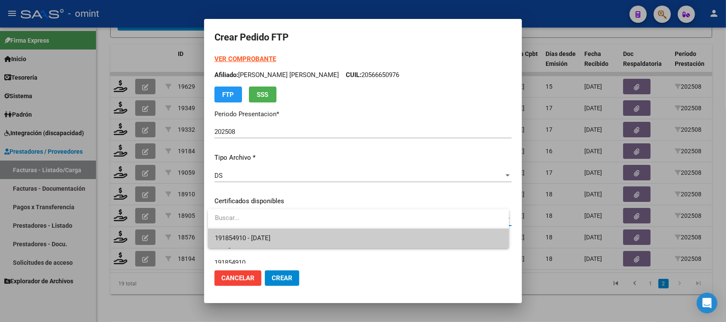
click at [289, 237] on span "191854910 - 2026-07-27" at bounding box center [358, 238] width 287 height 19
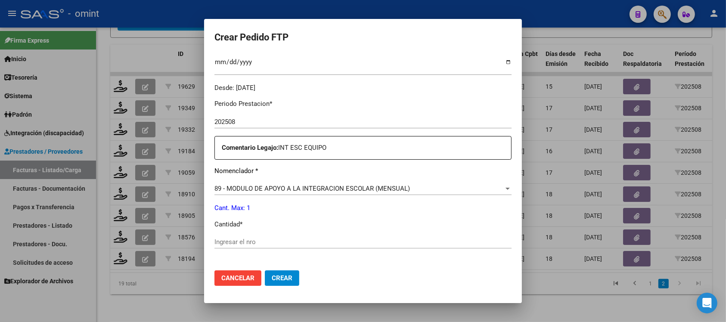
scroll to position [269, 0]
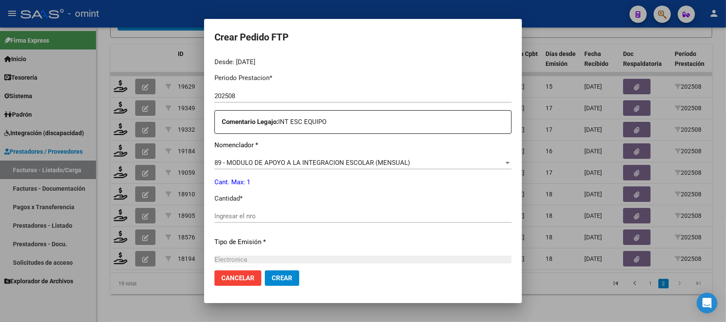
click at [246, 221] on div "Ingresar el nro" at bounding box center [363, 216] width 297 height 13
type input "1"
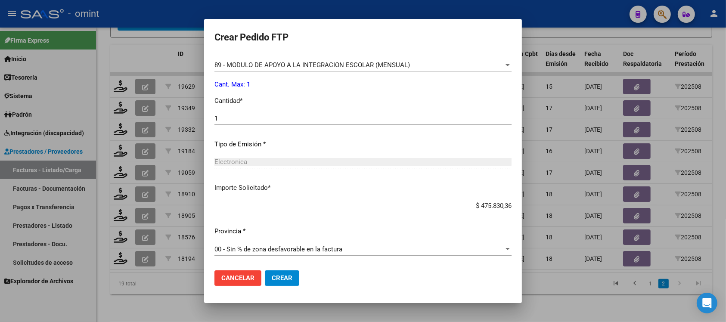
click at [279, 274] on span "Crear" at bounding box center [282, 278] width 21 height 8
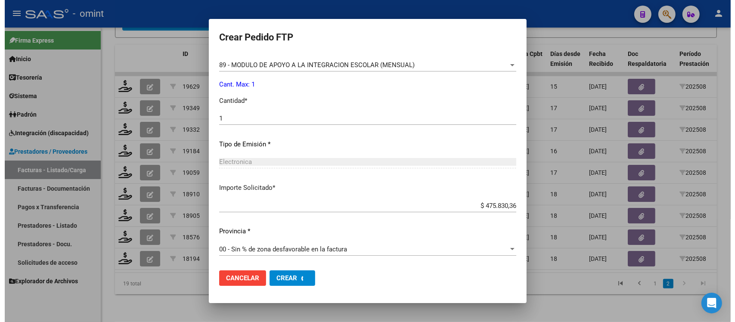
scroll to position [0, 0]
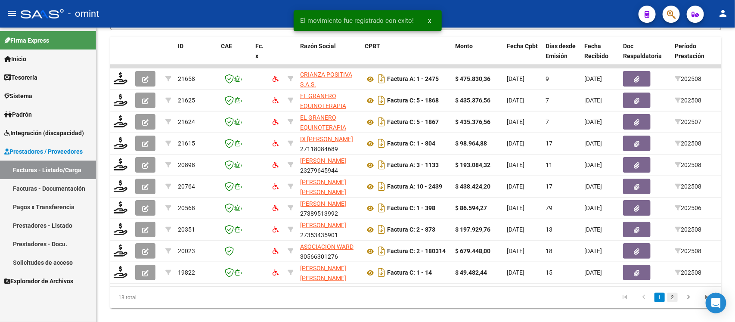
click at [673, 302] on link "2" at bounding box center [673, 297] width 10 height 9
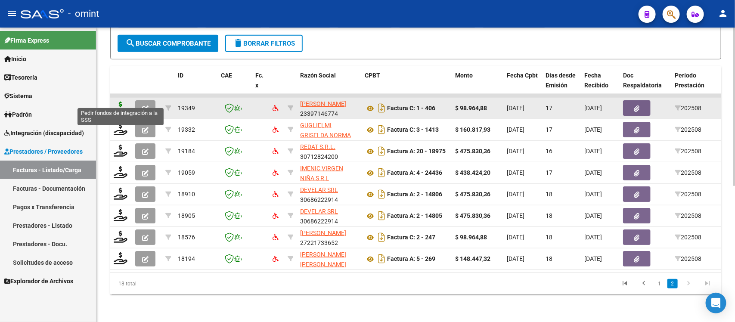
click at [116, 102] on icon at bounding box center [121, 108] width 14 height 12
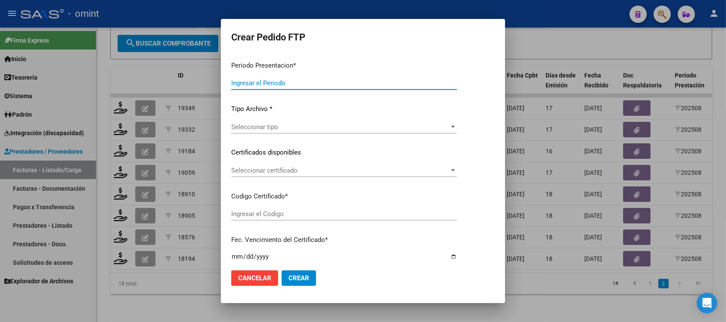
type input "202508"
type input "$ 98.964,88"
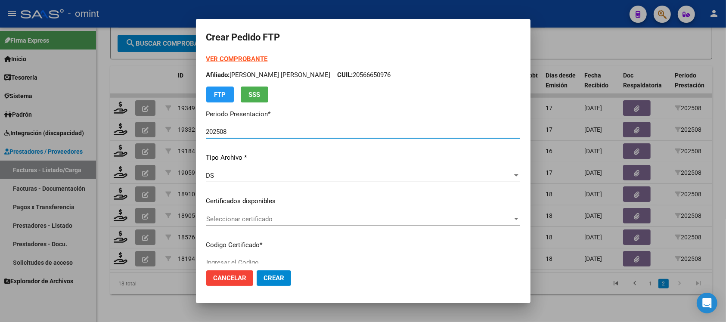
type input "8674710404"
type input "2027-05-04"
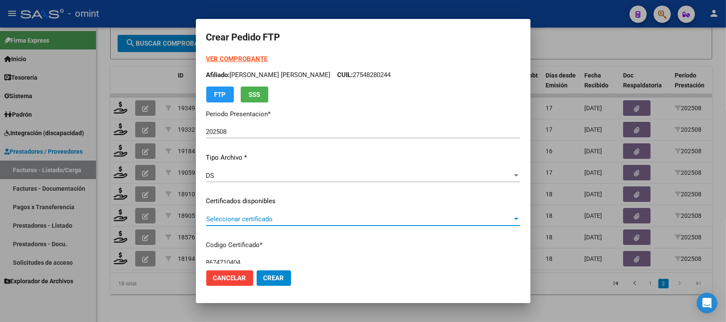
click at [234, 220] on span "Seleccionar certificado" at bounding box center [359, 219] width 306 height 8
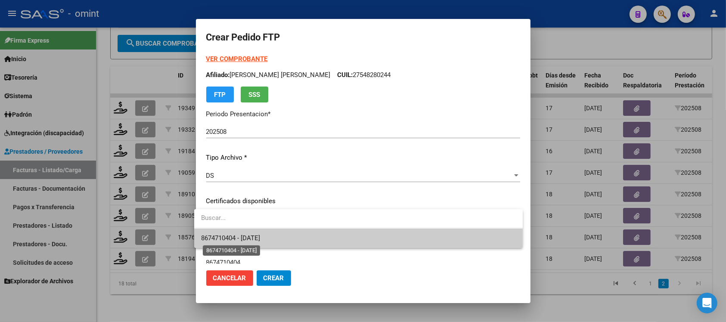
click at [260, 235] on span "8674710404 - 2027-05-04" at bounding box center [230, 238] width 59 height 8
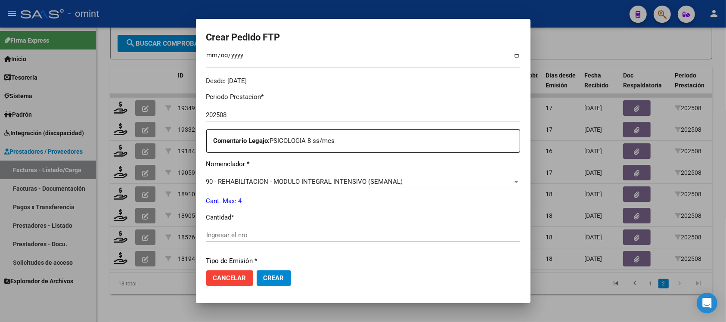
scroll to position [269, 0]
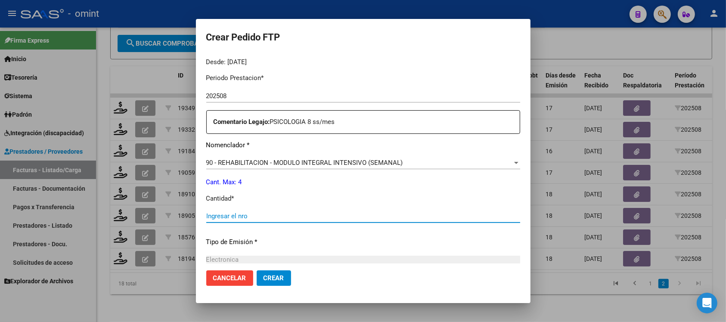
click at [254, 214] on input "Ingresar el nro" at bounding box center [363, 216] width 314 height 8
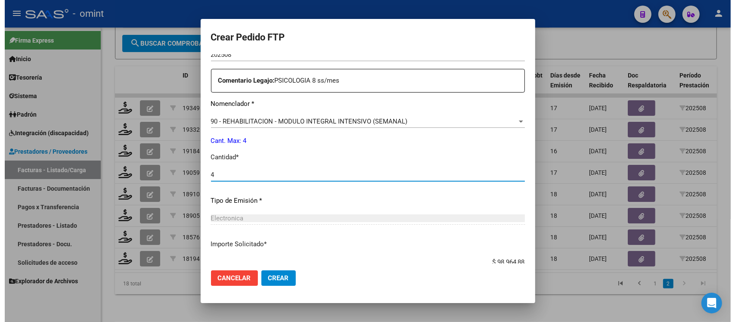
scroll to position [367, 0]
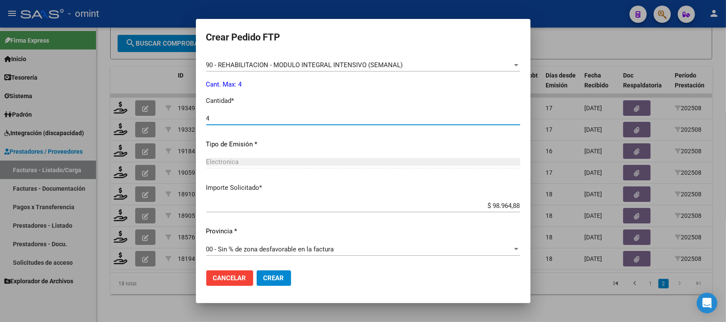
type input "4"
click at [267, 281] on span "Crear" at bounding box center [274, 278] width 21 height 8
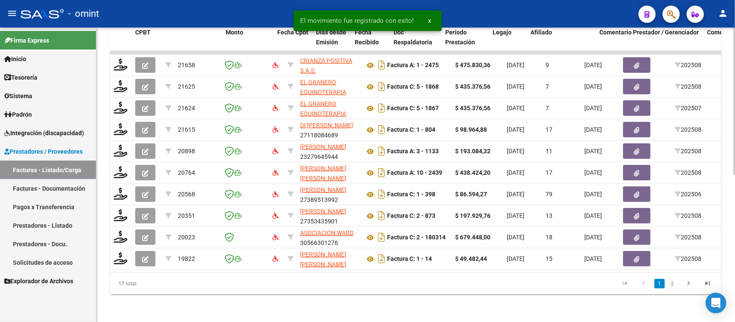
scroll to position [0, 767]
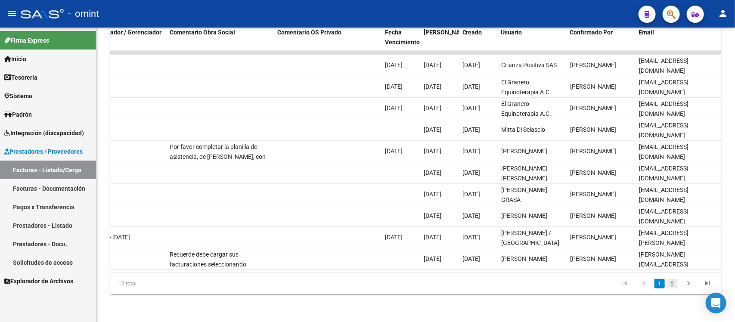
click at [675, 283] on link "2" at bounding box center [673, 283] width 10 height 9
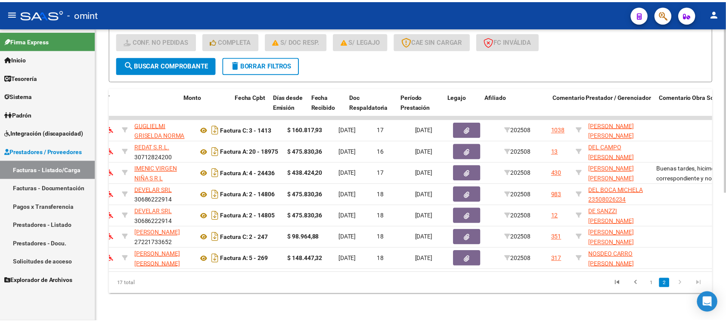
scroll to position [0, 0]
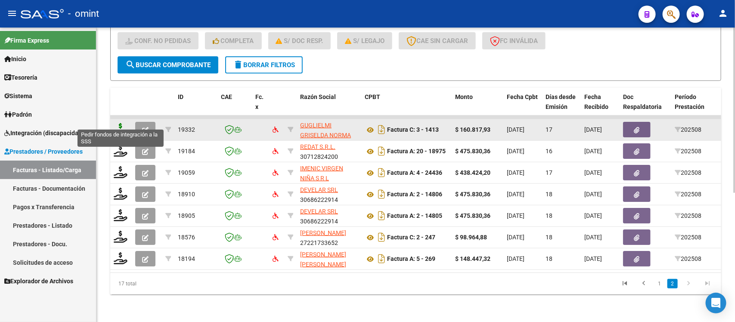
click at [121, 123] on icon at bounding box center [121, 129] width 14 height 12
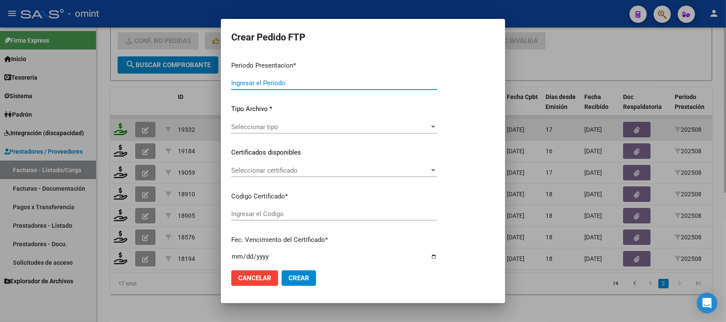
type input "202508"
type input "$ 160.817,93"
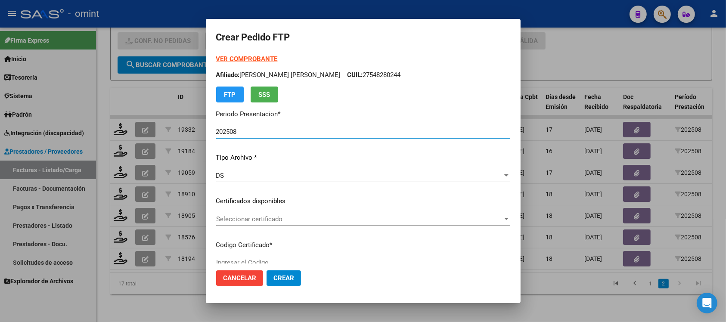
type input "191854910"
type input "2026-07-27"
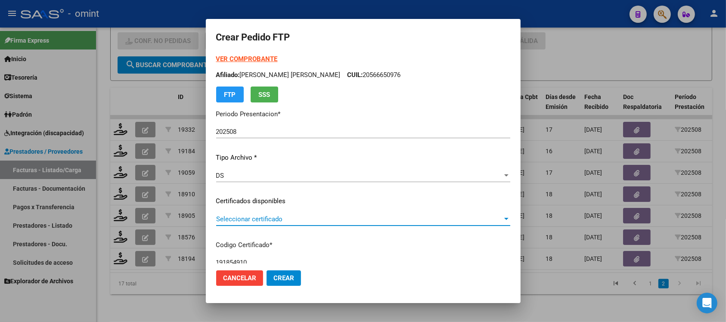
click at [260, 216] on span "Seleccionar certificado" at bounding box center [359, 219] width 287 height 8
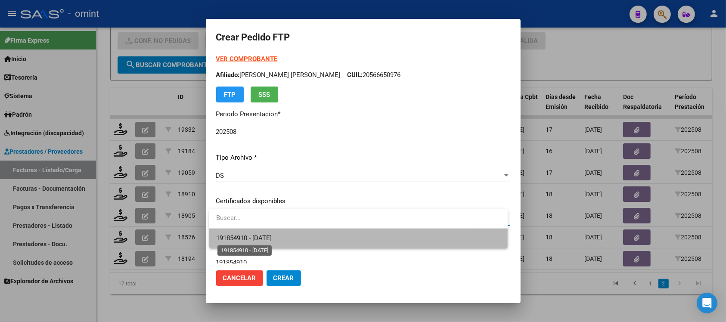
click at [271, 241] on span "191854910 - 2026-07-27" at bounding box center [244, 238] width 56 height 8
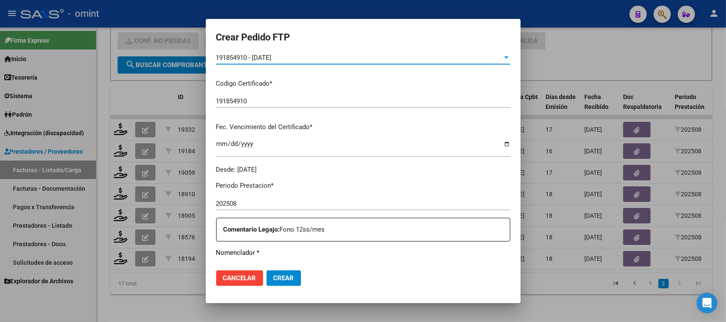
scroll to position [269, 0]
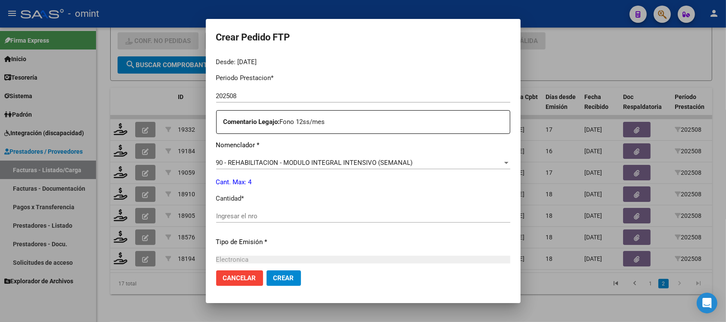
click at [266, 210] on div "Ingresar el nro" at bounding box center [363, 216] width 294 height 13
type input "4"
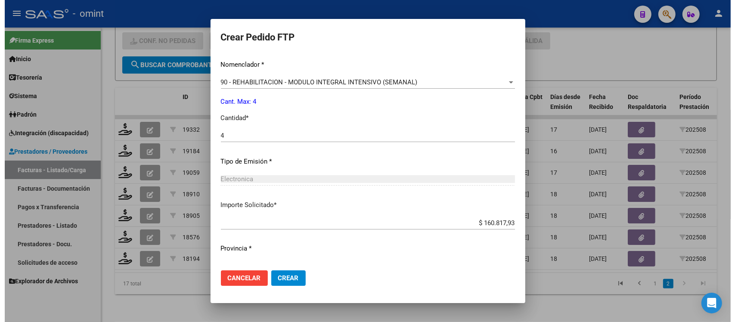
scroll to position [367, 0]
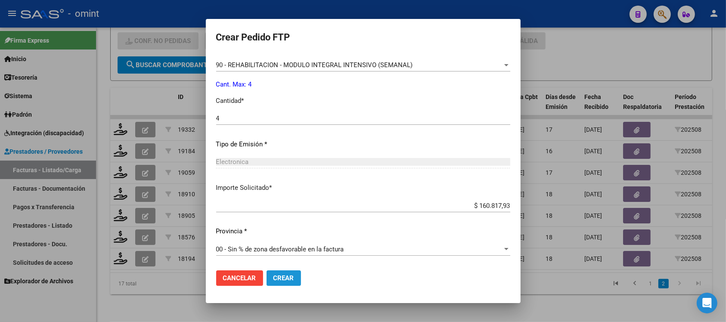
click at [278, 271] on button "Crear" at bounding box center [284, 279] width 34 height 16
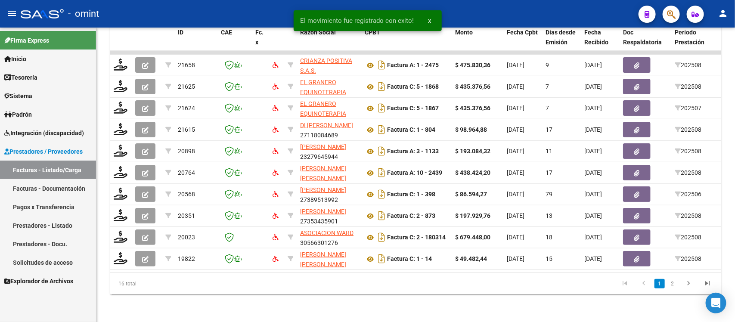
scroll to position [295, 0]
click at [673, 284] on link "2" at bounding box center [673, 283] width 10 height 9
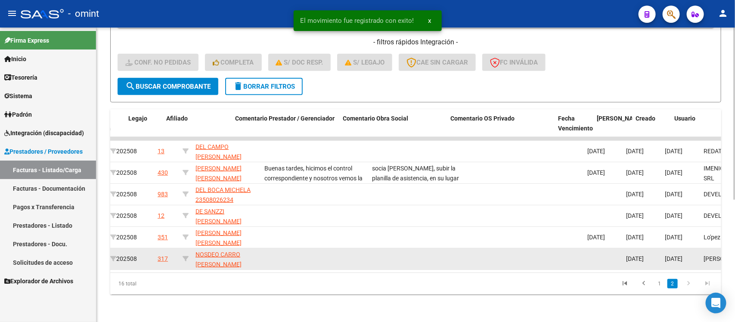
scroll to position [0, 594]
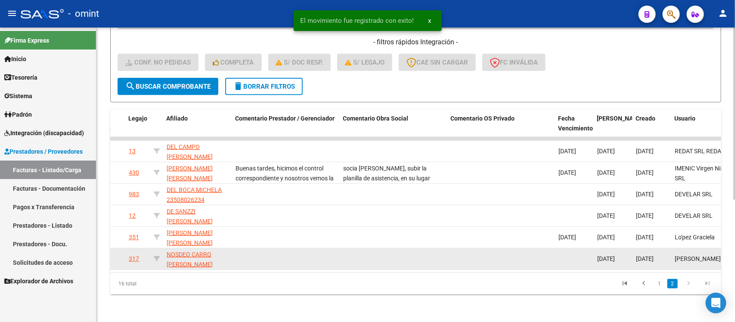
click at [700, 255] on span "daniela batistoni" at bounding box center [698, 258] width 46 height 7
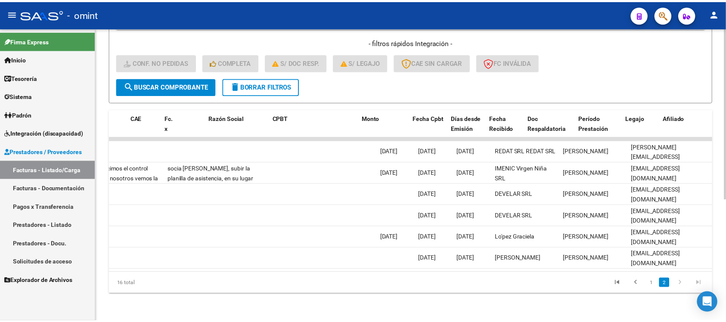
scroll to position [0, 0]
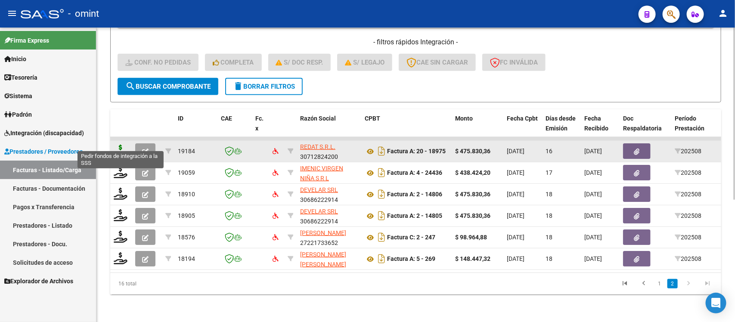
click at [123, 145] on icon at bounding box center [121, 151] width 14 height 12
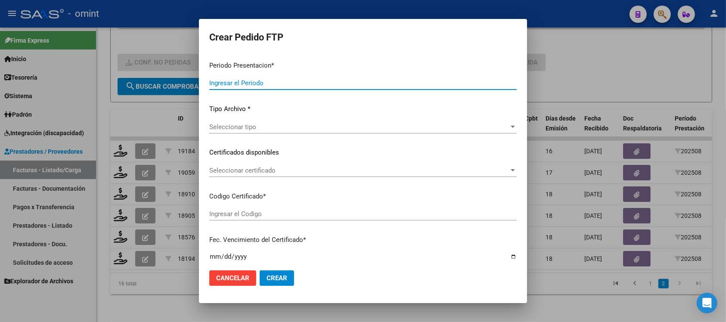
type input "202508"
type input "$ 475.830,36"
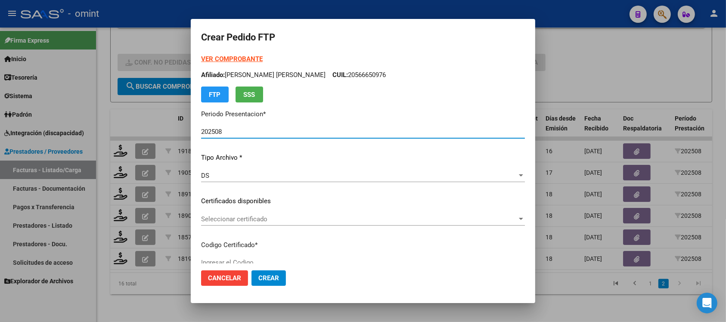
type input "3137531207"
type input "2026-09-30"
click at [244, 217] on span "Seleccionar certificado" at bounding box center [359, 219] width 316 height 8
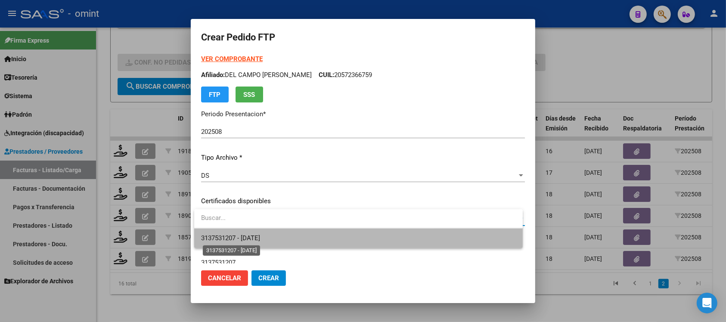
click at [260, 235] on span "3137531207 - 2026-09-30" at bounding box center [230, 238] width 59 height 8
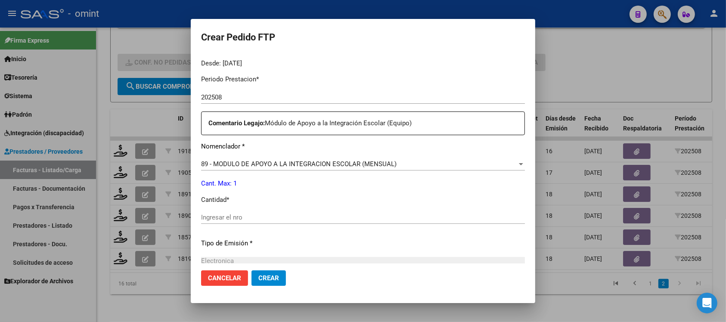
scroll to position [269, 0]
click at [255, 223] on div "Ingresar el nro" at bounding box center [363, 220] width 324 height 21
click at [252, 220] on div "Ingresar el nro" at bounding box center [363, 216] width 324 height 13
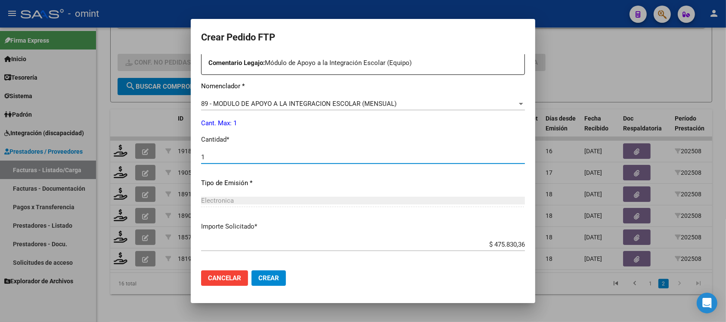
scroll to position [367, 0]
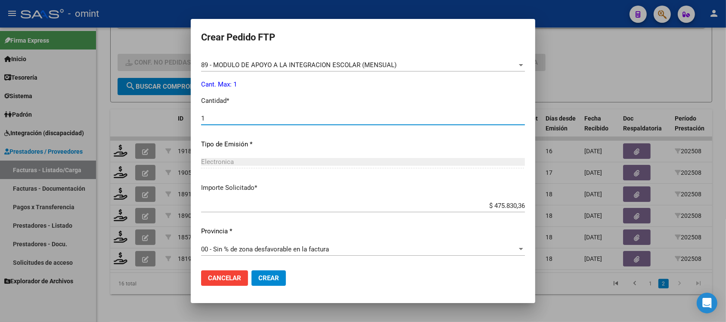
type input "1"
click at [270, 281] on span "Crear" at bounding box center [269, 278] width 21 height 8
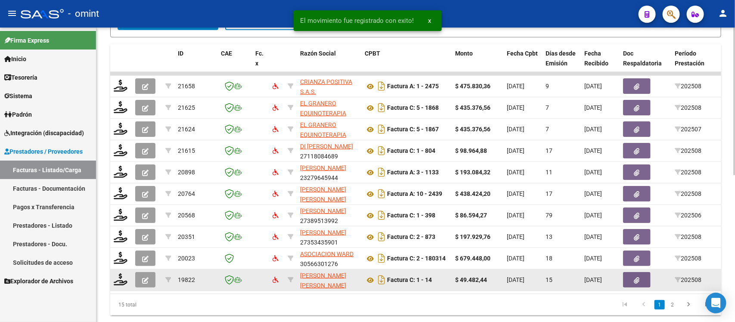
scroll to position [295, 0]
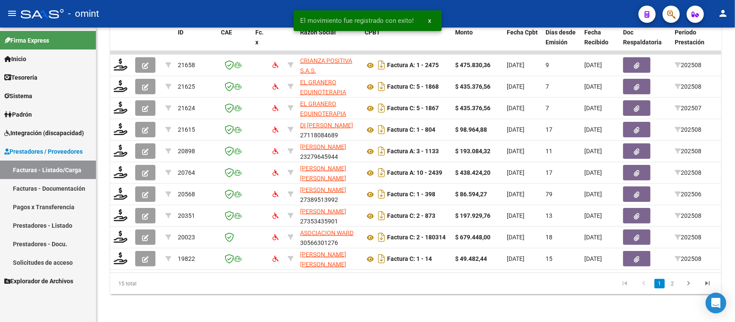
click at [681, 290] on li at bounding box center [688, 284] width 19 height 15
click at [676, 289] on link "2" at bounding box center [673, 283] width 10 height 9
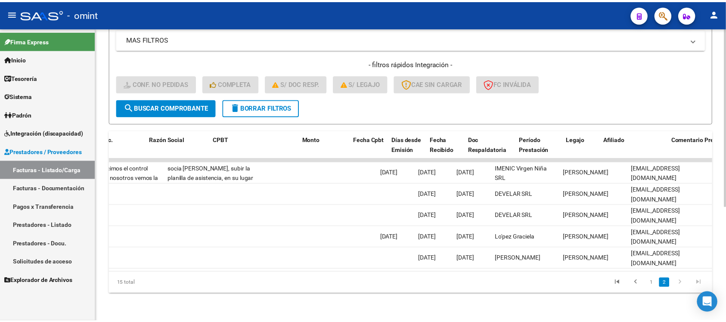
scroll to position [0, 0]
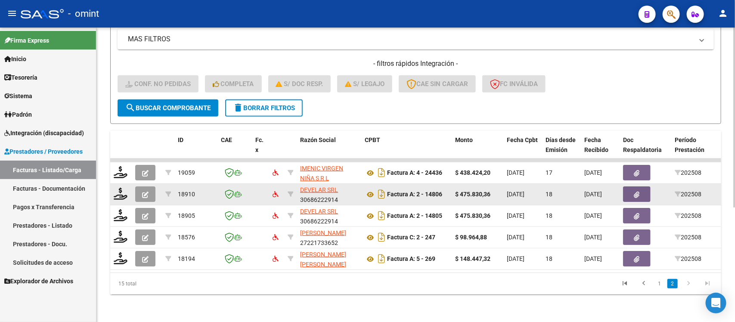
click at [117, 192] on datatable-body-cell at bounding box center [121, 194] width 22 height 21
click at [117, 190] on icon at bounding box center [121, 194] width 14 height 12
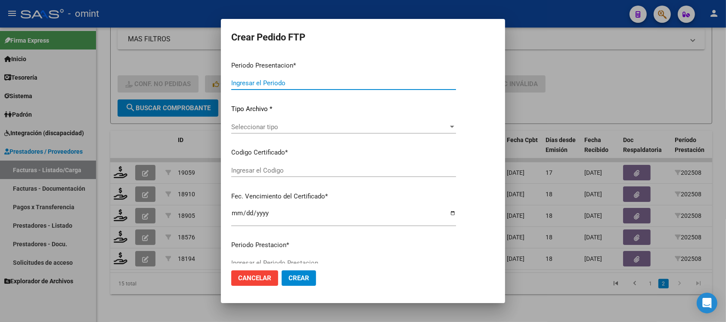
type input "202508"
type input "$ 475.830,36"
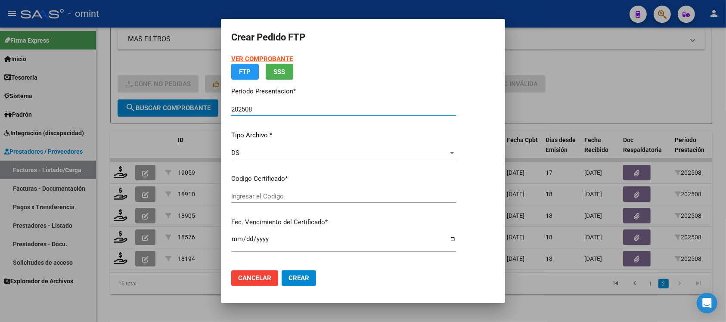
type input "9423452452"
type input "2028-01-28"
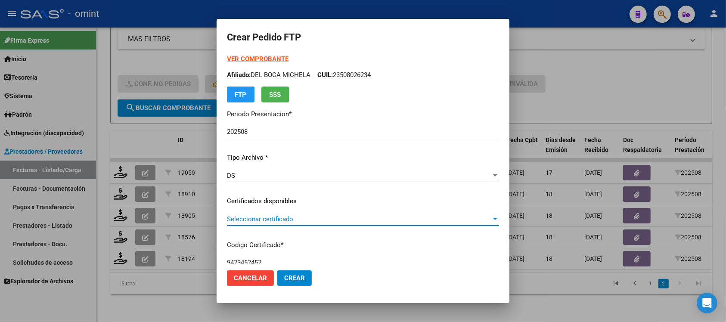
click at [252, 221] on span "Seleccionar certificado" at bounding box center [359, 219] width 265 height 8
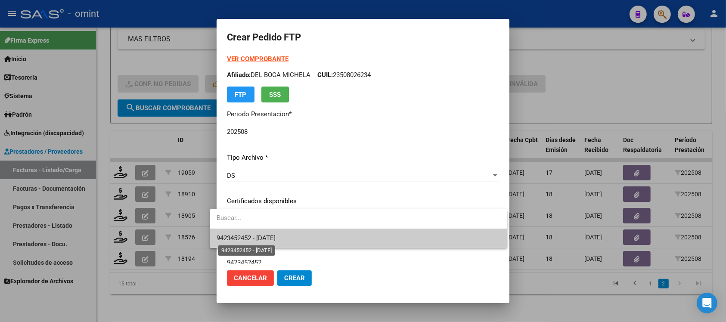
click at [259, 237] on span "9423452452 - 2028-01-28" at bounding box center [246, 238] width 59 height 8
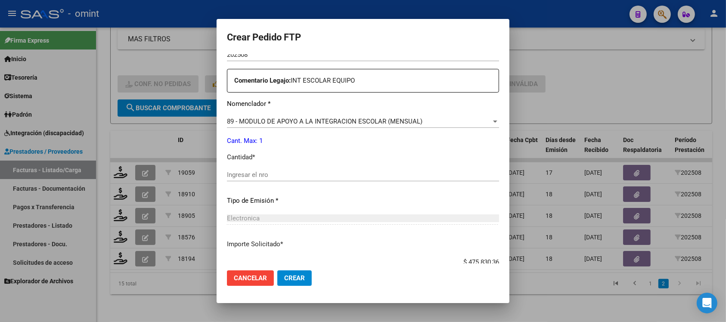
scroll to position [367, 0]
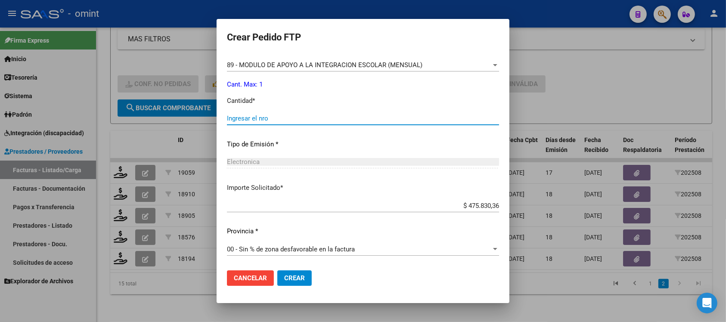
click at [232, 121] on input "Ingresar el nro" at bounding box center [363, 119] width 272 height 8
type input "1"
click at [280, 271] on button "Crear" at bounding box center [294, 279] width 34 height 16
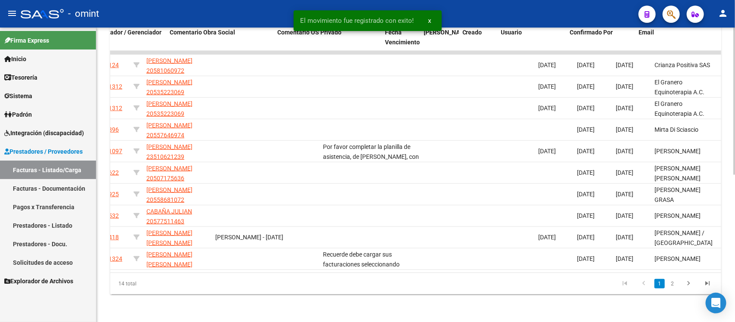
scroll to position [0, 767]
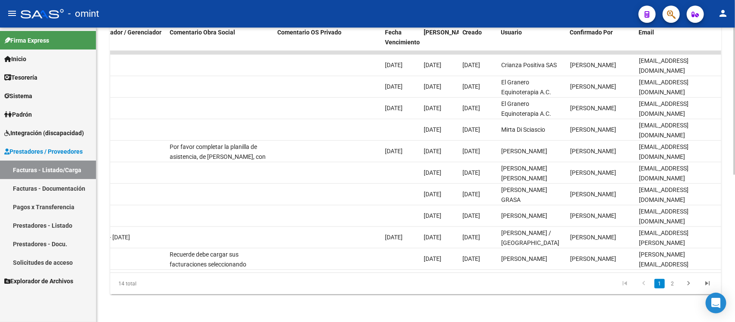
click at [675, 287] on link "2" at bounding box center [673, 283] width 10 height 9
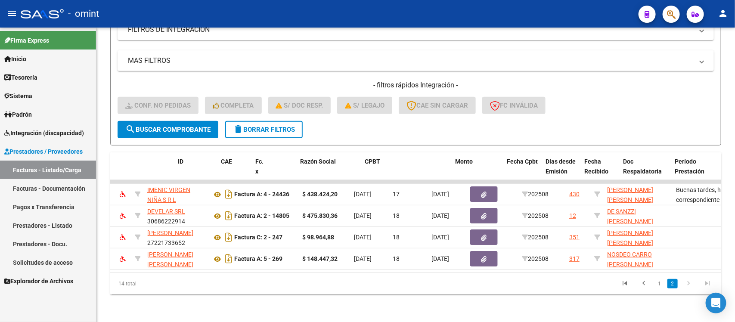
scroll to position [0, 0]
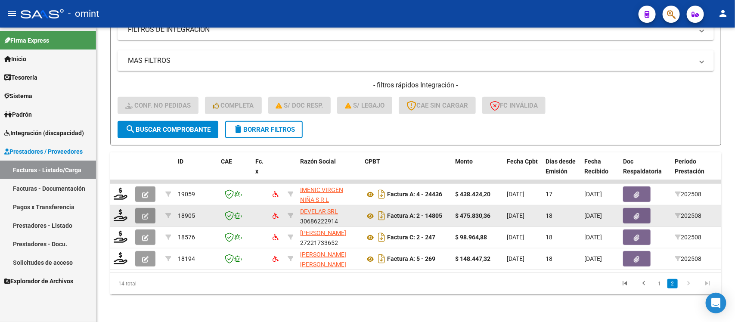
click at [144, 213] on icon "button" at bounding box center [145, 216] width 6 height 6
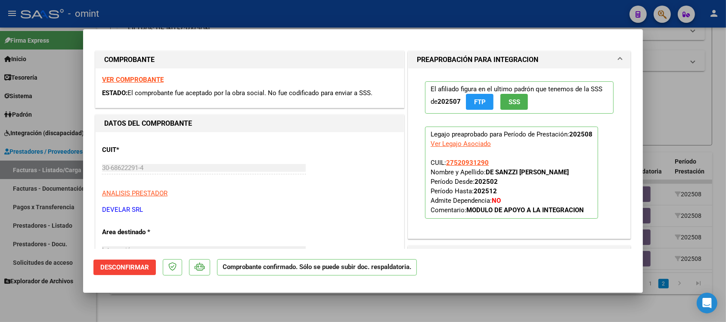
click at [174, 80] on div "VER COMPROBANTE ESTADO: El comprobante fue aceptado por la obra social. No fue …" at bounding box center [250, 88] width 308 height 39
click at [155, 80] on strong "VER COMPROBANTE" at bounding box center [133, 80] width 62 height 8
click at [138, 274] on button "Desconfirmar" at bounding box center [124, 268] width 62 height 16
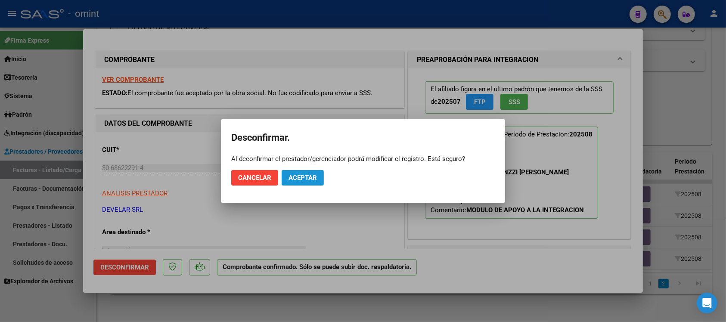
click at [309, 173] on button "Aceptar" at bounding box center [303, 178] width 42 height 16
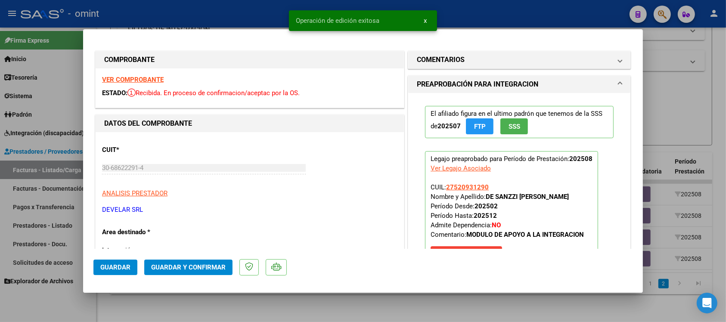
click at [262, 3] on div at bounding box center [363, 161] width 726 height 322
type input "$ 0,00"
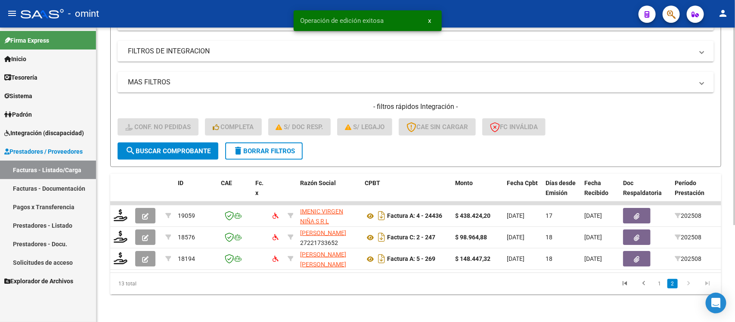
scroll to position [0, 767]
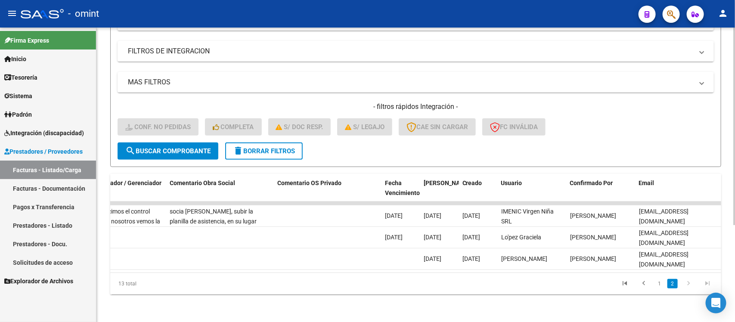
click at [480, 278] on datatable-pager "1 2" at bounding box center [476, 284] width 482 height 15
click at [648, 285] on icon "go to previous page" at bounding box center [644, 285] width 11 height 10
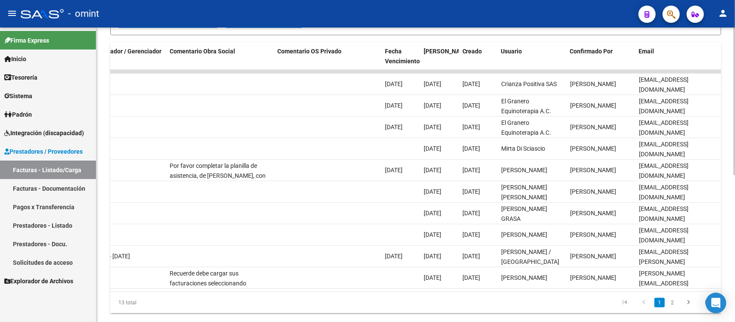
scroll to position [295, 0]
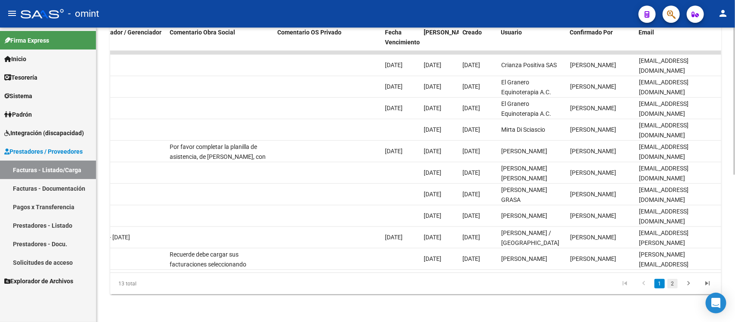
click at [673, 280] on link "2" at bounding box center [673, 283] width 10 height 9
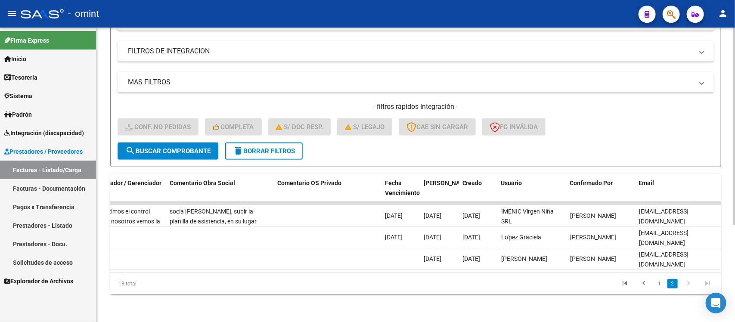
scroll to position [144, 0]
click at [249, 150] on button "delete Borrar Filtros" at bounding box center [264, 151] width 78 height 17
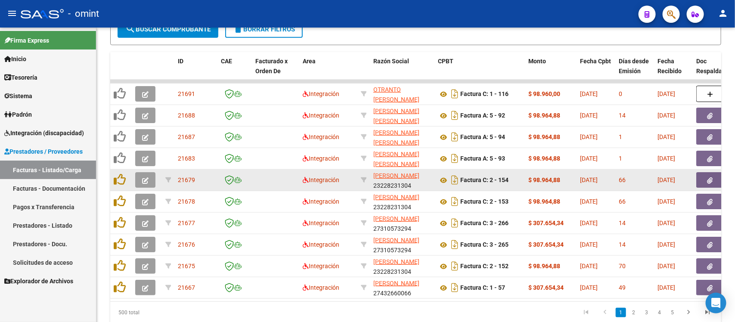
scroll to position [187, 0]
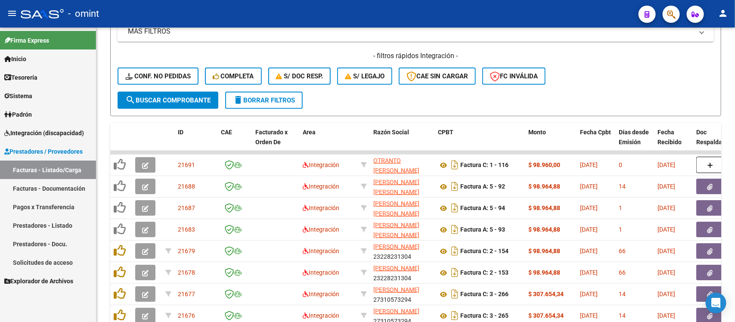
click at [240, 109] on form "Filtros Id Area Area Seleccionar Gerenciador Seleccionar Gerenciador No Confirm…" at bounding box center [415, 16] width 611 height 202
click at [245, 104] on button "delete Borrar Filtros" at bounding box center [264, 100] width 78 height 17
